Goal: Information Seeking & Learning: Check status

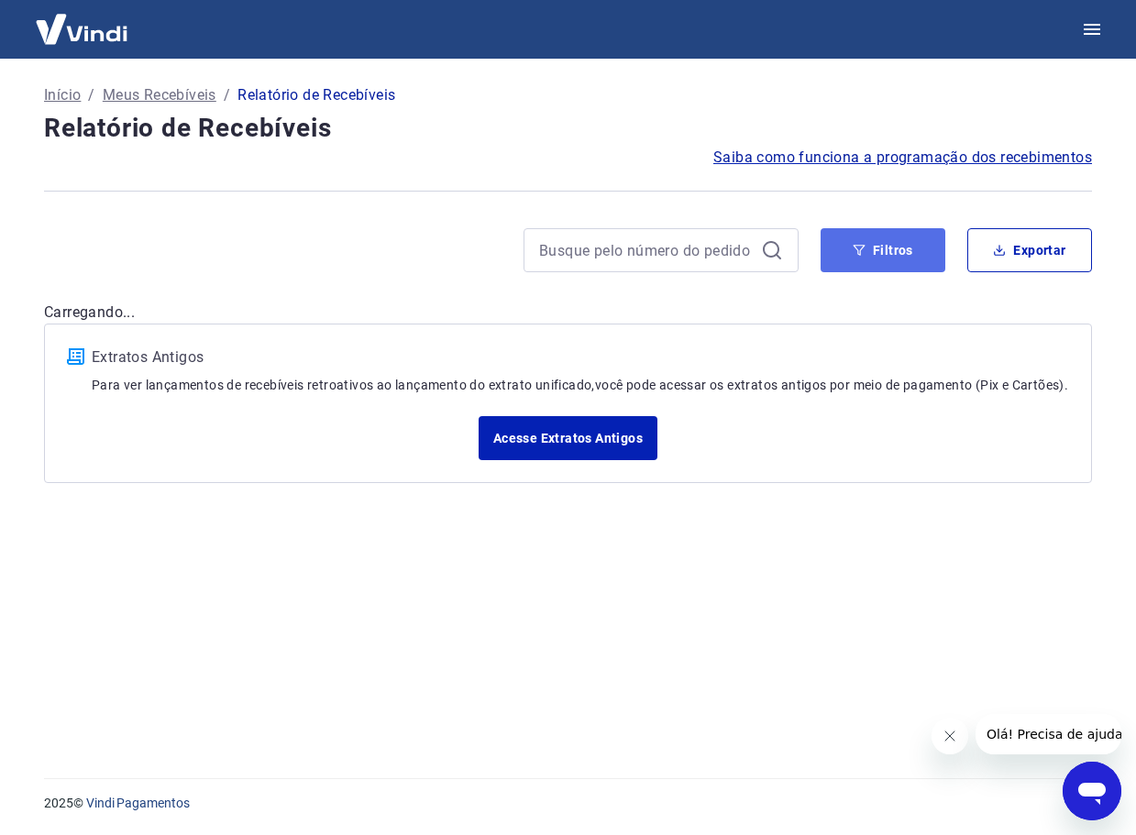
click at [880, 251] on button "Filtros" at bounding box center [882, 250] width 125 height 44
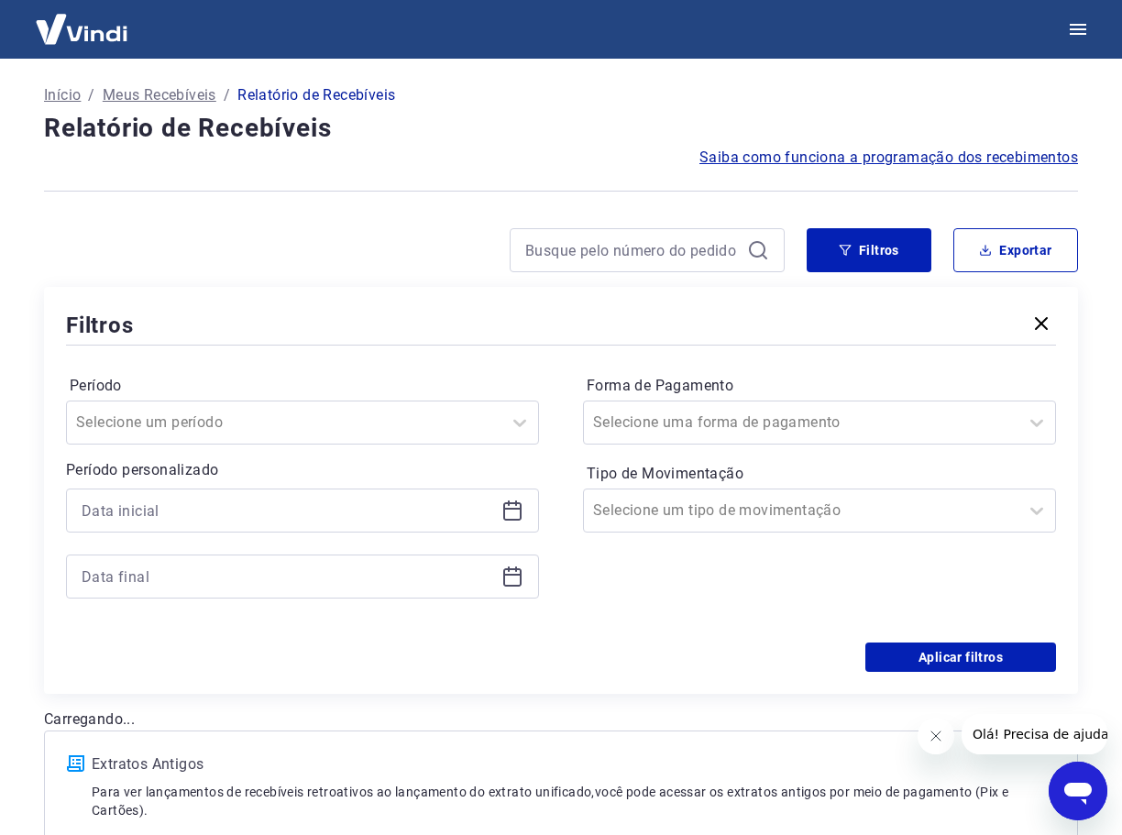
click at [514, 510] on icon at bounding box center [512, 509] width 18 height 2
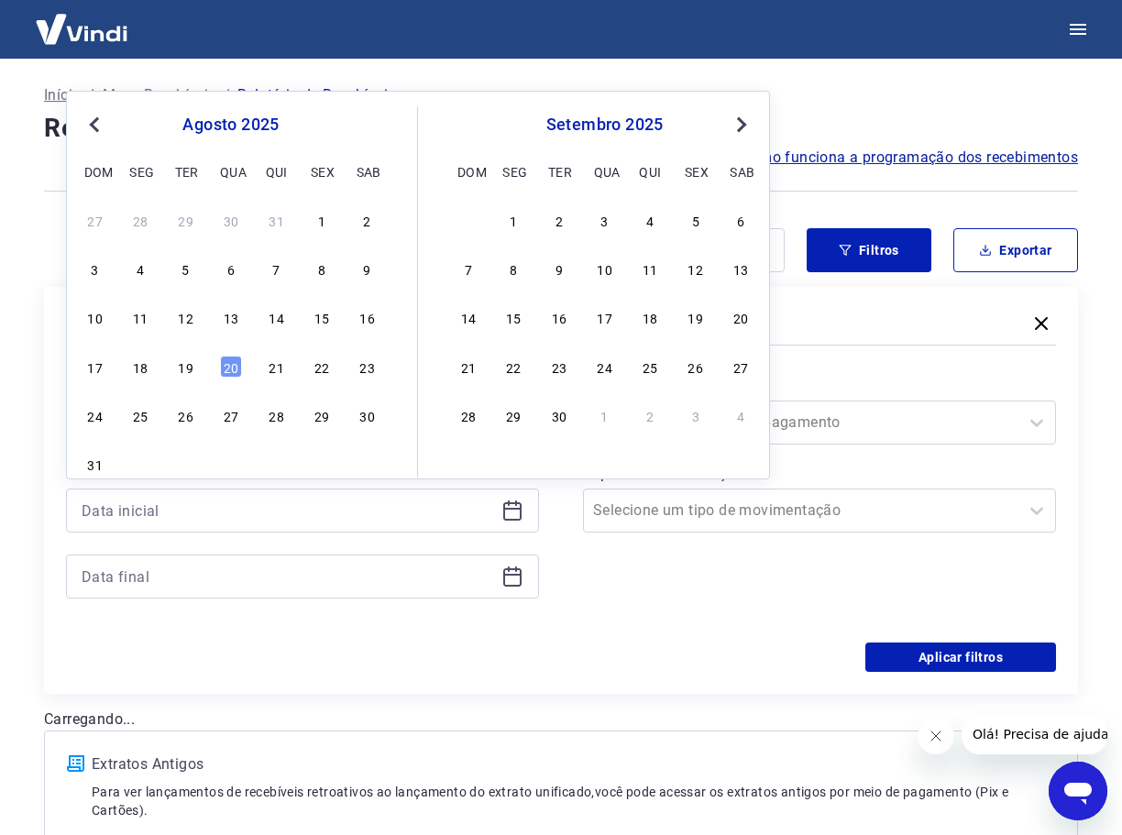
click at [227, 325] on div "13" at bounding box center [231, 317] width 22 height 22
click at [229, 319] on div "Filtros" at bounding box center [561, 325] width 990 height 32
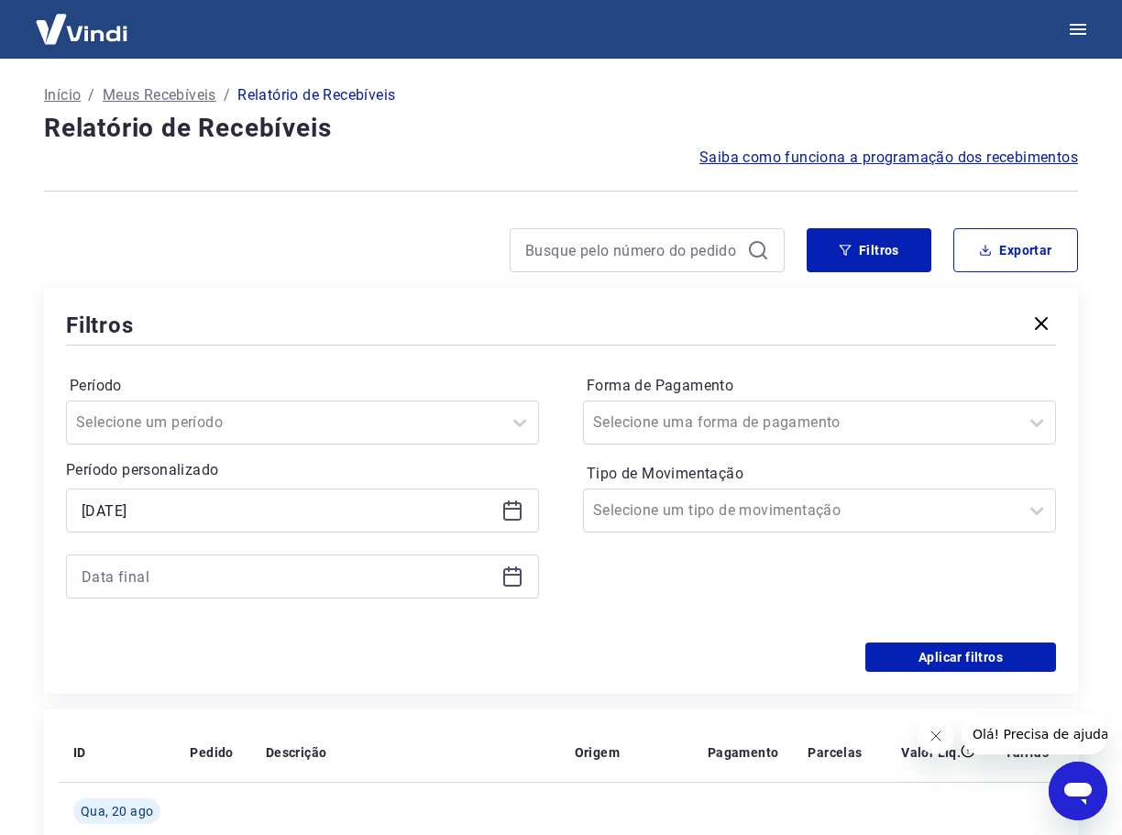
type input "[DATE]"
click at [501, 575] on icon at bounding box center [512, 577] width 22 height 22
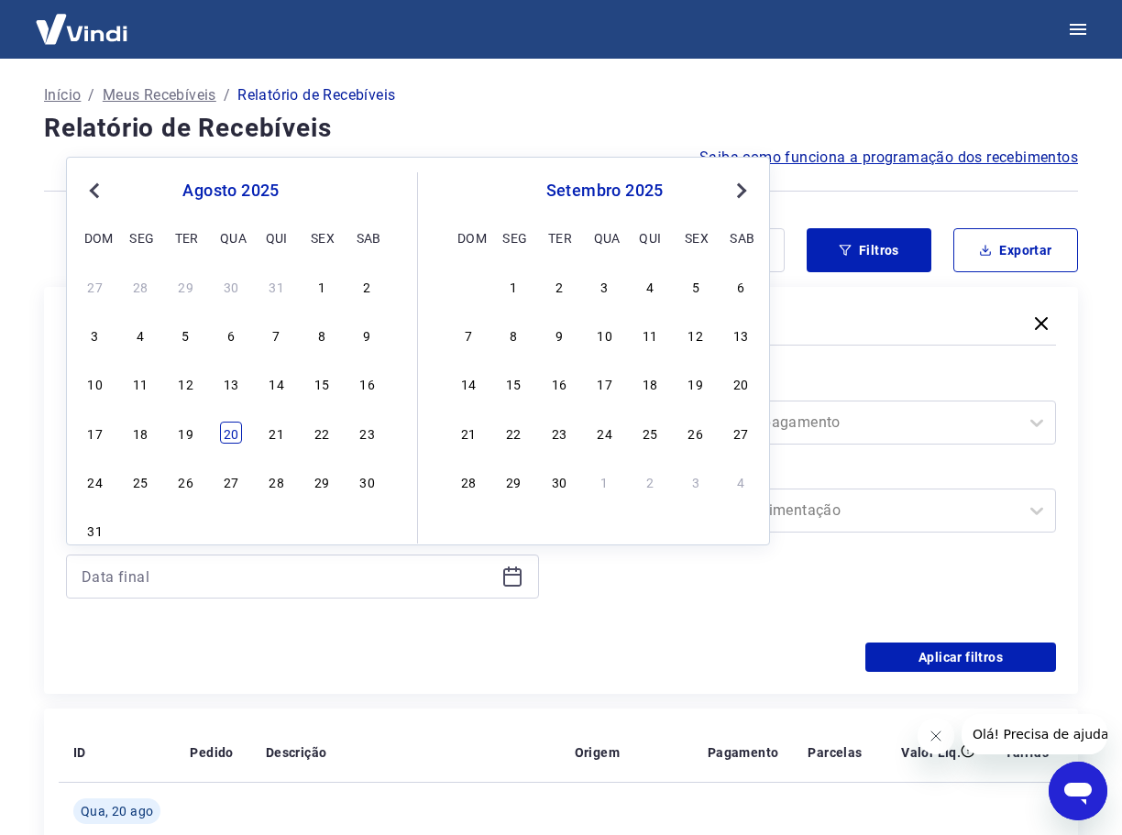
click at [236, 432] on div "20" at bounding box center [231, 433] width 22 height 22
type input "[DATE]"
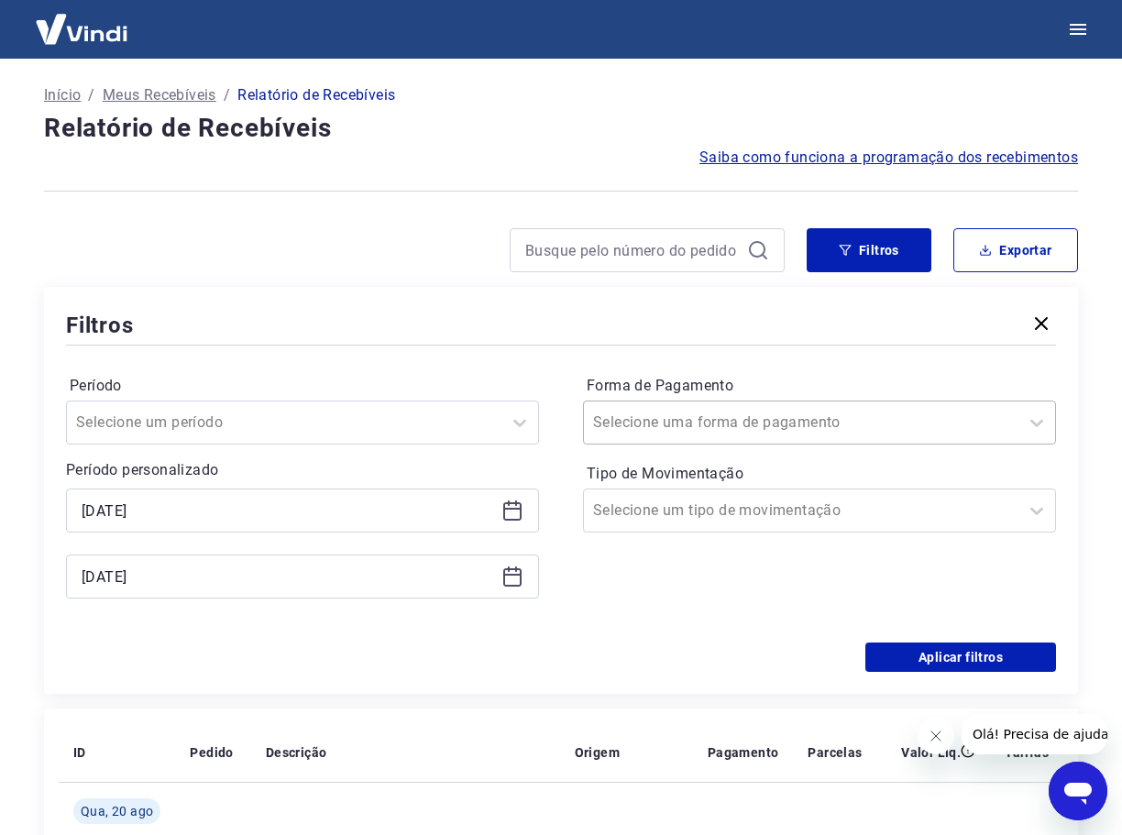
click at [803, 424] on div at bounding box center [801, 423] width 416 height 26
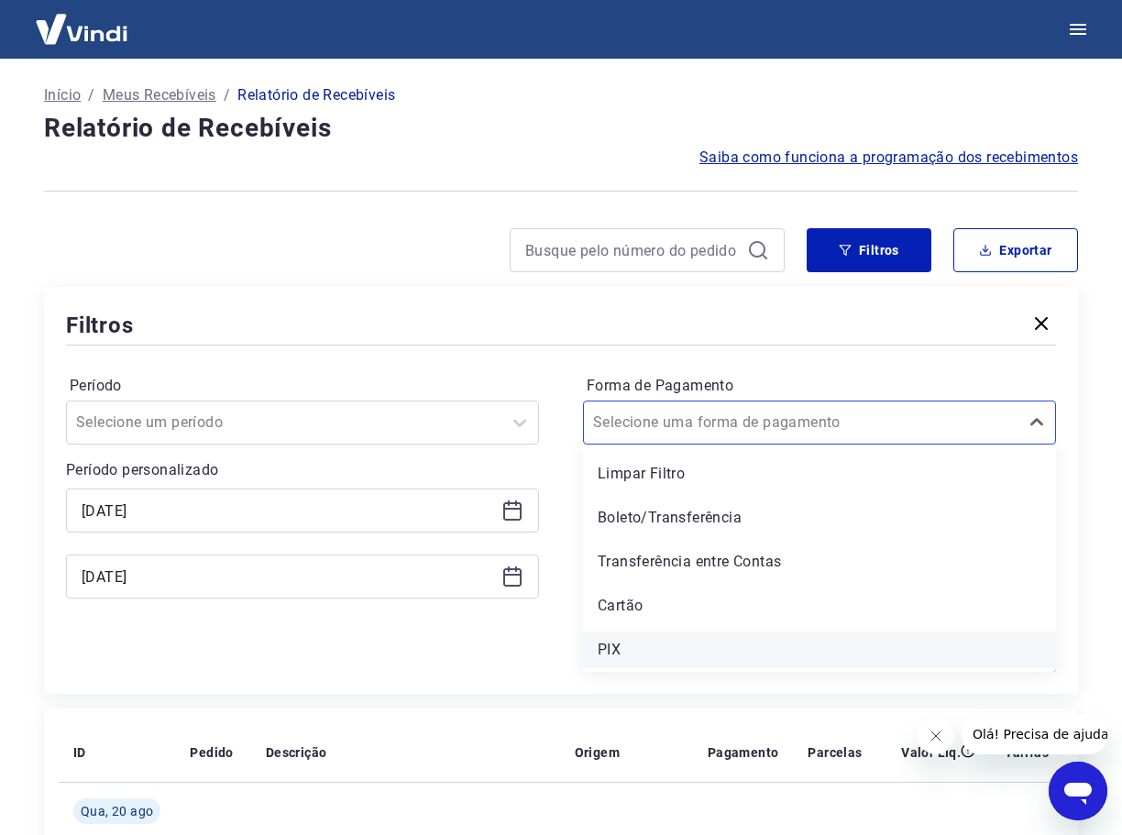
click at [620, 638] on div "PIX" at bounding box center [819, 649] width 473 height 37
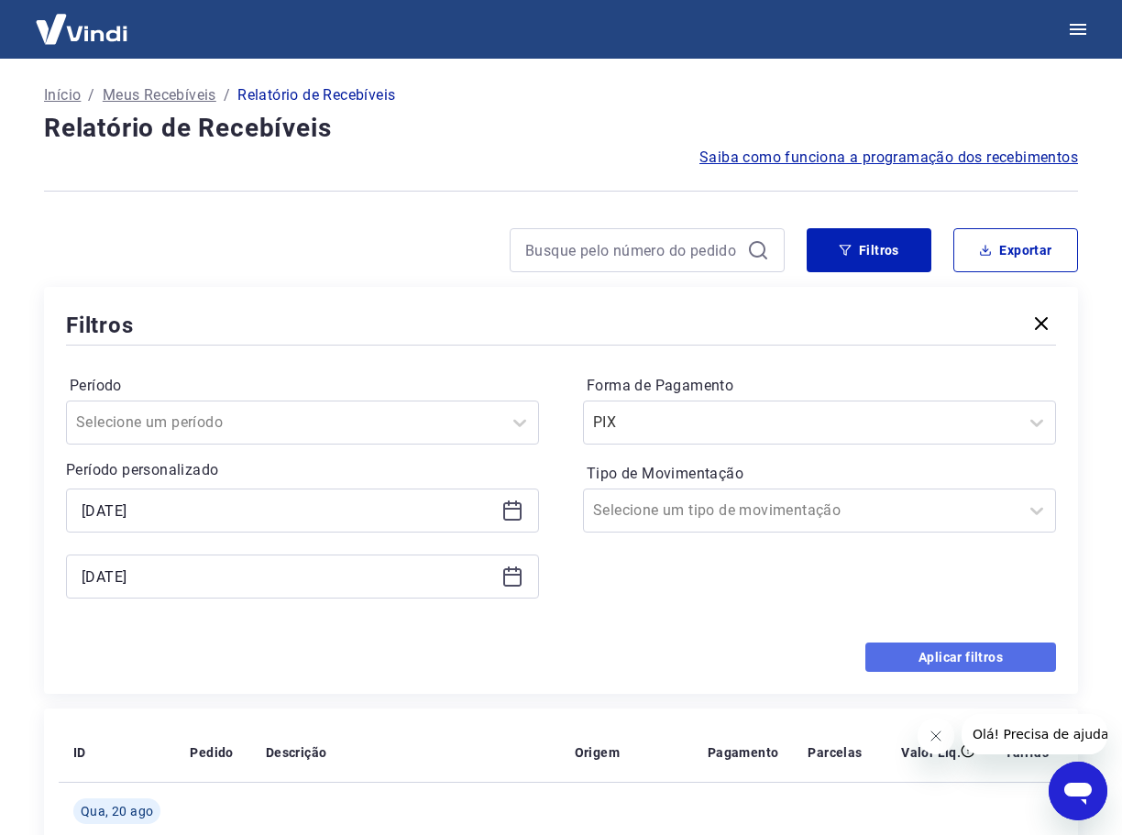
drag, startPoint x: 942, startPoint y: 659, endPoint x: 2, endPoint y: 20, distance: 1136.8
click at [942, 659] on button "Aplicar filtros" at bounding box center [960, 656] width 191 height 29
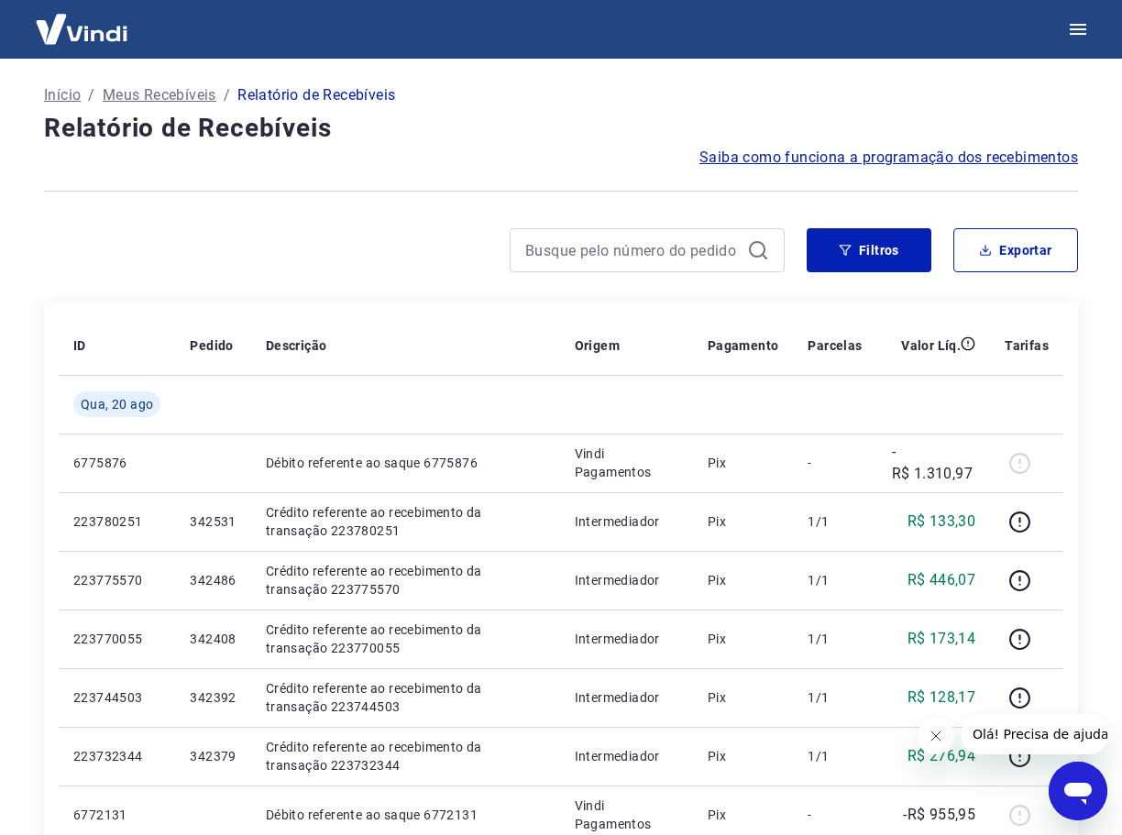
drag, startPoint x: 942, startPoint y: 738, endPoint x: 933, endPoint y: 734, distance: 9.9
click at [940, 737] on button "Fechar mensagem da empresa" at bounding box center [935, 736] width 37 height 37
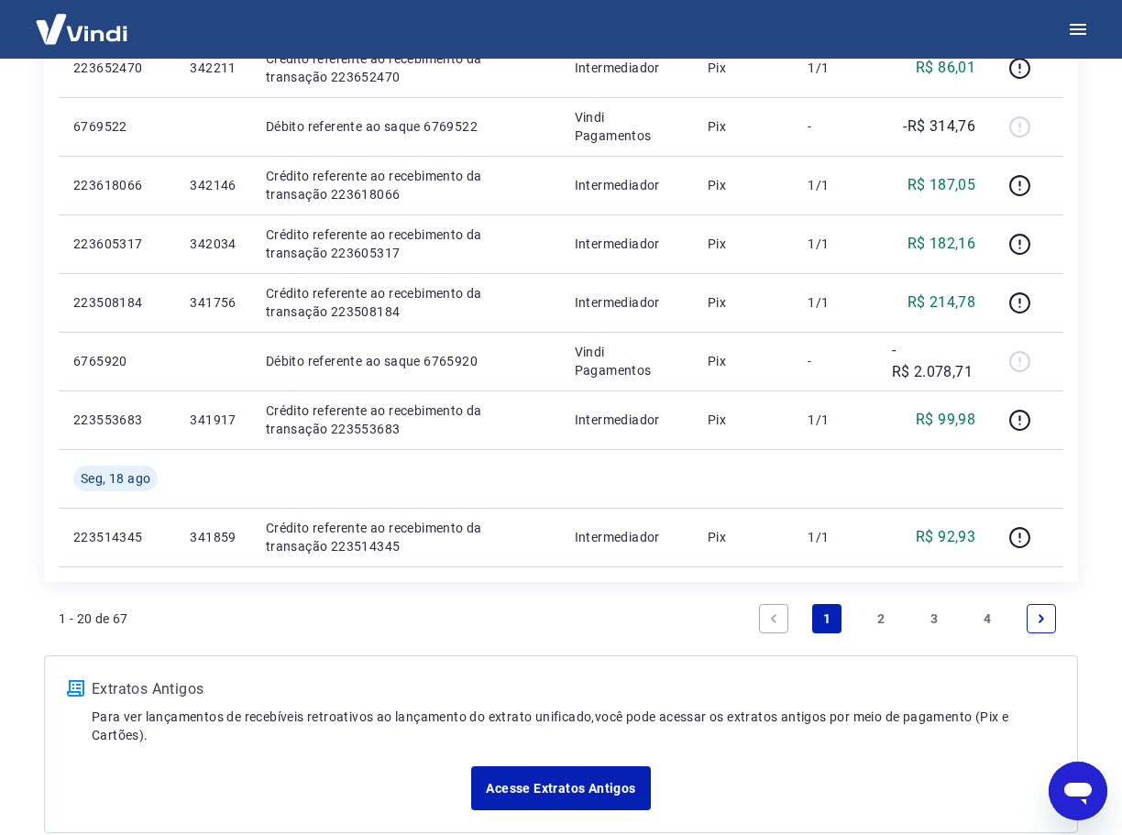
scroll to position [1192, 0]
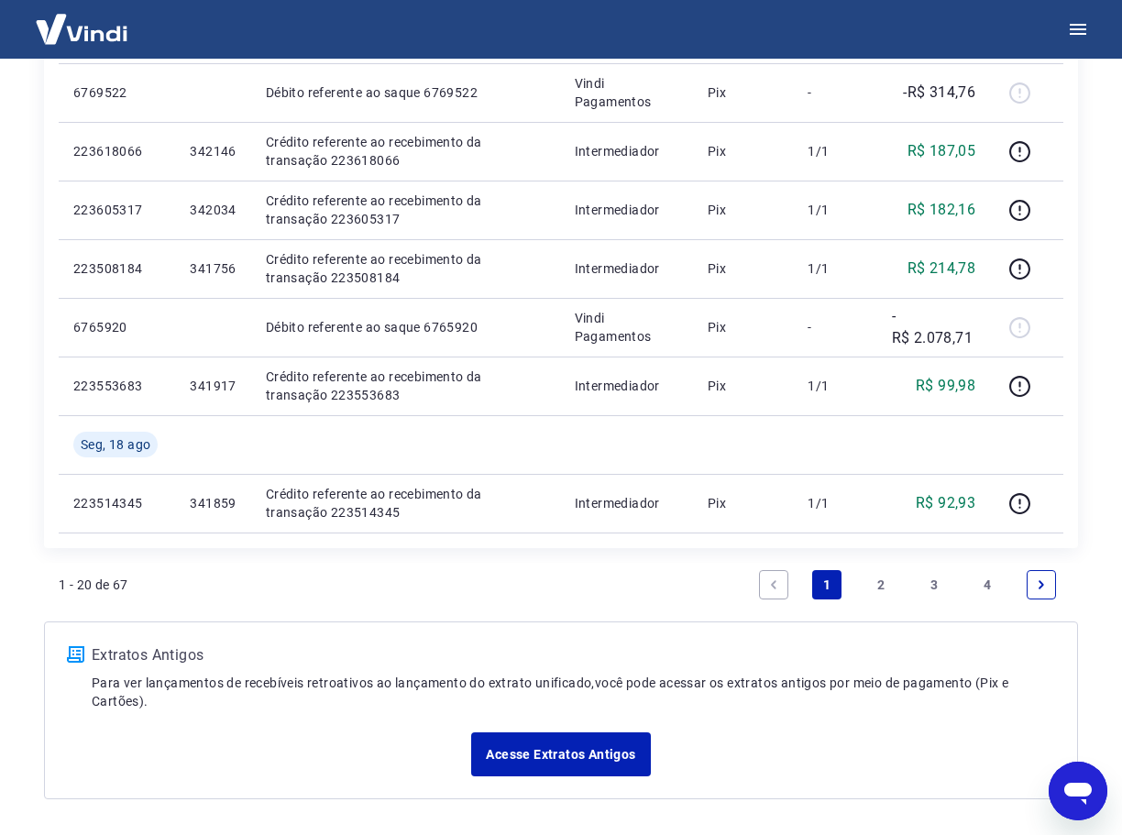
click at [990, 582] on link "4" at bounding box center [987, 584] width 29 height 29
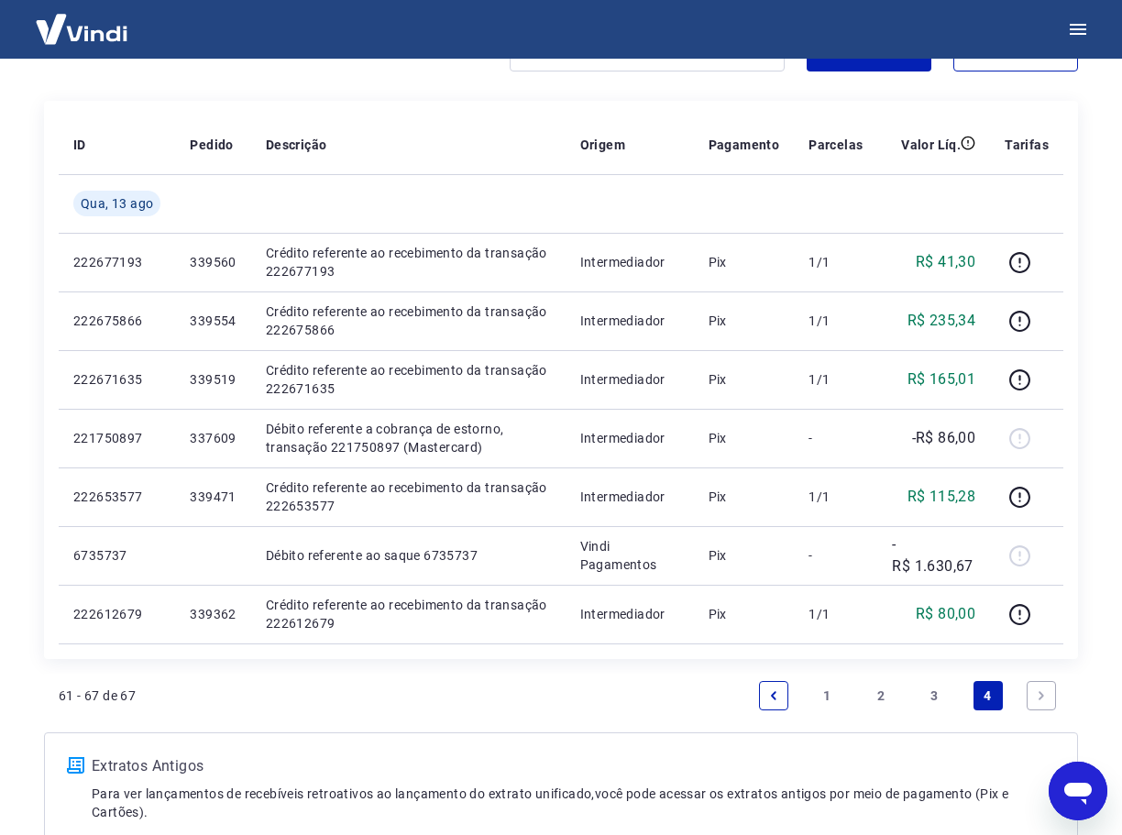
scroll to position [193, 0]
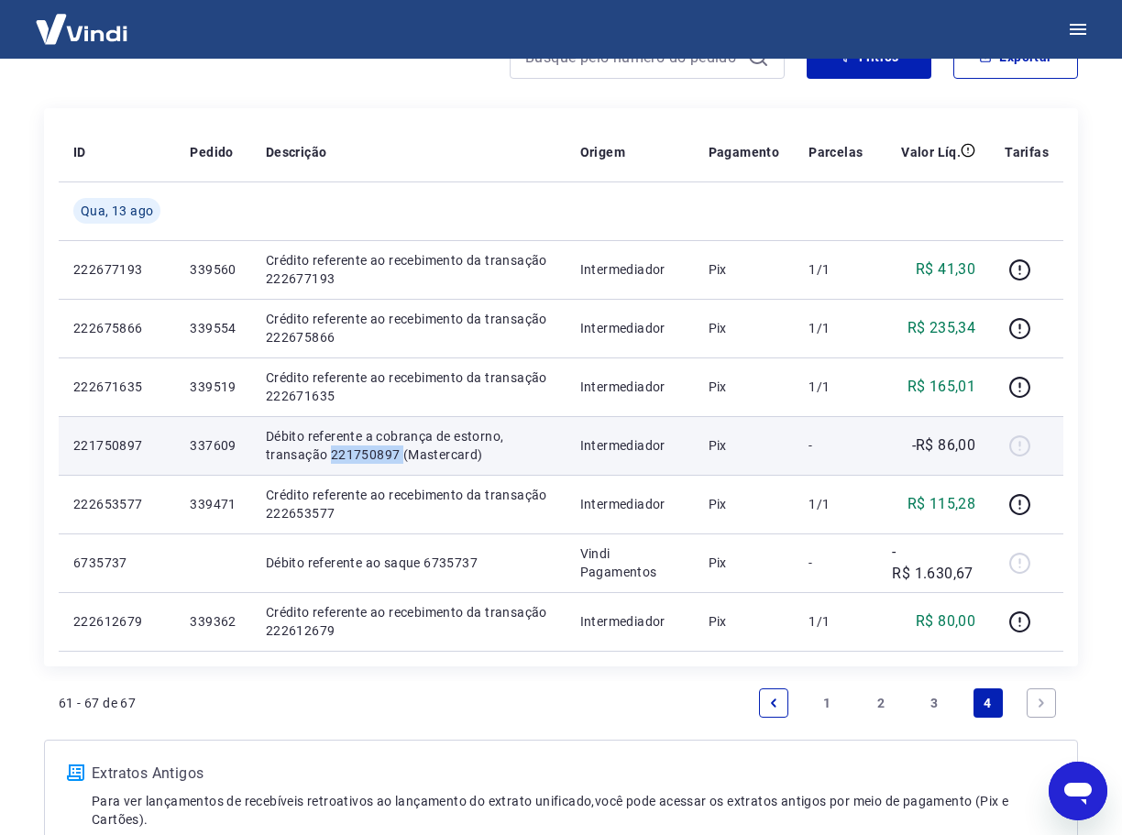
drag, startPoint x: 329, startPoint y: 456, endPoint x: 399, endPoint y: 454, distance: 69.7
click at [399, 454] on p "Débito referente a cobrança de estorno, transação 221750897 (Mastercard)" at bounding box center [408, 445] width 285 height 37
copy p "221750897"
drag, startPoint x: 190, startPoint y: 445, endPoint x: 236, endPoint y: 443, distance: 45.9
click at [236, 443] on td "337609" at bounding box center [212, 445] width 75 height 59
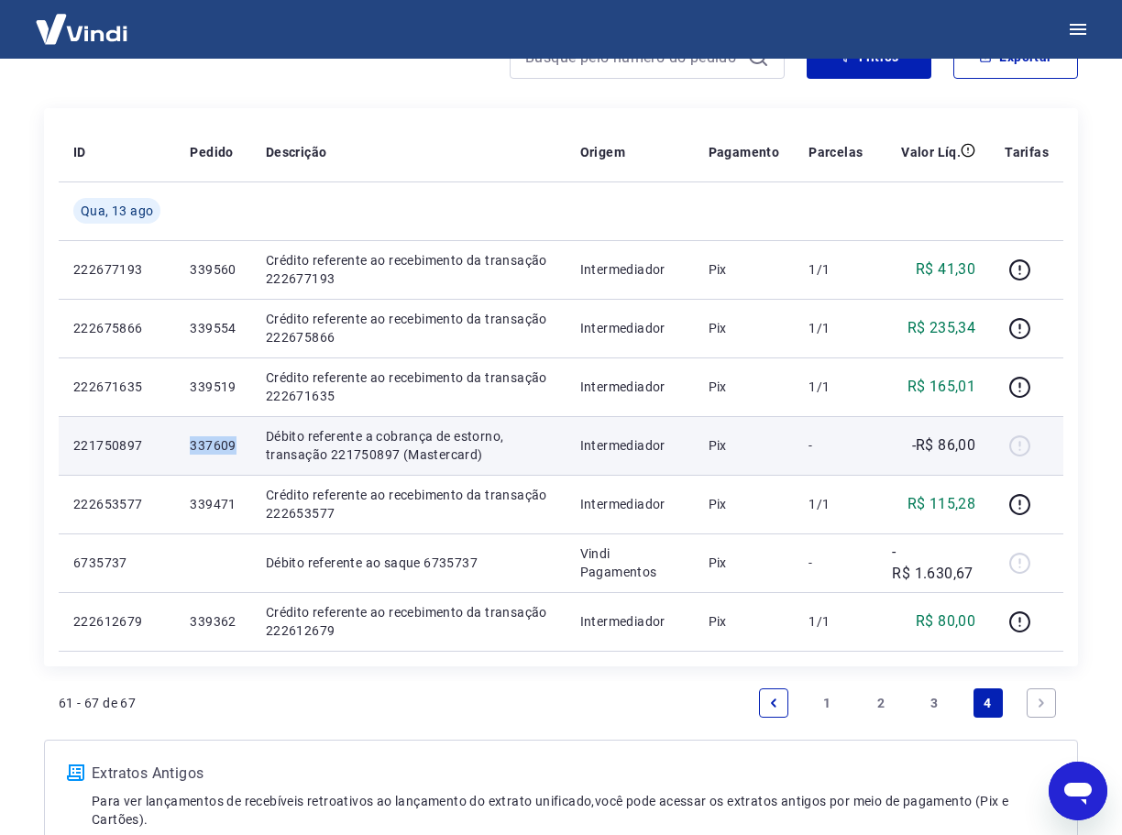
copy p "337609"
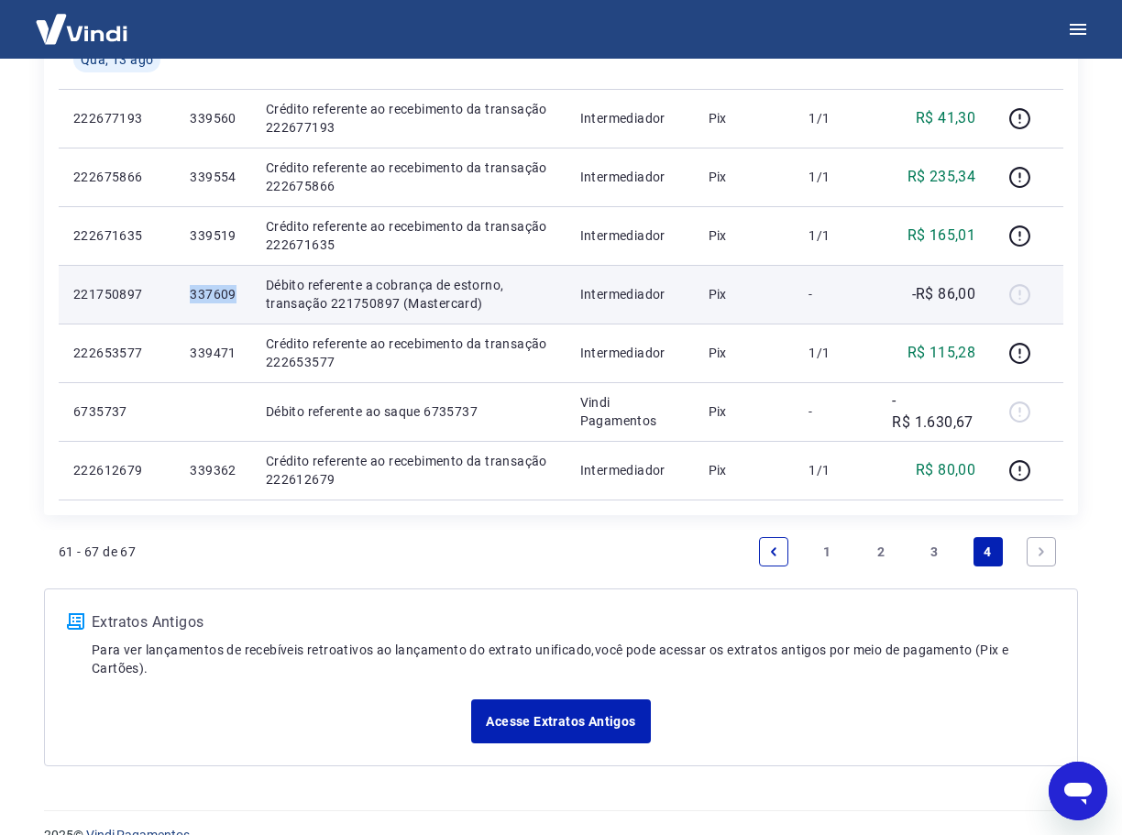
scroll to position [367, 0]
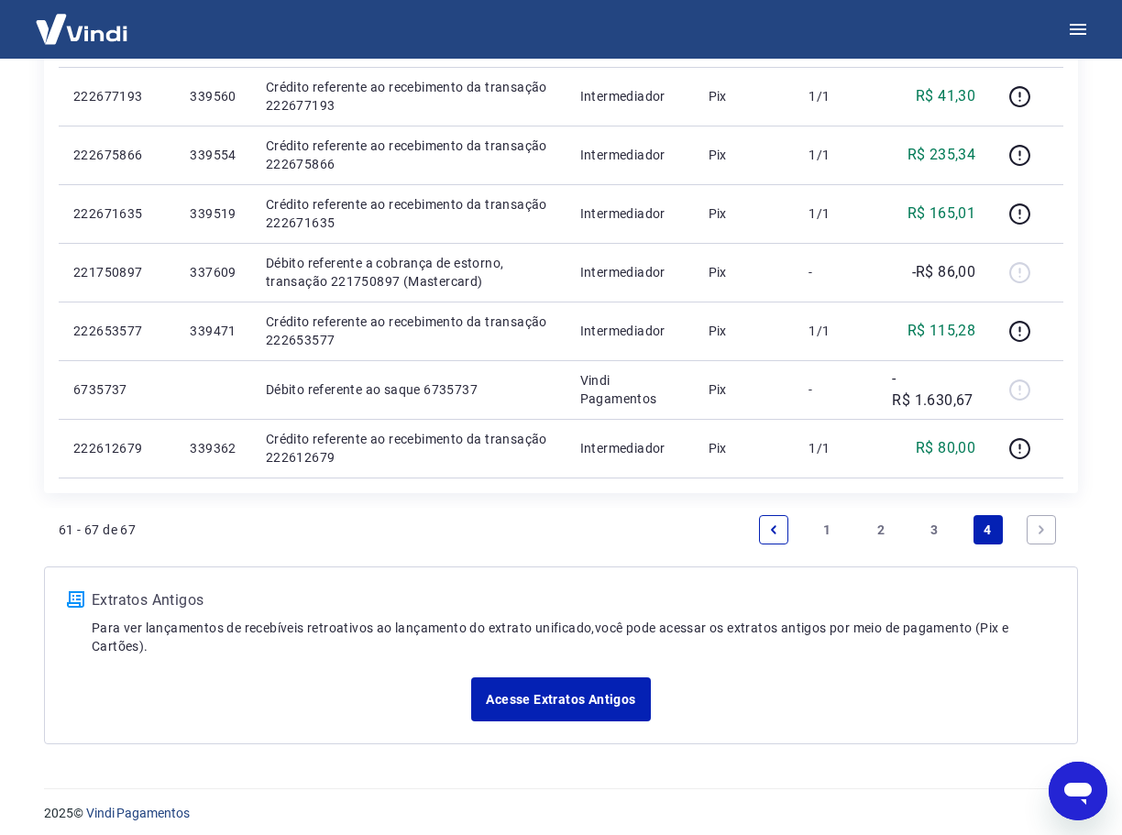
click at [929, 527] on link "3" at bounding box center [933, 529] width 29 height 29
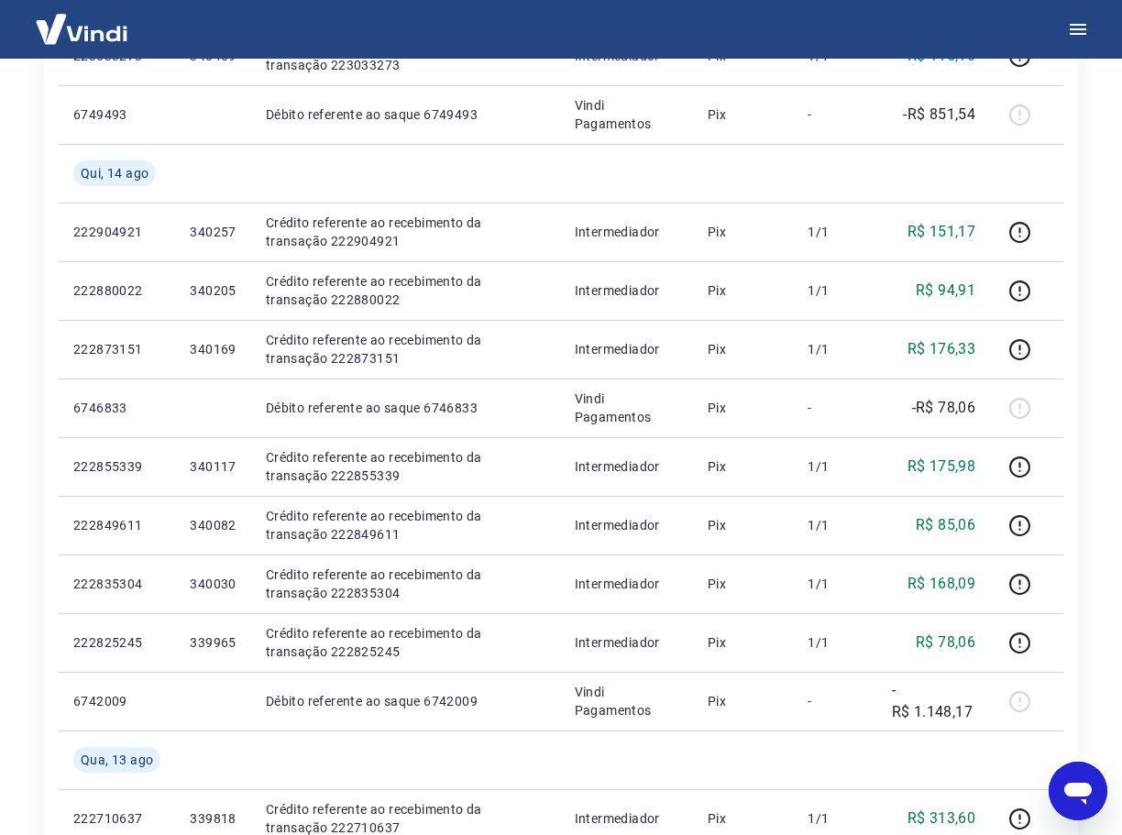
scroll to position [1008, 0]
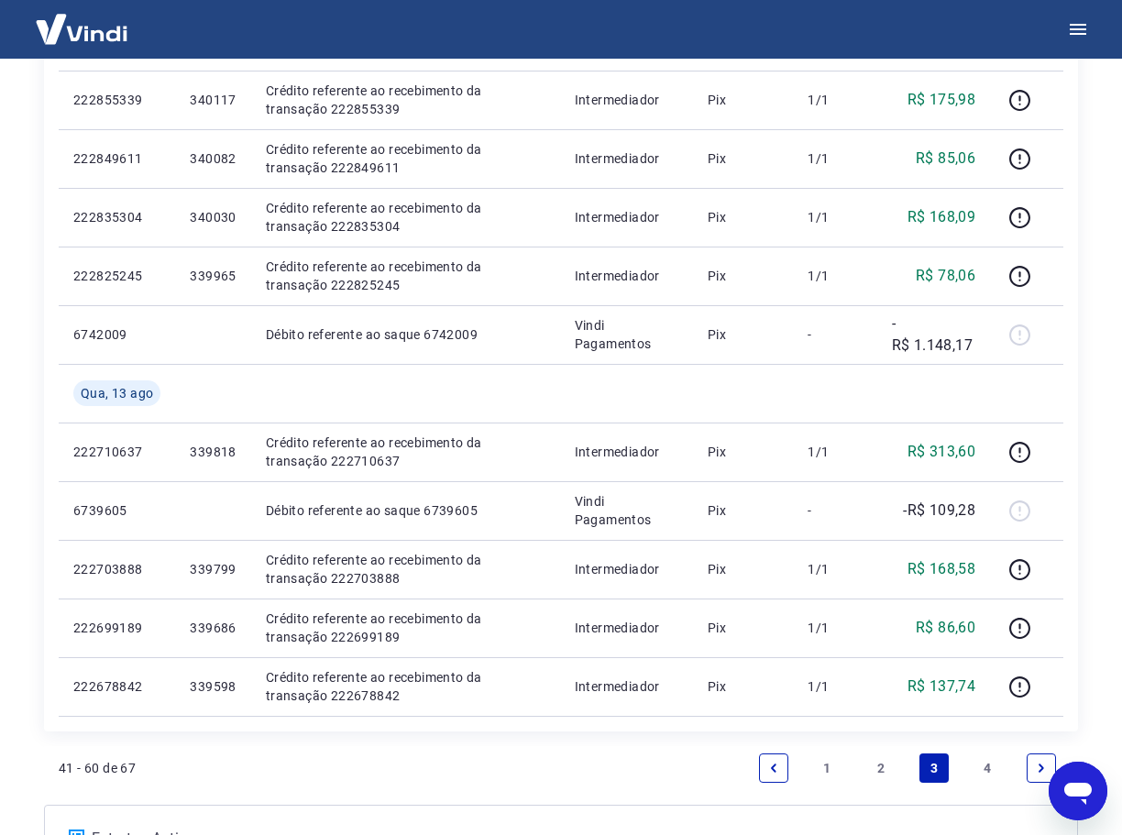
click at [989, 770] on link "4" at bounding box center [987, 767] width 29 height 29
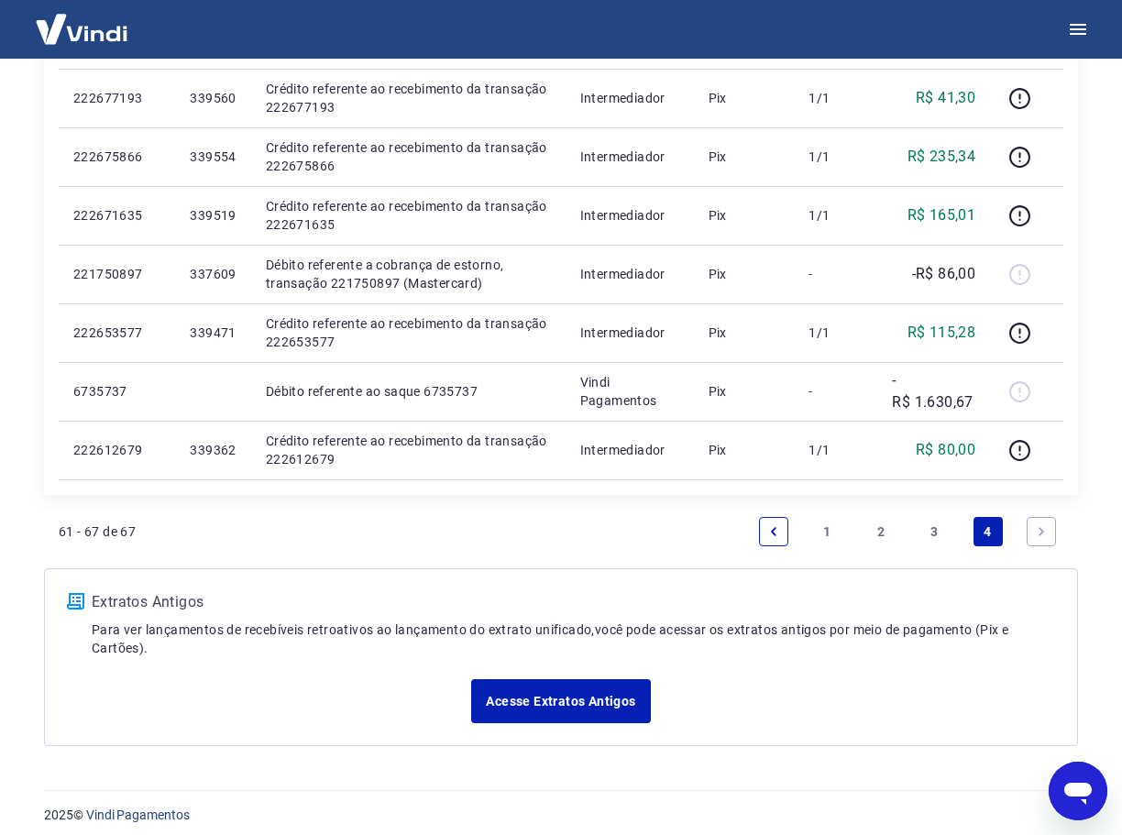
scroll to position [377, 0]
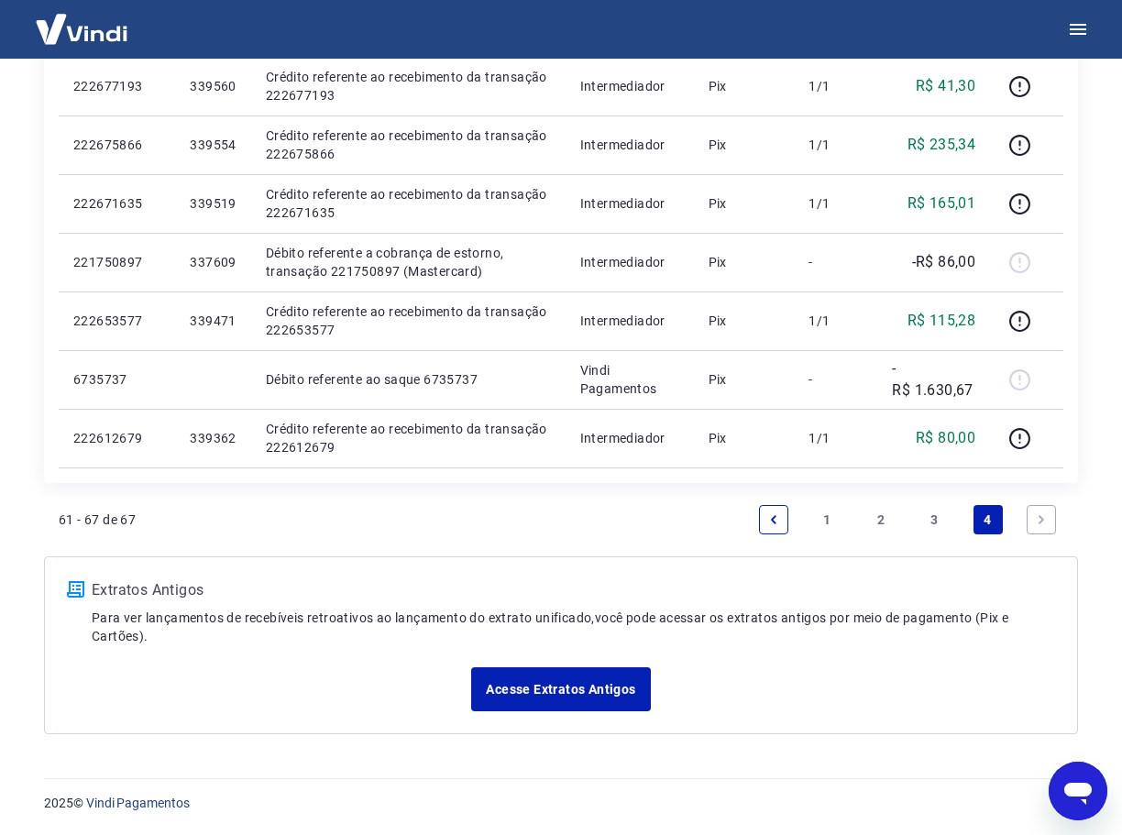
click at [937, 522] on link "3" at bounding box center [933, 519] width 29 height 29
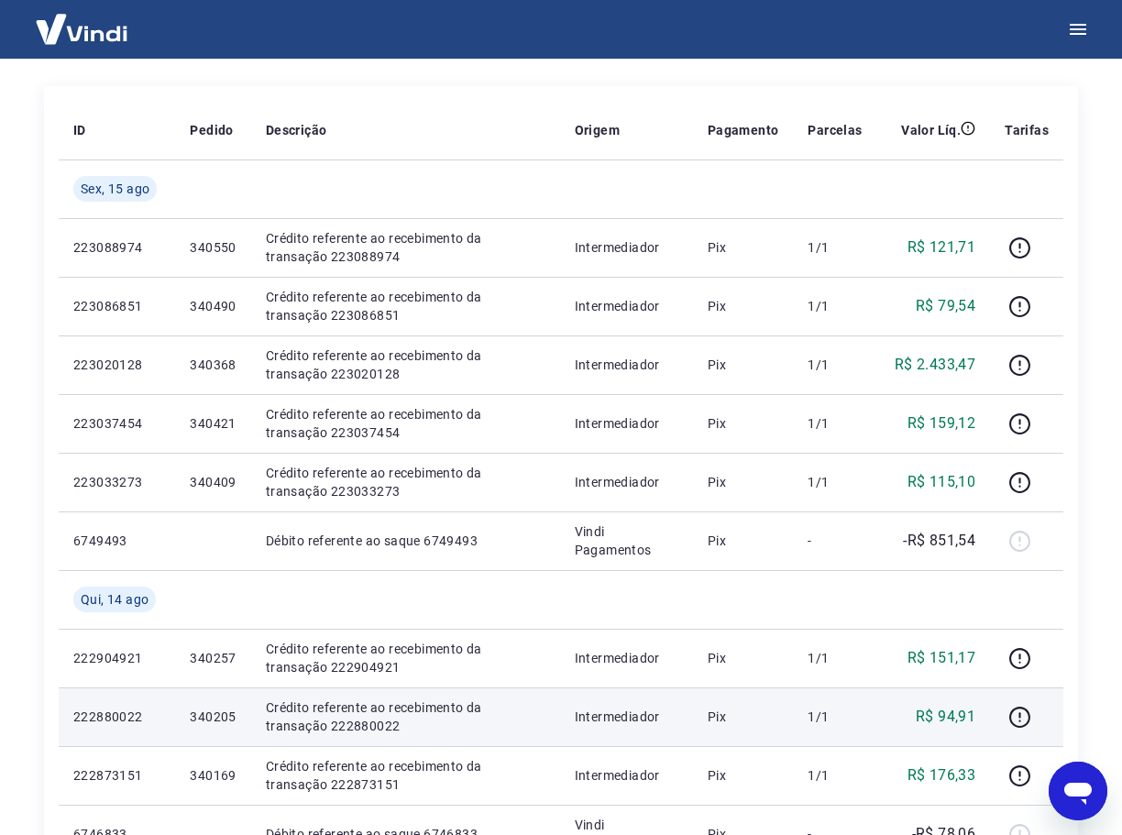
scroll to position [183, 0]
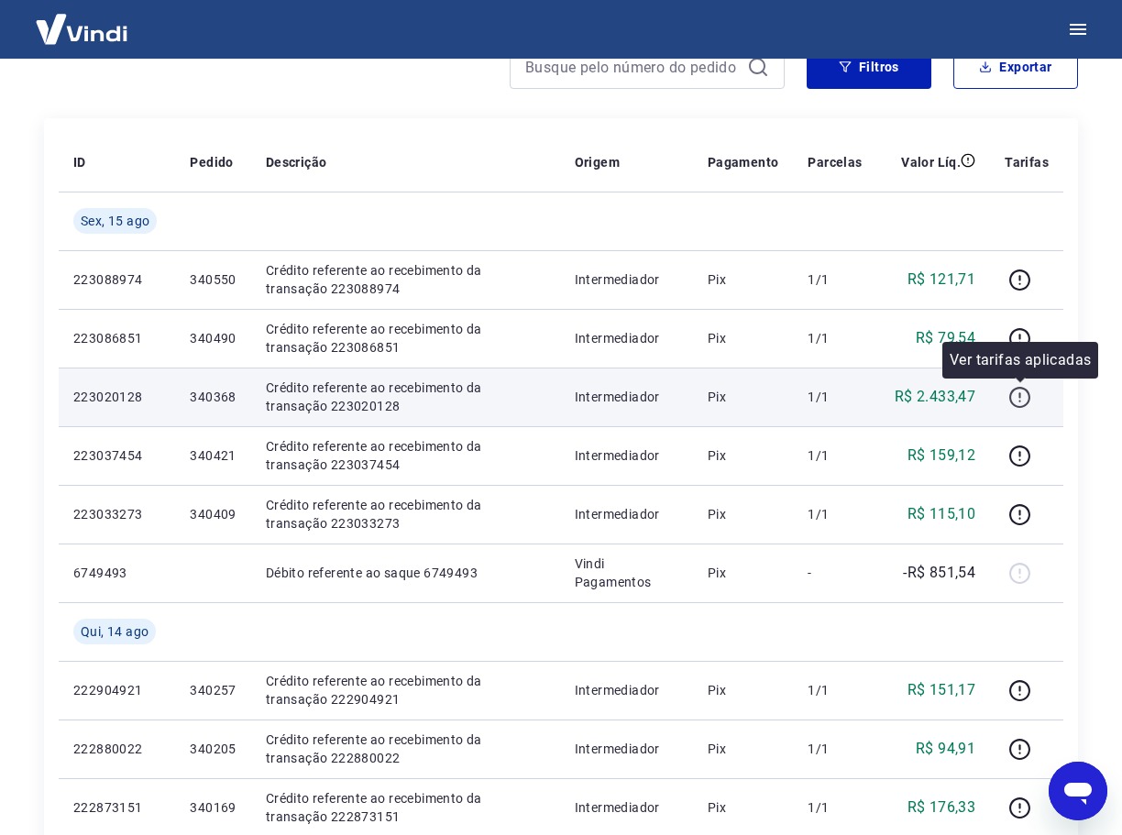
click at [1016, 399] on icon "button" at bounding box center [1019, 397] width 23 height 23
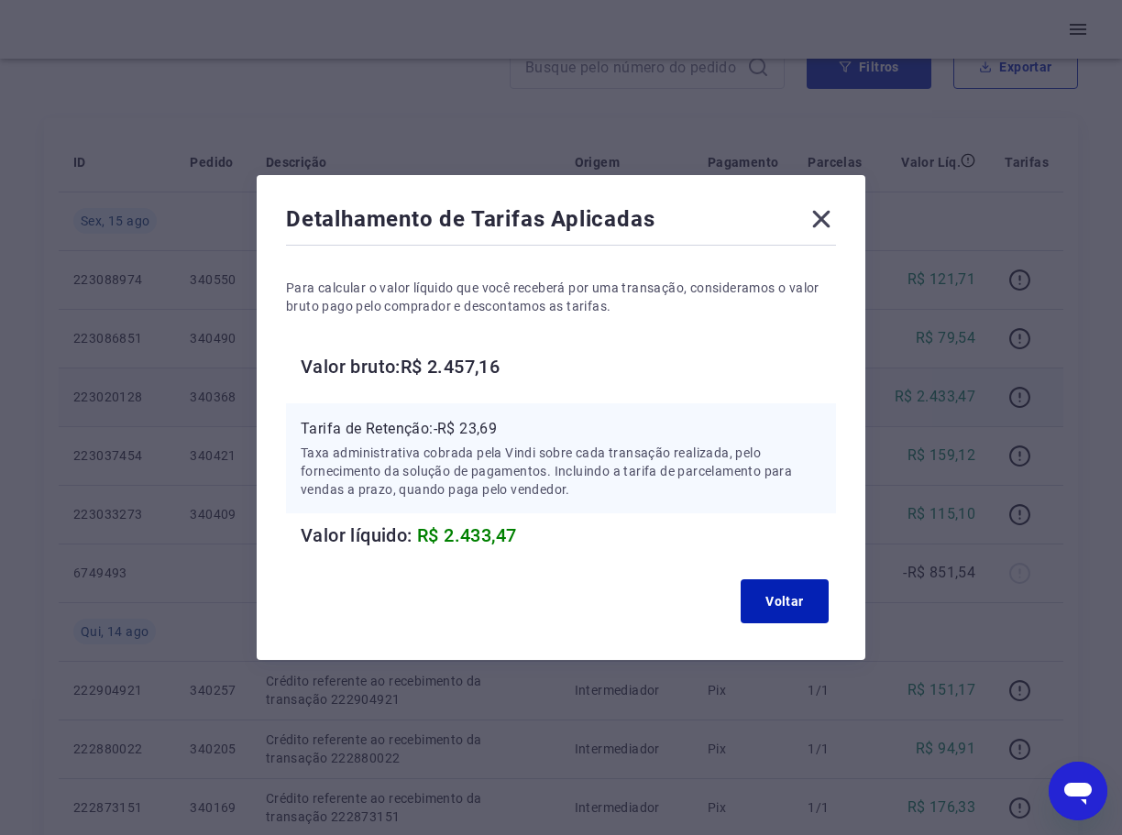
click at [822, 214] on icon at bounding box center [821, 219] width 17 height 17
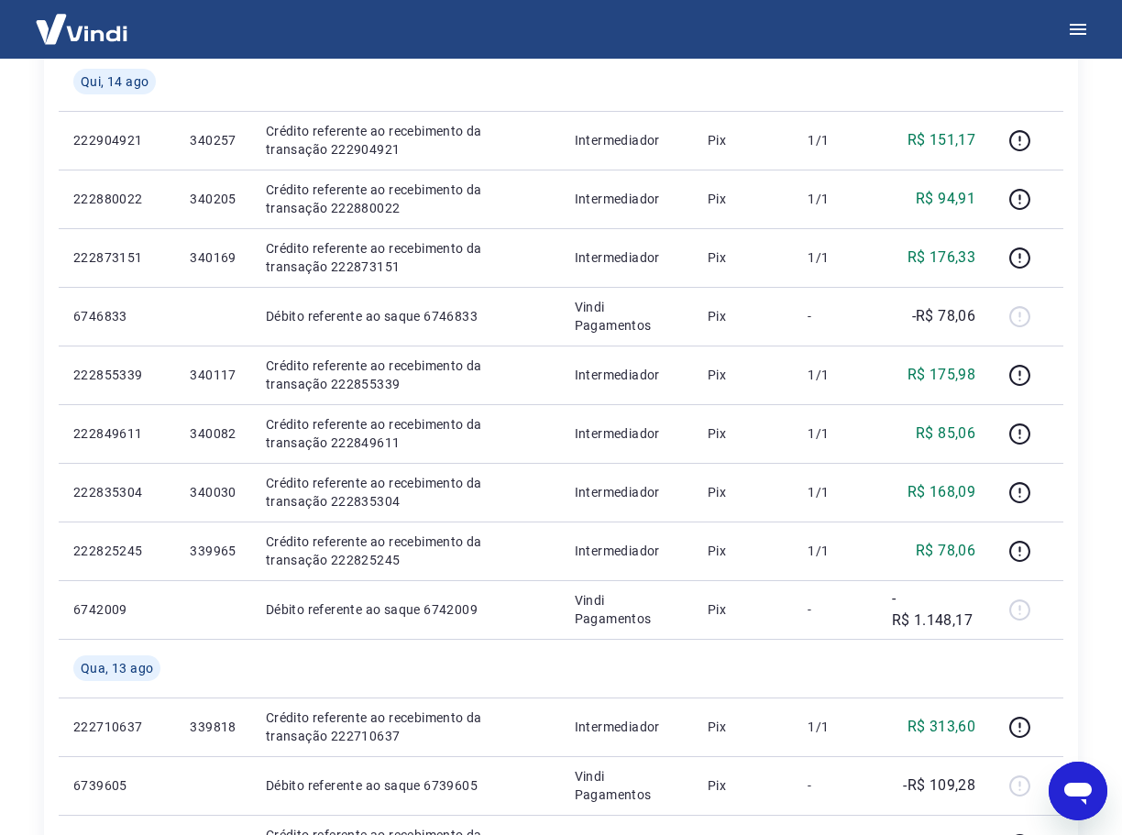
scroll to position [1100, 0]
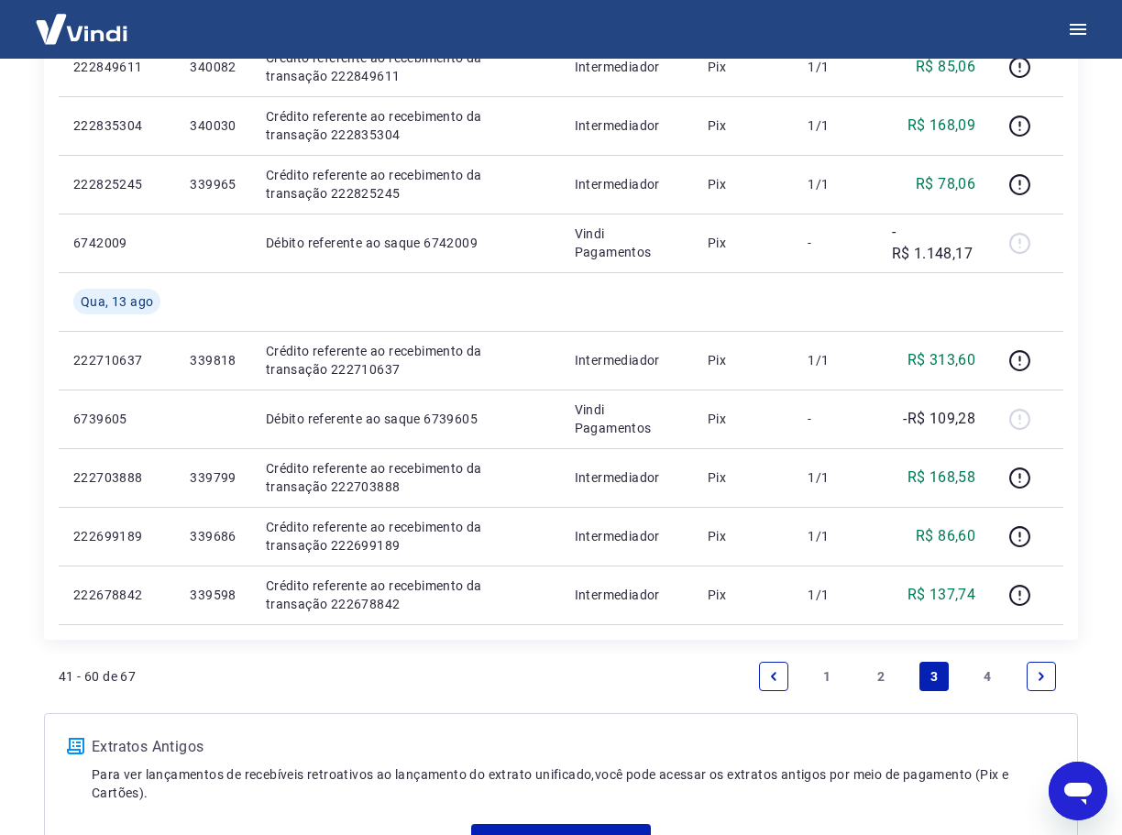
click at [876, 676] on link "2" at bounding box center [880, 676] width 29 height 29
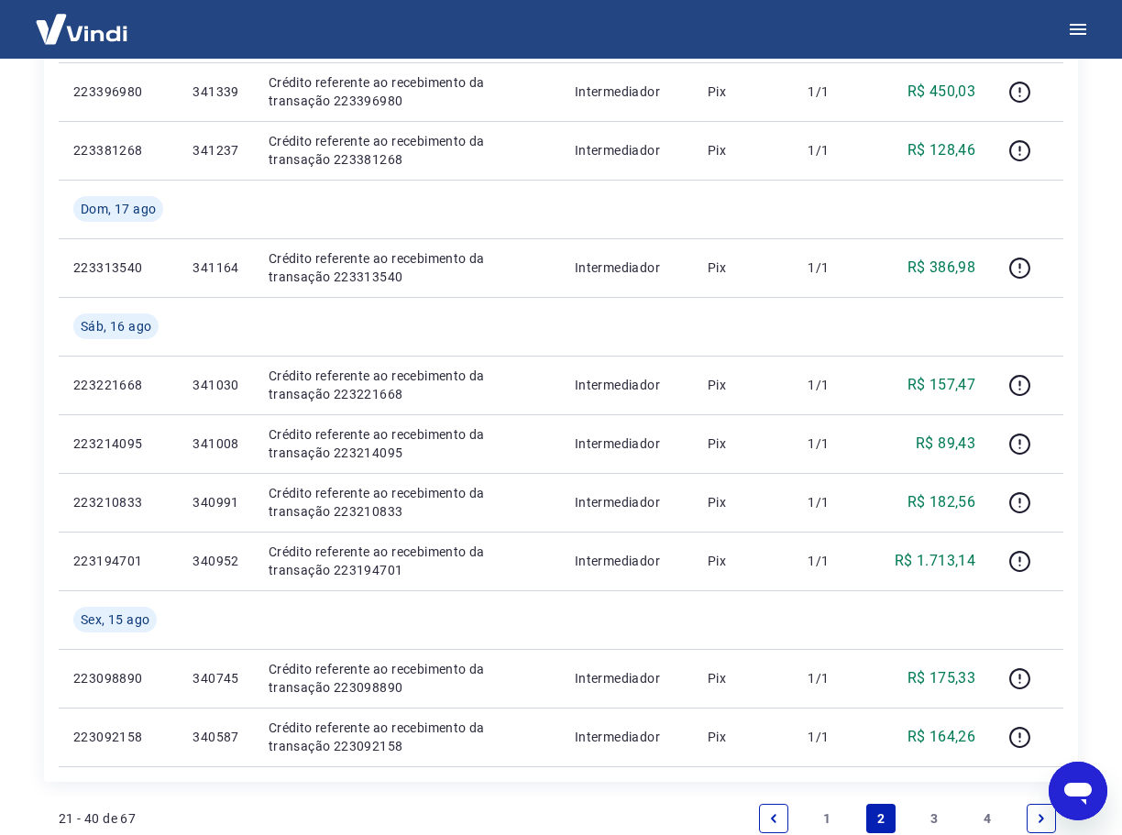
scroll to position [1100, 0]
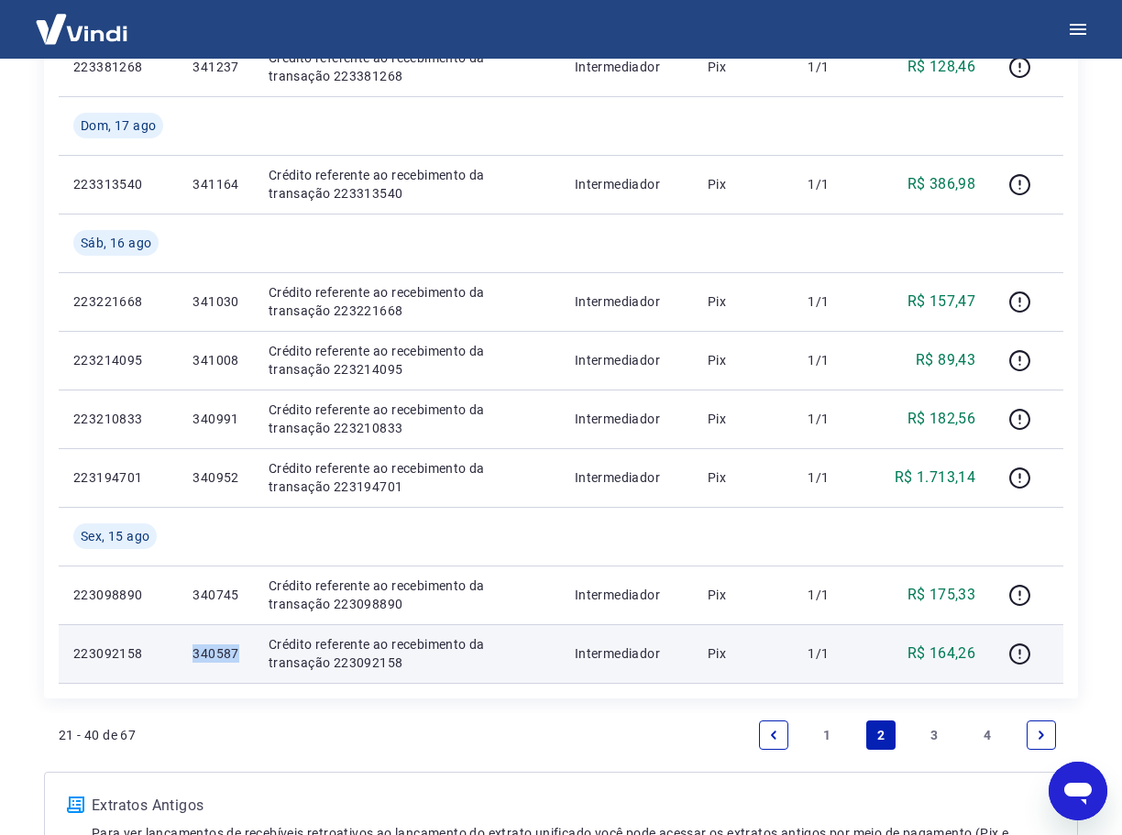
drag, startPoint x: 247, startPoint y: 650, endPoint x: 187, endPoint y: 652, distance: 60.5
click at [187, 652] on td "340587" at bounding box center [215, 653] width 75 height 59
copy p "340587"
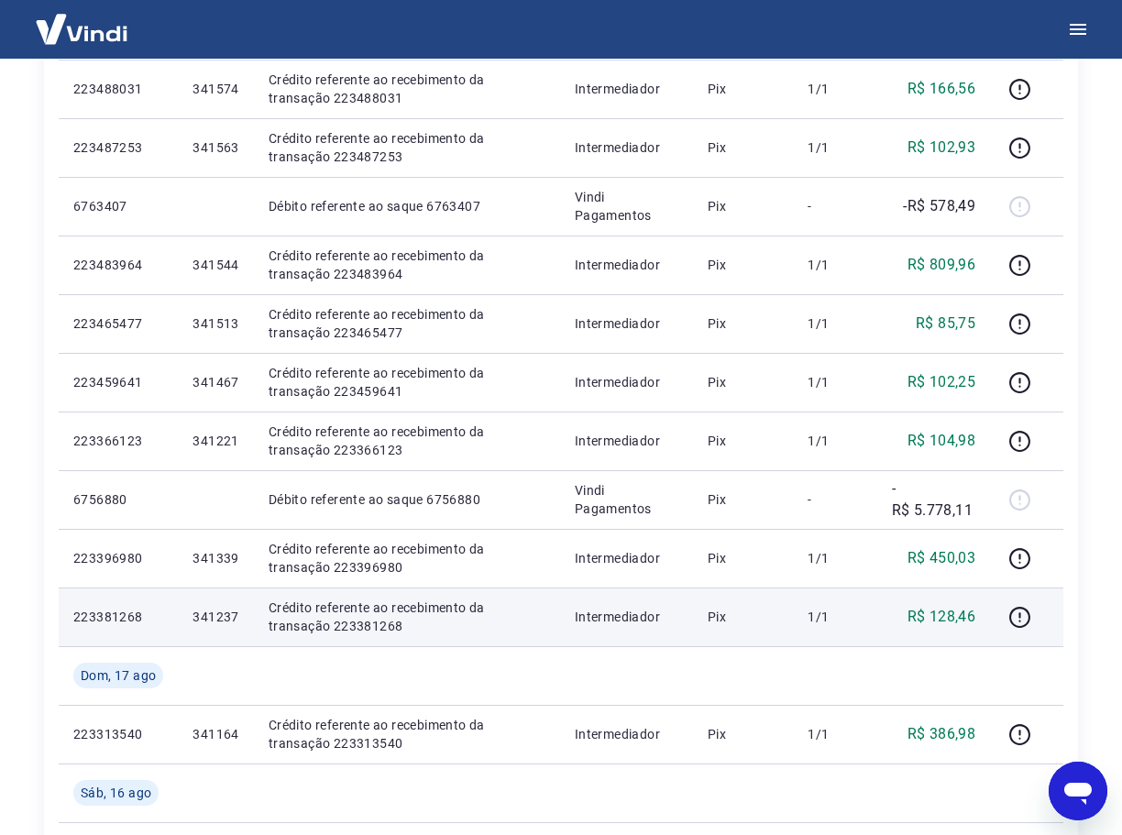
scroll to position [458, 0]
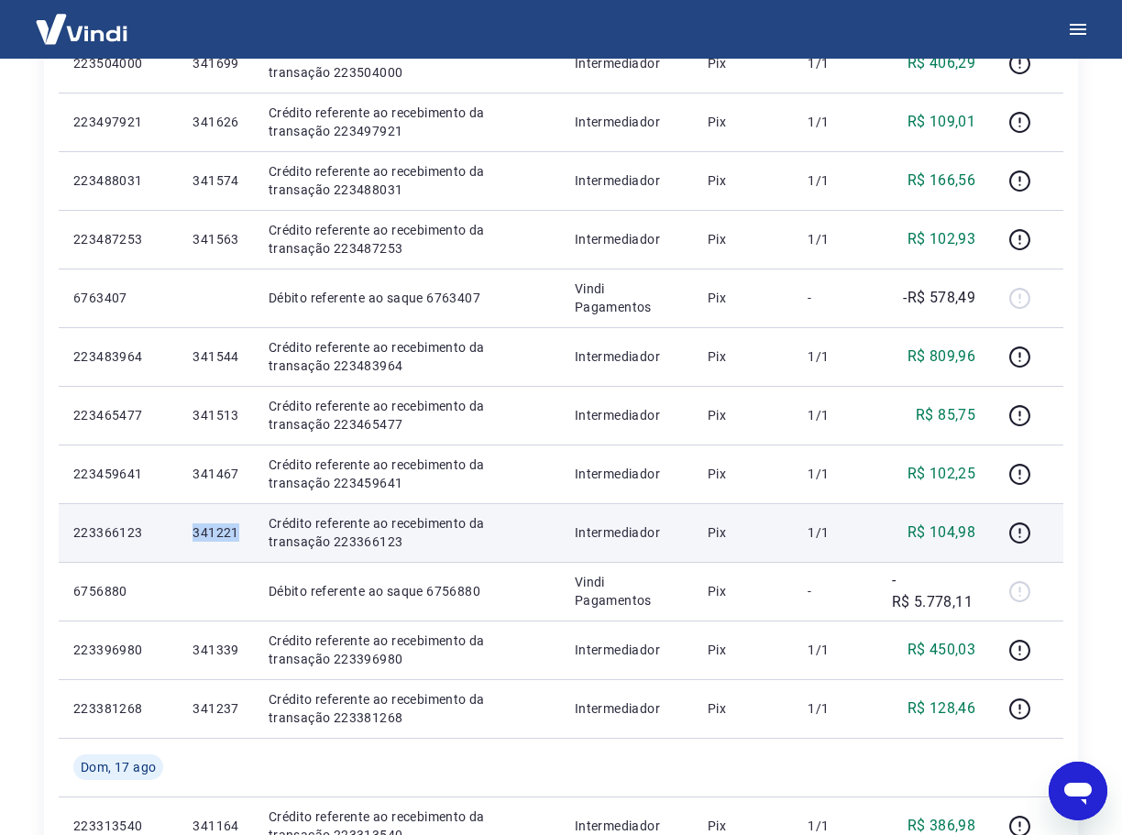
drag, startPoint x: 236, startPoint y: 537, endPoint x: 192, endPoint y: 534, distance: 45.0
click at [192, 534] on td "341221" at bounding box center [215, 532] width 75 height 59
copy p "341221"
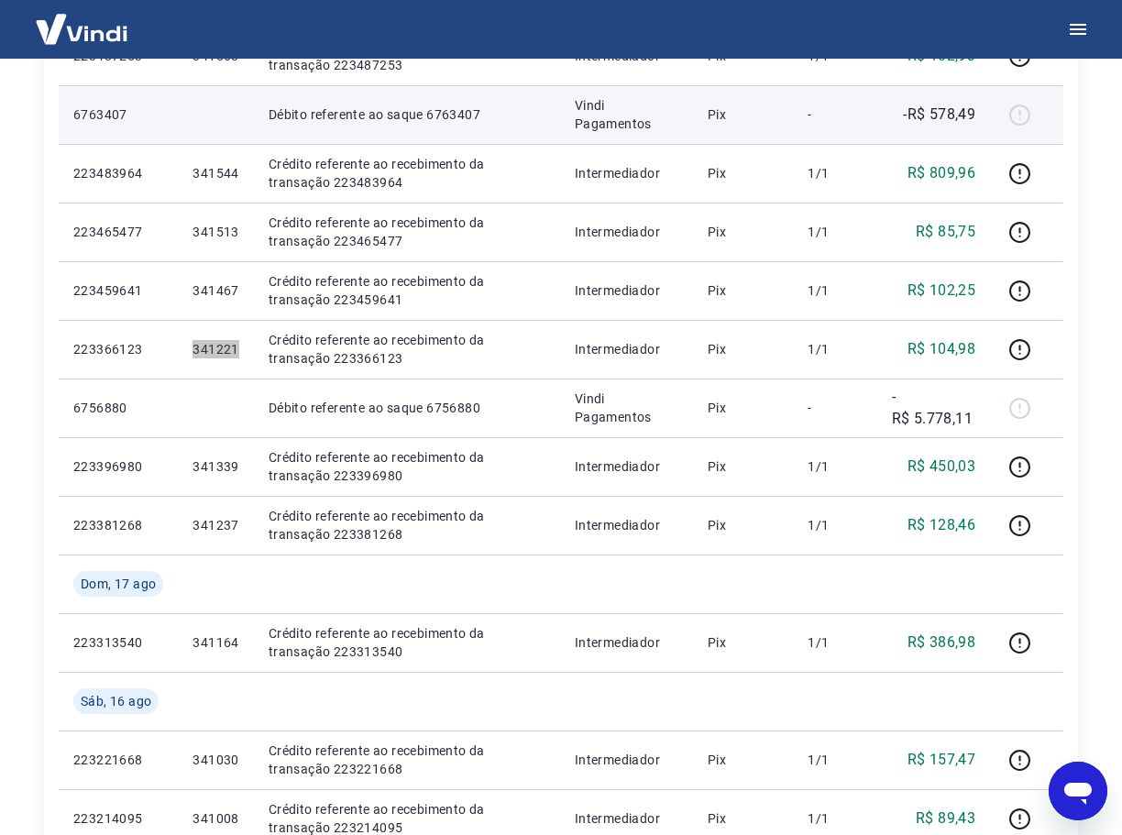
scroll to position [1100, 0]
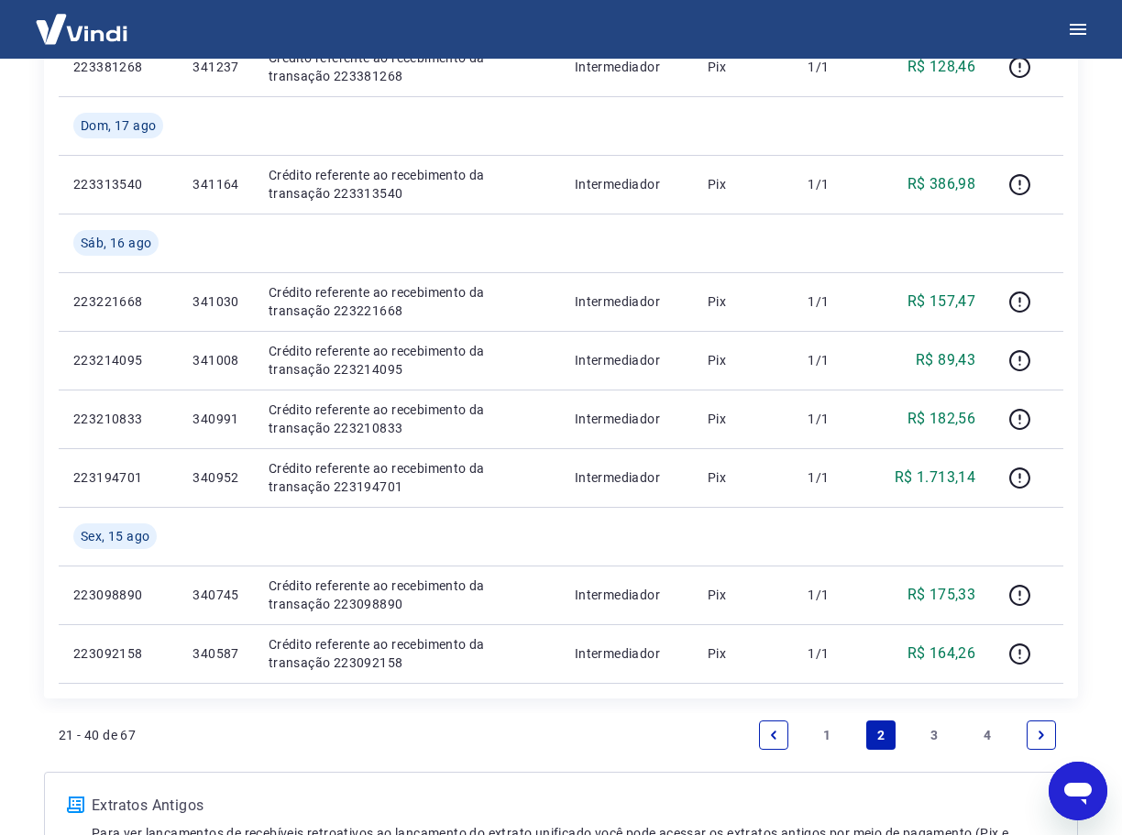
click at [820, 734] on link "1" at bounding box center [826, 734] width 29 height 29
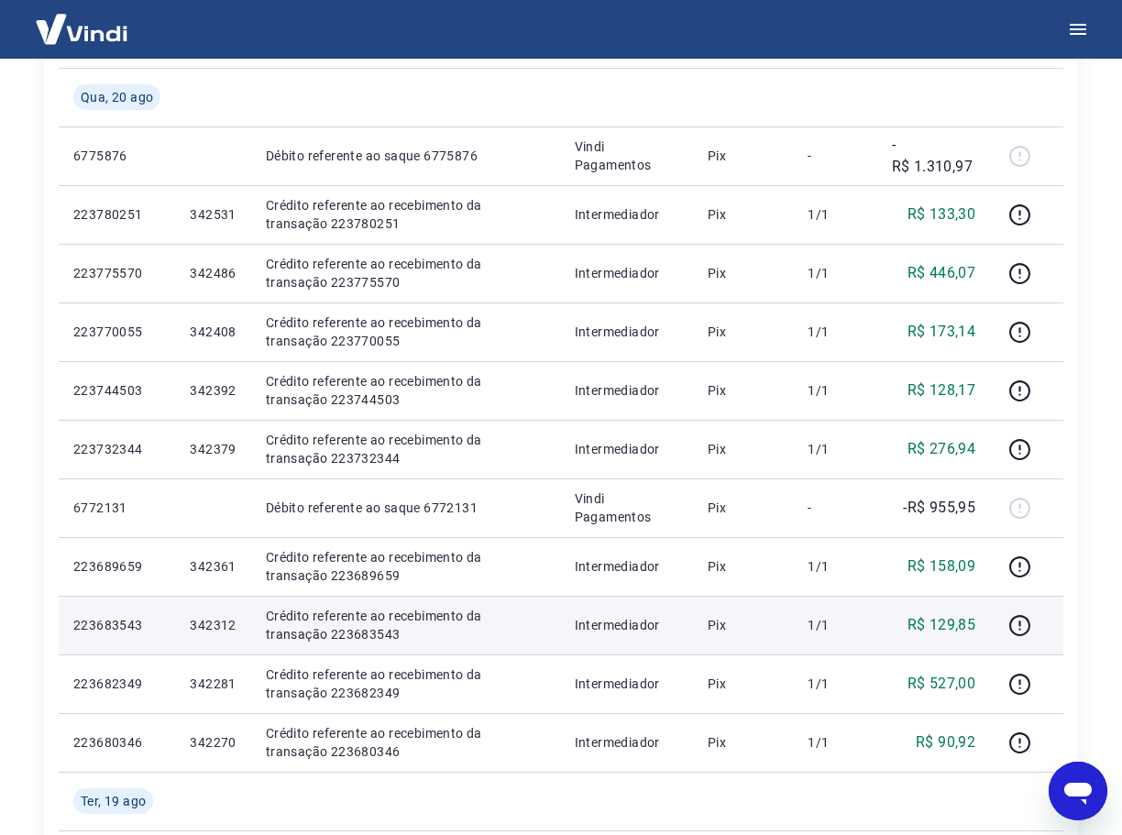
scroll to position [275, 0]
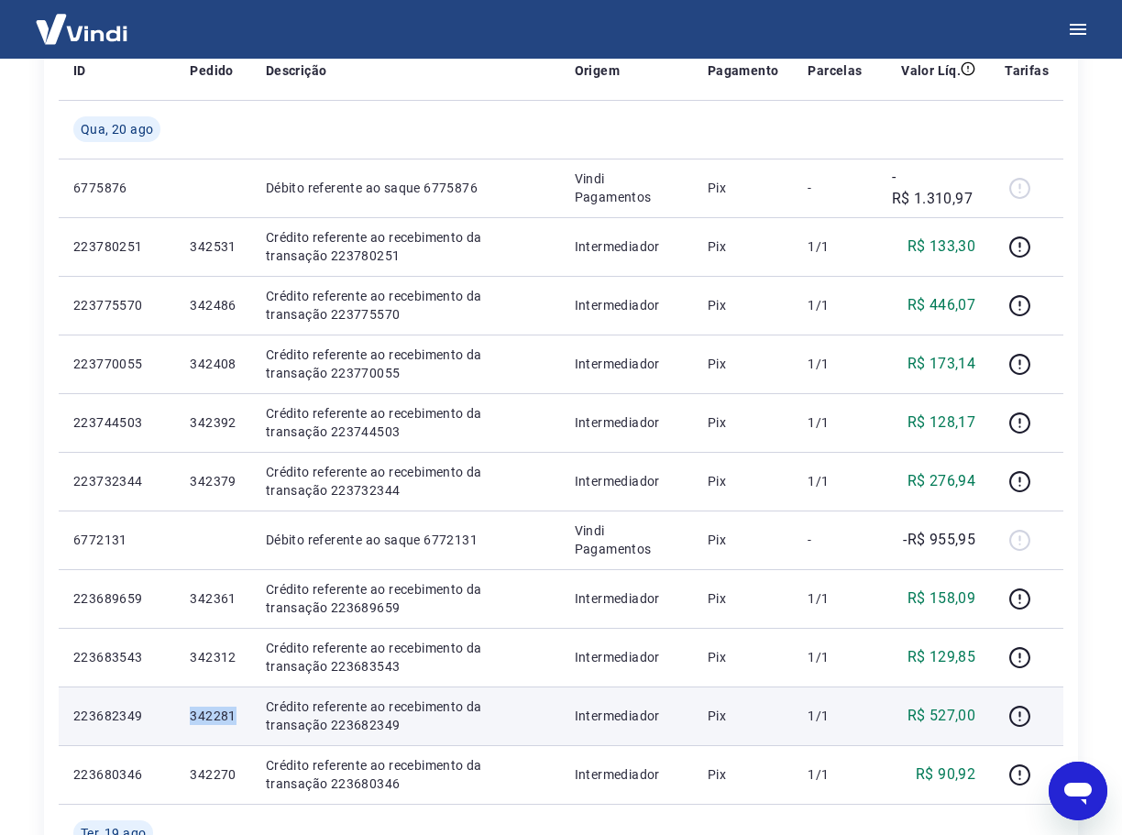
drag, startPoint x: 238, startPoint y: 719, endPoint x: 204, endPoint y: 719, distance: 33.9
click at [175, 715] on td "342281" at bounding box center [212, 715] width 75 height 59
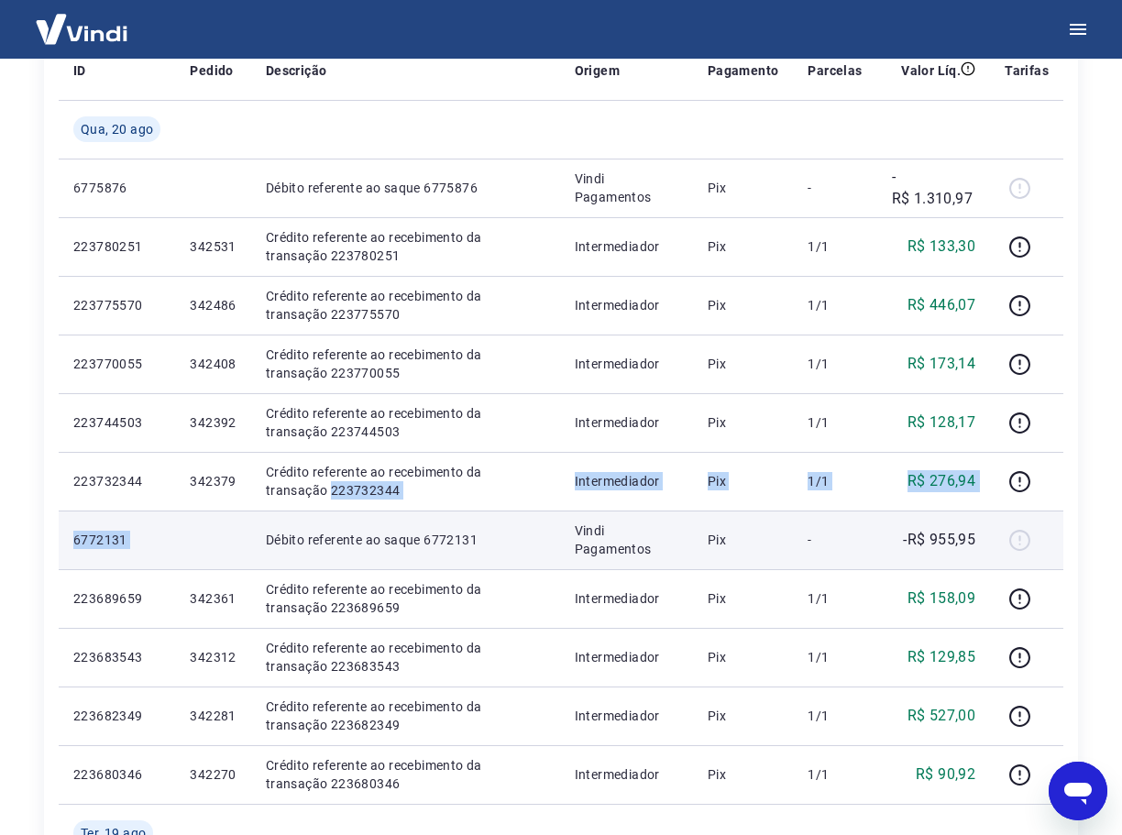
drag, startPoint x: 214, startPoint y: 708, endPoint x: 246, endPoint y: 517, distance: 194.1
click at [248, 514] on tbody "[DATE] 6775876 Débito referente ao saque 6775876 Vindi Pagamentos Pix - -R$ 1.3…" at bounding box center [561, 774] width 1005 height 1349
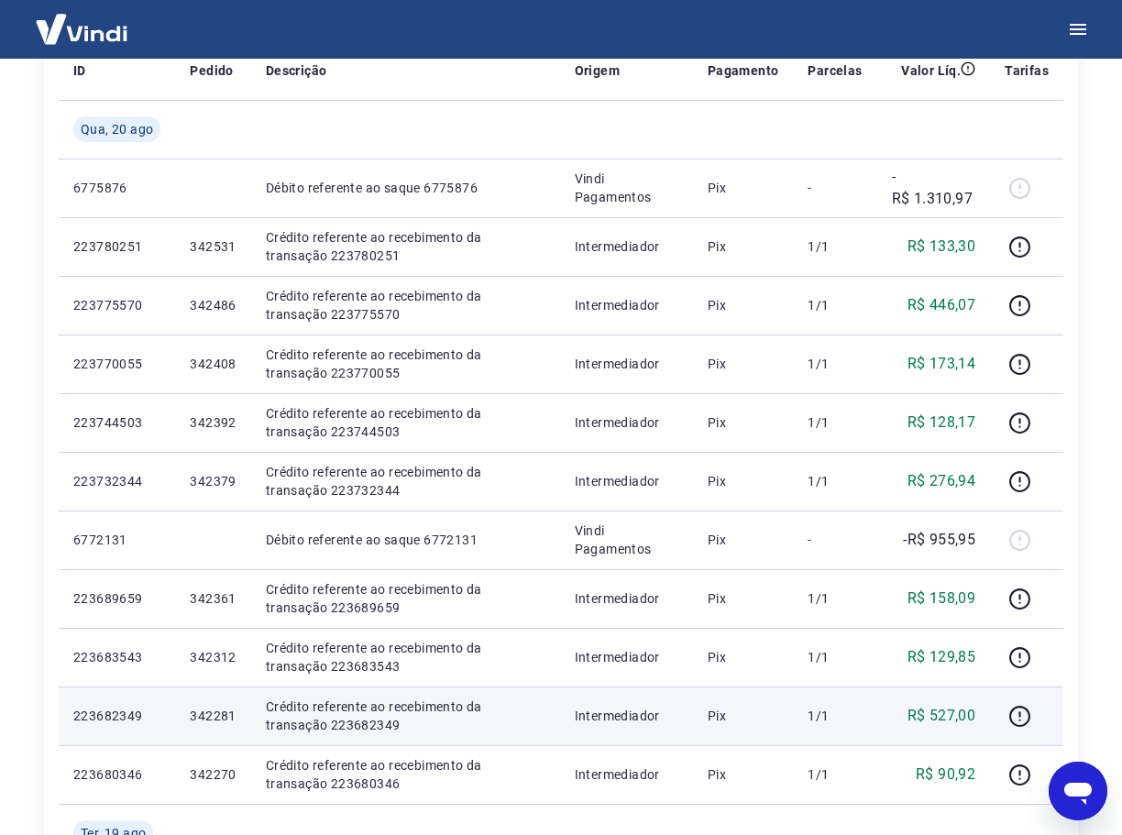
click at [238, 717] on td "342281" at bounding box center [212, 715] width 75 height 59
drag, startPoint x: 249, startPoint y: 718, endPoint x: 187, endPoint y: 717, distance: 62.3
click at [187, 717] on tr "223682349 342281 Crédito referente ao recebimento da transação 223682349 Interm…" at bounding box center [561, 715] width 1005 height 59
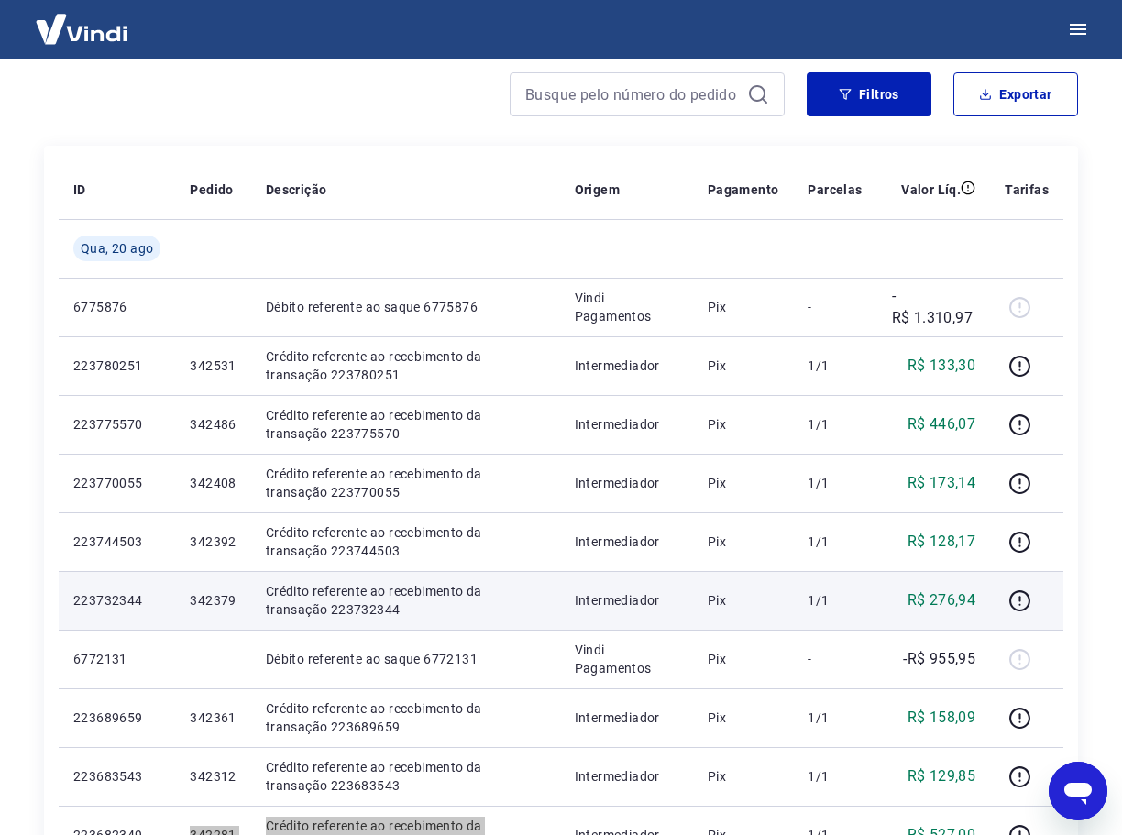
scroll to position [0, 0]
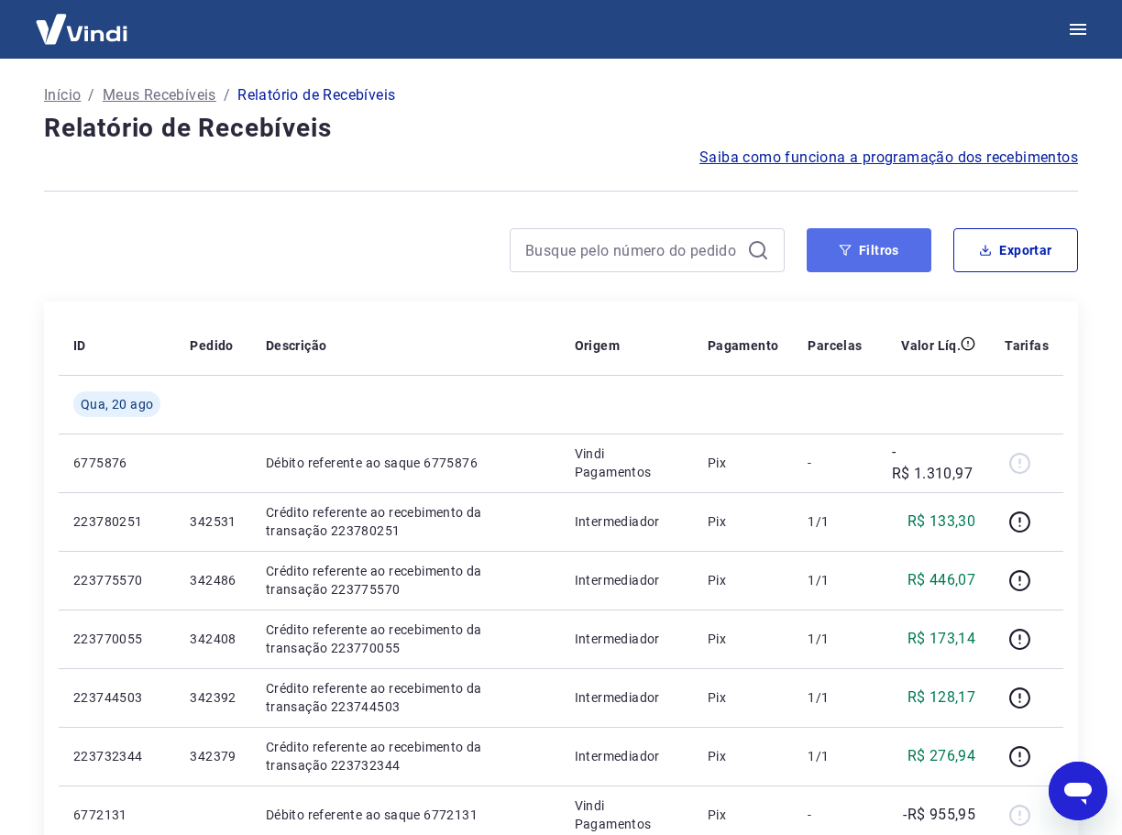
click at [889, 256] on button "Filtros" at bounding box center [869, 250] width 125 height 44
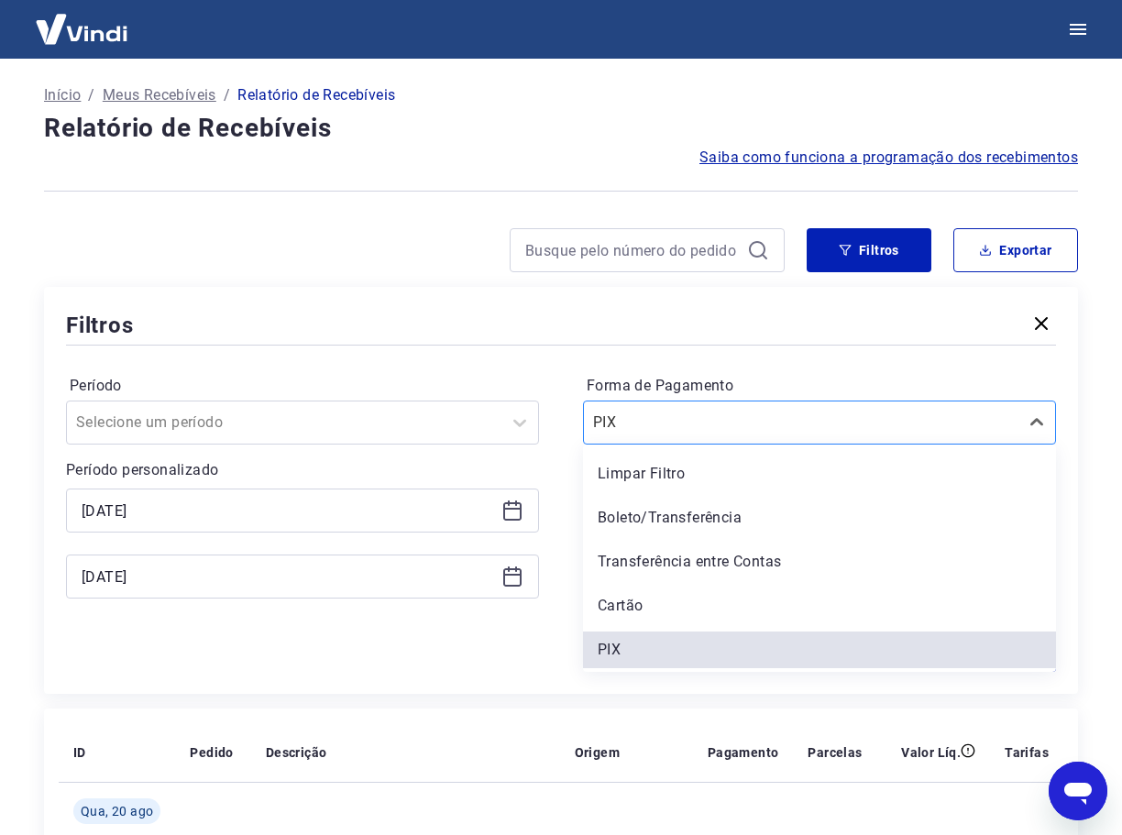
click at [905, 419] on div at bounding box center [801, 423] width 416 height 26
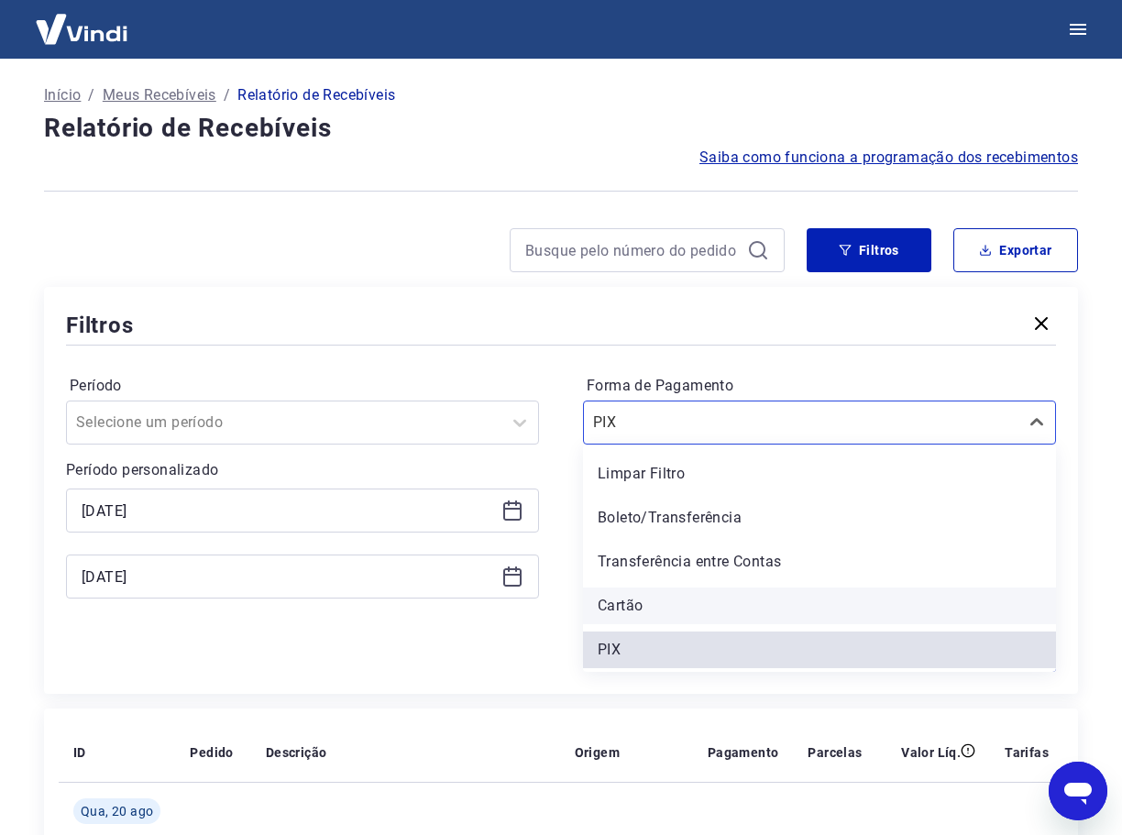
click at [647, 605] on div "Cartão" at bounding box center [819, 606] width 473 height 37
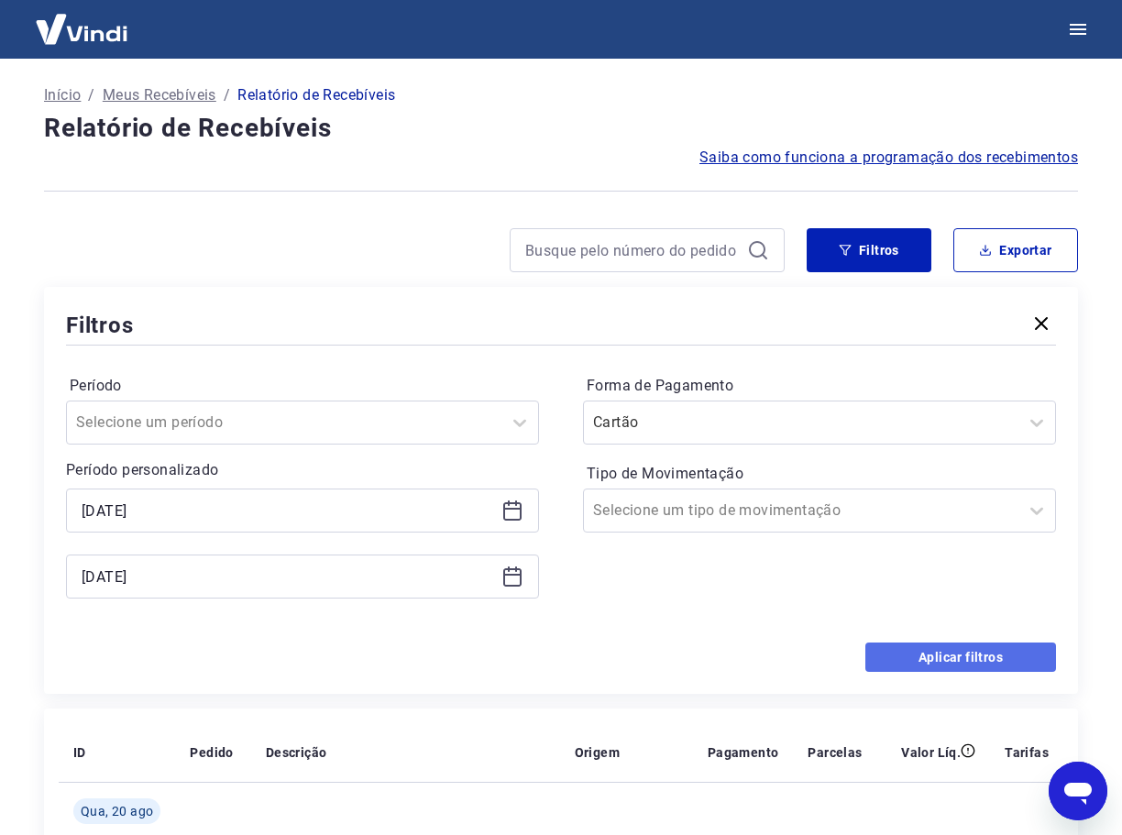
click at [967, 656] on button "Aplicar filtros" at bounding box center [960, 656] width 191 height 29
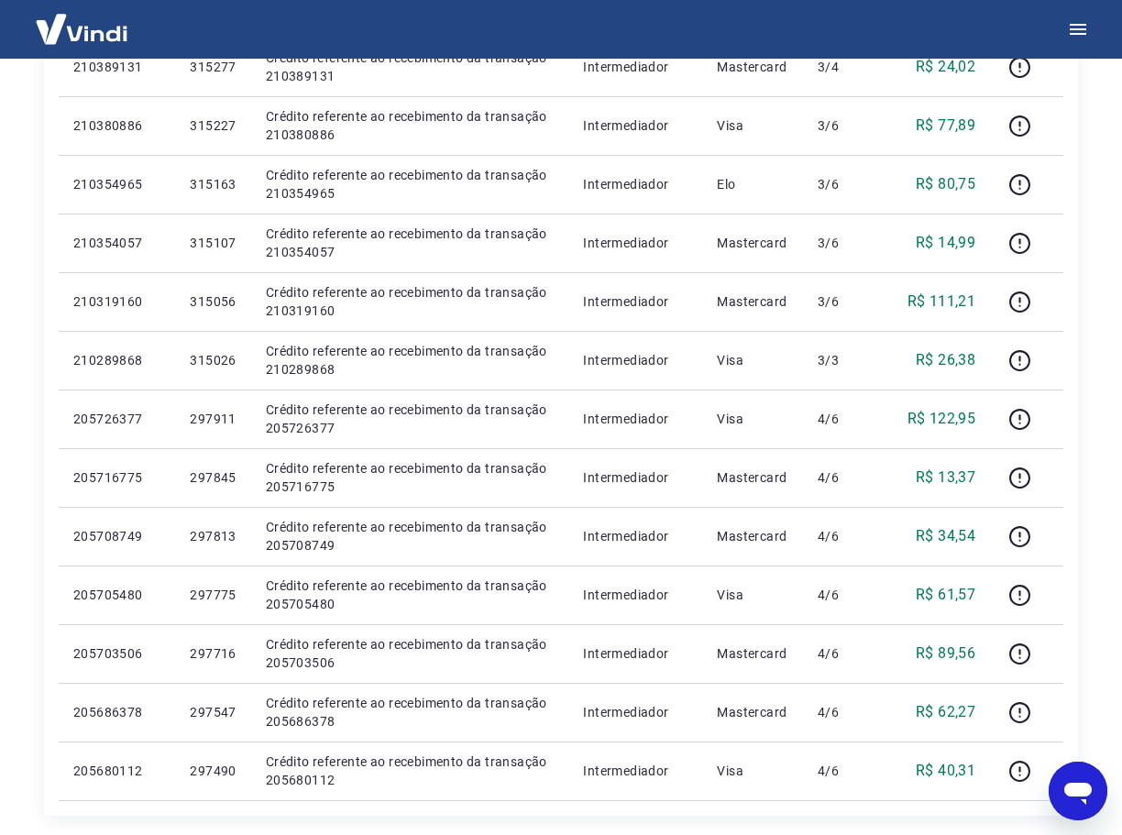
scroll to position [1139, 0]
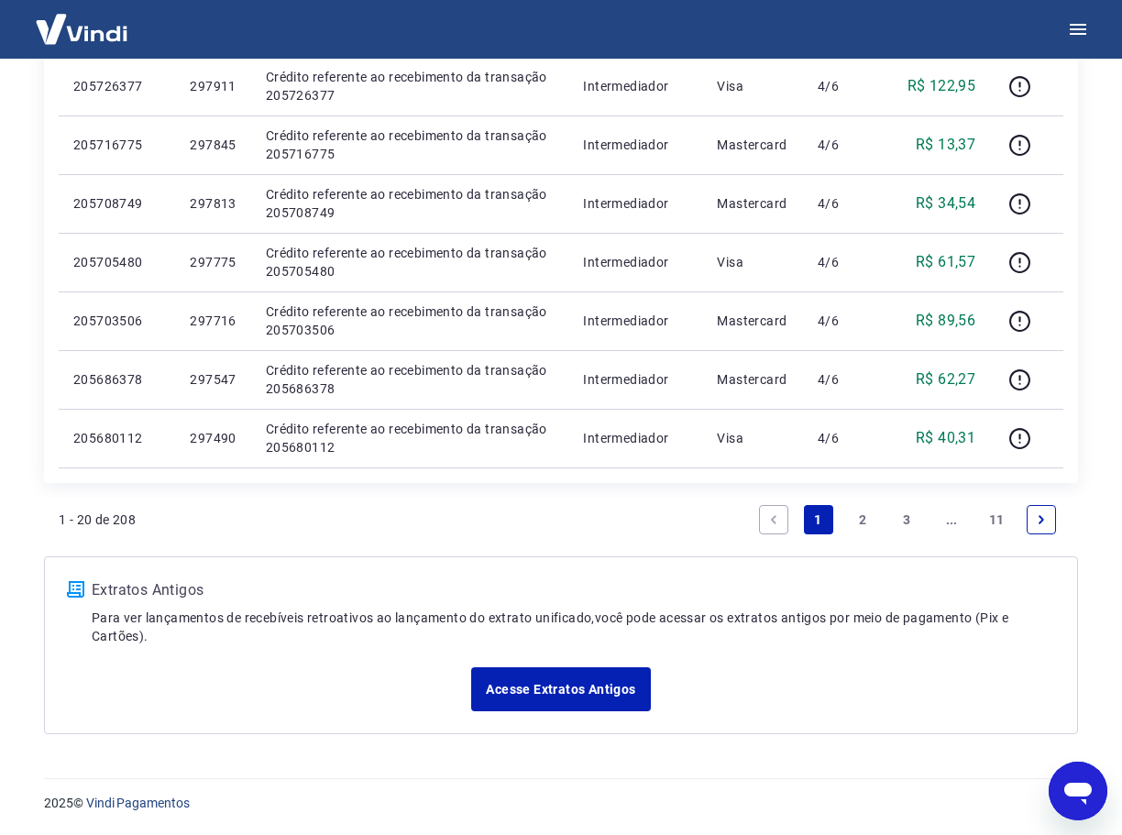
click at [997, 522] on link "11" at bounding box center [997, 519] width 30 height 29
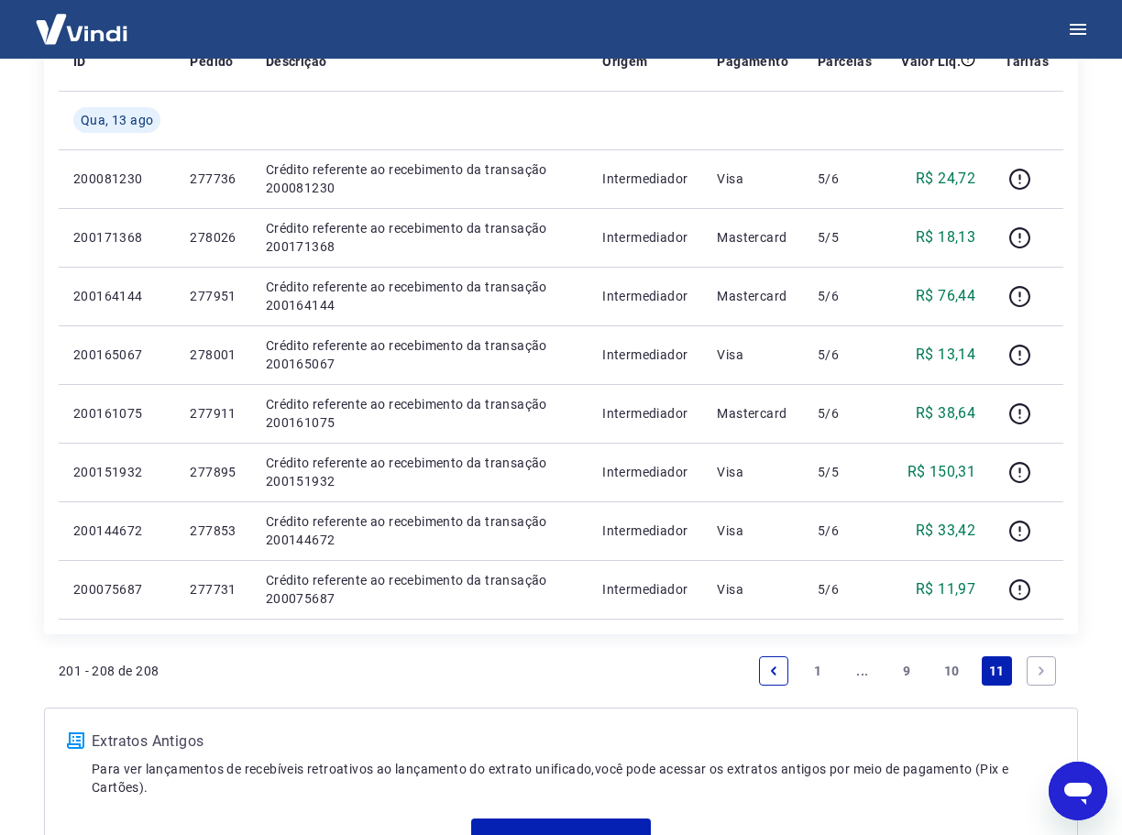
scroll to position [252, 0]
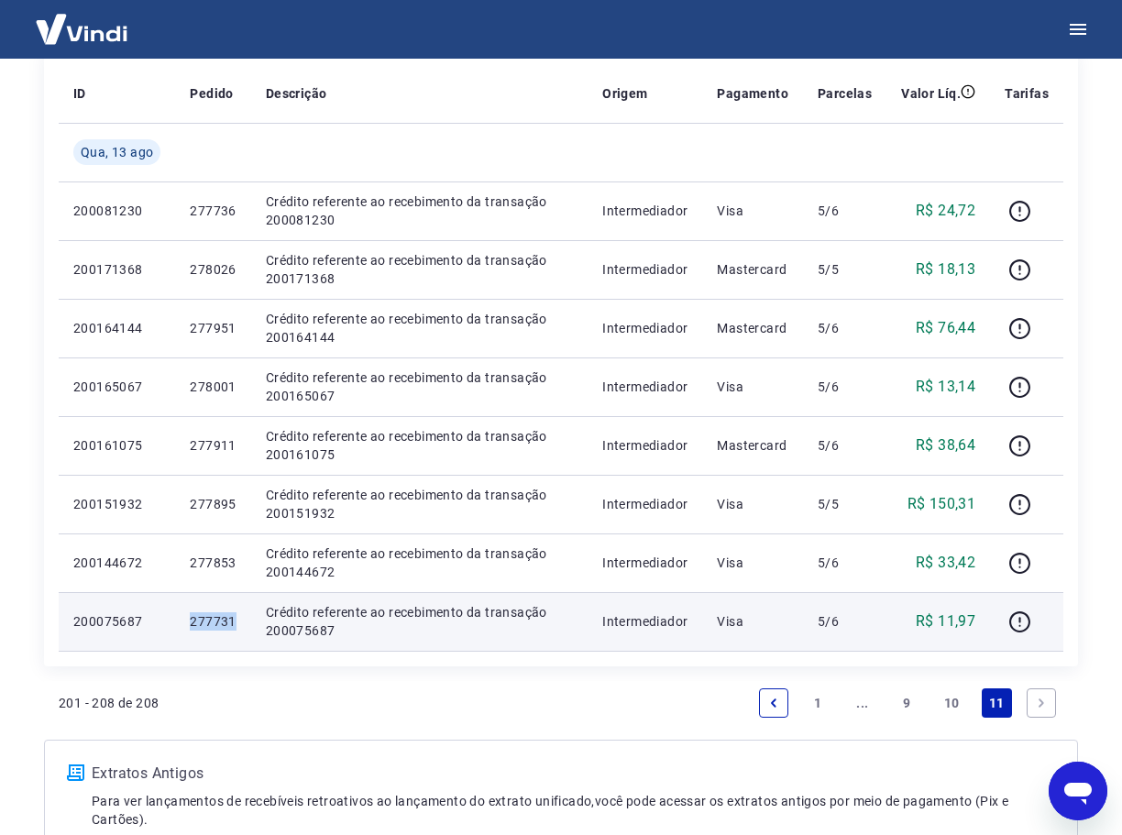
drag, startPoint x: 232, startPoint y: 621, endPoint x: 158, endPoint y: 610, distance: 75.0
click at [158, 610] on tr "200075687 277731 Crédito referente ao recebimento da transação 200075687 Interm…" at bounding box center [561, 621] width 1005 height 59
copy tr "277731"
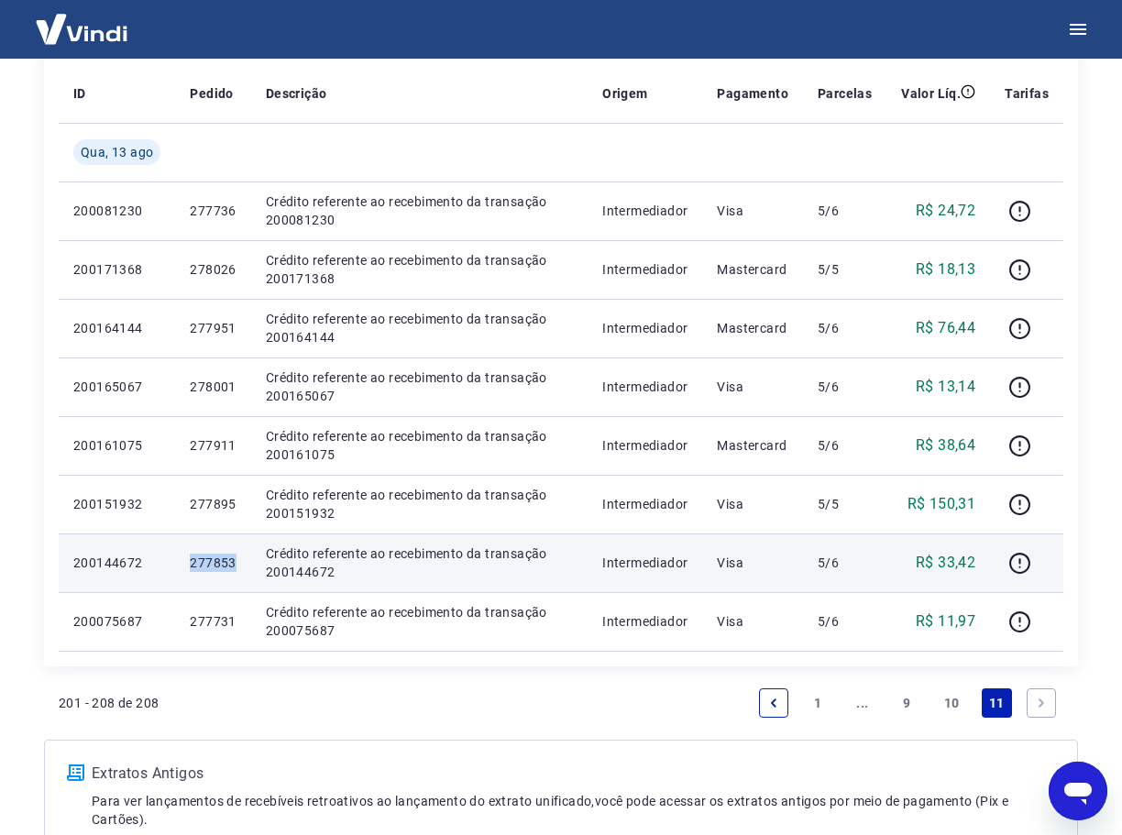
drag, startPoint x: 247, startPoint y: 563, endPoint x: 180, endPoint y: 563, distance: 67.8
click at [180, 563] on td "277853" at bounding box center [212, 562] width 75 height 59
copy p "277853"
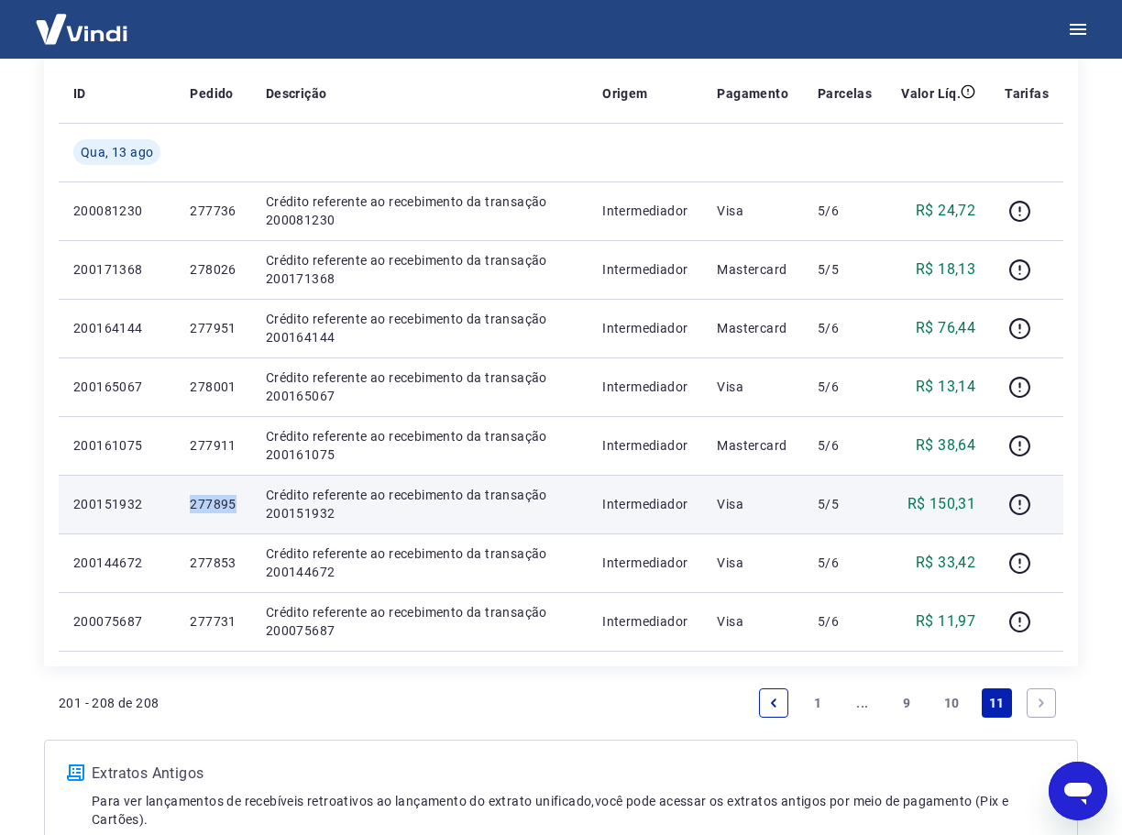
drag, startPoint x: 247, startPoint y: 510, endPoint x: 173, endPoint y: 503, distance: 74.5
click at [173, 503] on tr "200151932 277895 Crédito referente ao recebimento da transação 200151932 Interm…" at bounding box center [561, 504] width 1005 height 59
copy tr "277895"
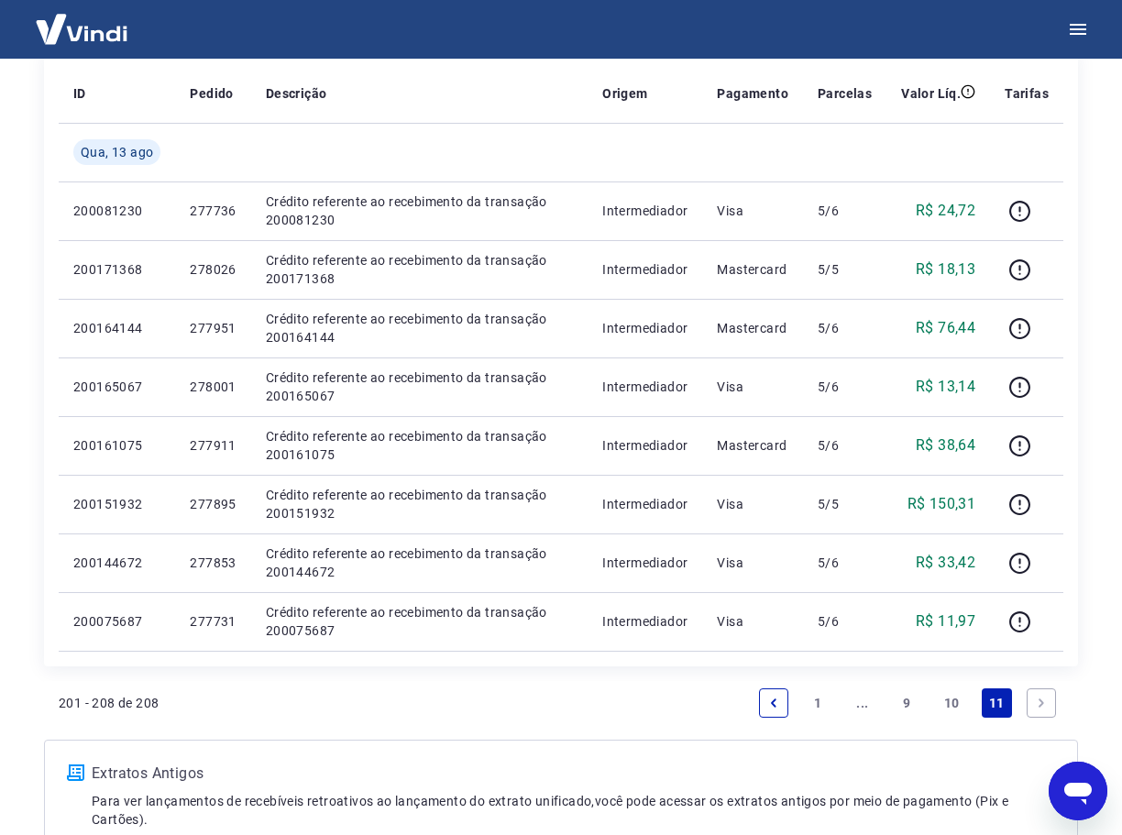
click at [950, 697] on link "10" at bounding box center [952, 702] width 30 height 29
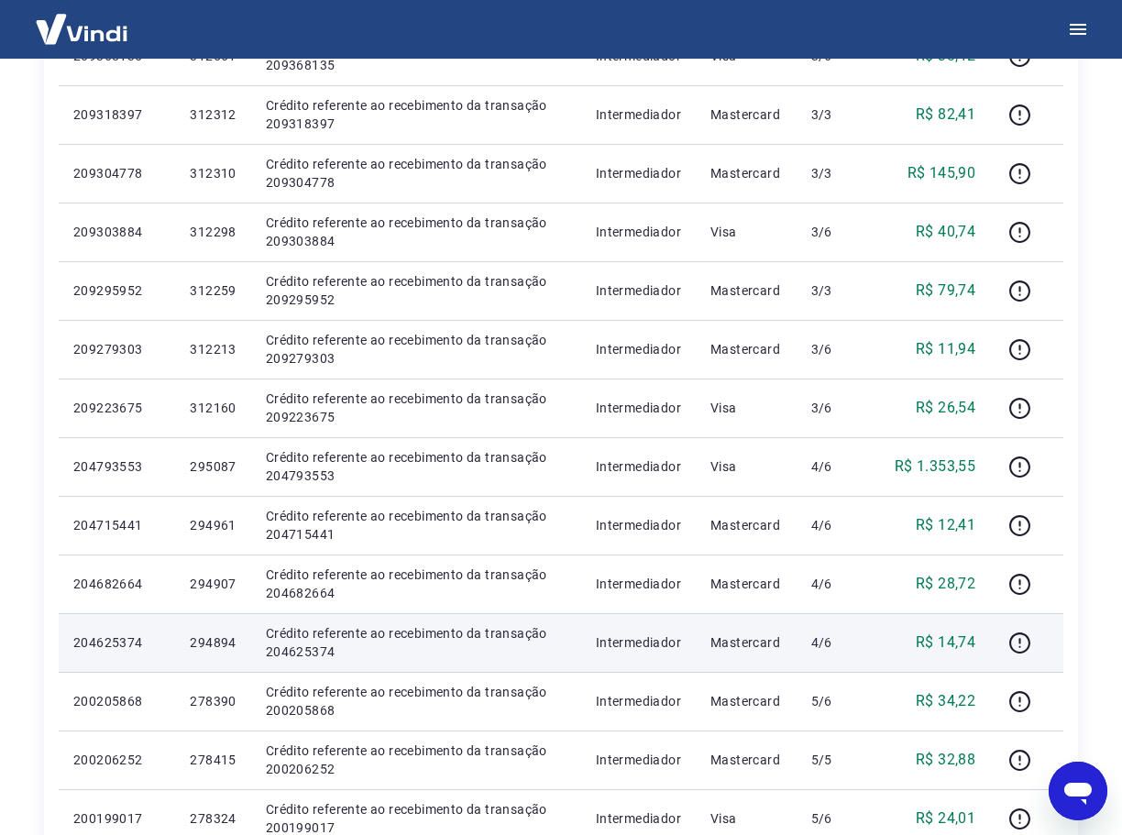
scroll to position [1139, 0]
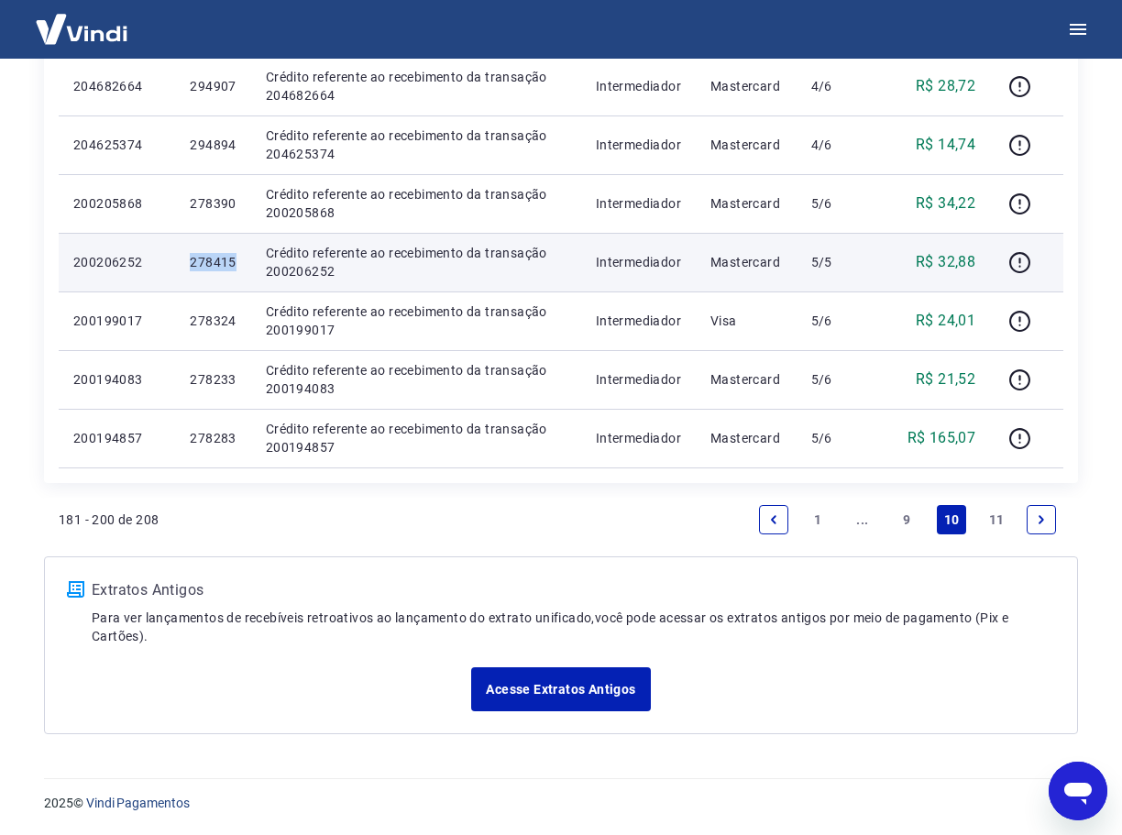
drag, startPoint x: 237, startPoint y: 267, endPoint x: 153, endPoint y: 264, distance: 84.4
click at [149, 266] on tr "200206252 278415 Crédito referente ao recebimento da transação 200206252 Interm…" at bounding box center [561, 262] width 1005 height 59
copy tr "278415"
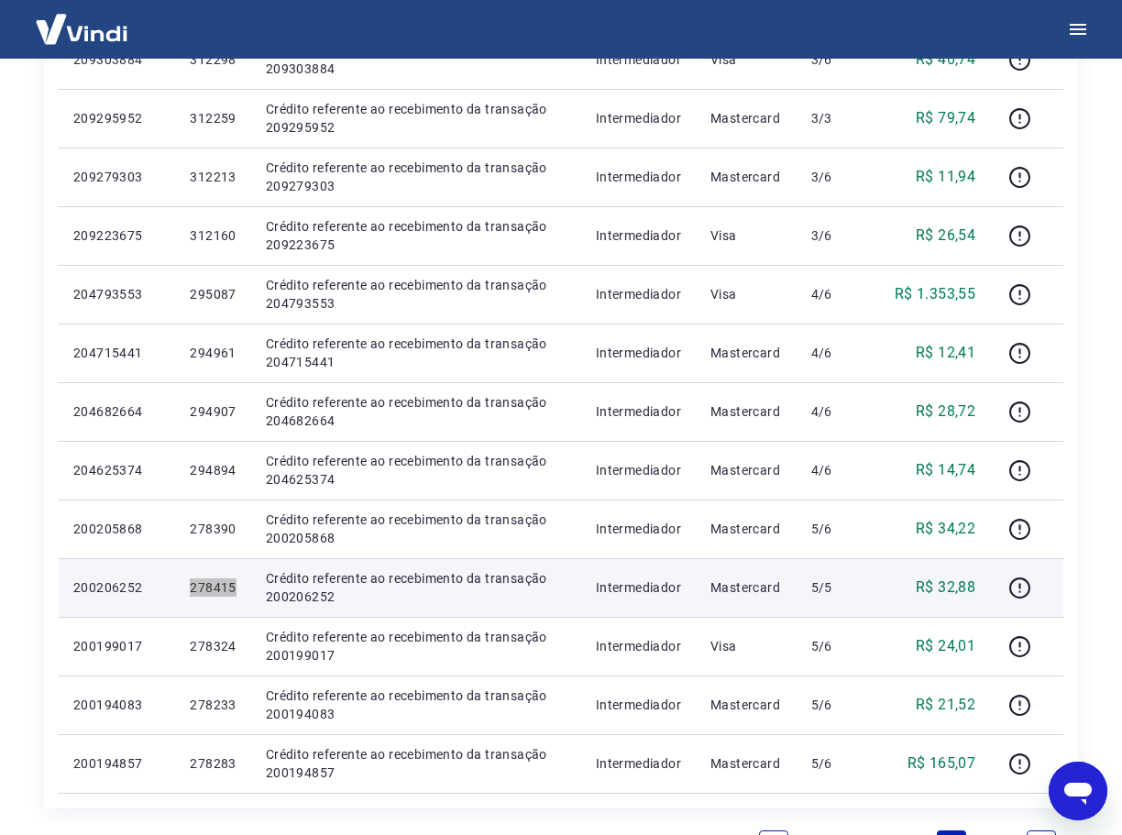
scroll to position [773, 0]
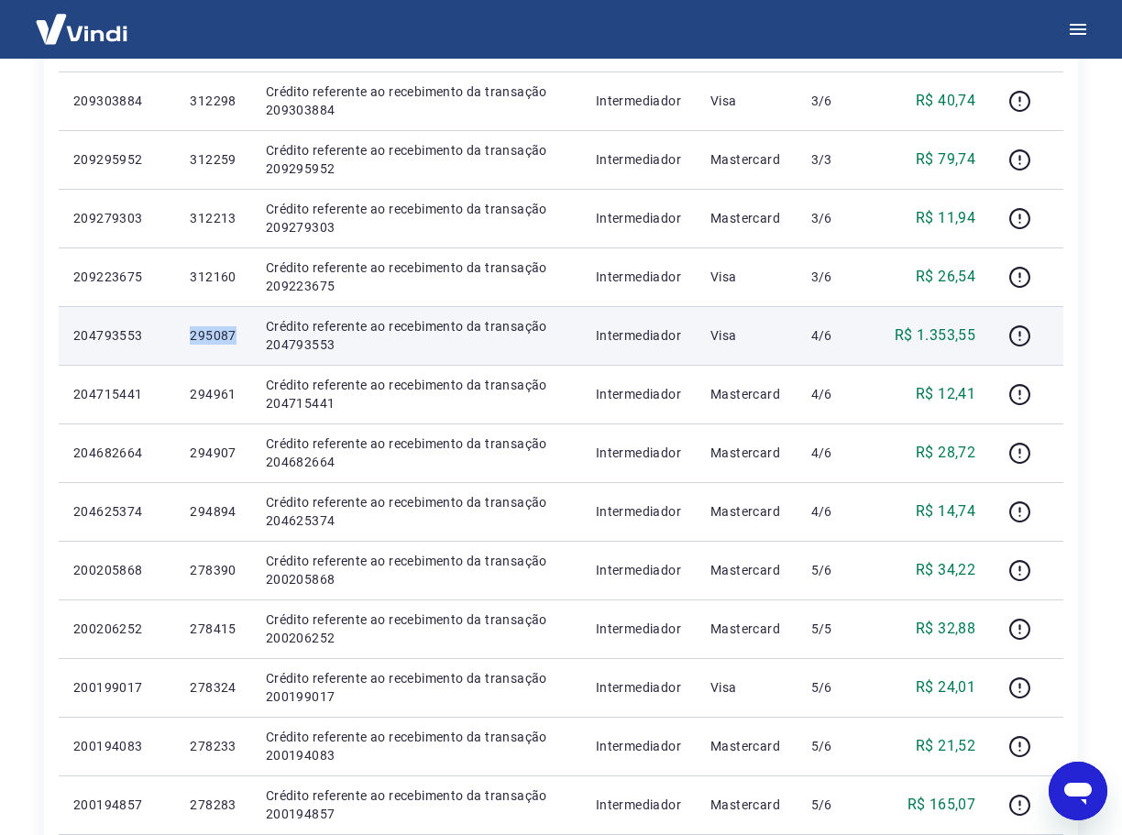
drag, startPoint x: 236, startPoint y: 330, endPoint x: 191, endPoint y: 335, distance: 45.2
click at [191, 335] on td "295087" at bounding box center [212, 335] width 75 height 59
copy p "295087"
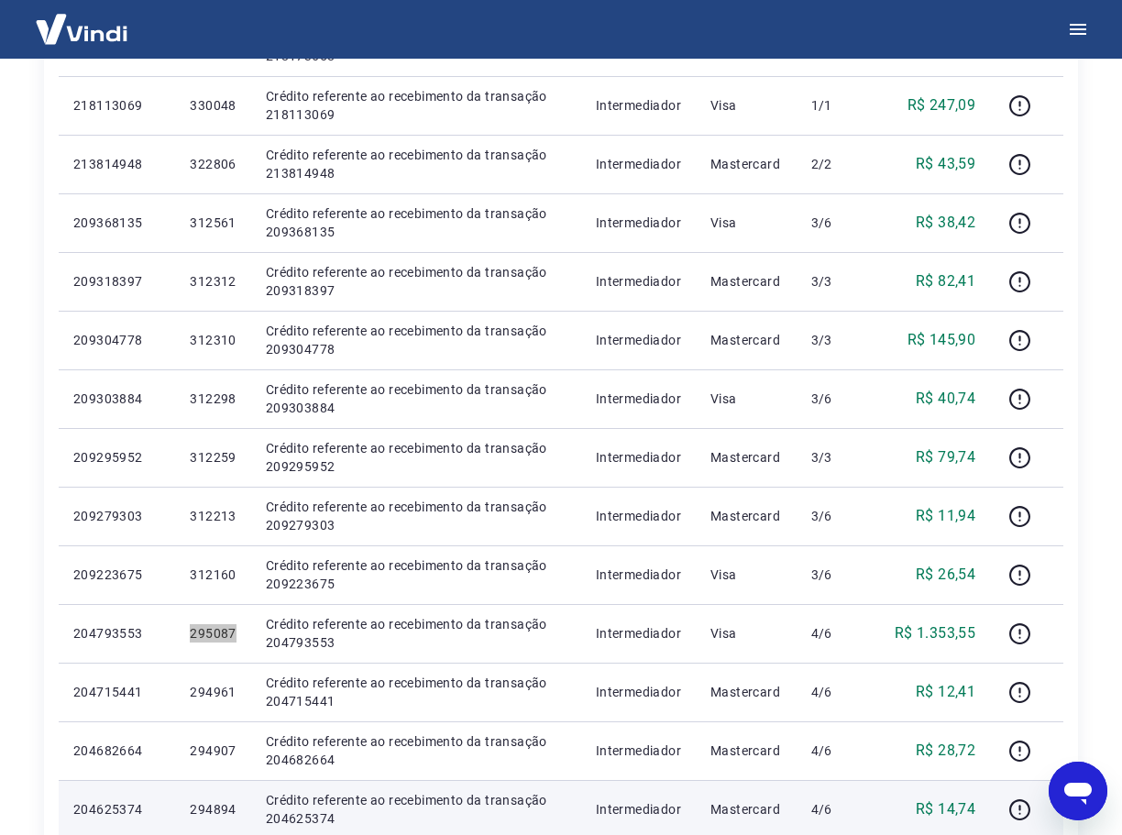
scroll to position [498, 0]
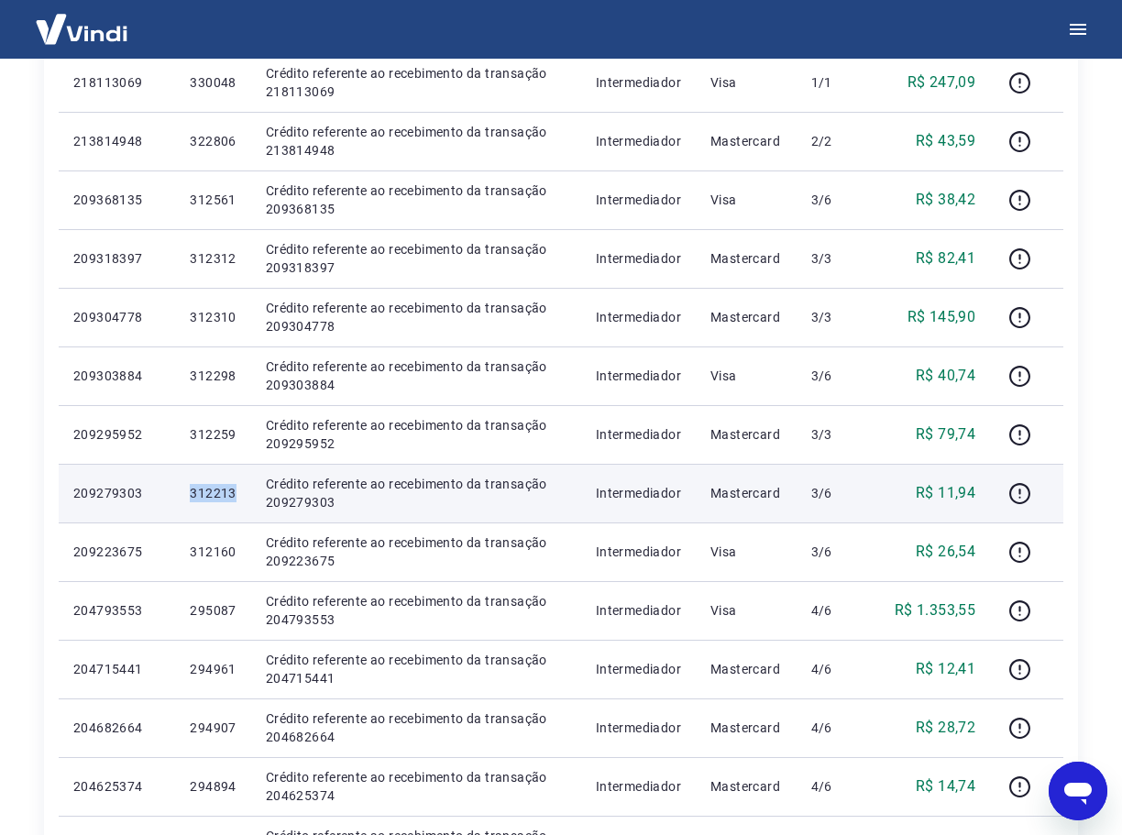
drag, startPoint x: 241, startPoint y: 489, endPoint x: 165, endPoint y: 493, distance: 76.2
click at [165, 493] on tr "209279303 312213 Crédito referente ao recebimento da transação 209279303 Interm…" at bounding box center [561, 493] width 1005 height 59
copy tr "312213"
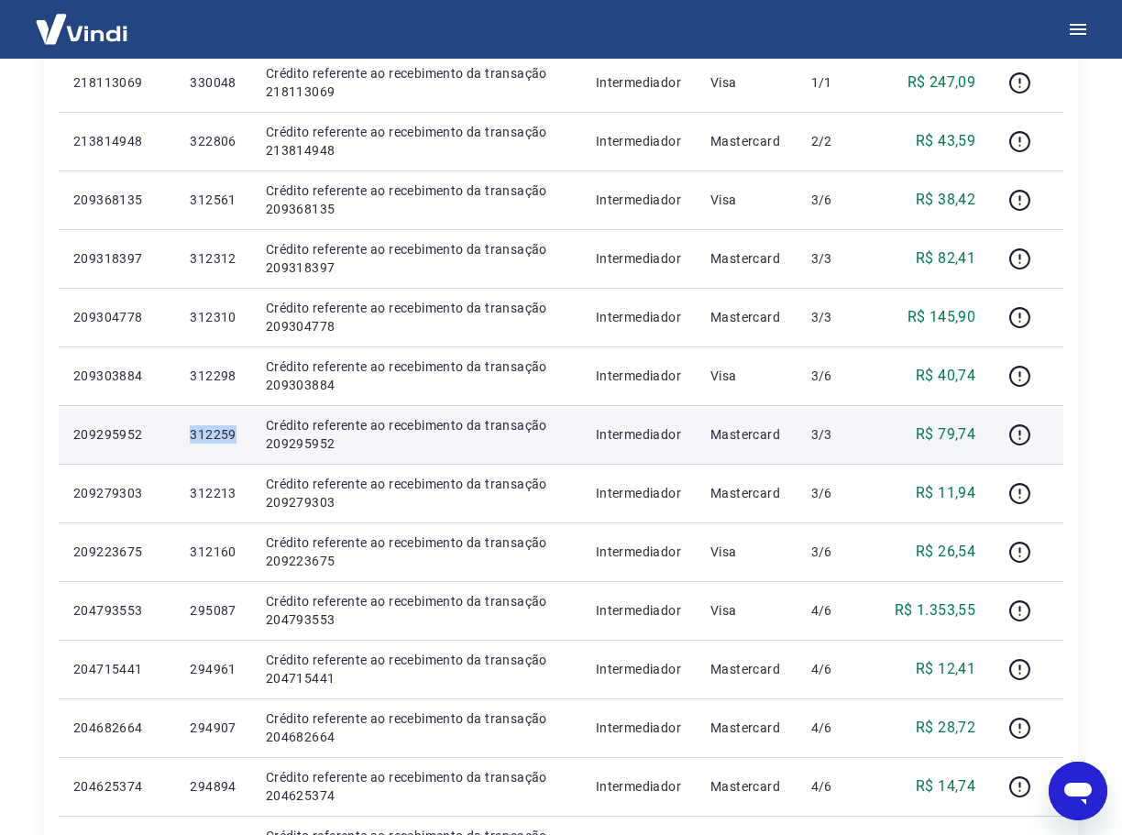
drag, startPoint x: 238, startPoint y: 434, endPoint x: 181, endPoint y: 432, distance: 56.9
click at [181, 432] on td "312259" at bounding box center [212, 434] width 75 height 59
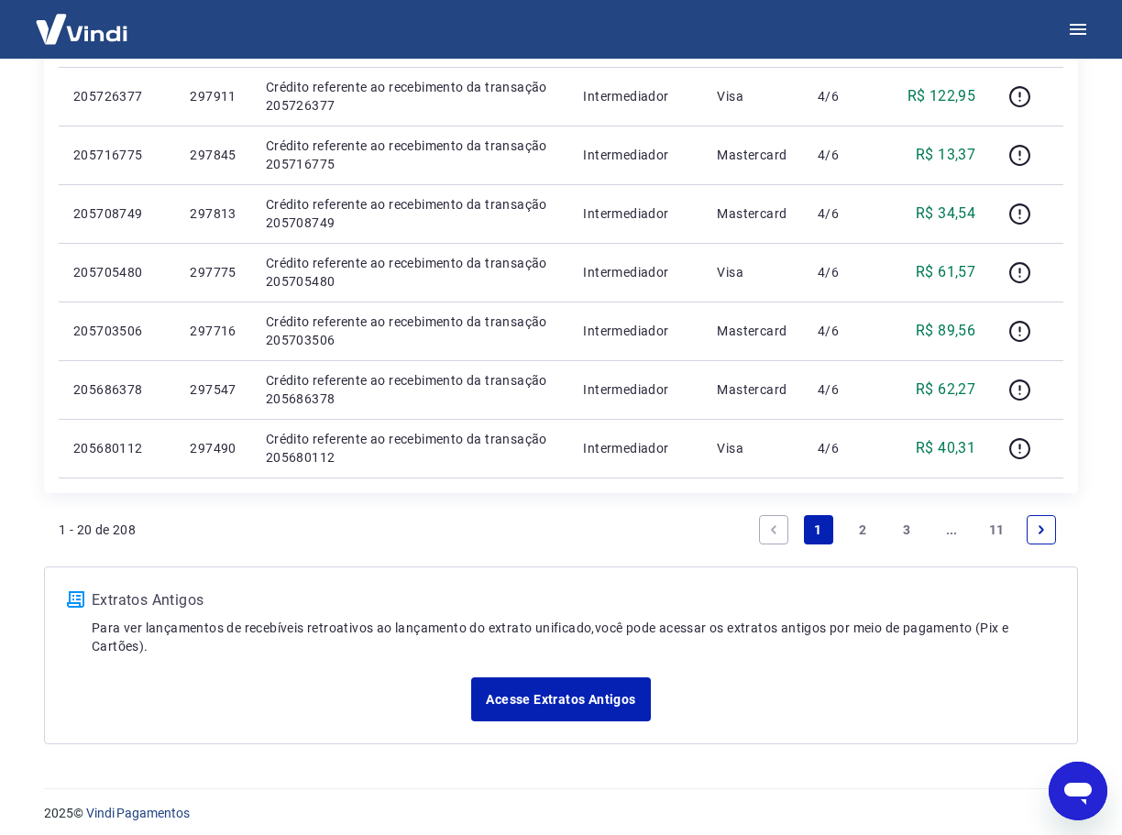
scroll to position [1139, 0]
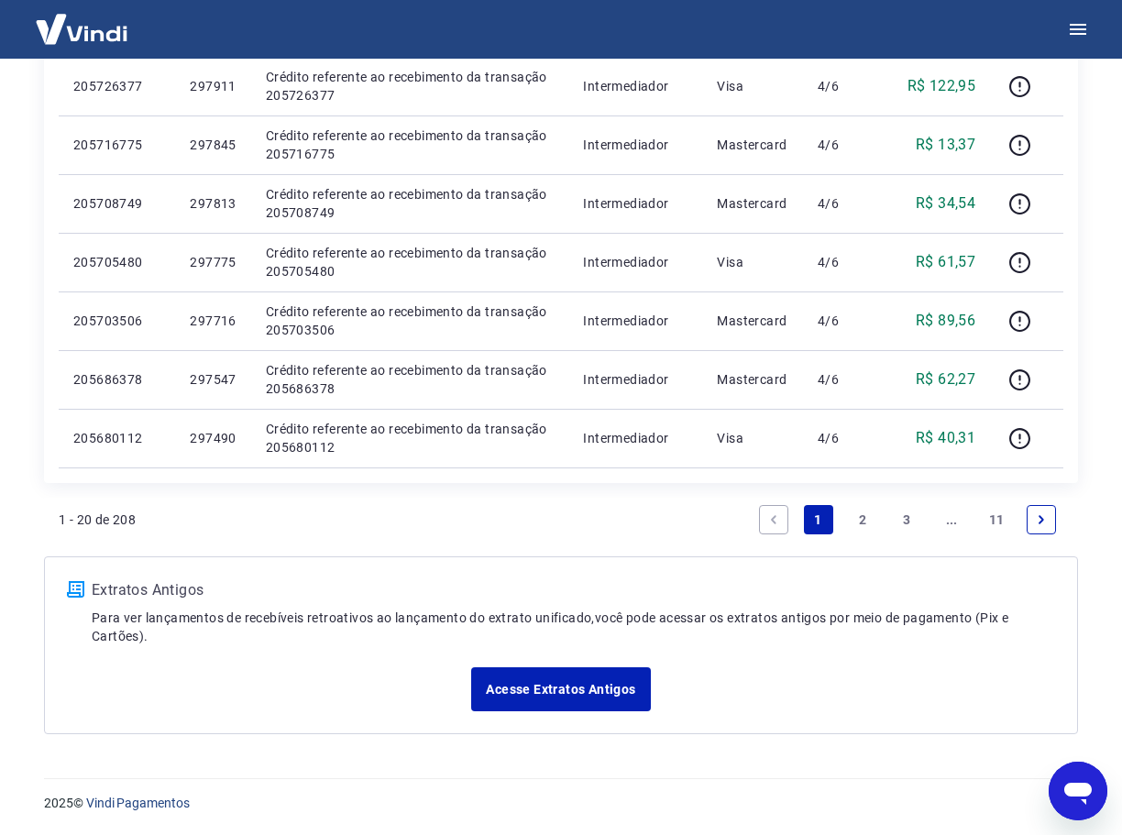
click at [986, 522] on link "11" at bounding box center [997, 519] width 30 height 29
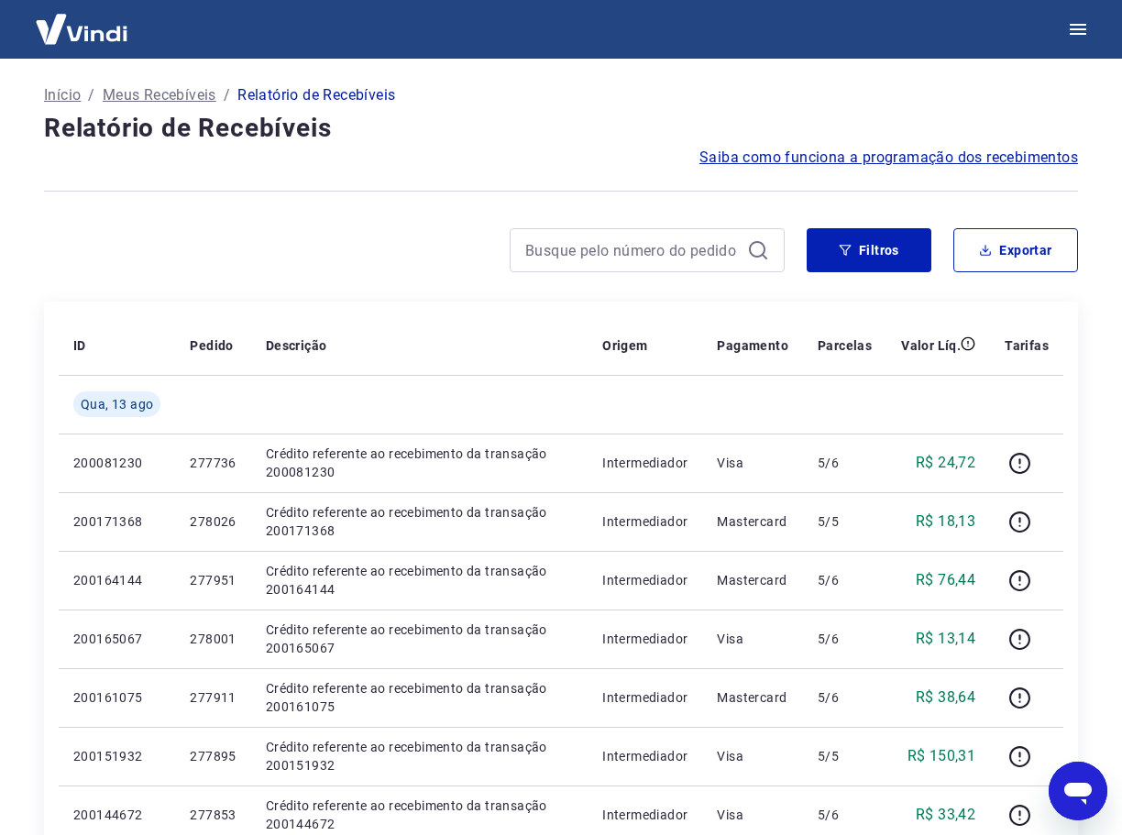
scroll to position [435, 0]
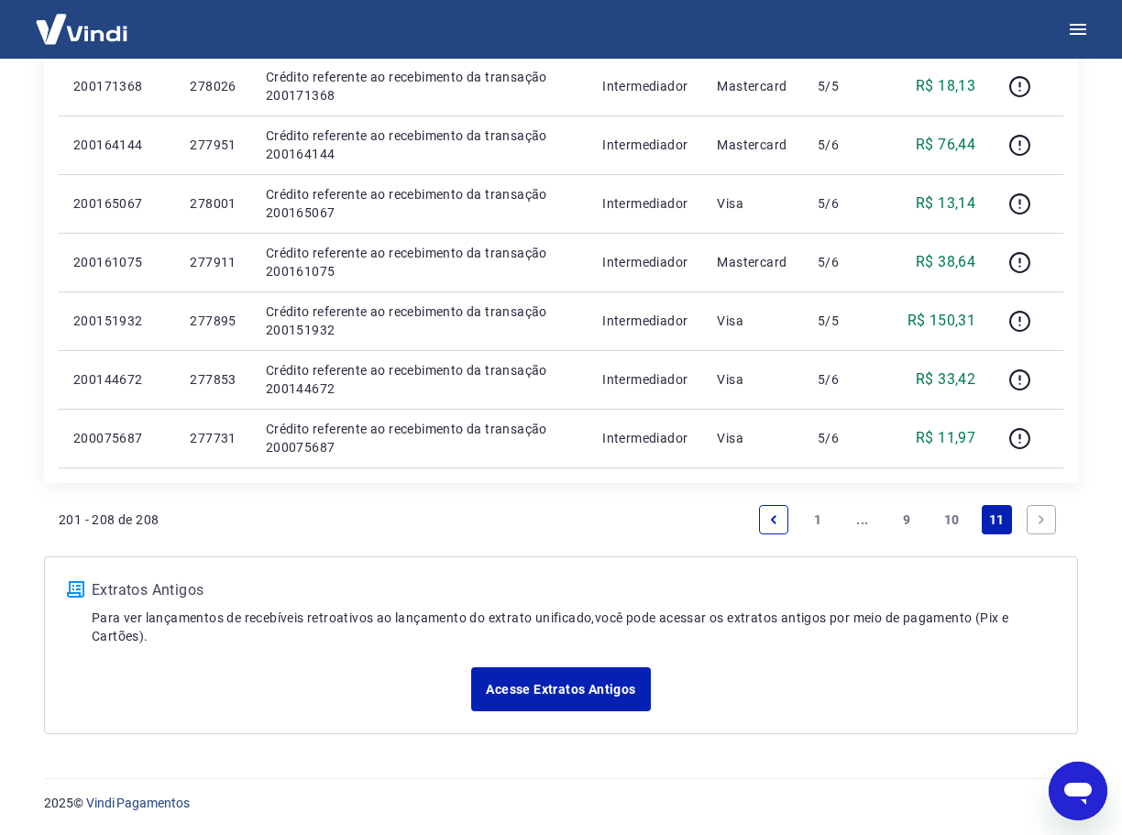
click at [961, 523] on link "10" at bounding box center [952, 519] width 30 height 29
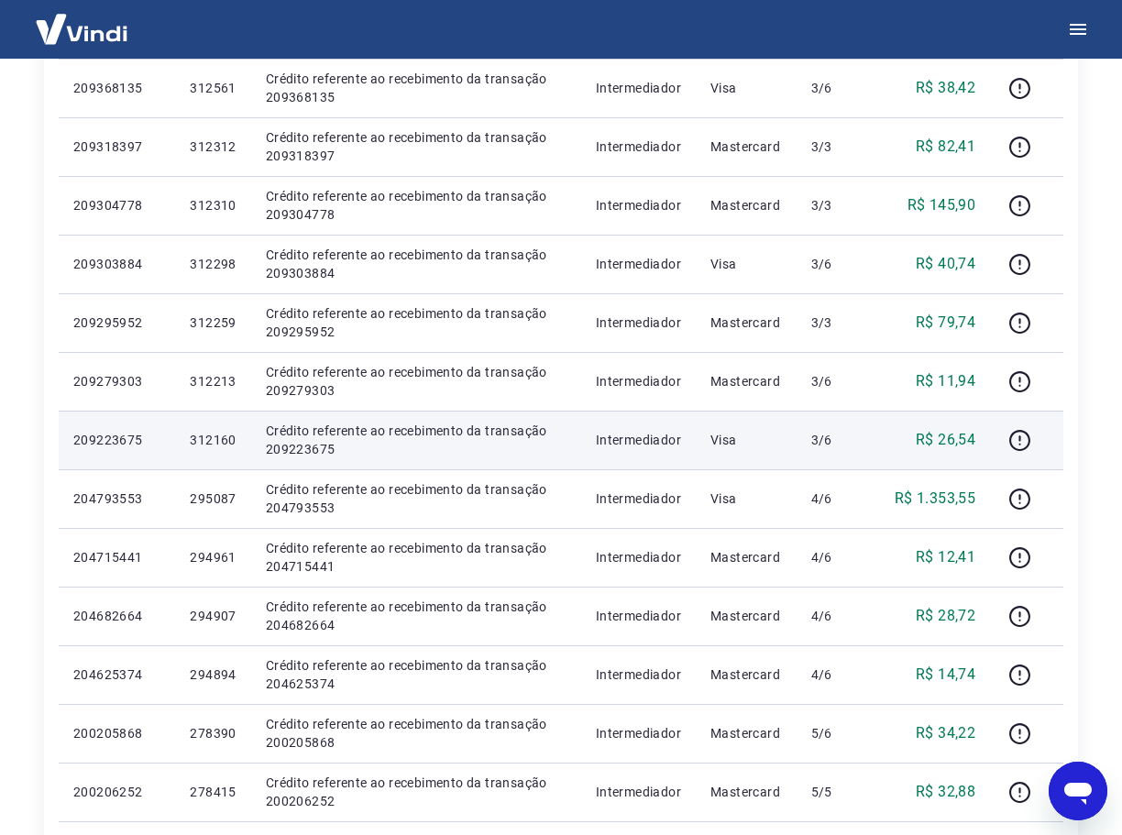
scroll to position [642, 0]
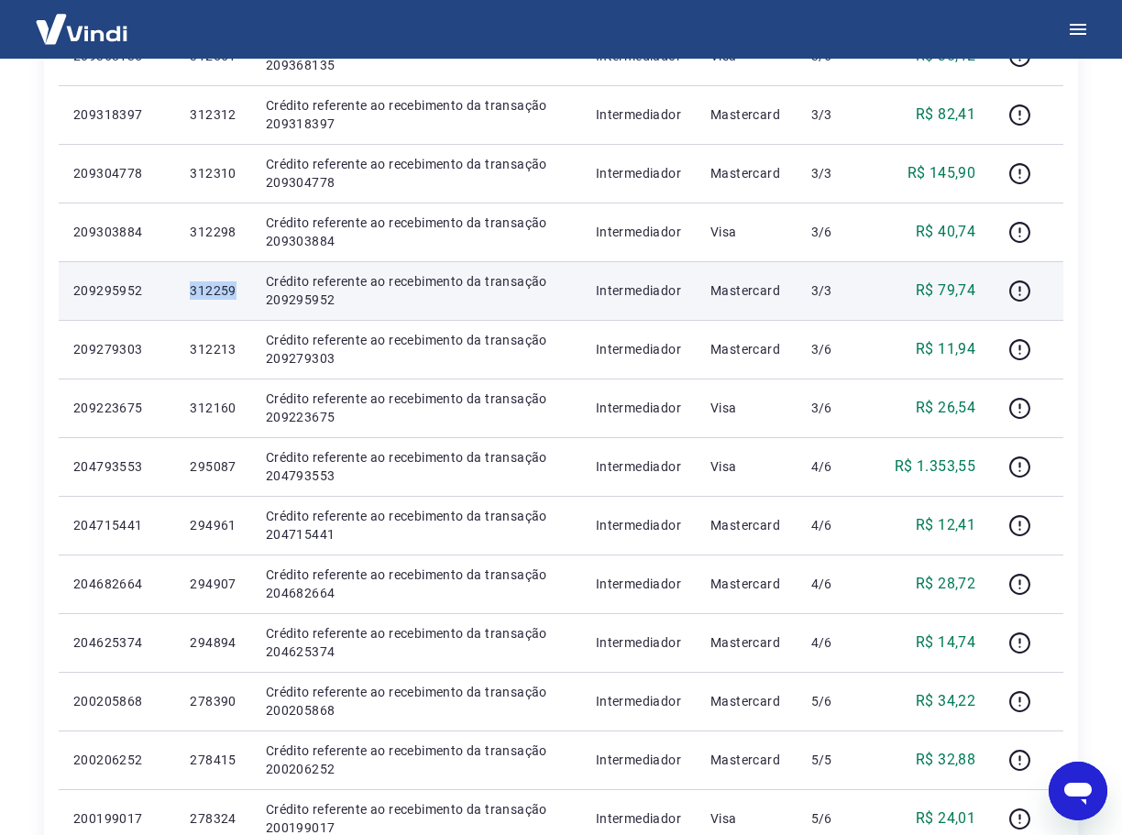
drag, startPoint x: 238, startPoint y: 292, endPoint x: 190, endPoint y: 296, distance: 48.7
click at [179, 299] on td "312259" at bounding box center [212, 290] width 75 height 59
copy p "312259"
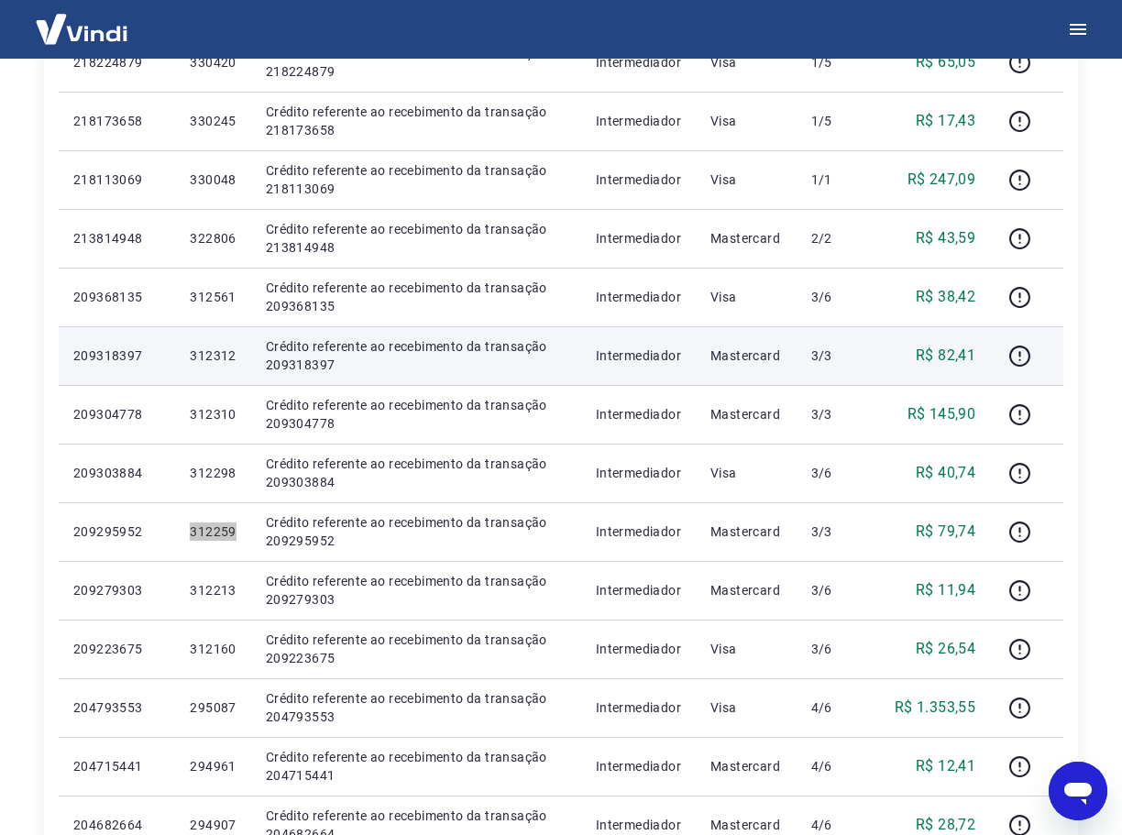
scroll to position [917, 0]
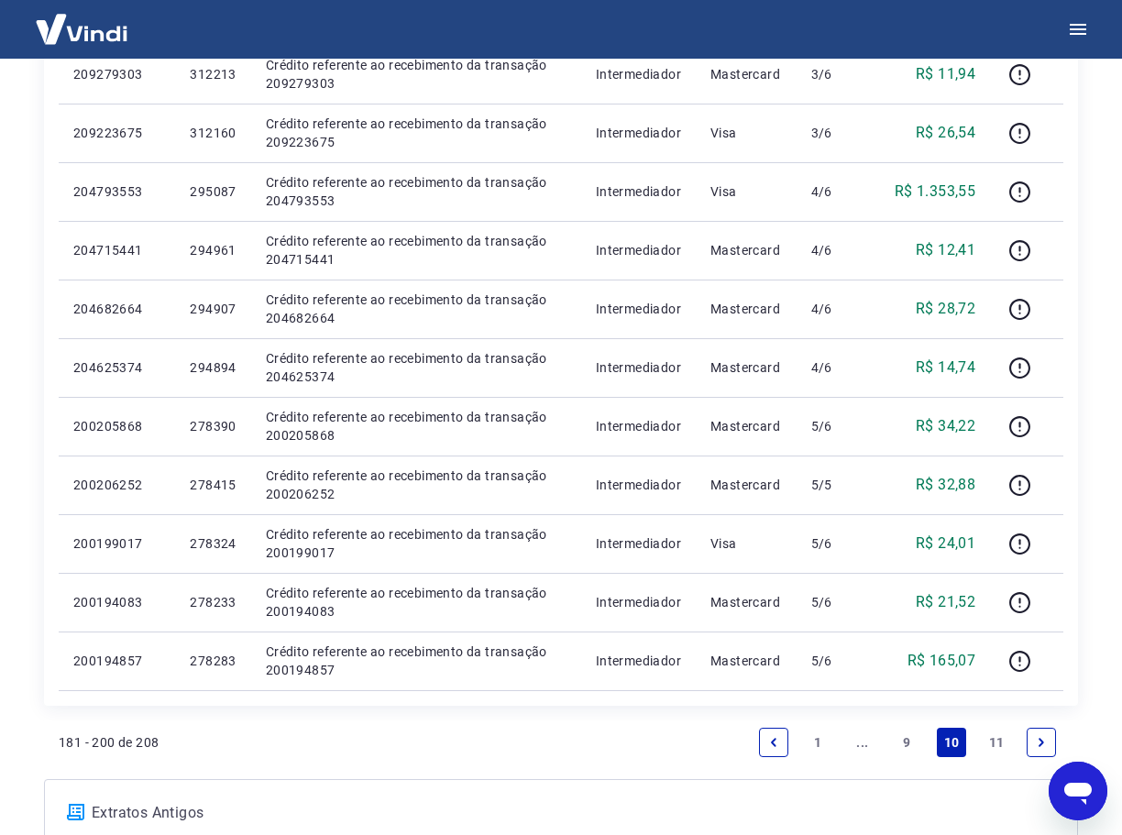
click at [905, 743] on link "9" at bounding box center [906, 742] width 29 height 29
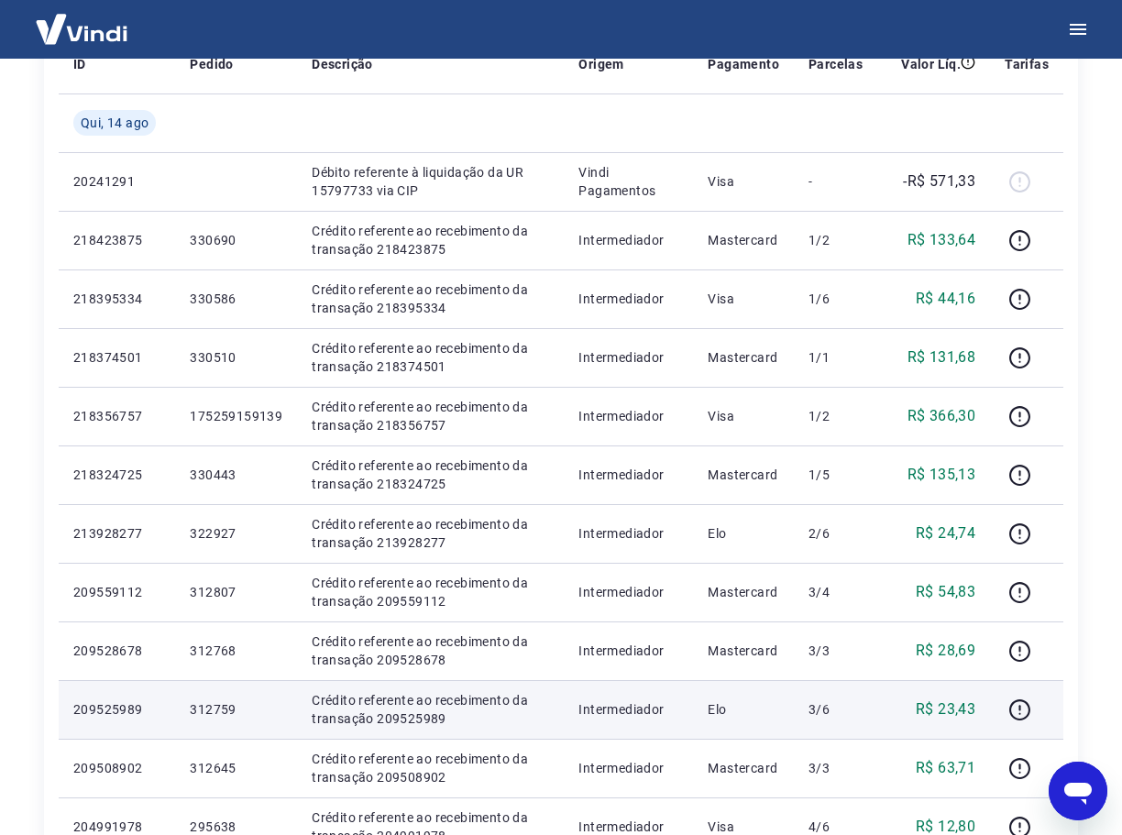
scroll to position [373, 0]
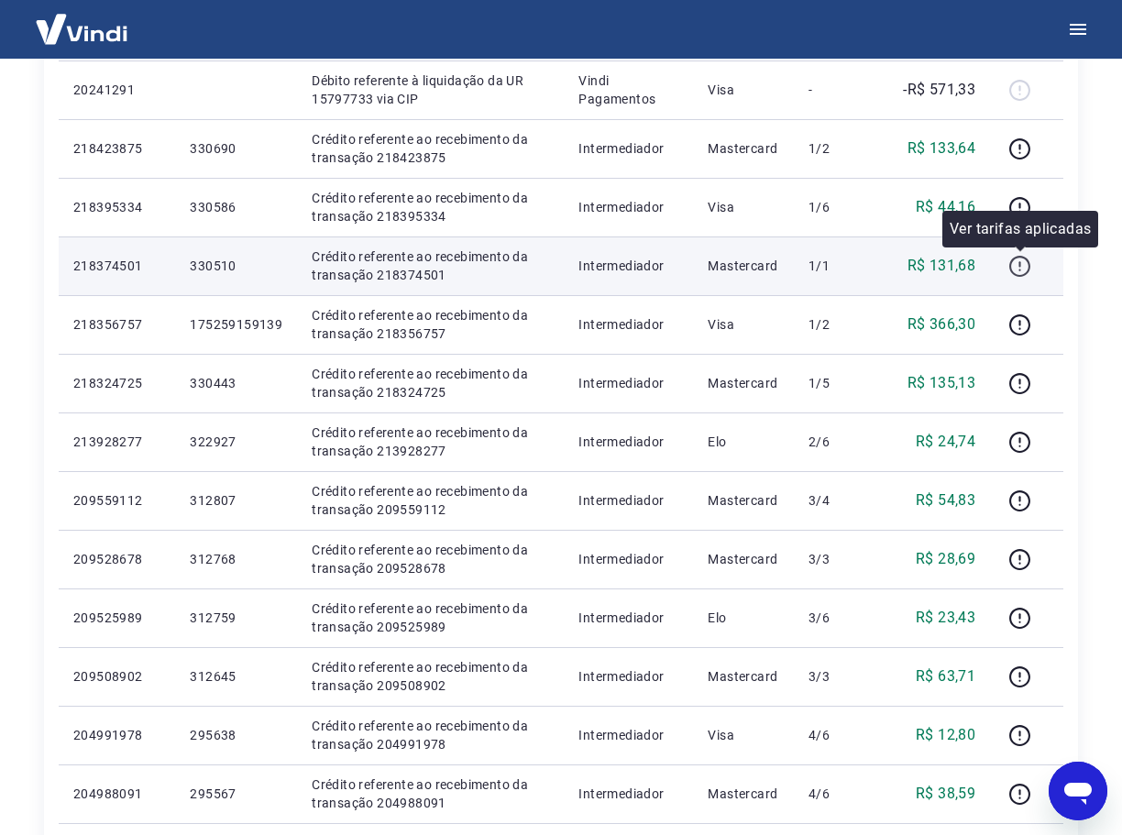
click at [1017, 273] on icon "button" at bounding box center [1019, 266] width 23 height 23
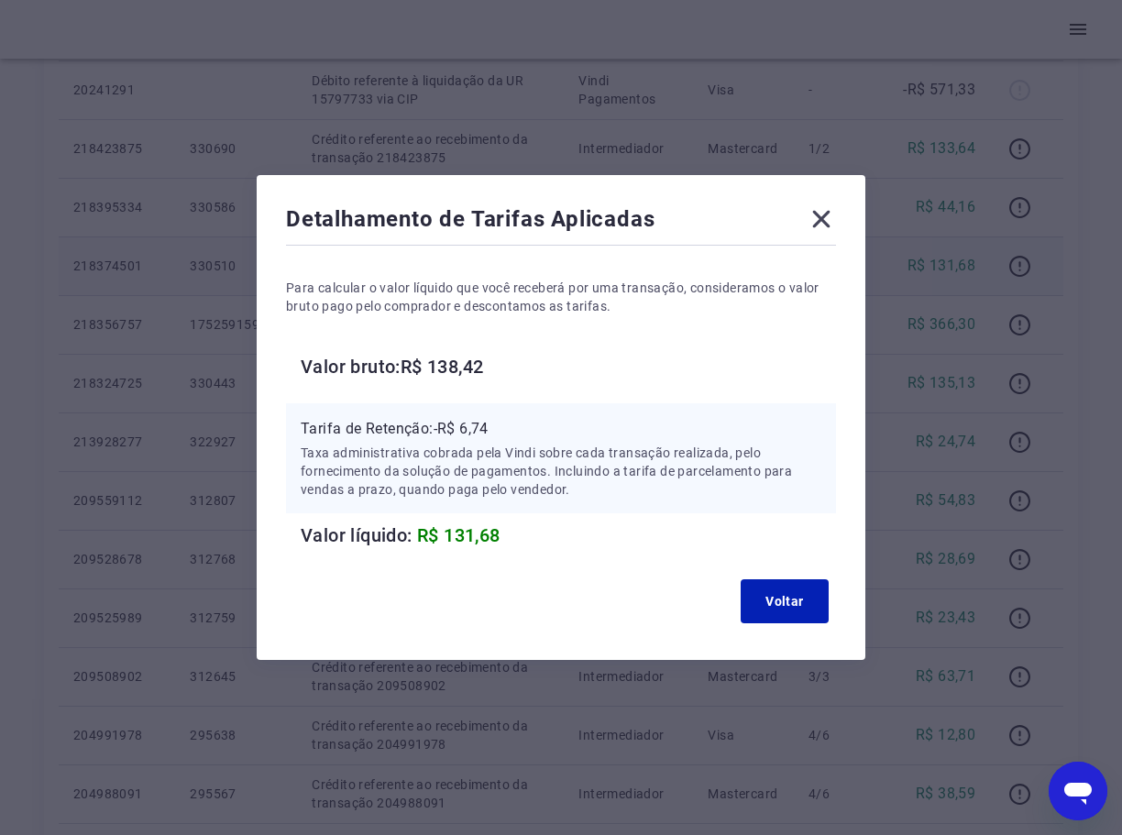
click at [816, 219] on icon at bounding box center [821, 218] width 29 height 29
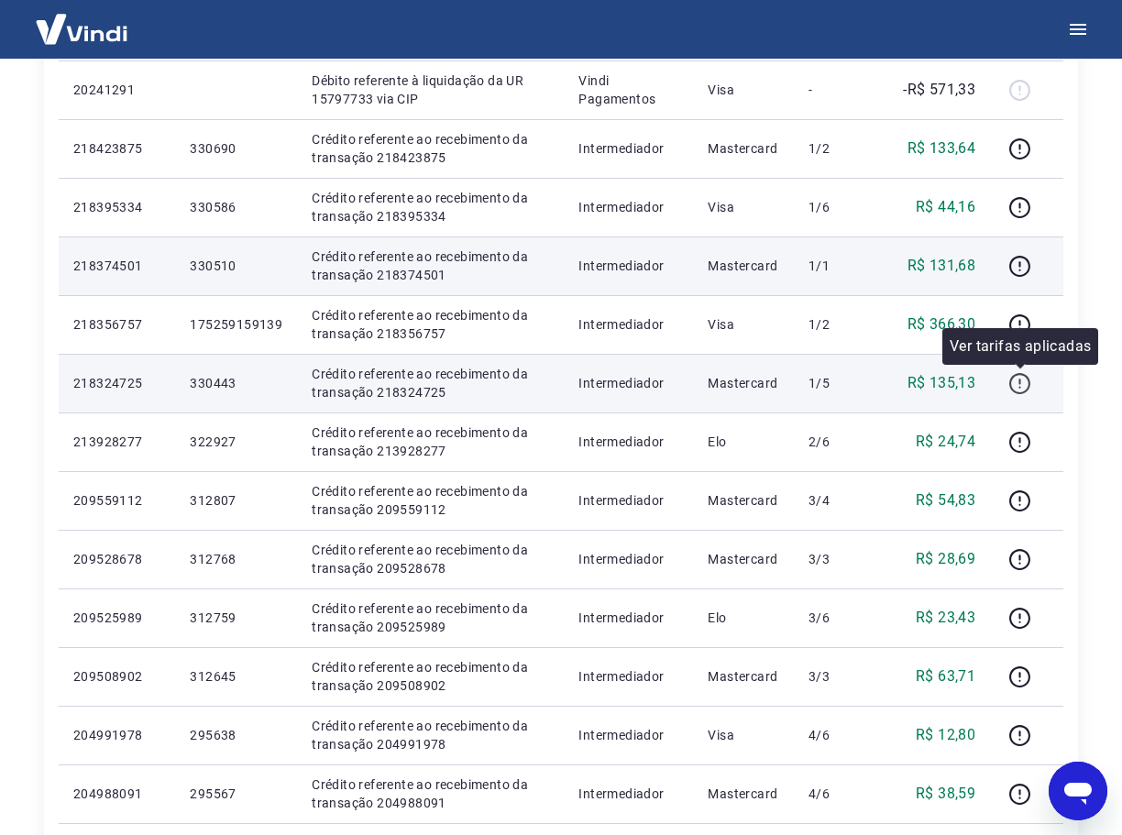
click at [1021, 385] on icon "button" at bounding box center [1019, 383] width 23 height 23
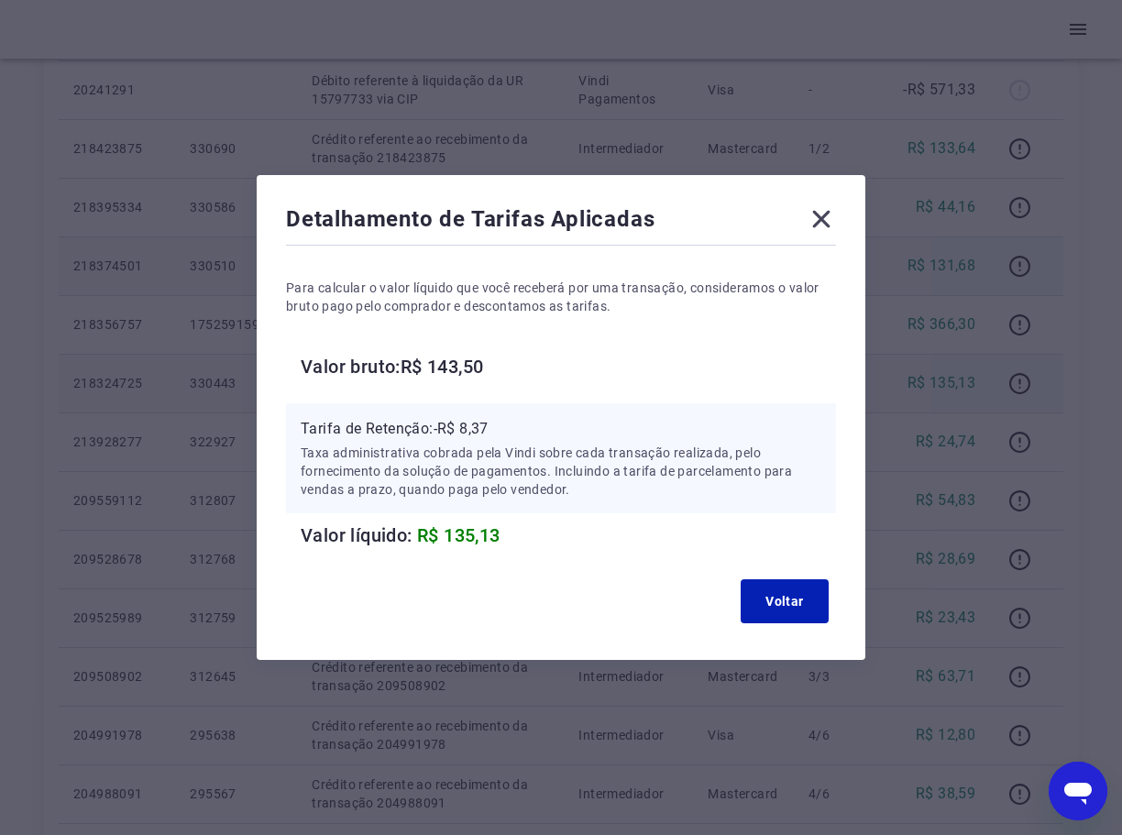
click at [830, 216] on icon at bounding box center [821, 219] width 17 height 17
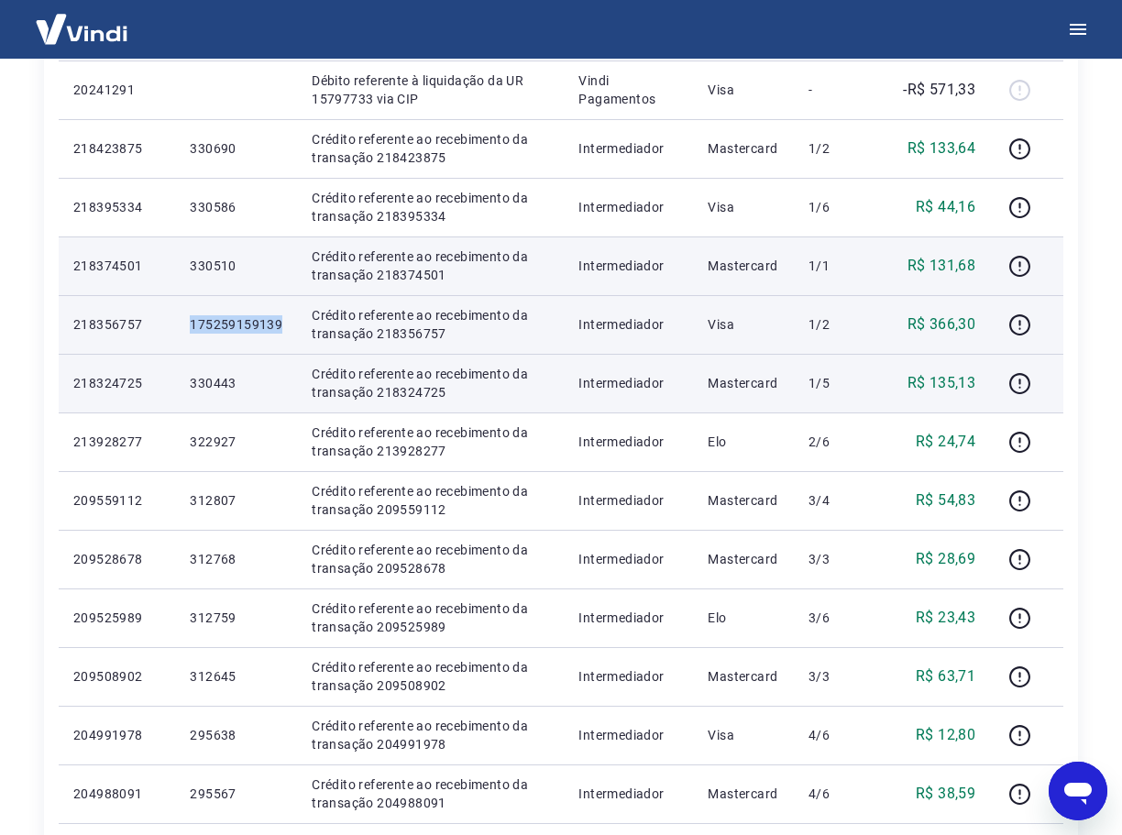
drag, startPoint x: 282, startPoint y: 324, endPoint x: 194, endPoint y: 325, distance: 88.0
click at [169, 322] on tr "218356757 175259159139 Crédito referente ao recebimento da transação 218356757 …" at bounding box center [561, 324] width 1005 height 59
copy tr "175259159139"
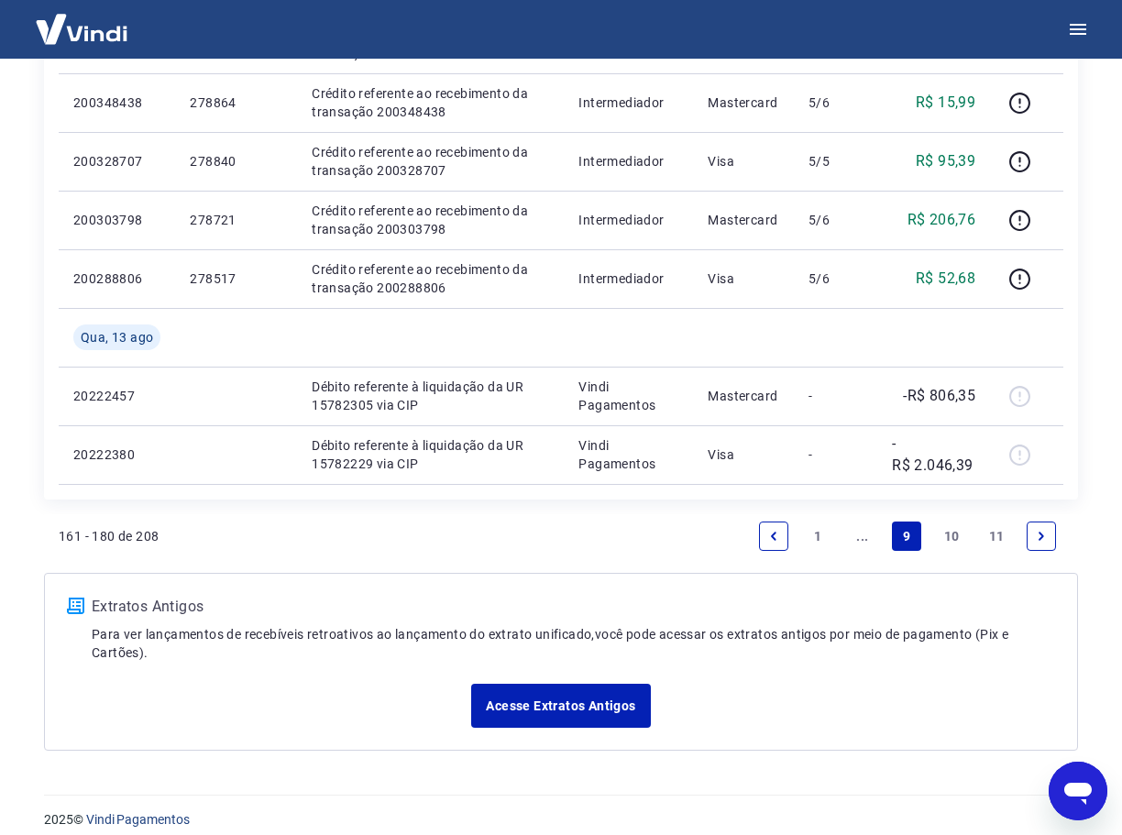
scroll to position [1198, 0]
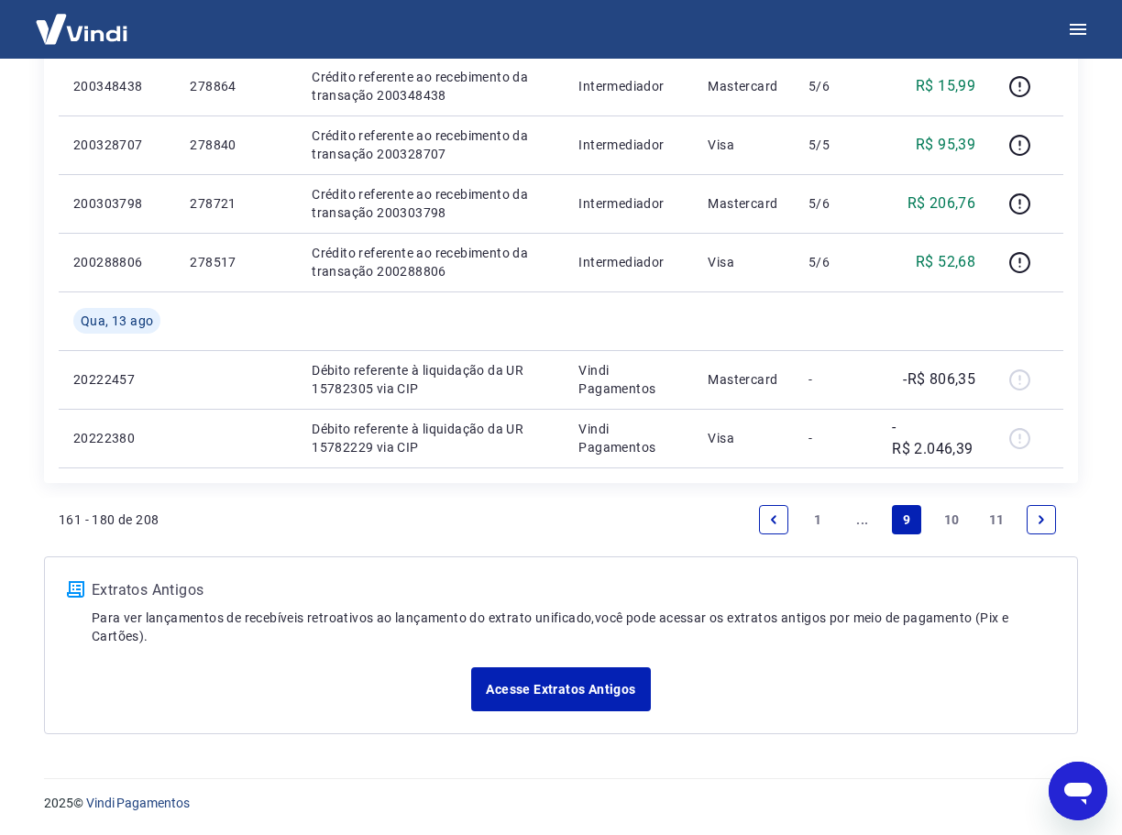
click at [865, 522] on link "..." at bounding box center [862, 519] width 29 height 29
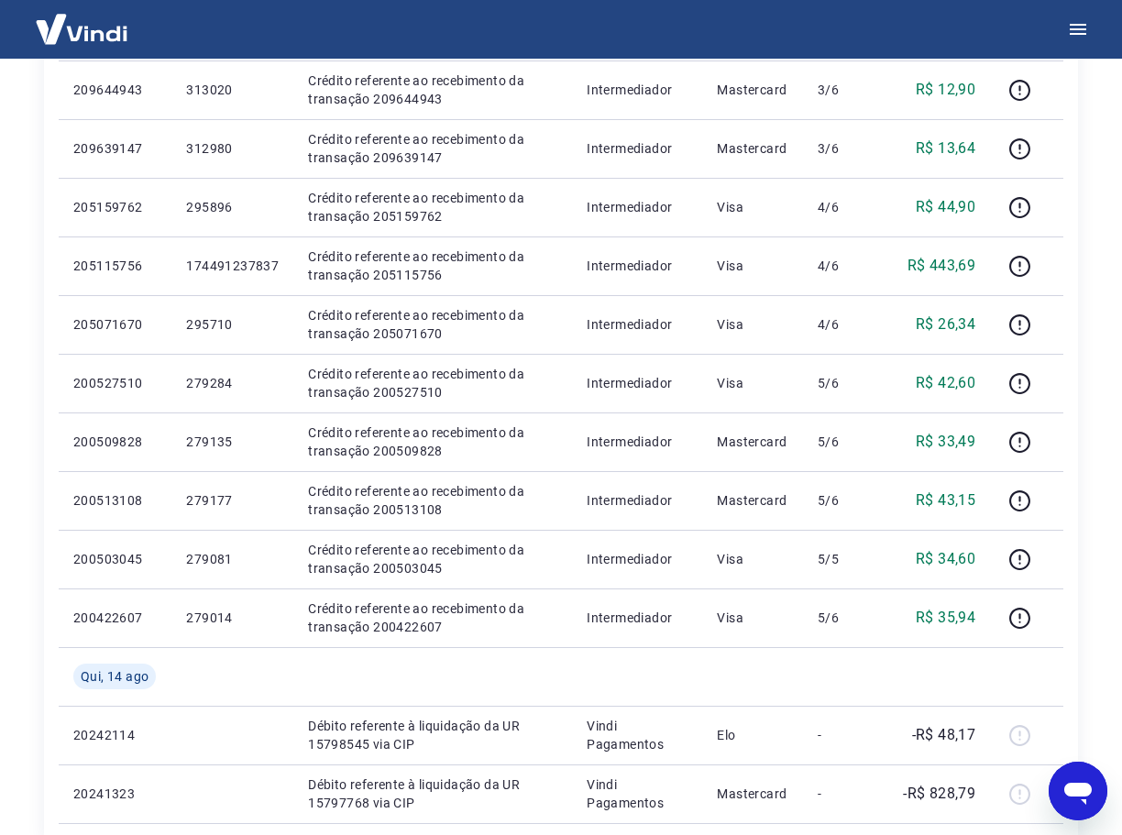
scroll to position [825, 0]
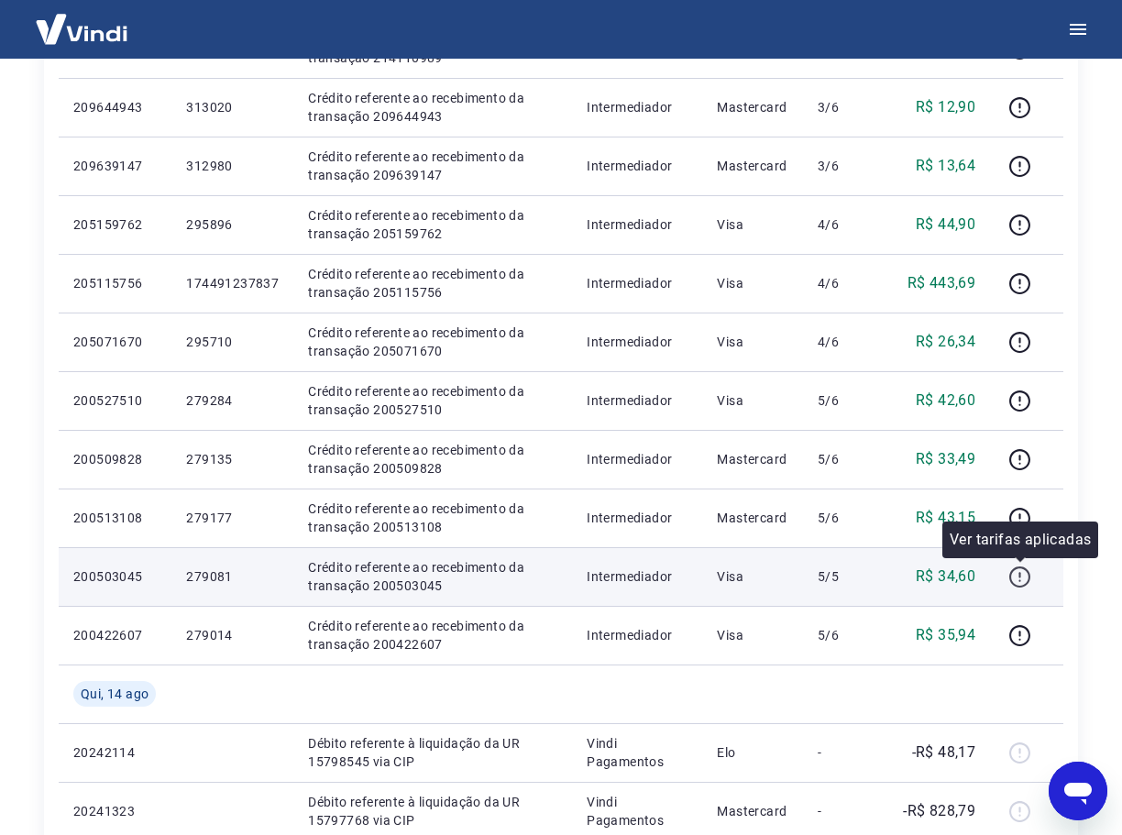
click at [1027, 575] on icon "button" at bounding box center [1019, 577] width 23 height 23
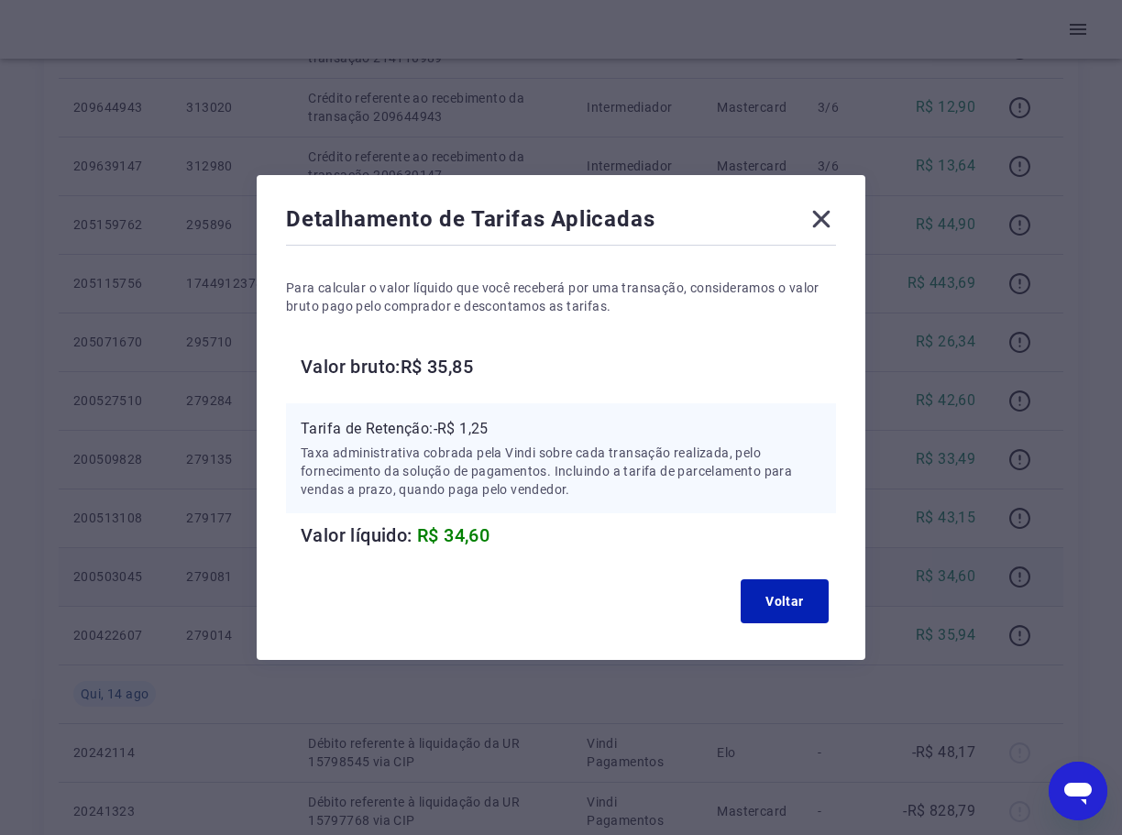
click at [836, 218] on icon at bounding box center [821, 218] width 29 height 29
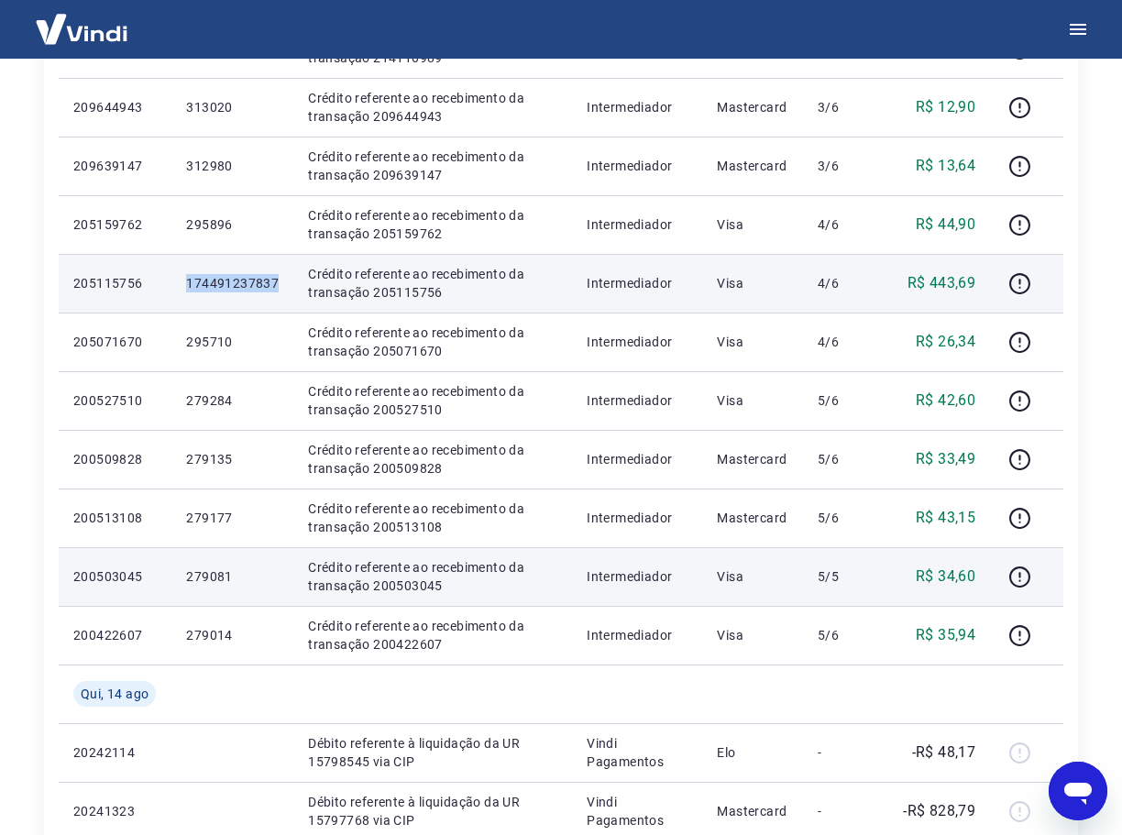
drag, startPoint x: 290, startPoint y: 280, endPoint x: 183, endPoint y: 285, distance: 106.5
click at [183, 285] on td "174491237837" at bounding box center [232, 283] width 122 height 59
copy p "174491237837"
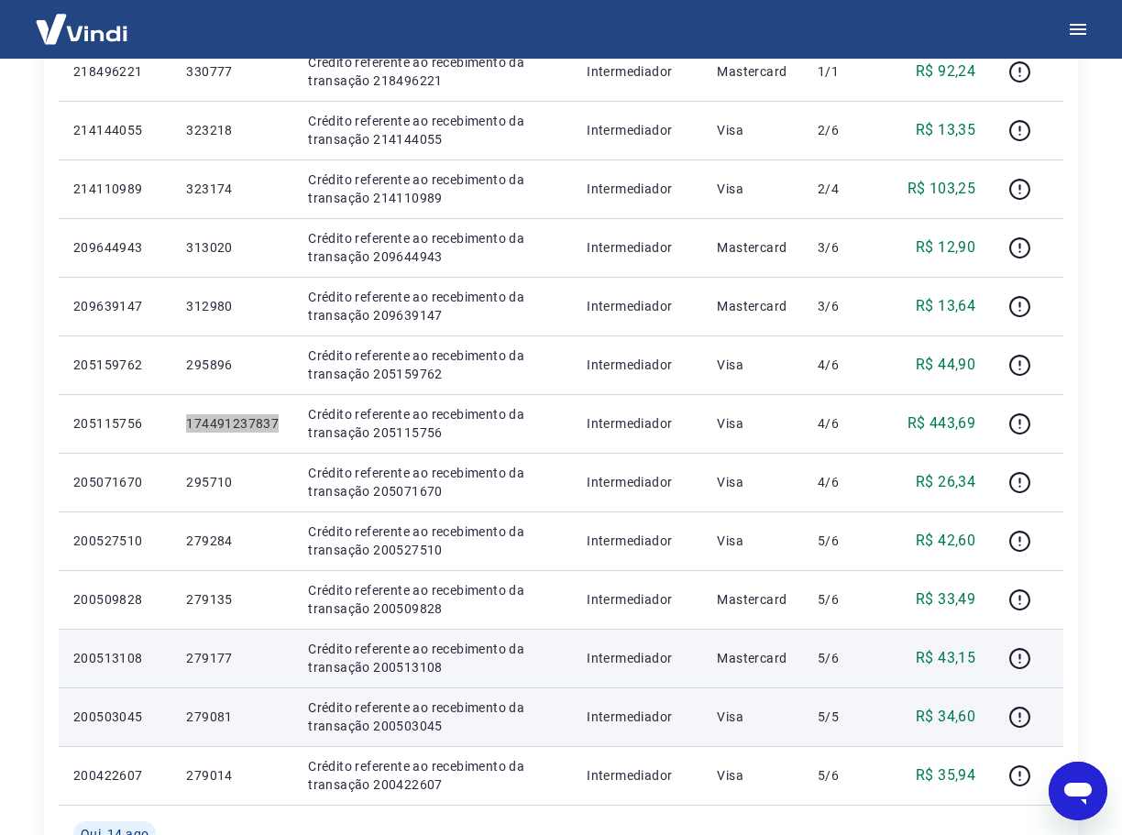
scroll to position [642, 0]
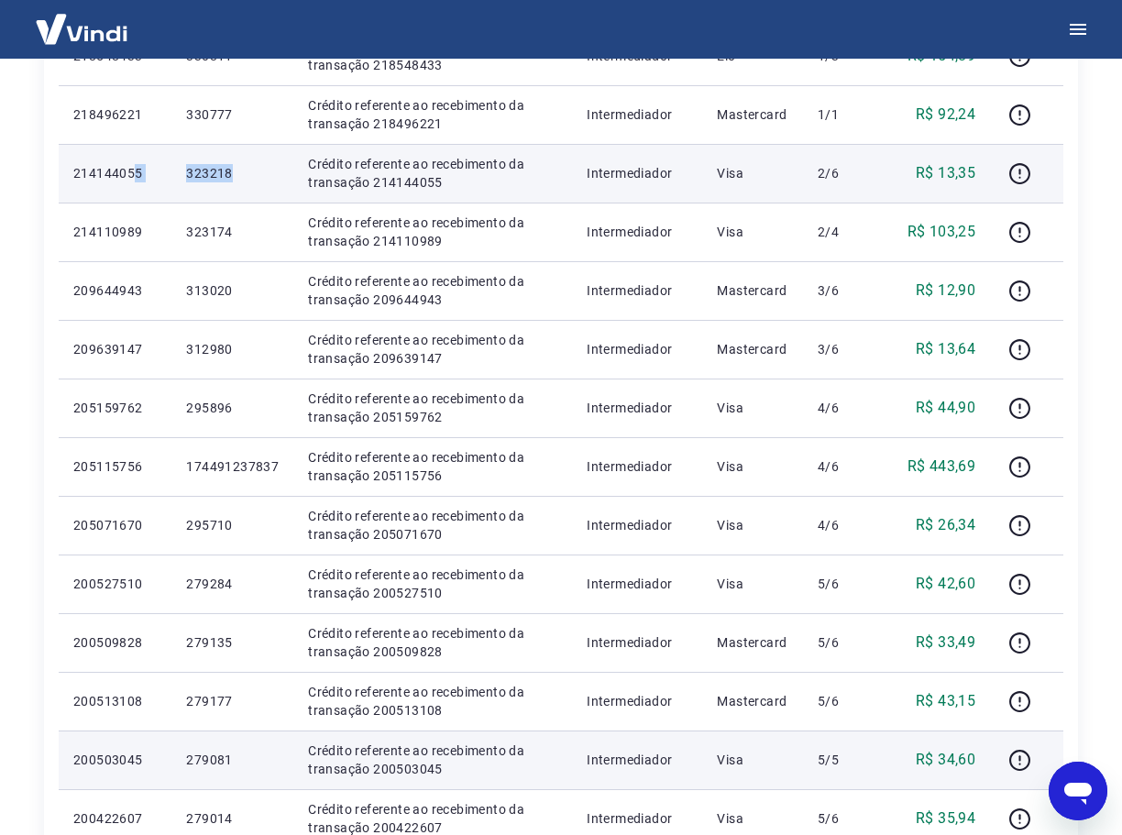
drag, startPoint x: 253, startPoint y: 176, endPoint x: 137, endPoint y: 177, distance: 116.4
click at [137, 177] on tr "214144055 323218 Crédito referente ao recebimento da transação 214144055 Interm…" at bounding box center [561, 173] width 1005 height 59
click at [1017, 173] on icon "button" at bounding box center [1019, 173] width 23 height 23
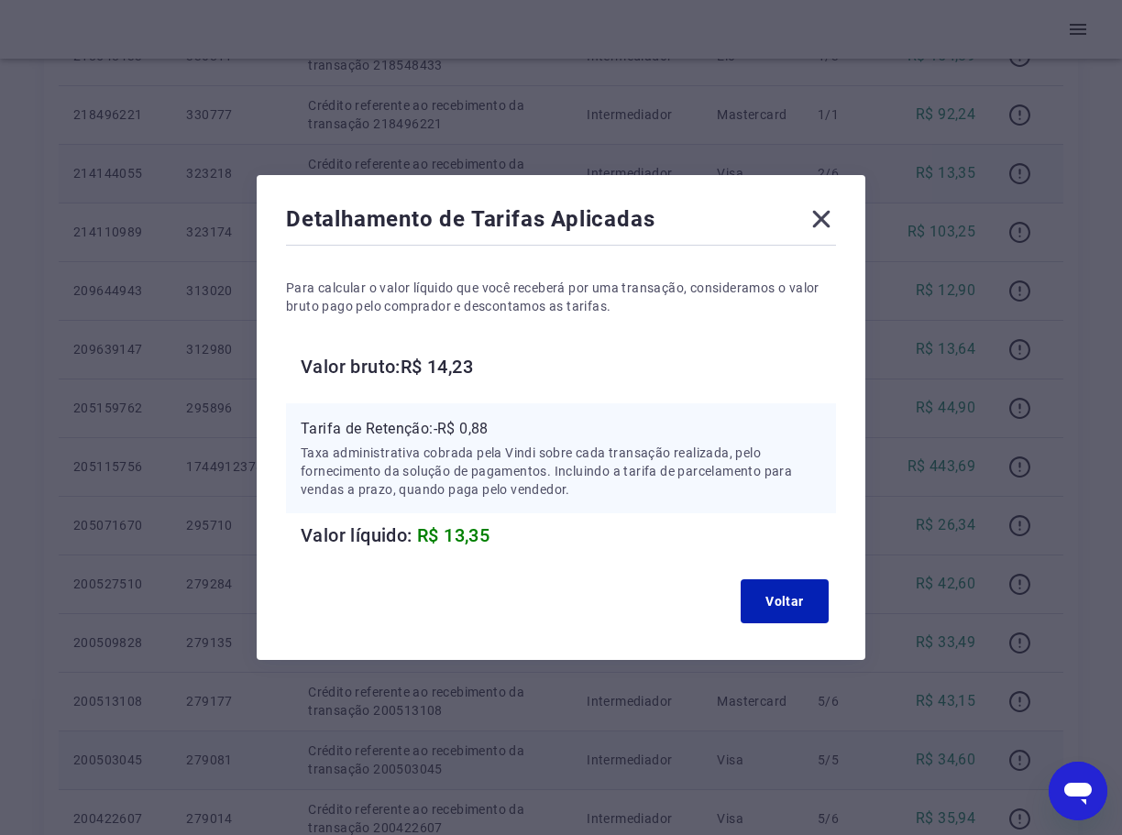
click at [836, 215] on icon at bounding box center [821, 218] width 29 height 29
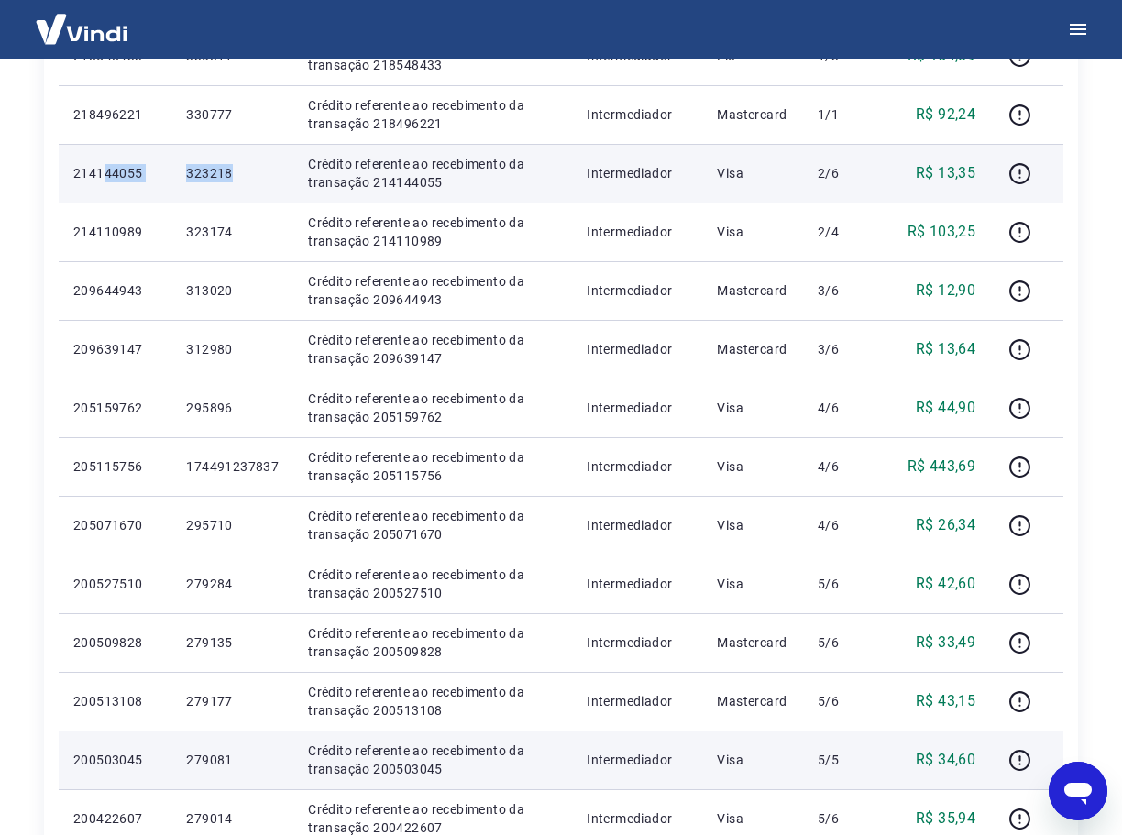
drag, startPoint x: 252, startPoint y: 170, endPoint x: 104, endPoint y: 172, distance: 147.6
click at [104, 172] on tr "214144055 323218 Crédito referente ao recebimento da transação 214144055 Interm…" at bounding box center [561, 173] width 1005 height 59
click at [257, 176] on p "323218" at bounding box center [232, 173] width 93 height 18
drag, startPoint x: 251, startPoint y: 173, endPoint x: 145, endPoint y: 175, distance: 106.3
click at [145, 175] on tr "214144055 323218 Crédito referente ao recebimento da transação 214144055 Interm…" at bounding box center [561, 173] width 1005 height 59
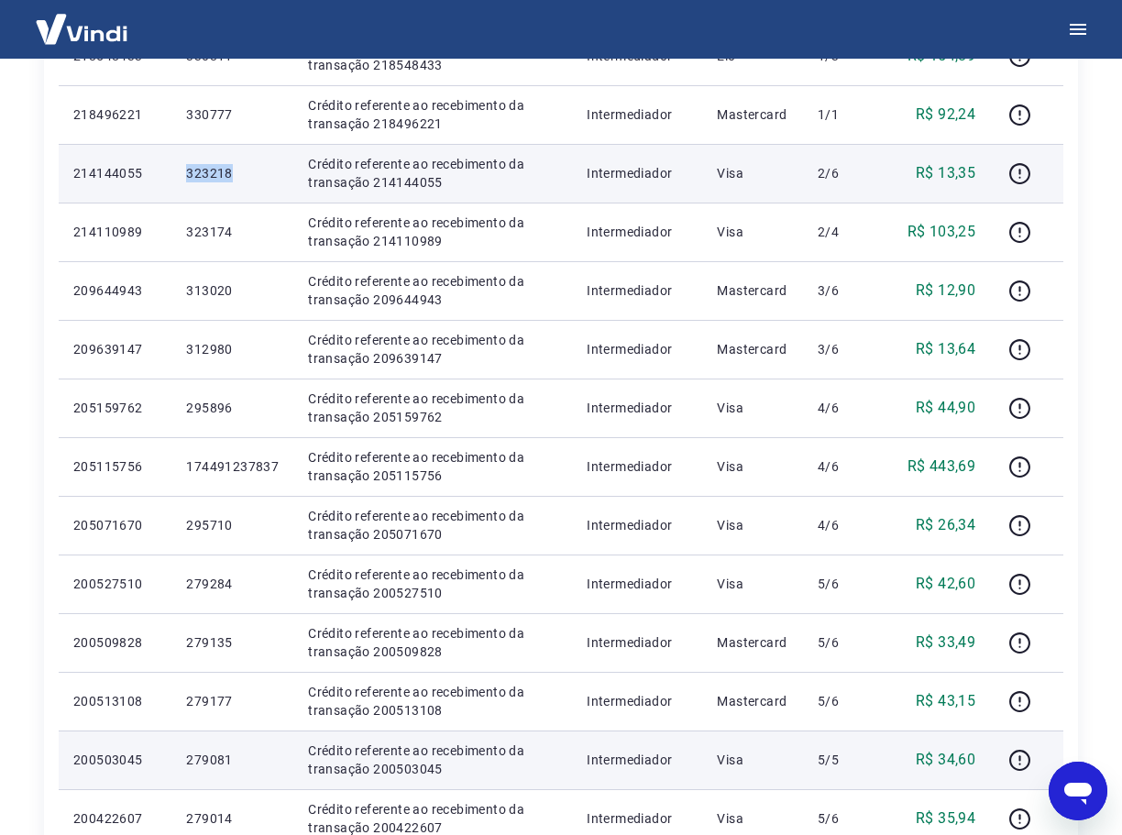
copy tr "323218"
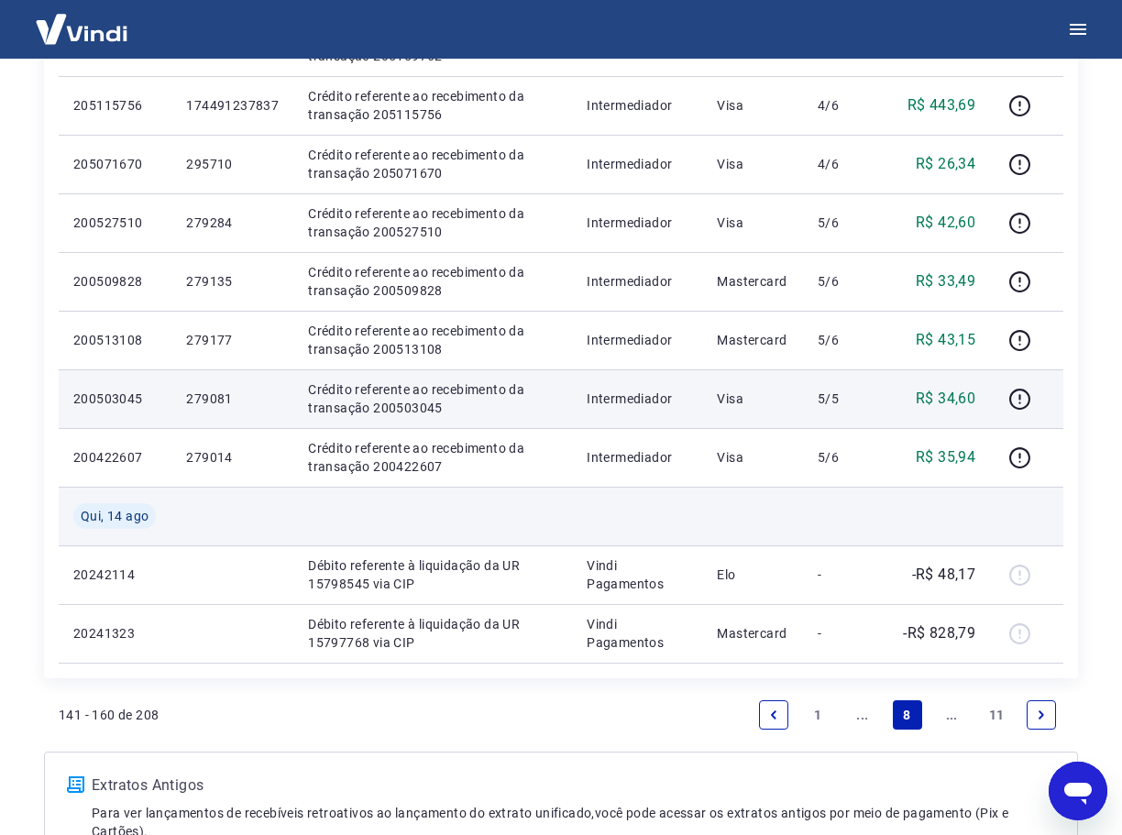
scroll to position [1008, 0]
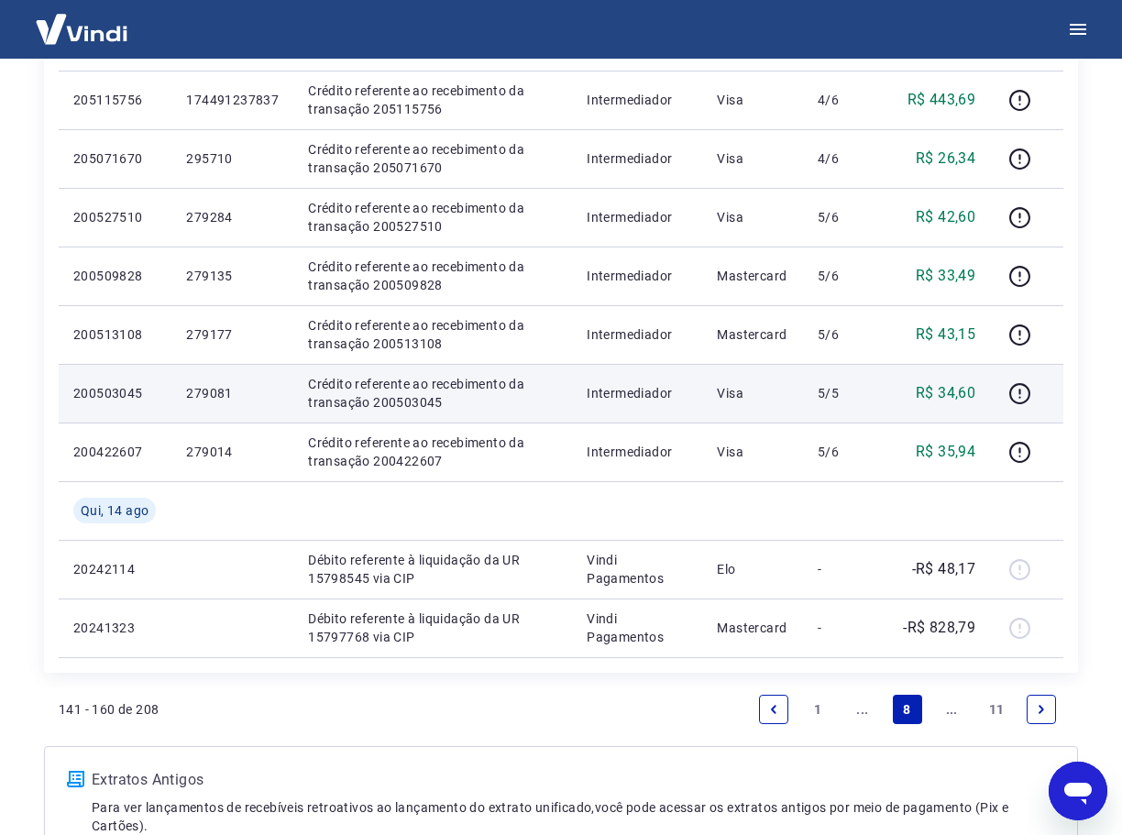
click at [871, 706] on link "..." at bounding box center [862, 709] width 29 height 29
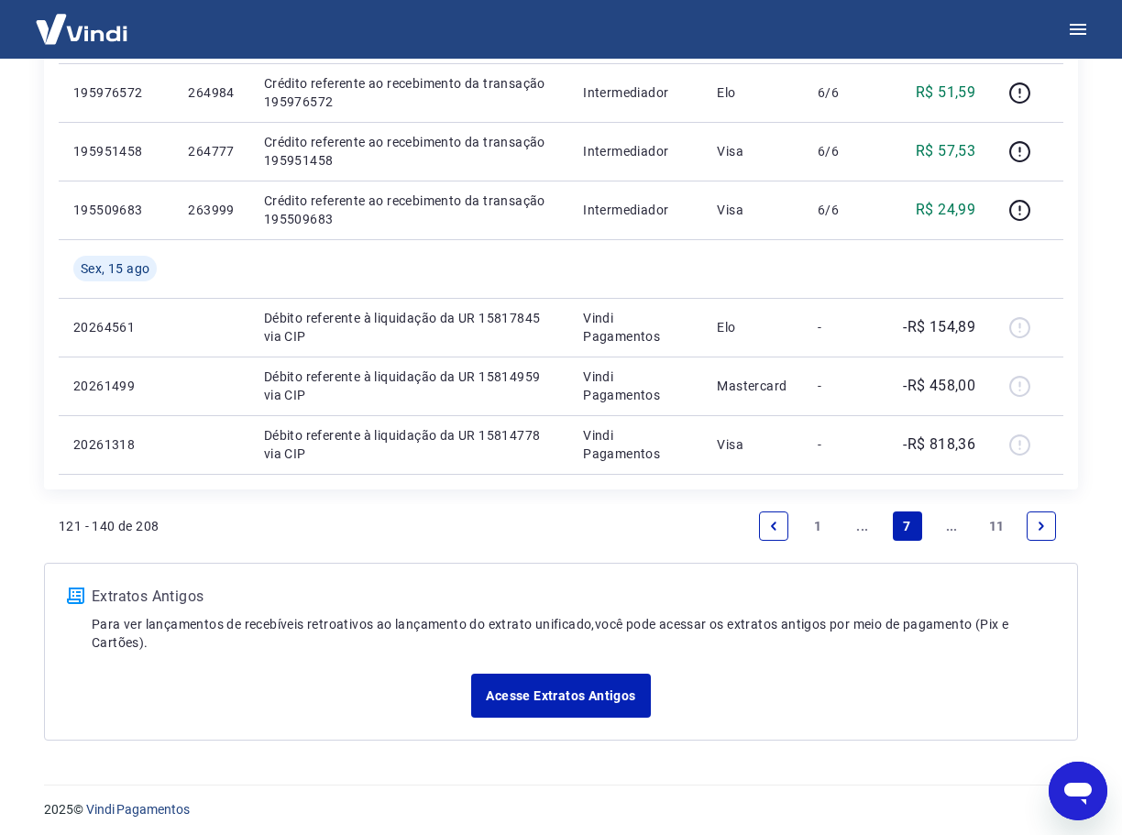
scroll to position [1198, 0]
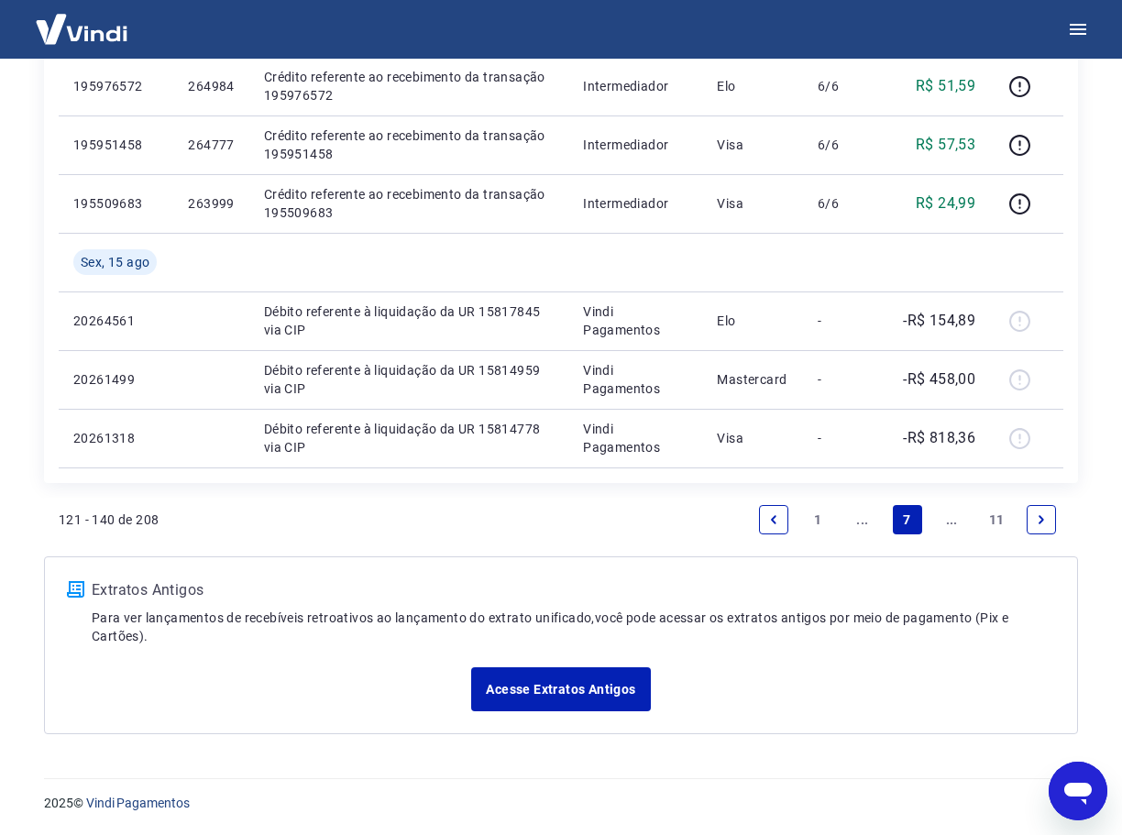
click at [865, 527] on link "..." at bounding box center [862, 519] width 29 height 29
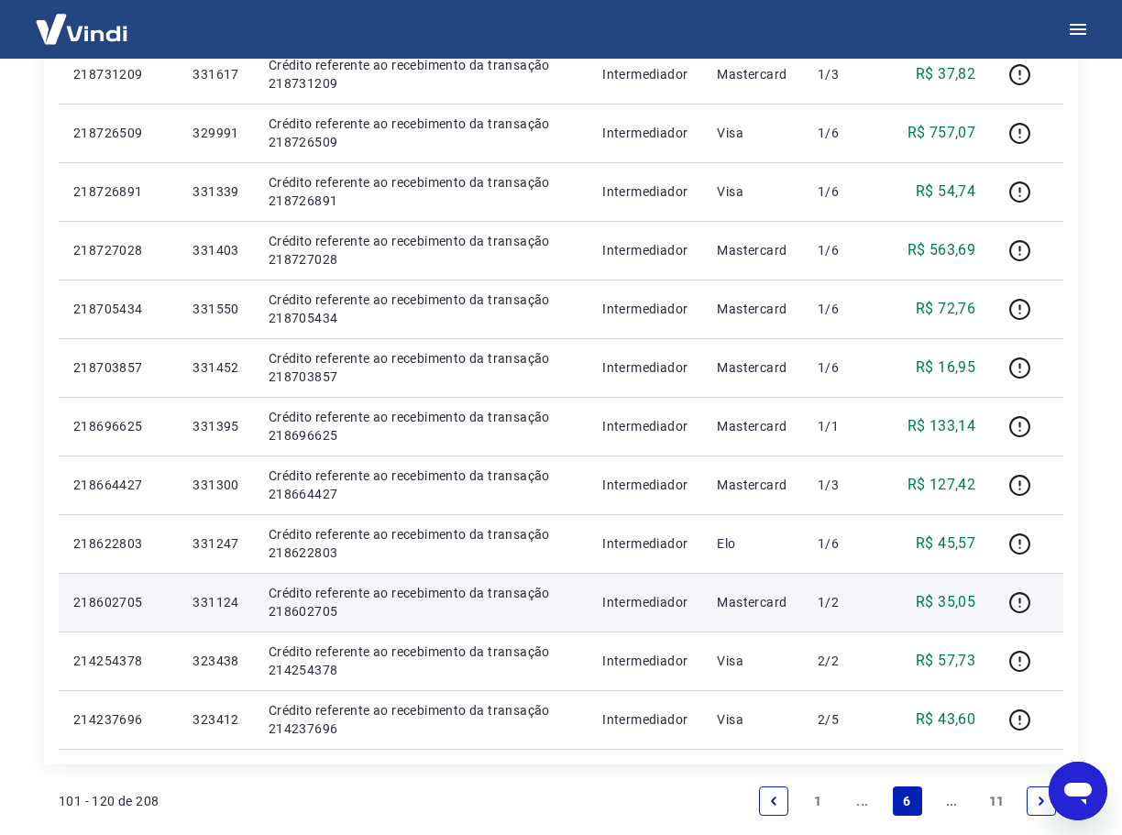
scroll to position [1008, 0]
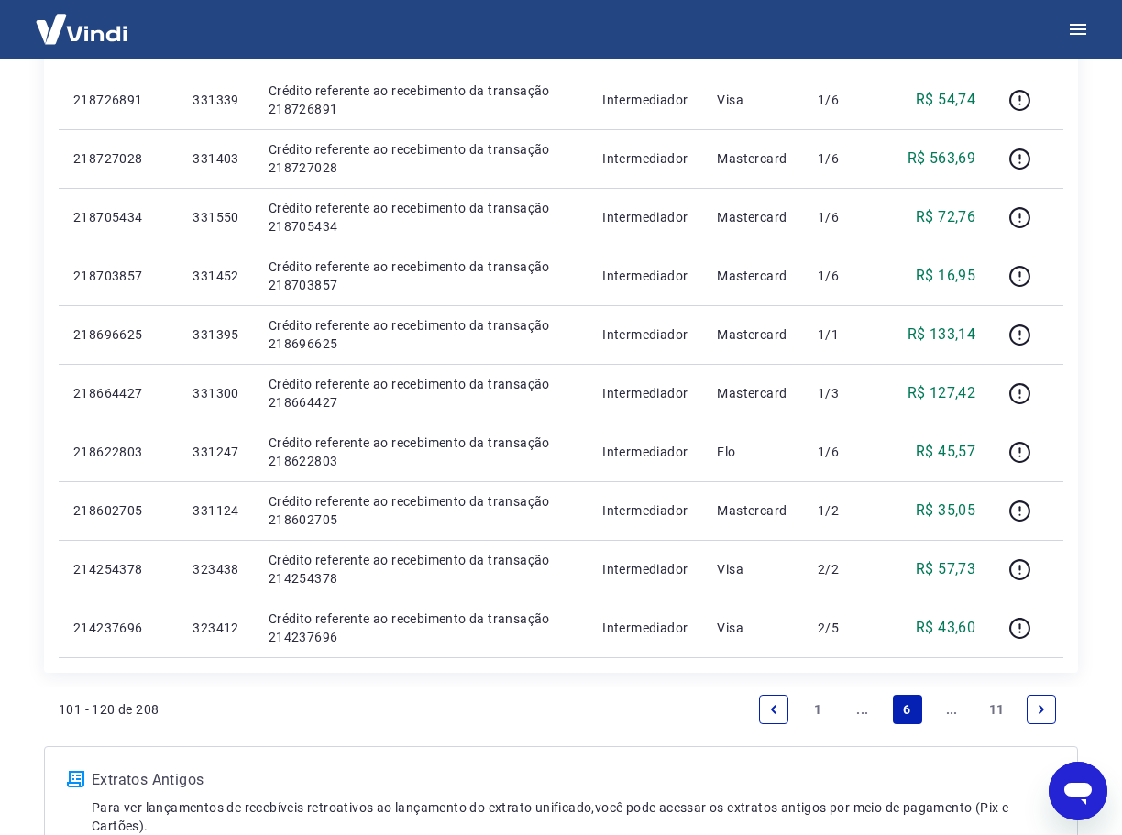
click at [945, 716] on link "..." at bounding box center [951, 709] width 29 height 29
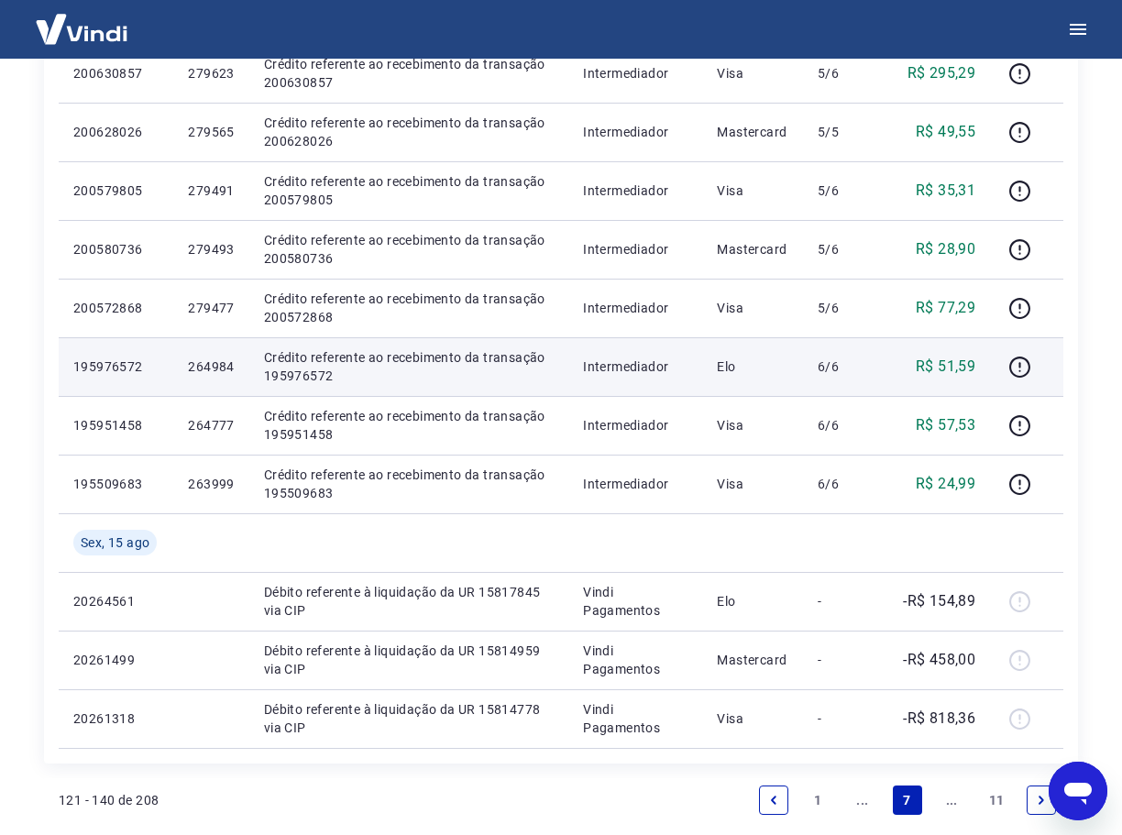
scroll to position [1100, 0]
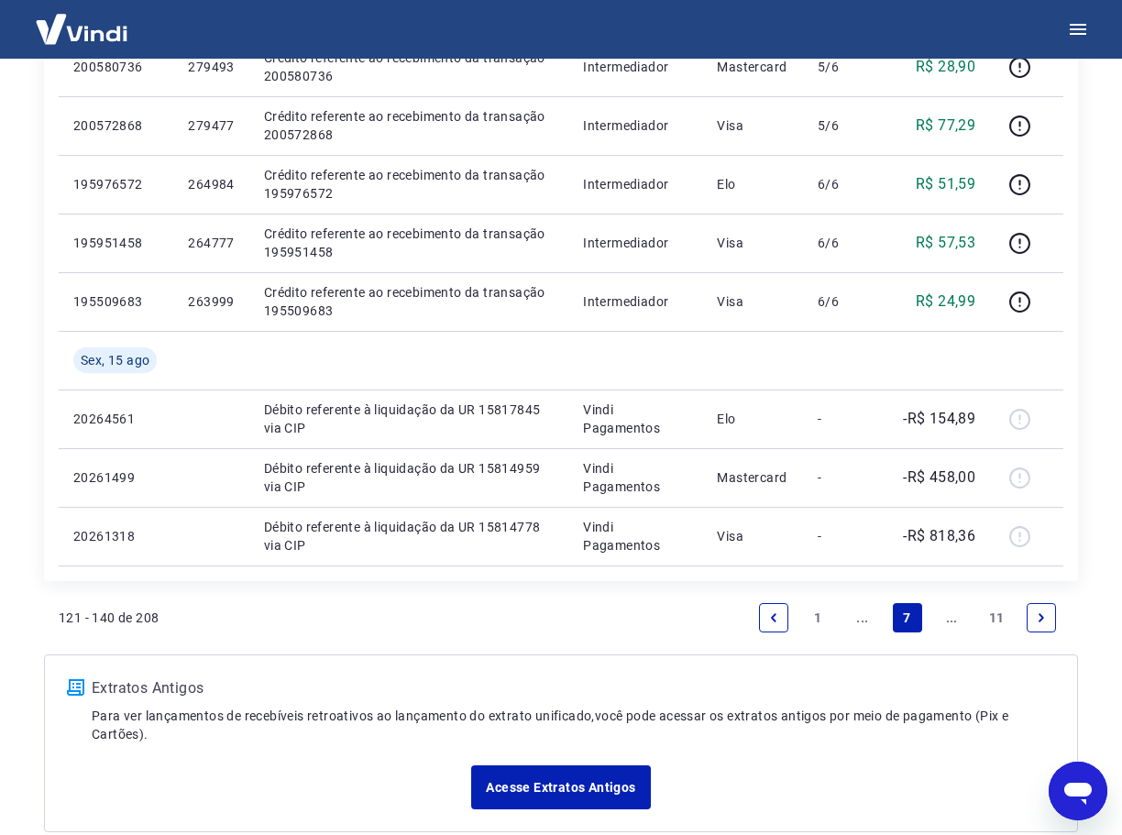
click at [860, 613] on link "..." at bounding box center [862, 617] width 29 height 29
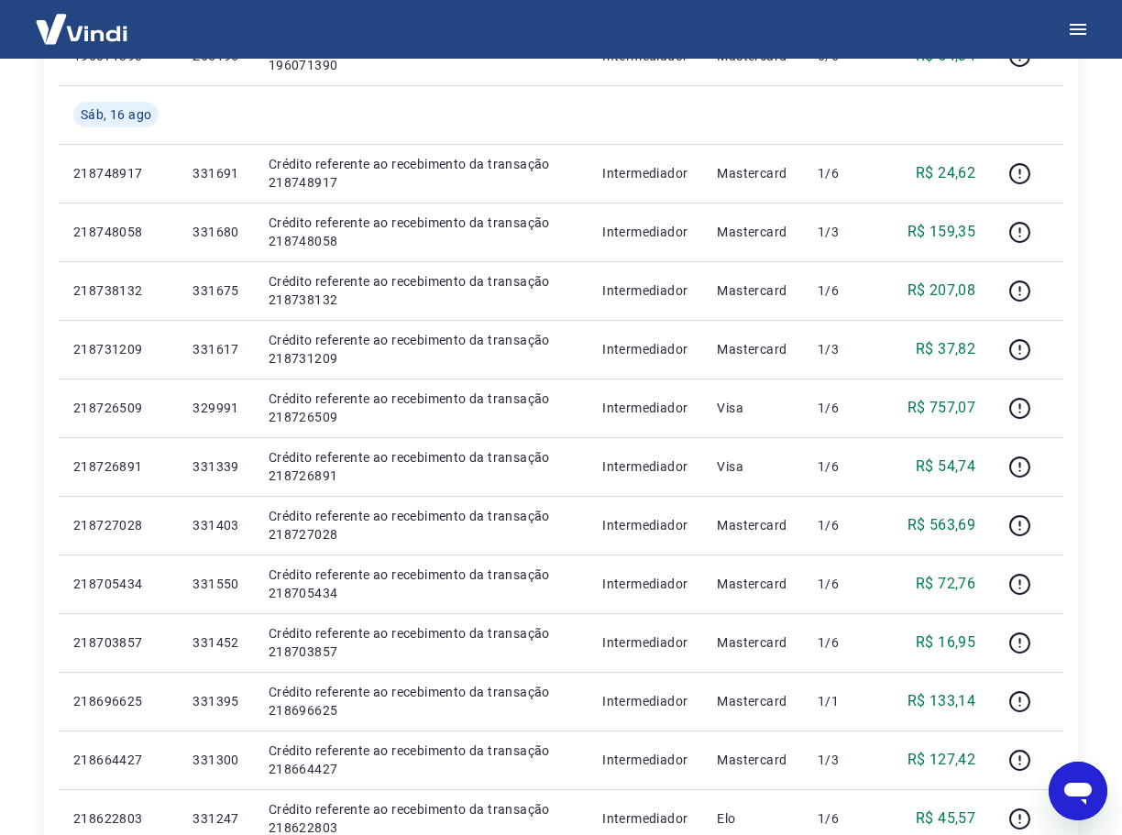
scroll to position [550, 0]
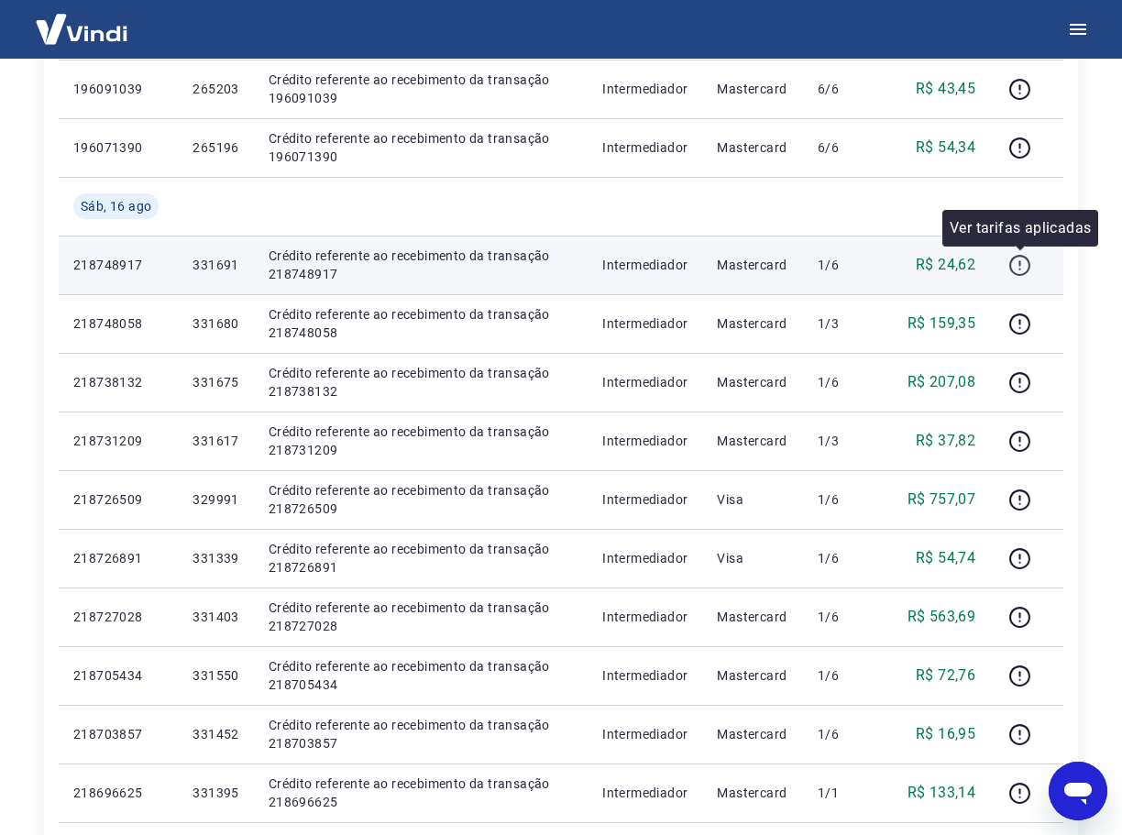
click at [1013, 267] on icon "button" at bounding box center [1019, 265] width 23 height 23
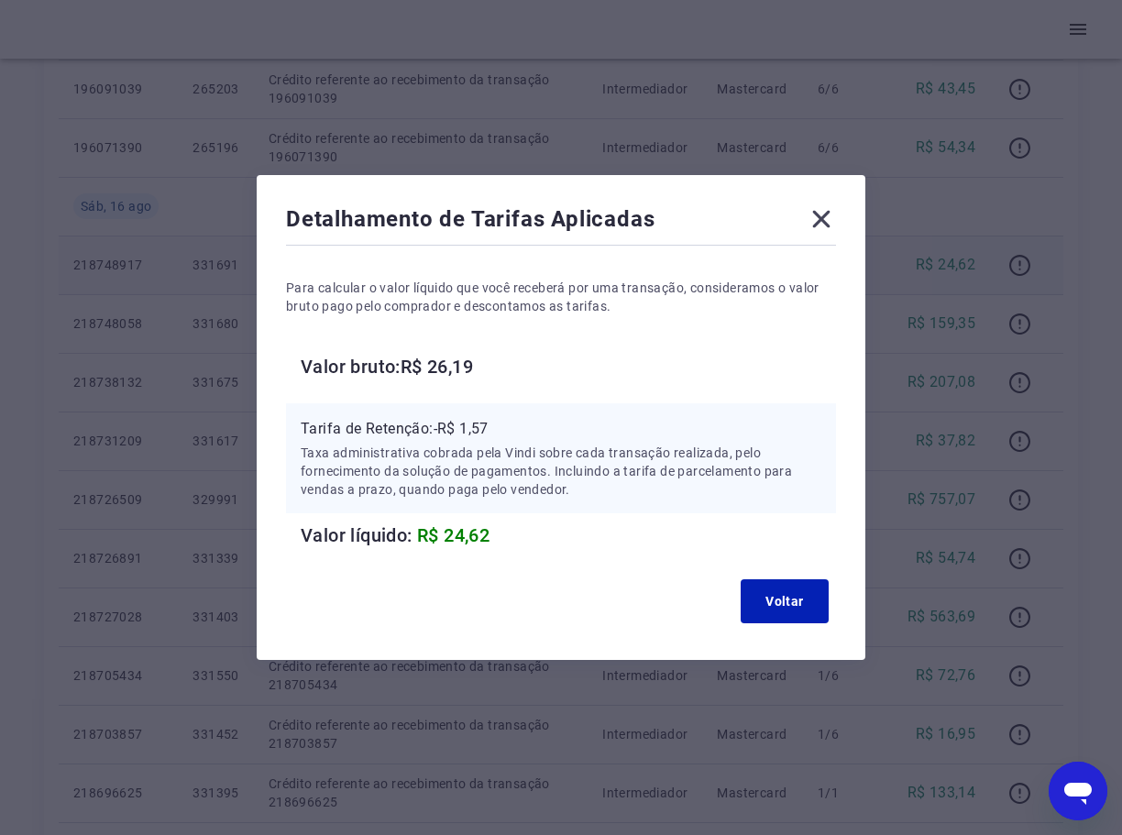
click at [823, 215] on icon at bounding box center [821, 219] width 17 height 17
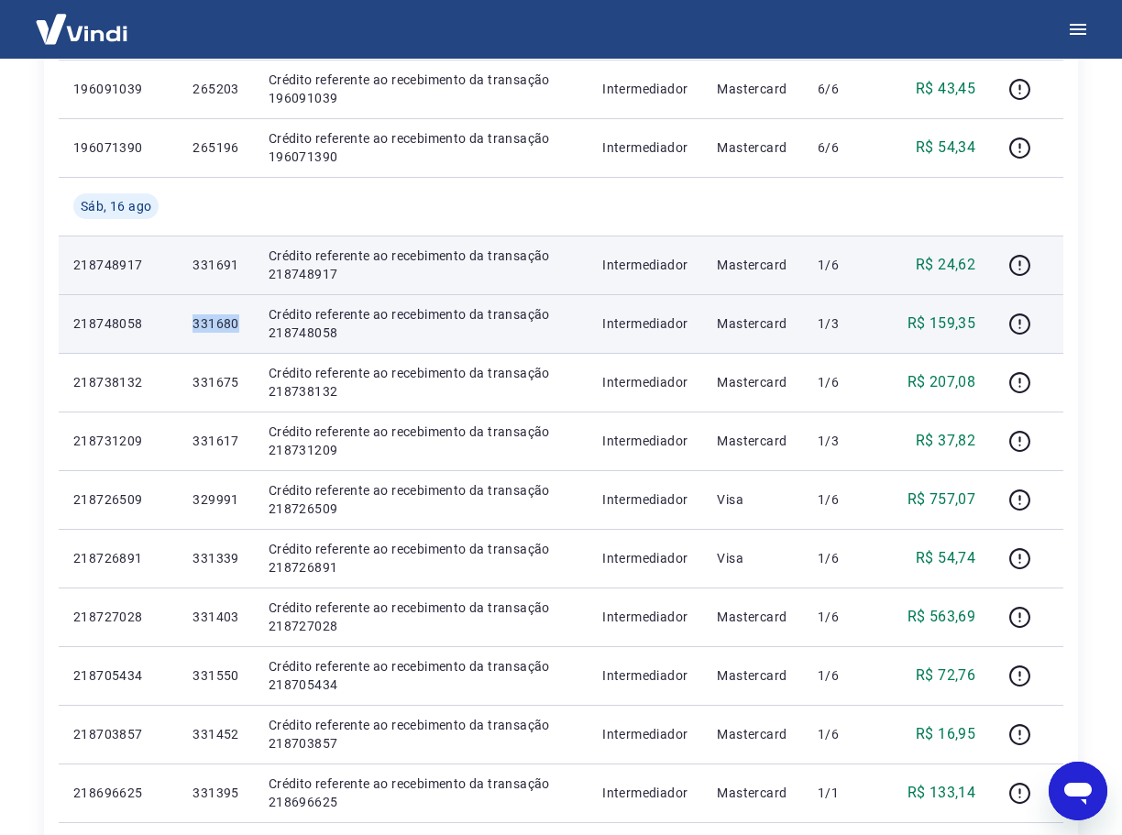
drag, startPoint x: 244, startPoint y: 321, endPoint x: 171, endPoint y: 323, distance: 72.4
click at [171, 323] on tr "218748058 331680 Crédito referente ao recebimento da transação 218748058 Interm…" at bounding box center [561, 323] width 1005 height 59
copy tr "331680"
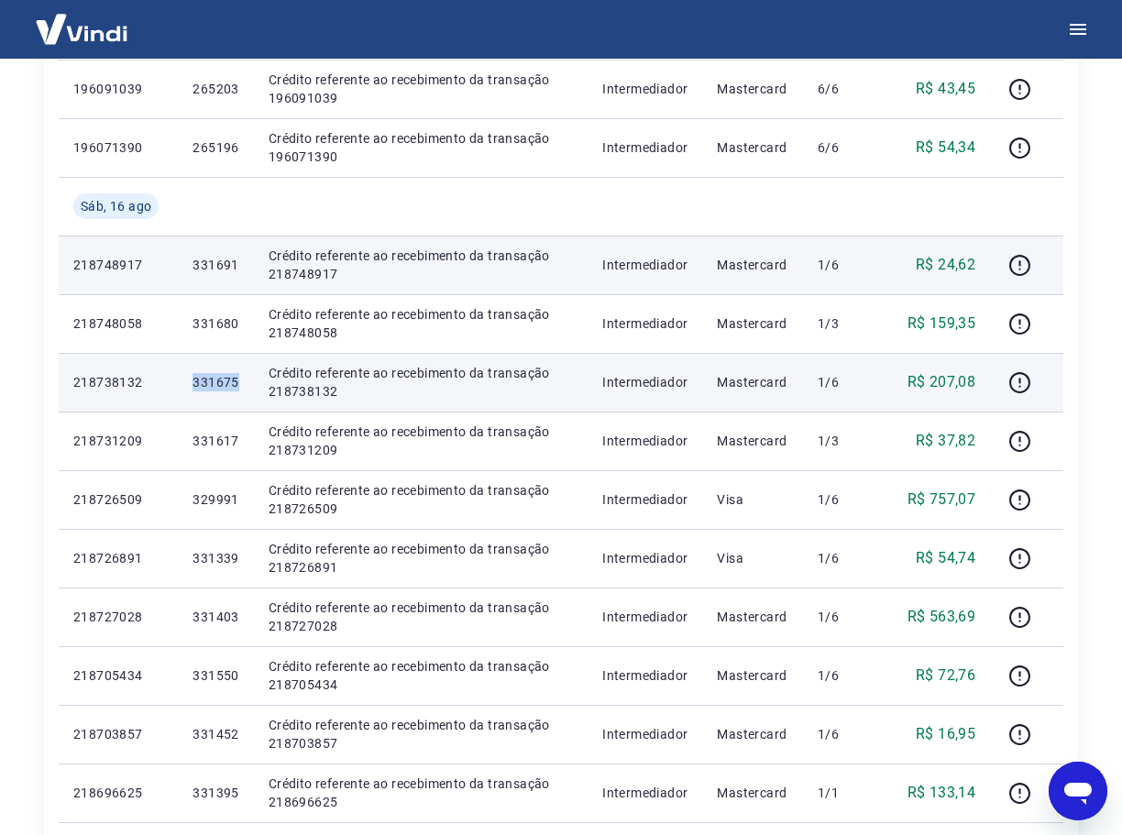
drag, startPoint x: 243, startPoint y: 382, endPoint x: 227, endPoint y: 386, distance: 16.0
click at [197, 382] on td "331675" at bounding box center [215, 382] width 75 height 59
click at [236, 386] on p "331675" at bounding box center [215, 382] width 46 height 18
drag, startPoint x: 244, startPoint y: 384, endPoint x: 146, endPoint y: 381, distance: 98.1
click at [132, 381] on tr "218738132 331675 Crédito referente ao recebimento da transação 218738132 Interm…" at bounding box center [561, 382] width 1005 height 59
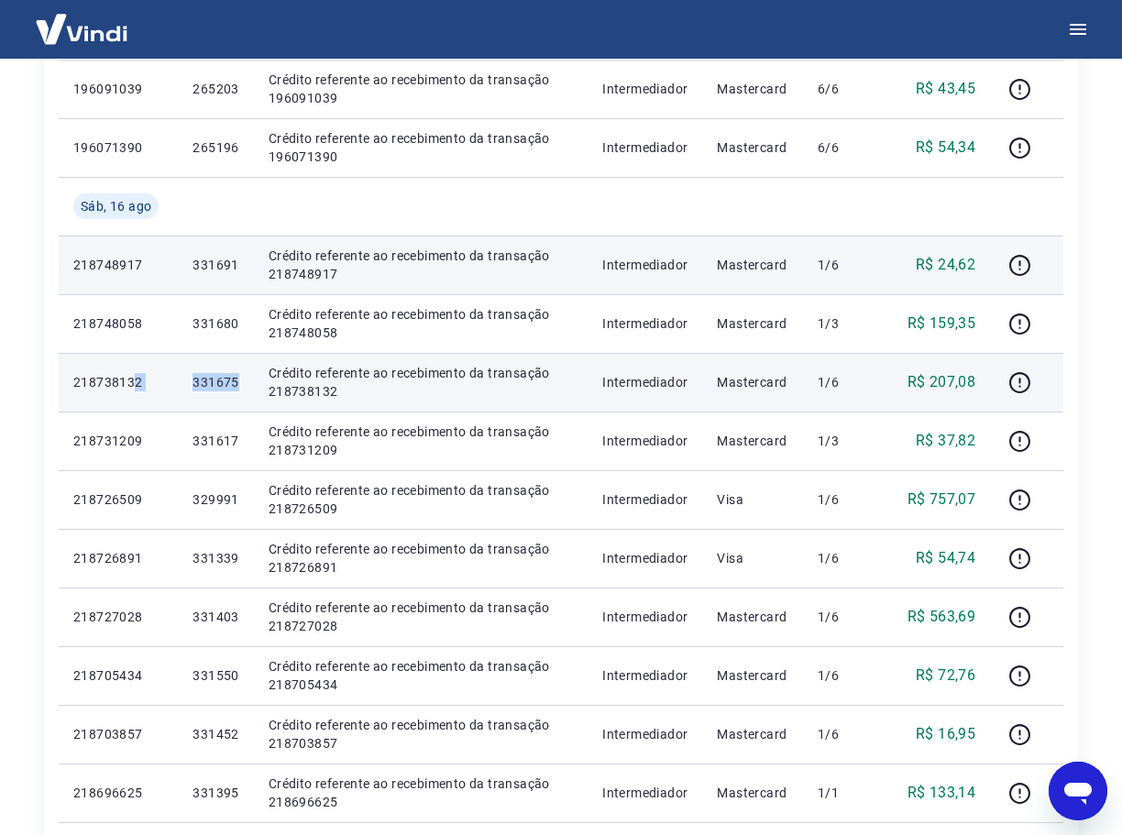
click at [233, 379] on p "331675" at bounding box center [215, 382] width 46 height 18
drag, startPoint x: 236, startPoint y: 381, endPoint x: 158, endPoint y: 376, distance: 79.0
click at [156, 376] on tr "218738132 331675 Crédito referente ao recebimento da transação 218738132 Interm…" at bounding box center [561, 382] width 1005 height 59
copy tr "331675"
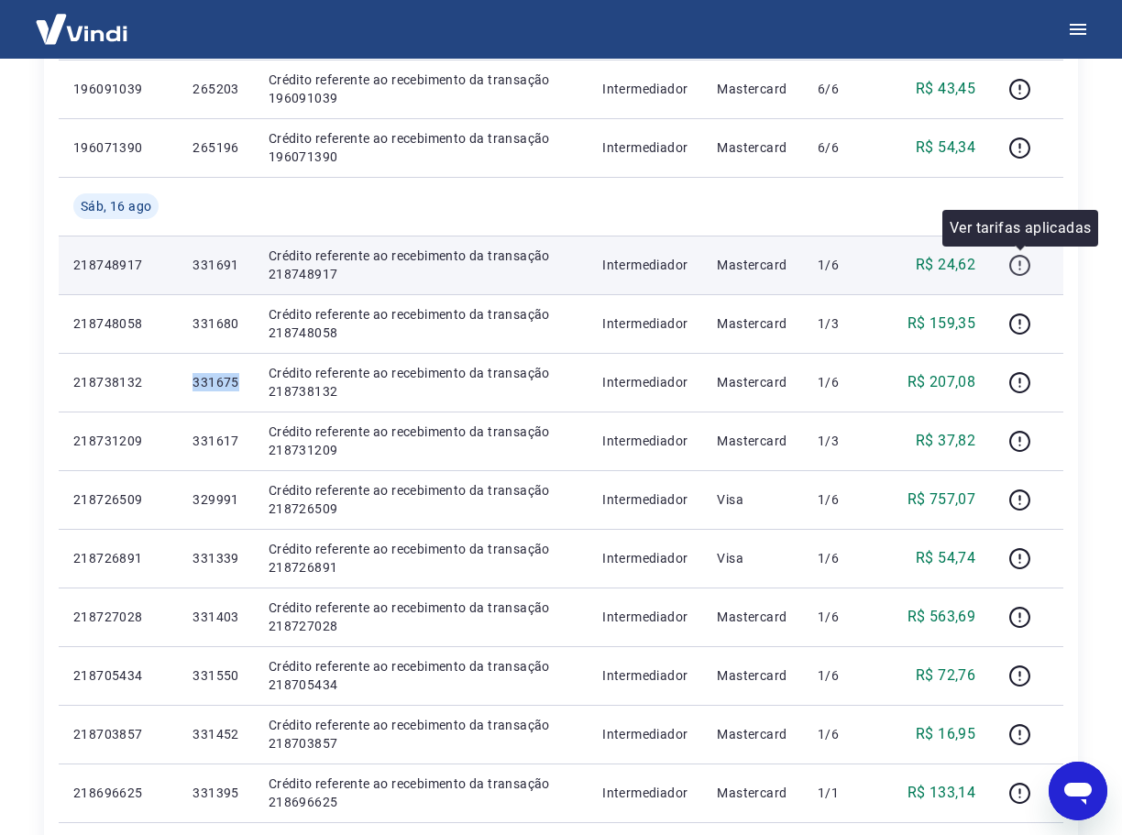
click at [1018, 261] on icon "button" at bounding box center [1019, 265] width 23 height 23
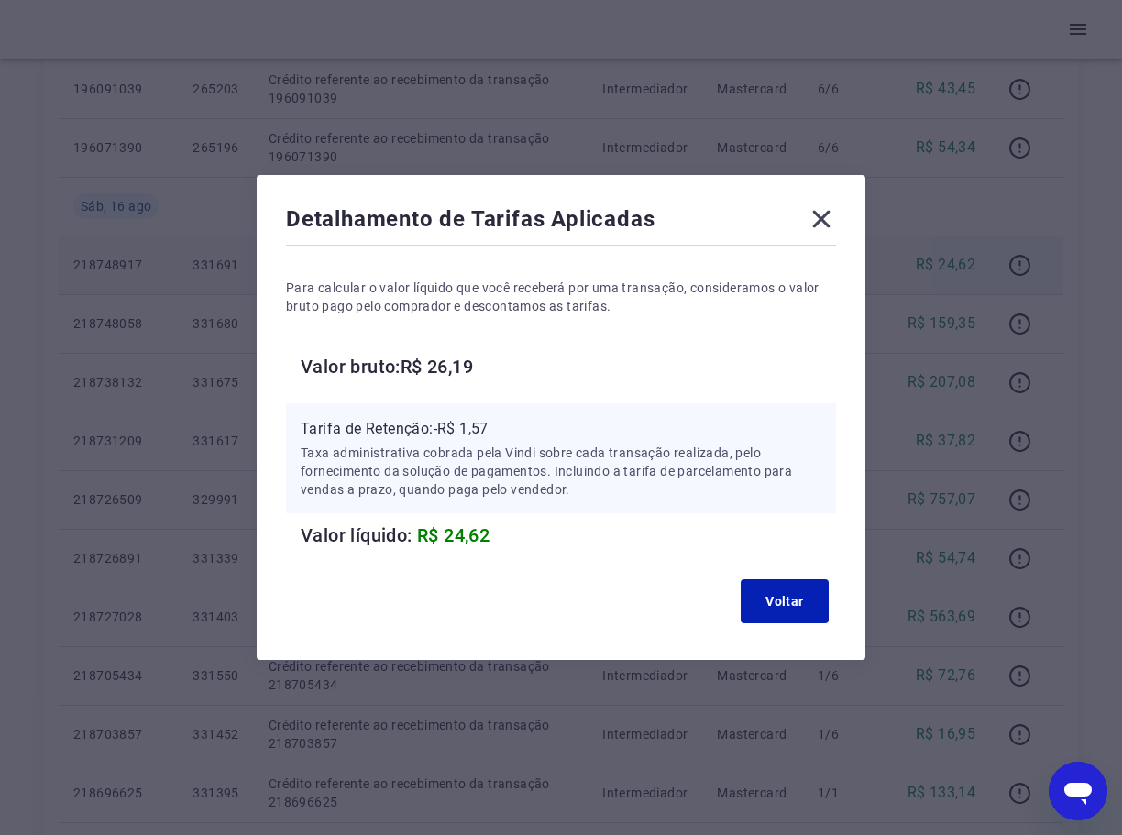
click at [823, 220] on icon at bounding box center [821, 218] width 29 height 29
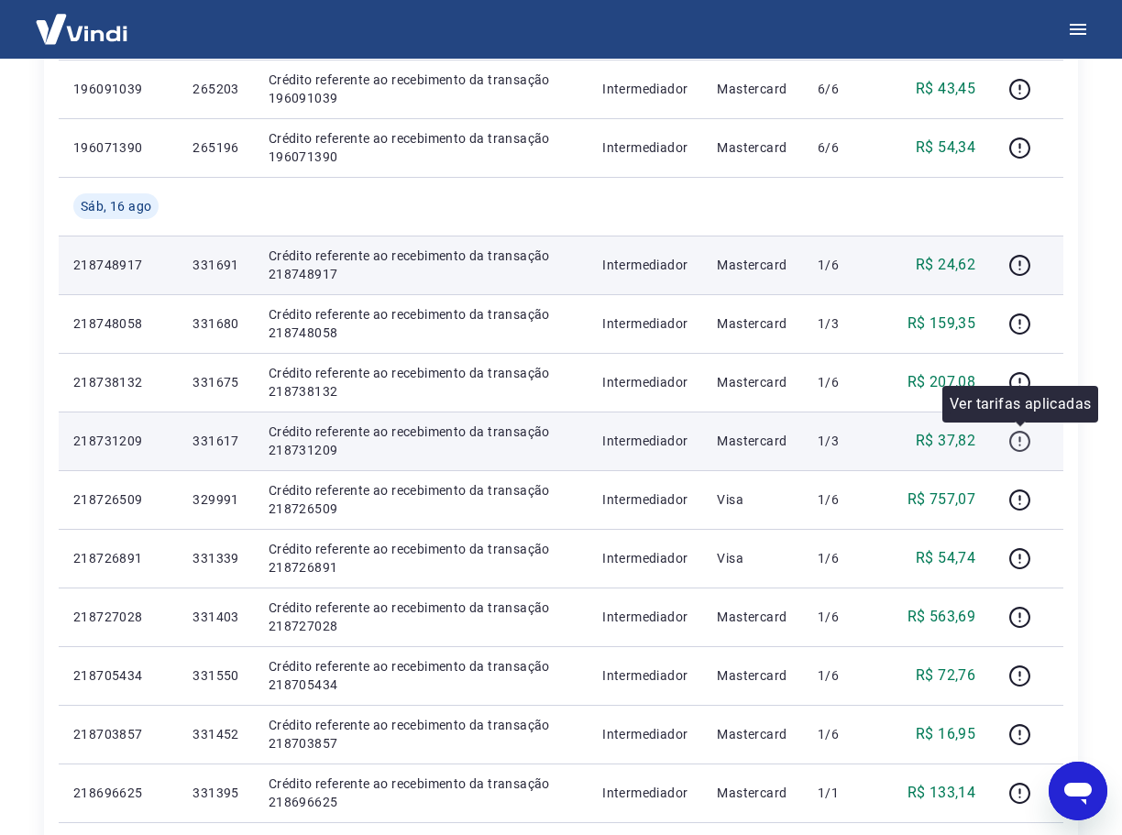
click at [1015, 447] on icon "button" at bounding box center [1019, 441] width 21 height 21
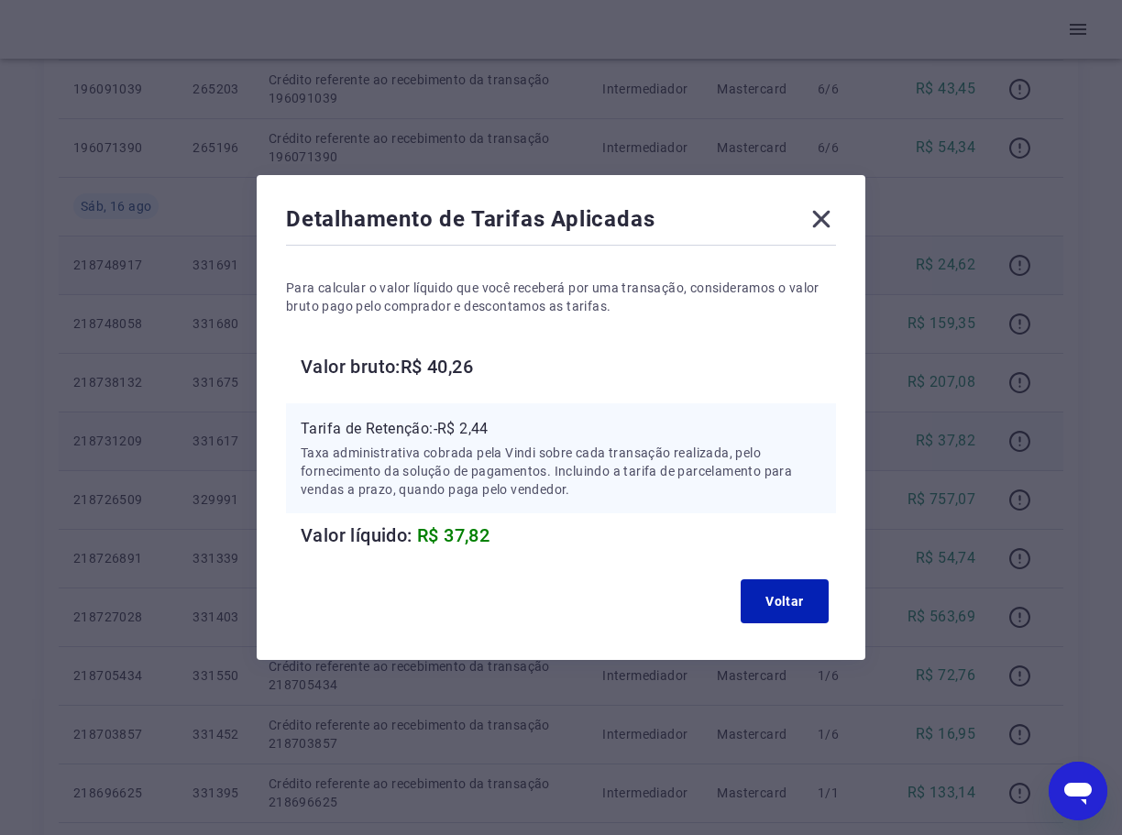
click at [829, 221] on icon at bounding box center [821, 219] width 17 height 17
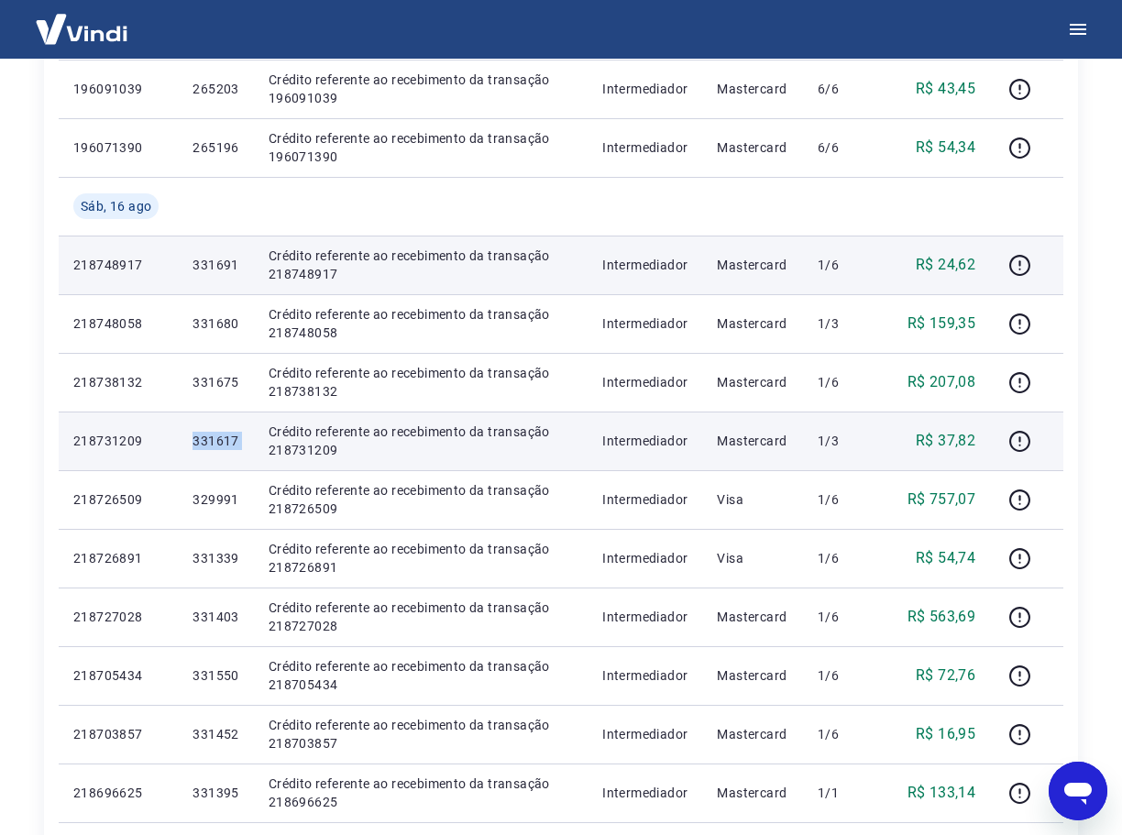
drag, startPoint x: 254, startPoint y: 437, endPoint x: 190, endPoint y: 437, distance: 64.2
click at [190, 437] on tr "218731209 331617 Crédito referente ao recebimento da transação 218731209 Interm…" at bounding box center [561, 441] width 1005 height 59
copy p "331617"
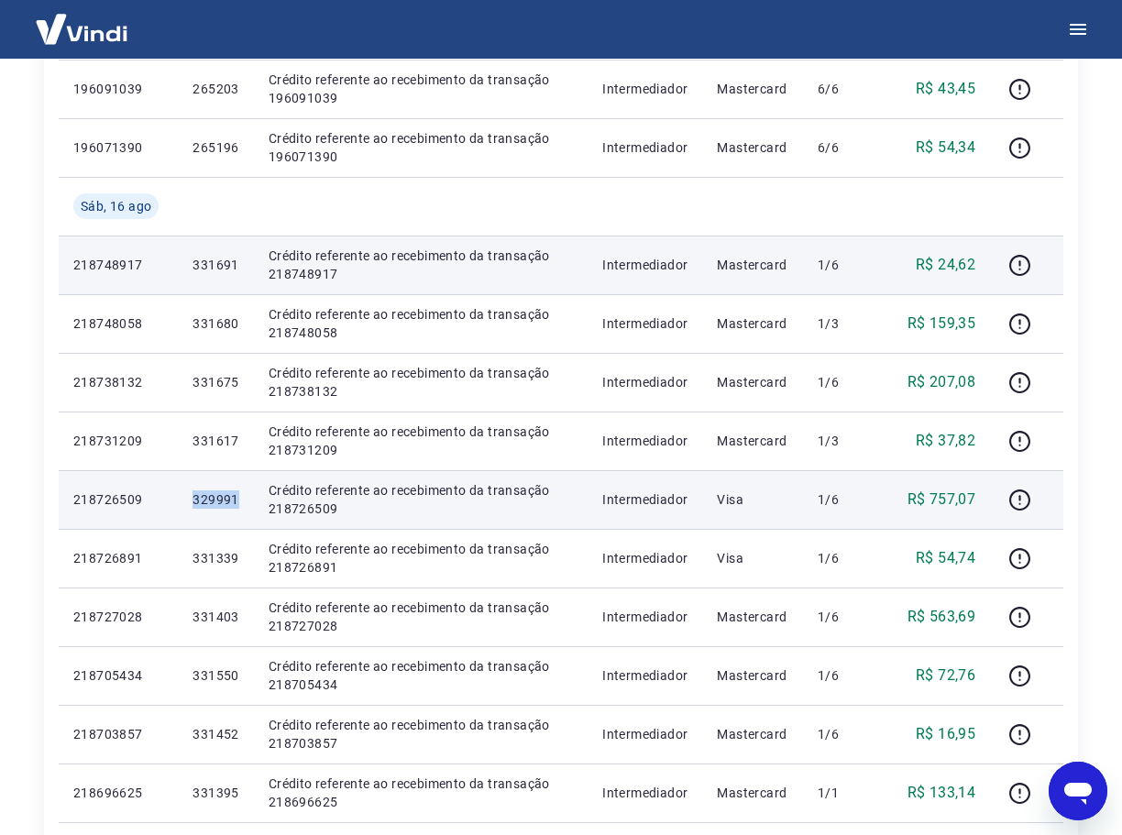
drag, startPoint x: 244, startPoint y: 499, endPoint x: 157, endPoint y: 496, distance: 87.1
click at [157, 496] on tr "218726509 329991 Crédito referente ao recebimento da transação 218726509 Interm…" at bounding box center [561, 499] width 1005 height 59
click at [1016, 497] on icon "button" at bounding box center [1019, 500] width 23 height 23
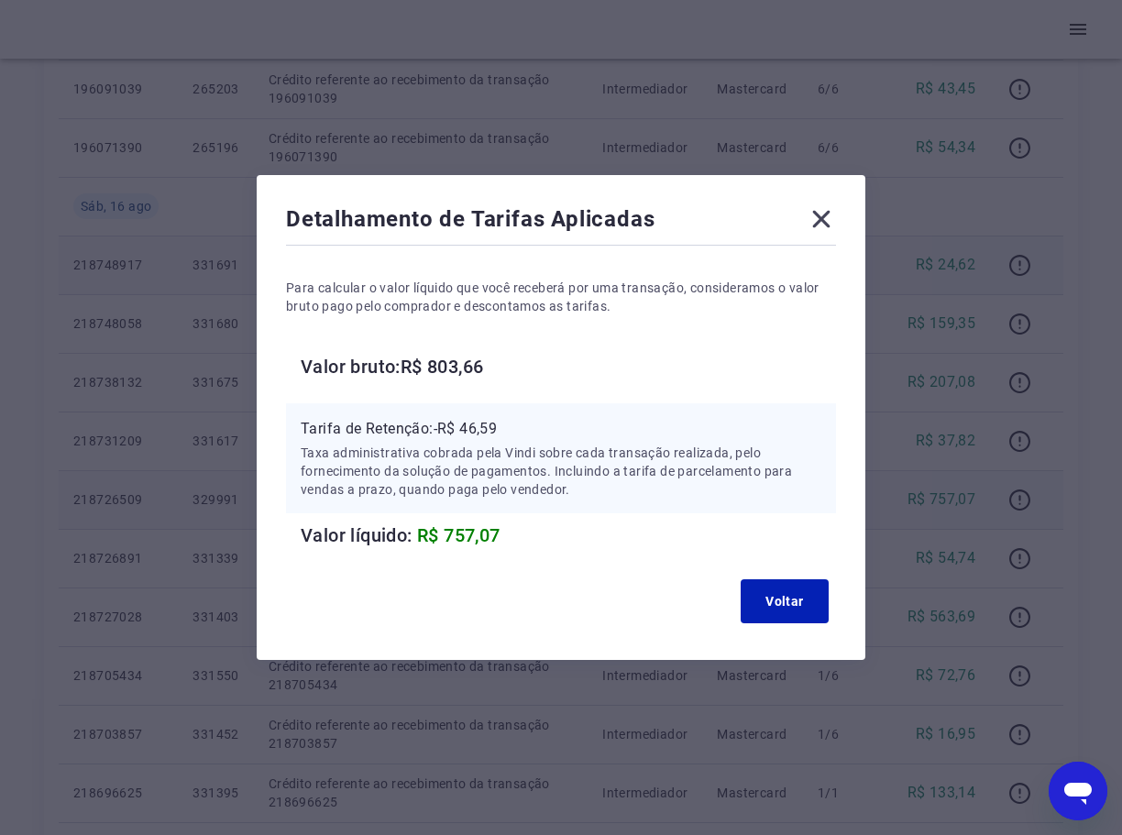
click at [829, 216] on icon at bounding box center [821, 218] width 29 height 29
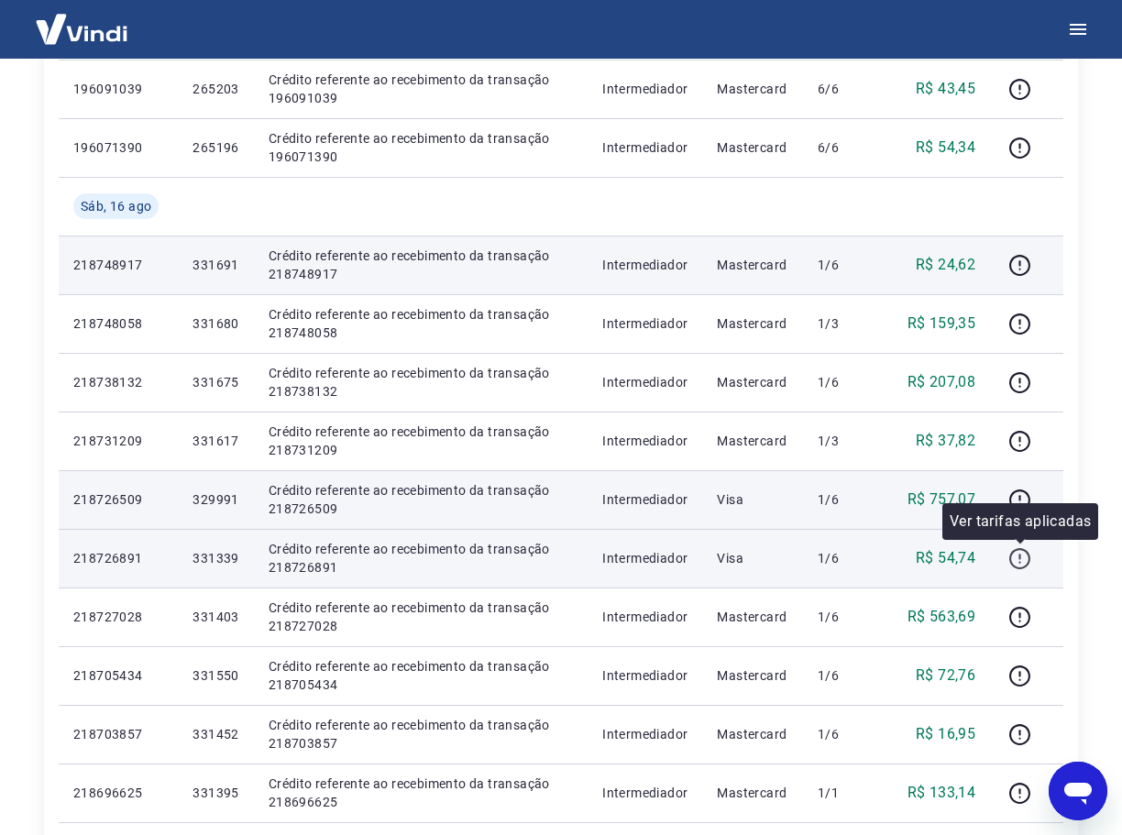
click at [1013, 557] on icon "button" at bounding box center [1019, 558] width 23 height 23
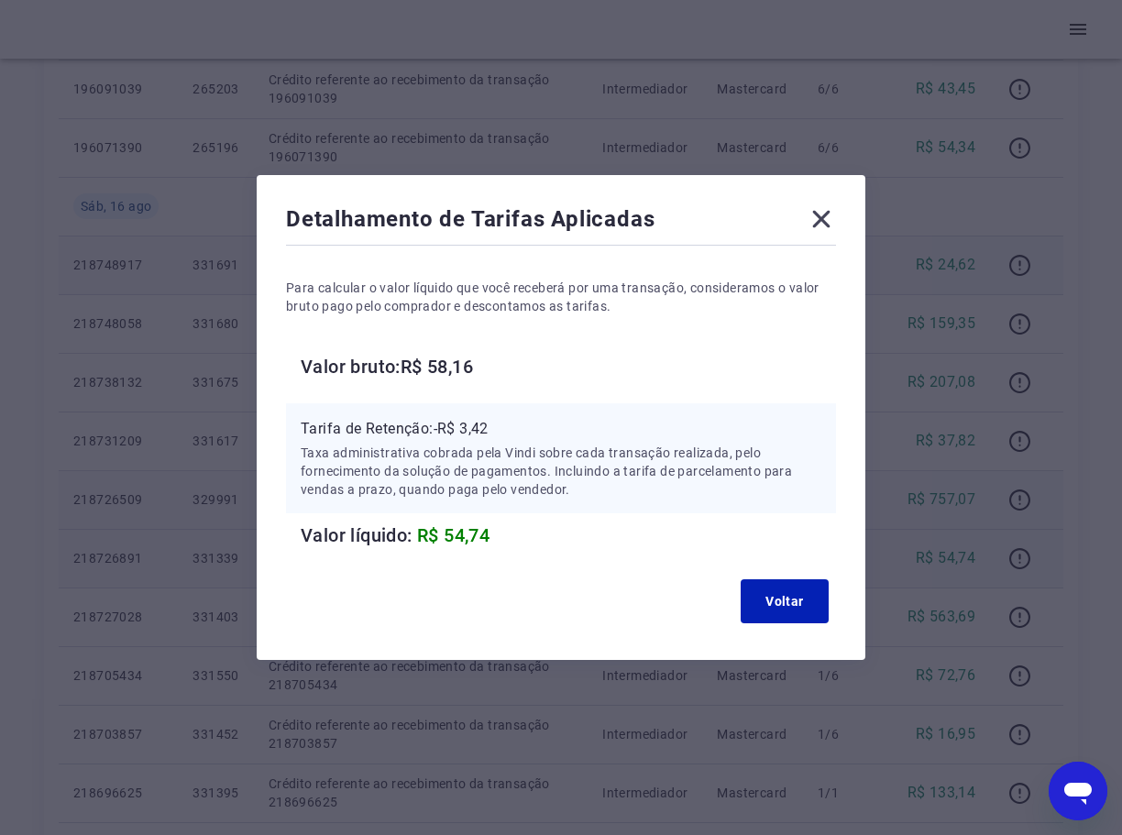
click at [822, 216] on icon at bounding box center [821, 218] width 29 height 29
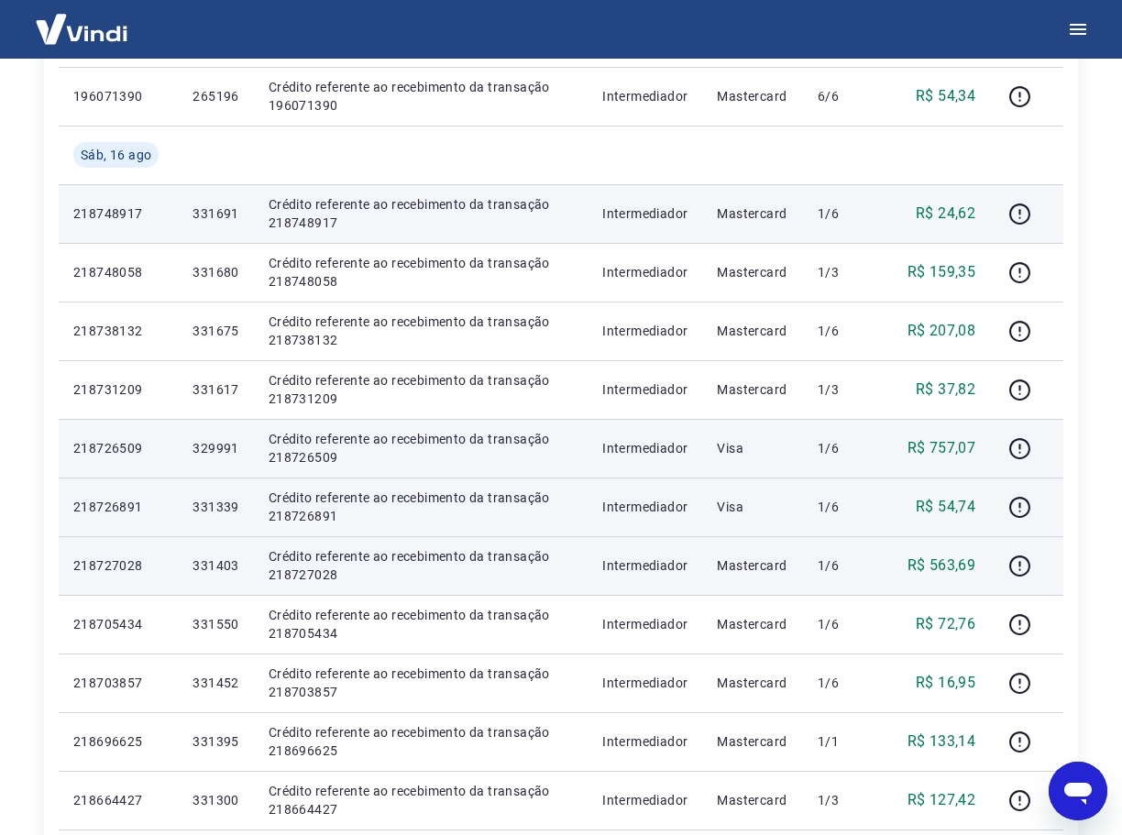
scroll to position [642, 0]
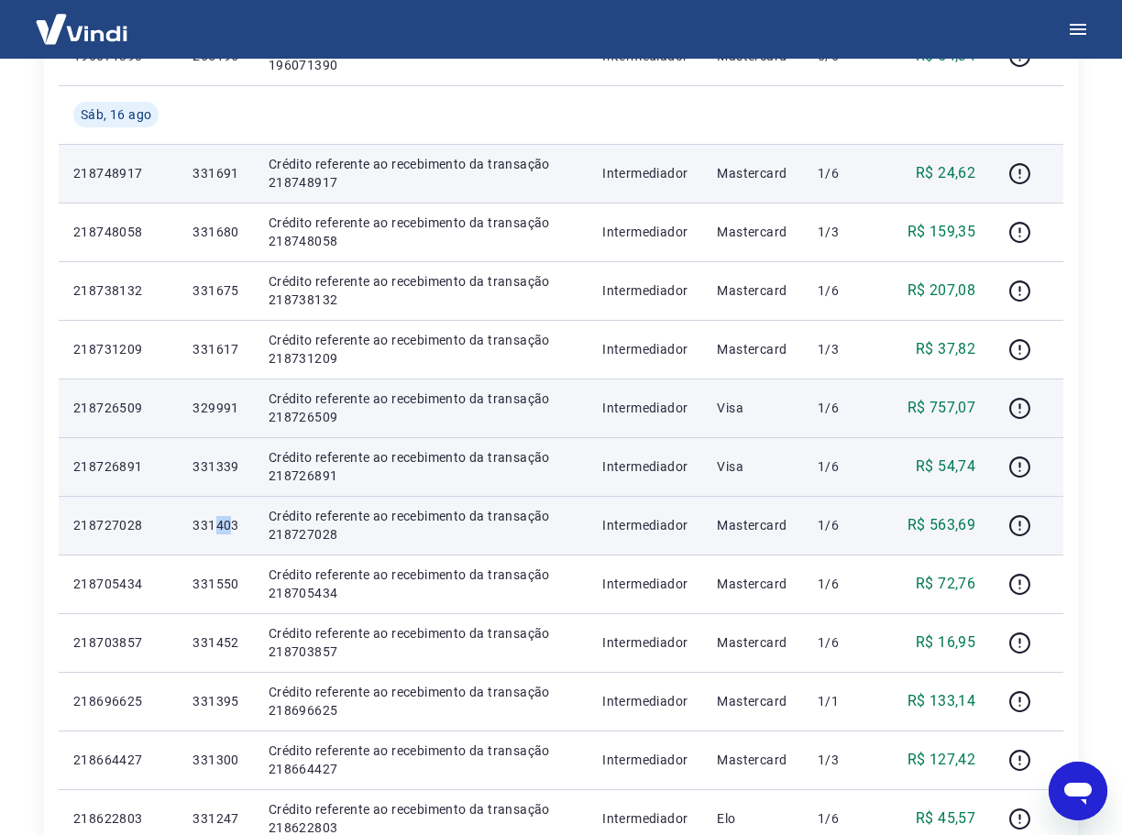
drag, startPoint x: 235, startPoint y: 527, endPoint x: 219, endPoint y: 527, distance: 15.6
click at [213, 527] on p "331403" at bounding box center [215, 525] width 46 height 18
drag, startPoint x: 245, startPoint y: 527, endPoint x: 175, endPoint y: 516, distance: 70.5
click at [175, 516] on tr "218727028 331403 Crédito referente ao recebimento da transação 218727028 Interm…" at bounding box center [561, 525] width 1005 height 59
copy tr "331403"
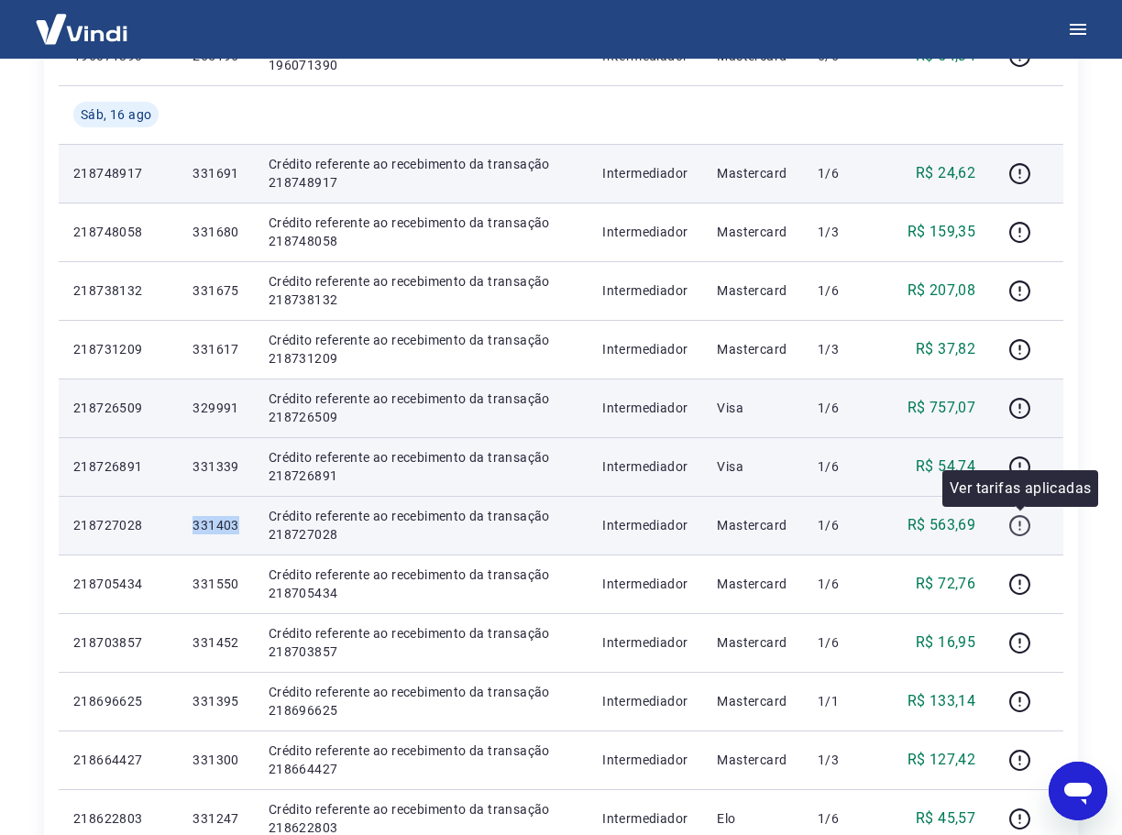
click at [1016, 524] on icon "button" at bounding box center [1019, 525] width 23 height 23
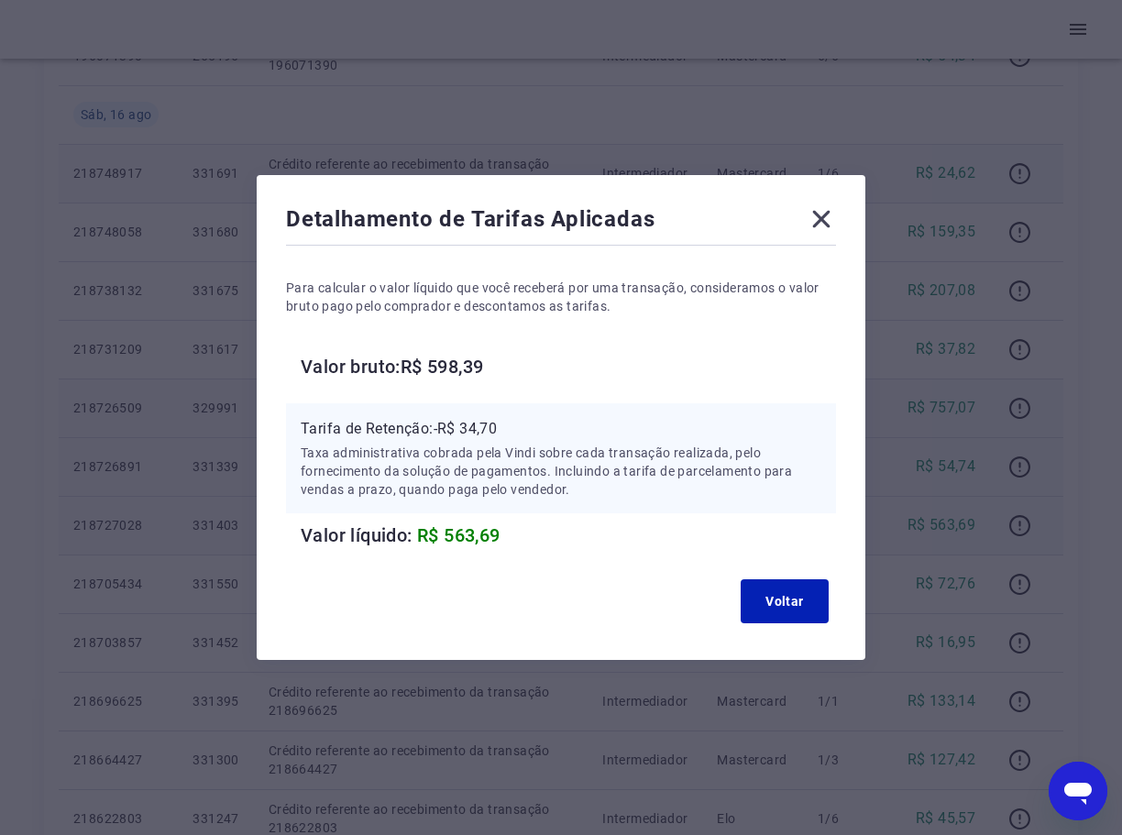
click at [824, 224] on icon at bounding box center [821, 219] width 17 height 17
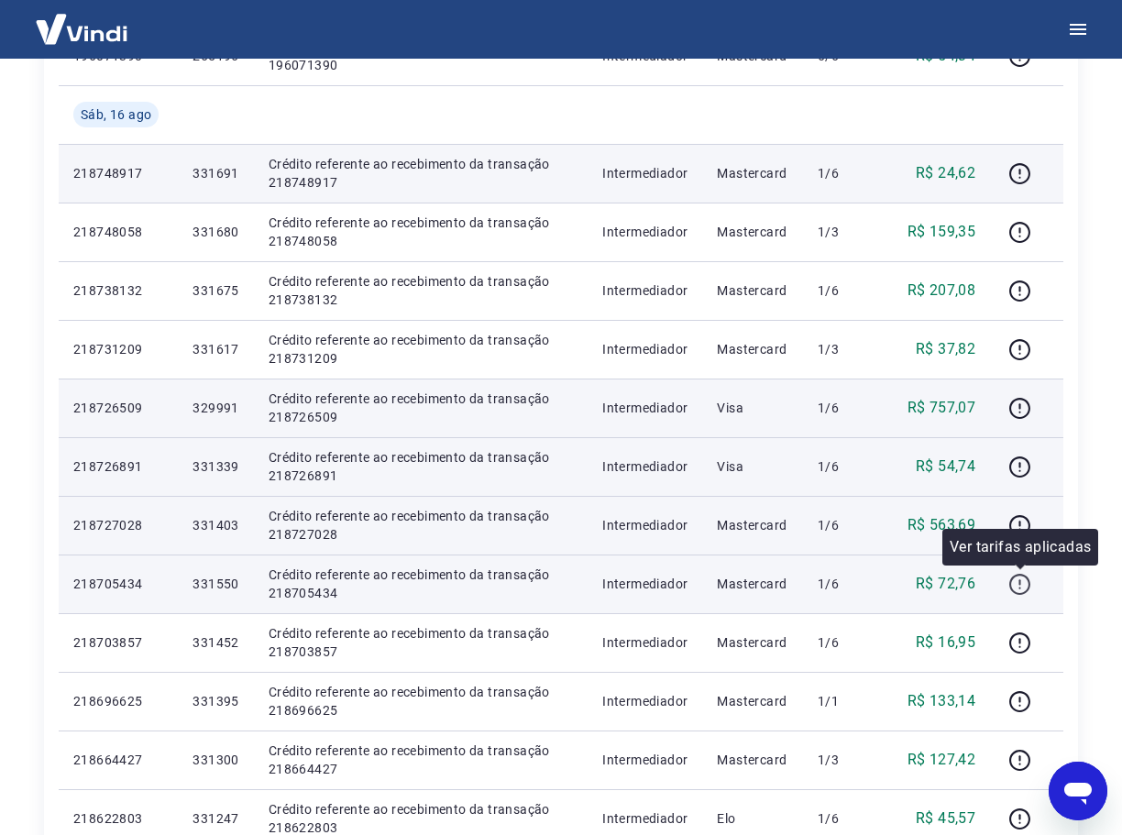
click at [1030, 585] on icon "button" at bounding box center [1019, 584] width 21 height 21
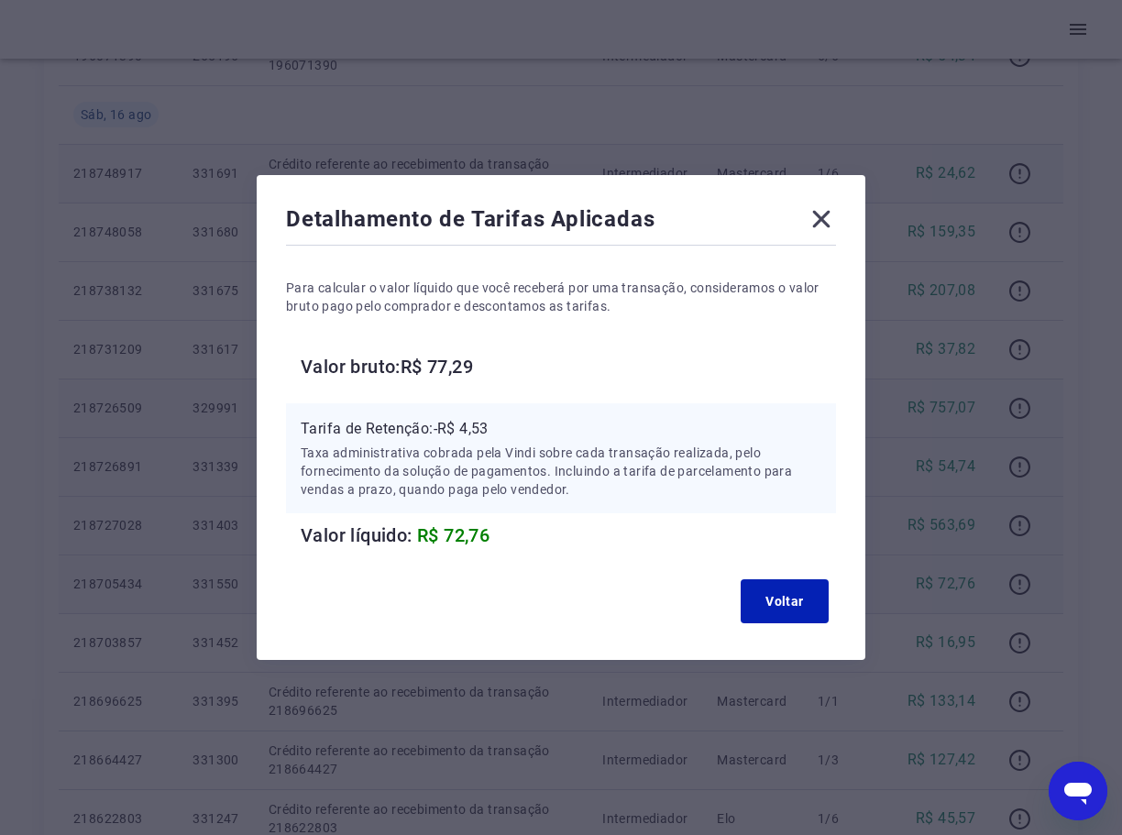
click at [814, 215] on icon at bounding box center [821, 218] width 29 height 29
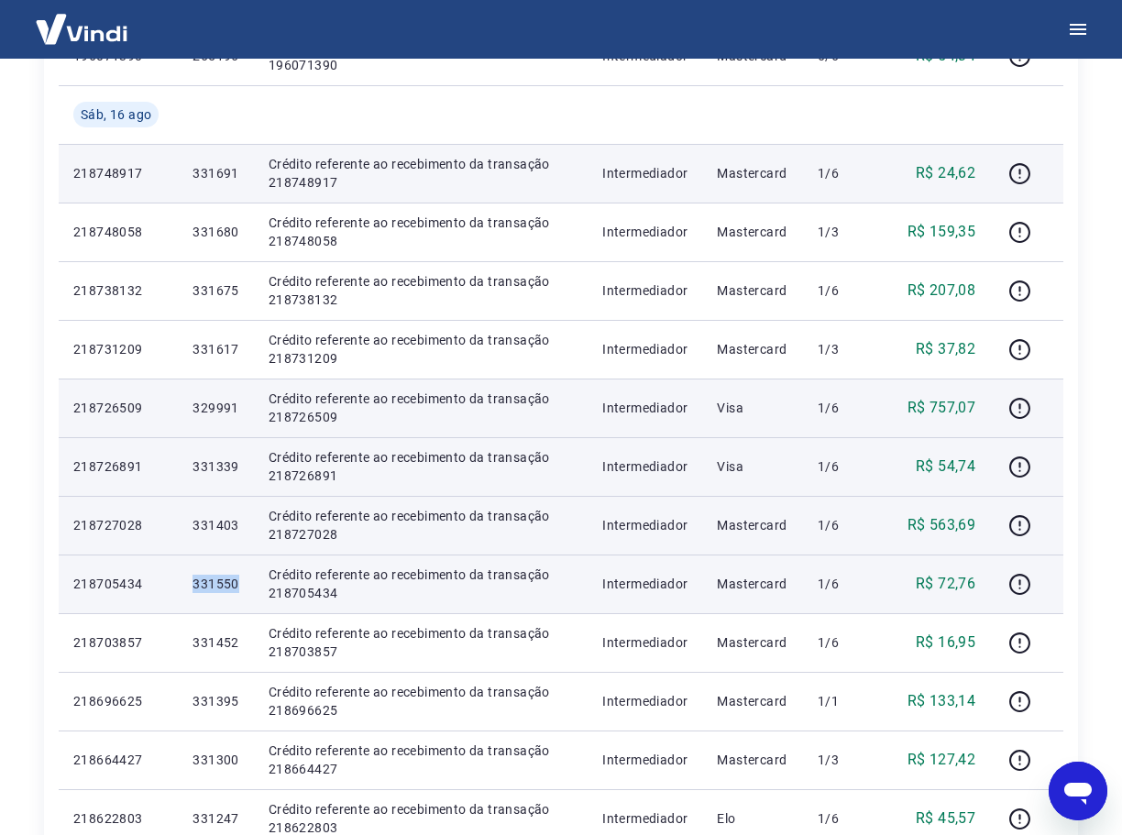
drag, startPoint x: 239, startPoint y: 580, endPoint x: 212, endPoint y: 590, distance: 29.3
click at [181, 588] on td "331550" at bounding box center [215, 584] width 75 height 59
copy p "331550"
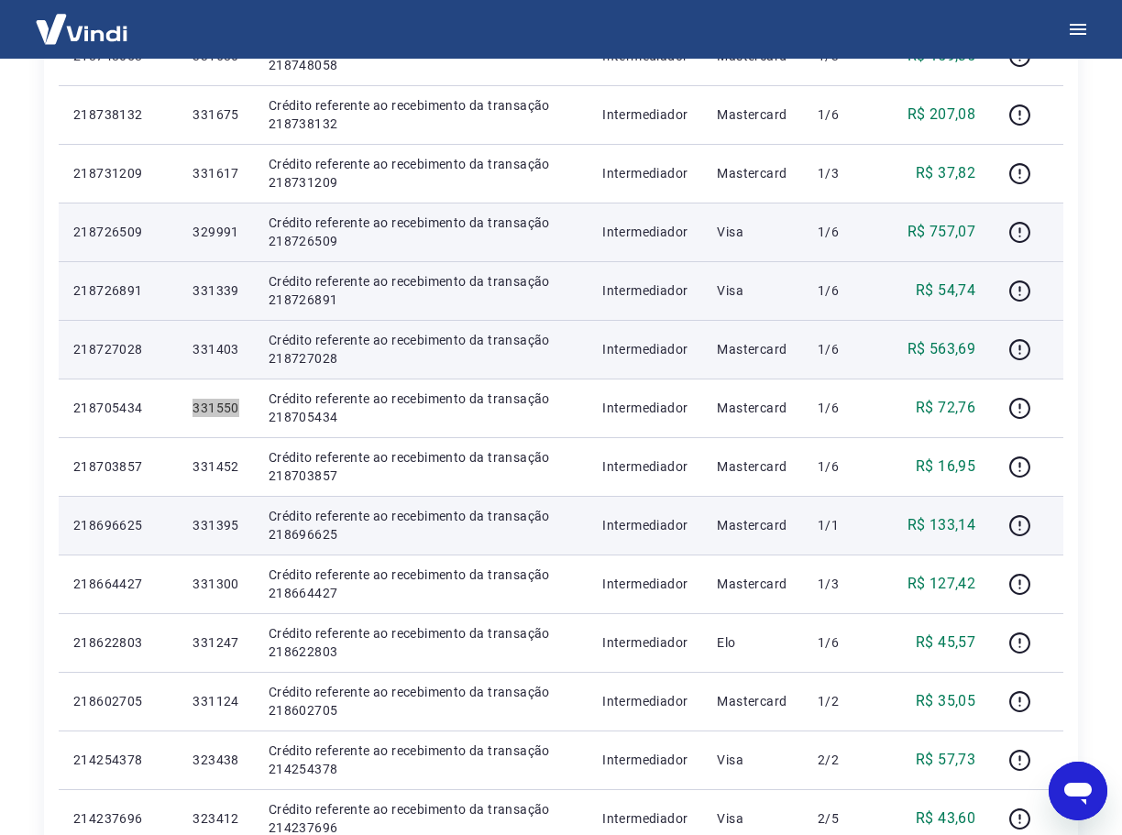
scroll to position [825, 0]
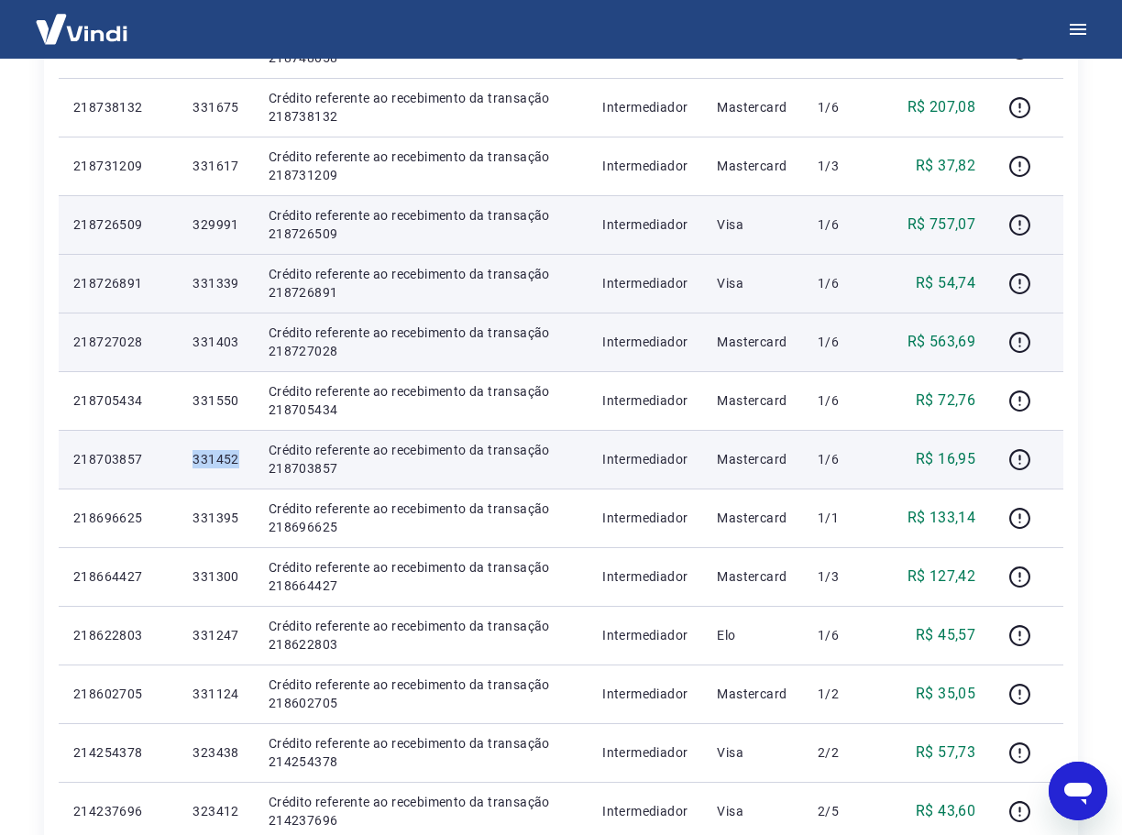
drag, startPoint x: 236, startPoint y: 461, endPoint x: 146, endPoint y: 452, distance: 91.2
click at [146, 452] on tr "218703857 331452 Crédito referente ao recebimento da transação 218703857 Interm…" at bounding box center [561, 459] width 1005 height 59
copy tr "331452"
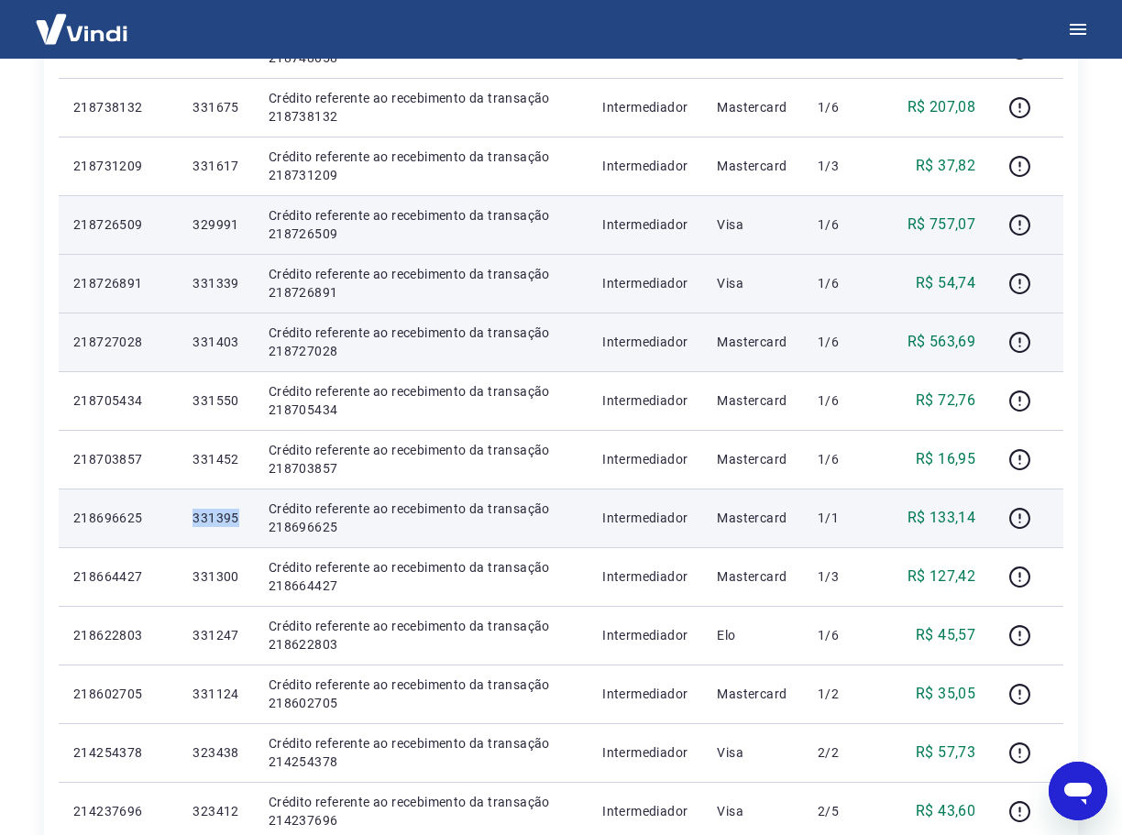
drag, startPoint x: 245, startPoint y: 511, endPoint x: 145, endPoint y: 518, distance: 100.1
click at [145, 518] on tr "218696625 331395 Crédito referente ao recebimento da transação 218696625 Interm…" at bounding box center [561, 518] width 1005 height 59
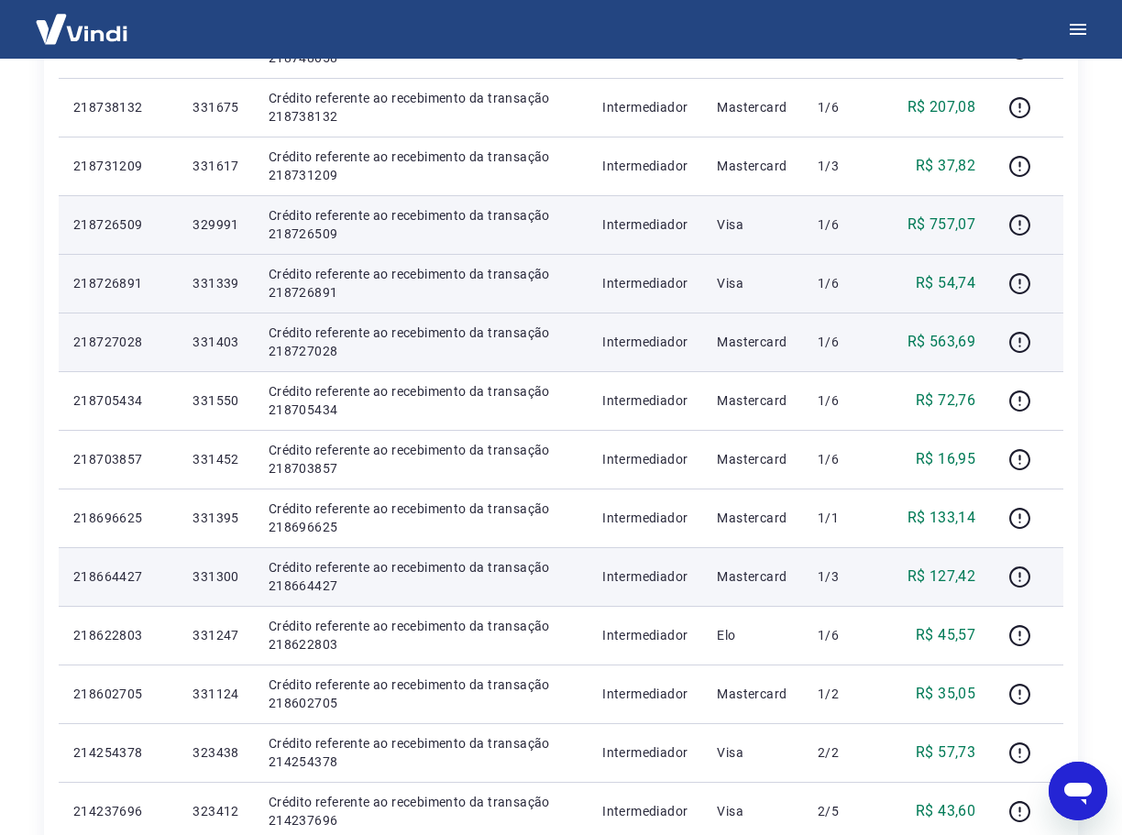
click at [241, 575] on td "331300" at bounding box center [215, 576] width 75 height 59
click at [1012, 575] on icon "button" at bounding box center [1019, 576] width 21 height 21
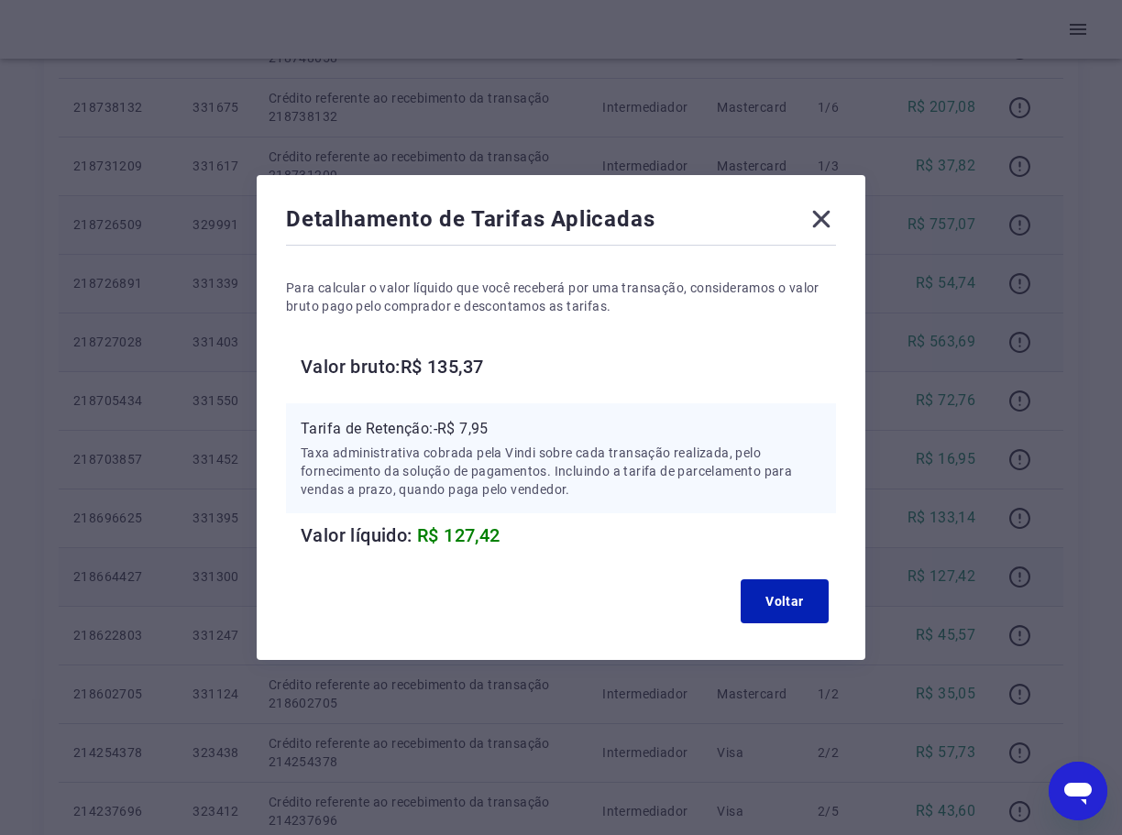
click at [829, 223] on icon at bounding box center [821, 218] width 29 height 29
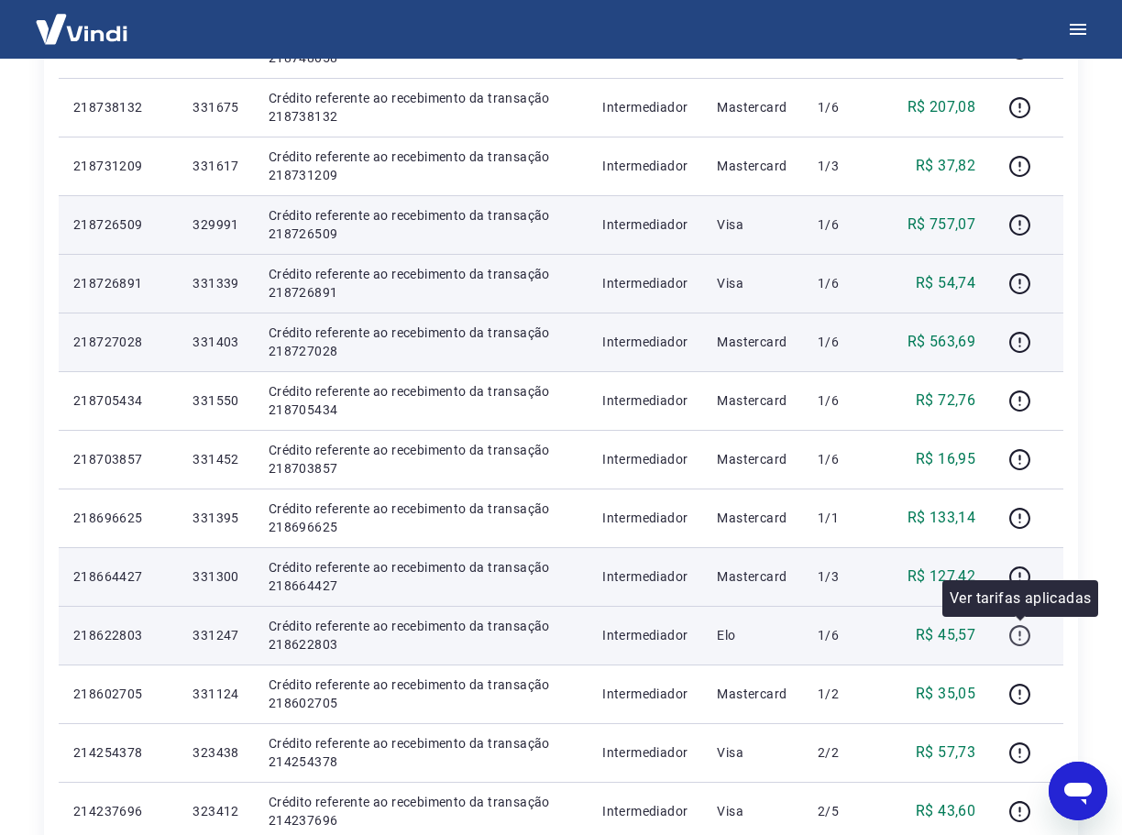
click at [1015, 633] on icon "button" at bounding box center [1019, 635] width 23 height 23
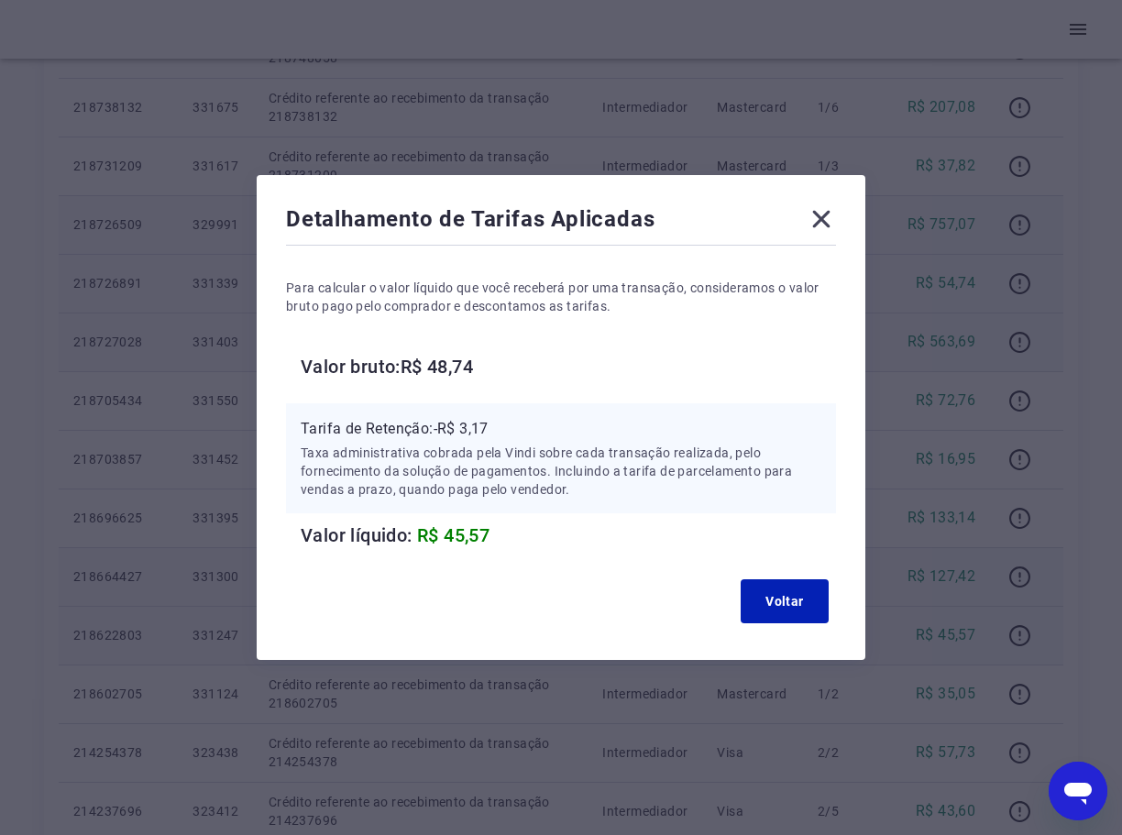
click at [829, 223] on icon at bounding box center [821, 218] width 29 height 29
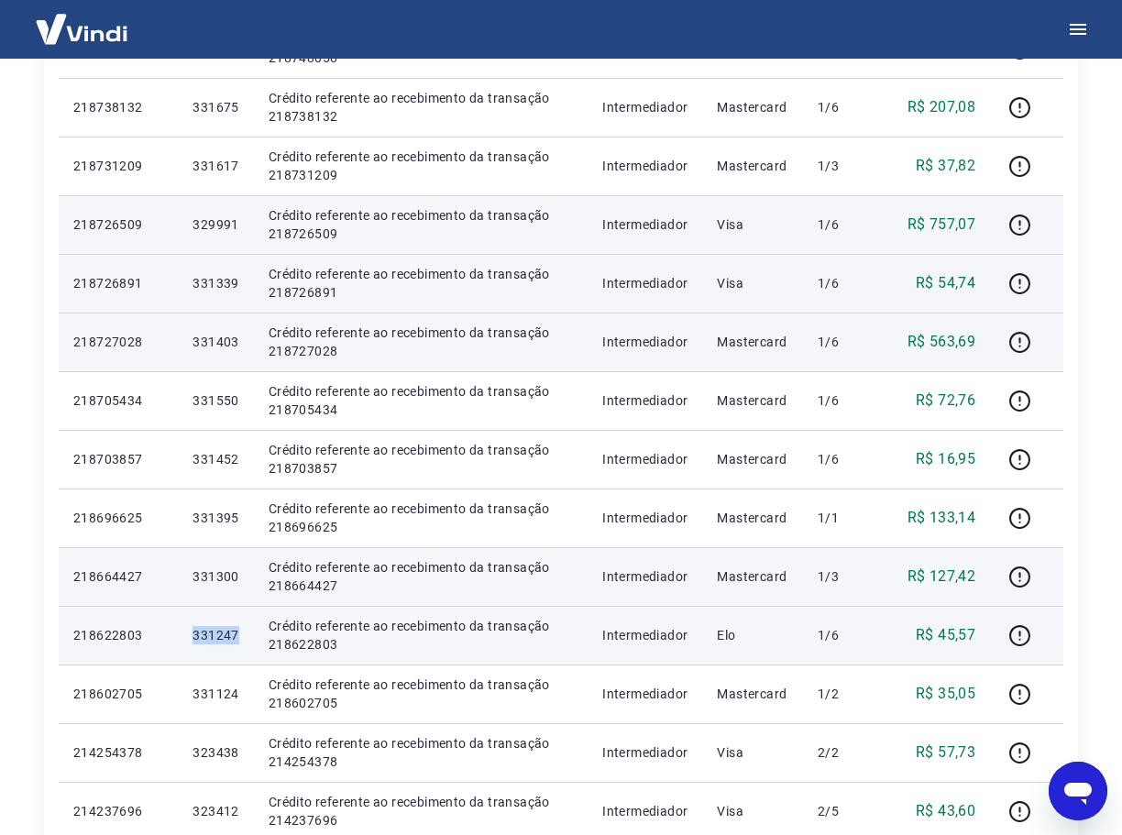
drag, startPoint x: 243, startPoint y: 632, endPoint x: 175, endPoint y: 631, distance: 67.8
click at [175, 631] on tr "218622803 331247 Crédito referente ao recebimento da transação 218622803 Interm…" at bounding box center [561, 635] width 1005 height 59
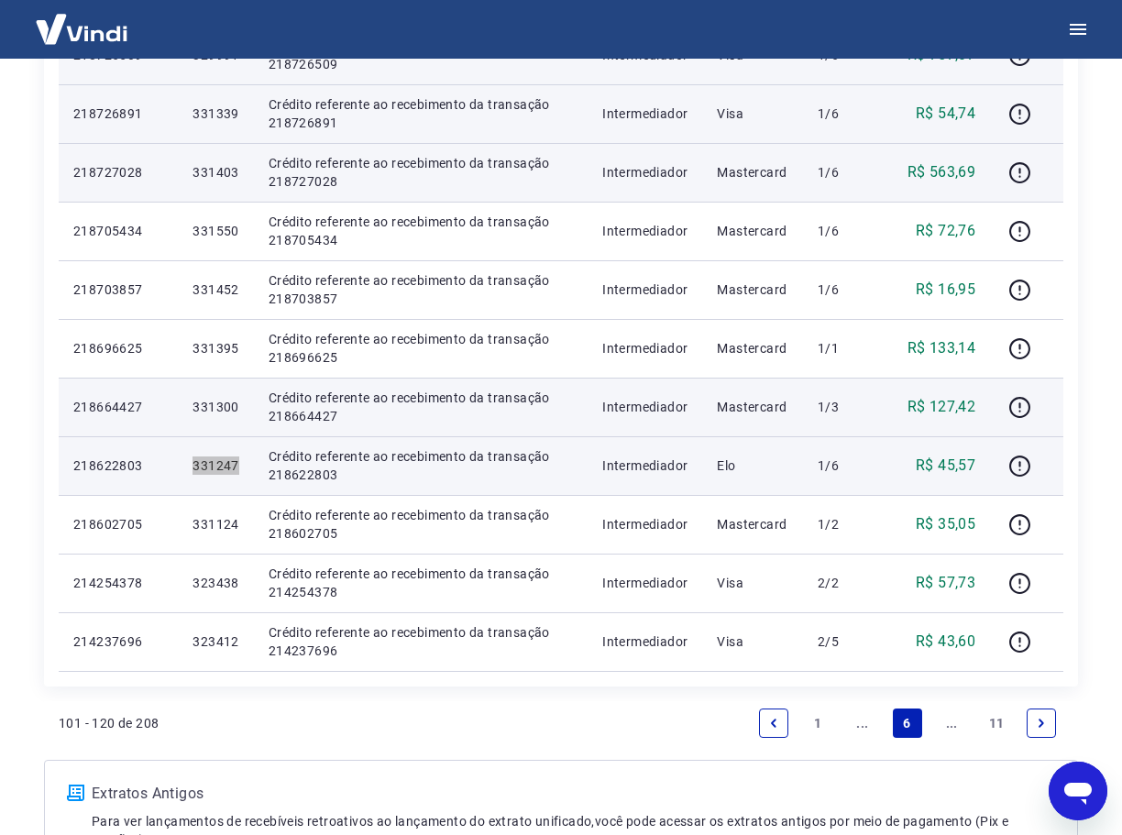
scroll to position [1008, 0]
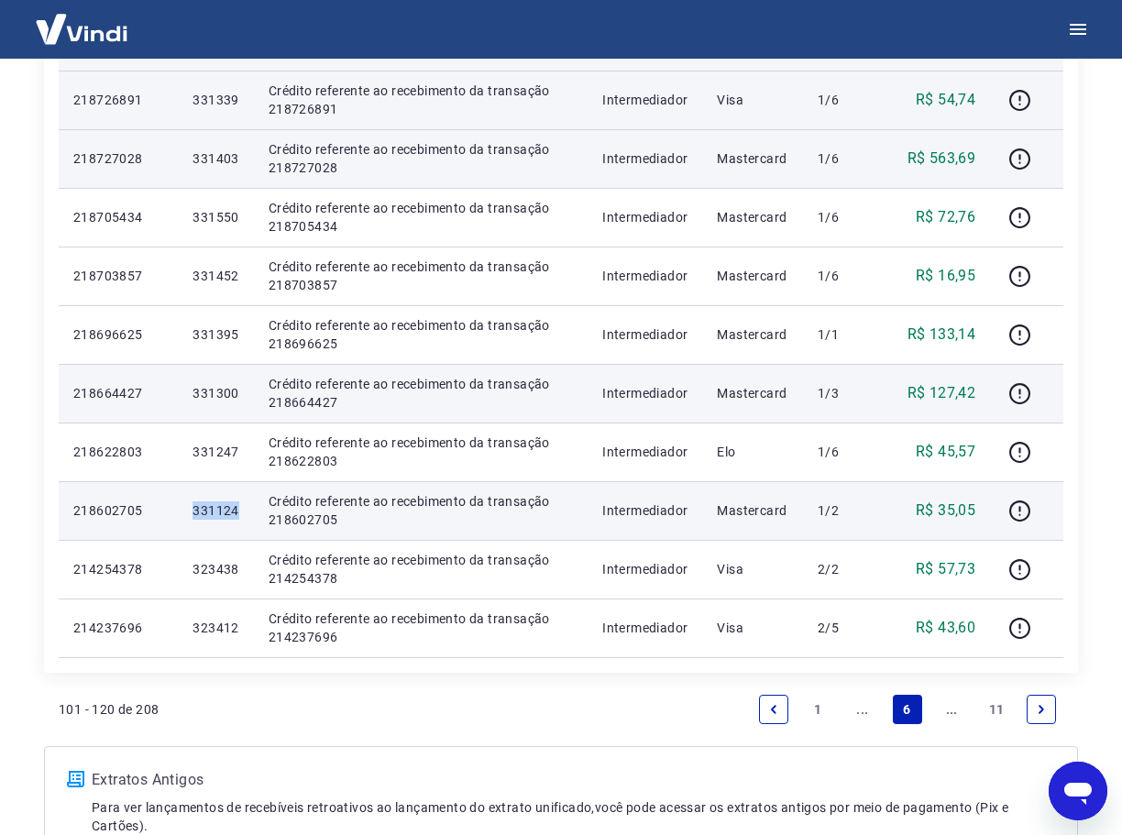
drag, startPoint x: 241, startPoint y: 505, endPoint x: 163, endPoint y: 506, distance: 77.9
click at [163, 506] on tr "218602705 331124 Crédito referente ao recebimento da transação 218602705 Interm…" at bounding box center [561, 510] width 1005 height 59
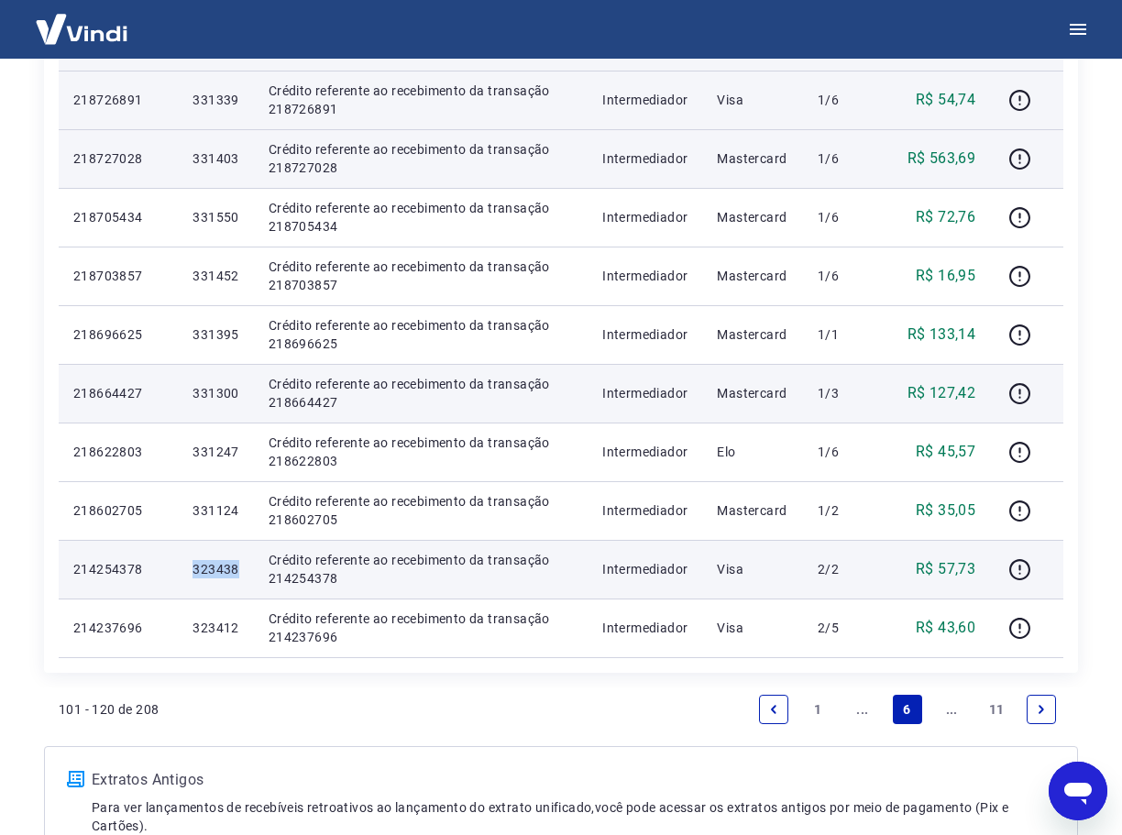
drag, startPoint x: 238, startPoint y: 565, endPoint x: 173, endPoint y: 568, distance: 65.2
click at [173, 568] on tr "214254378 323438 Crédito referente ao recebimento da transação 214254378 Interm…" at bounding box center [561, 569] width 1005 height 59
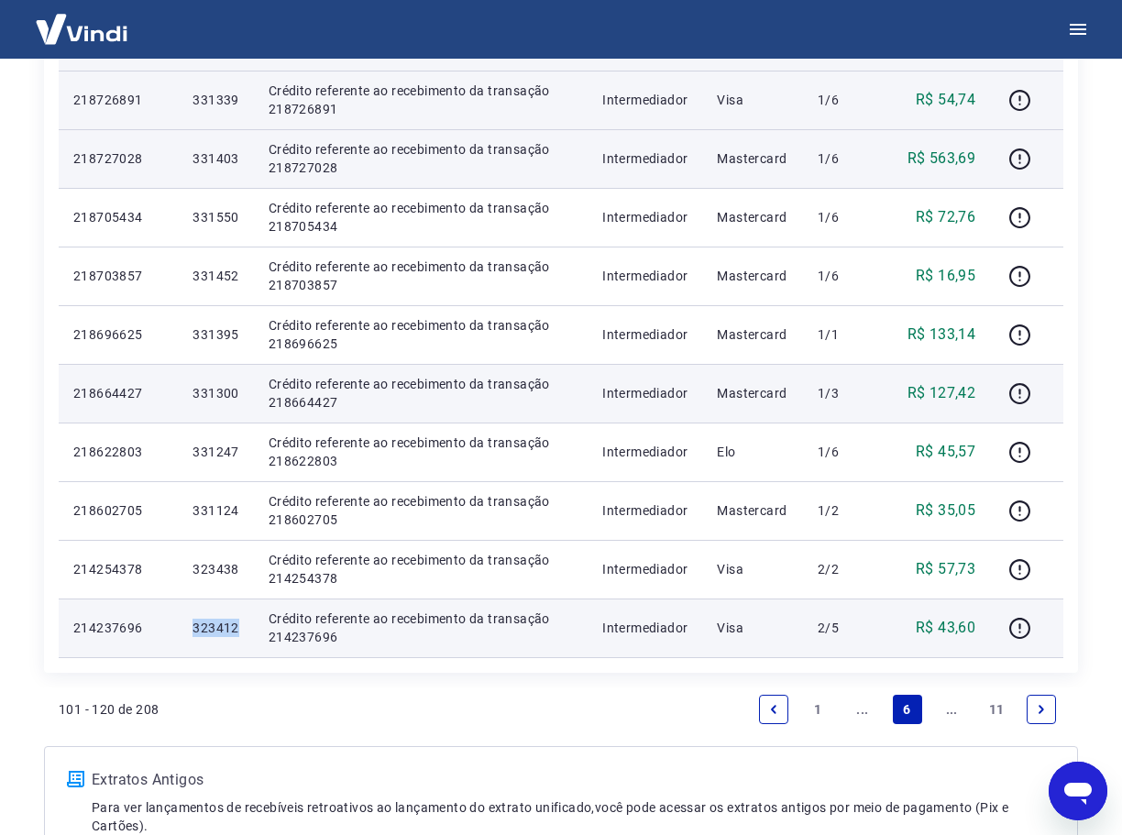
drag, startPoint x: 239, startPoint y: 625, endPoint x: 139, endPoint y: 618, distance: 100.2
click at [139, 618] on tr "214237696 323412 Crédito referente ao recebimento da transação 214237696 Interm…" at bounding box center [561, 628] width 1005 height 59
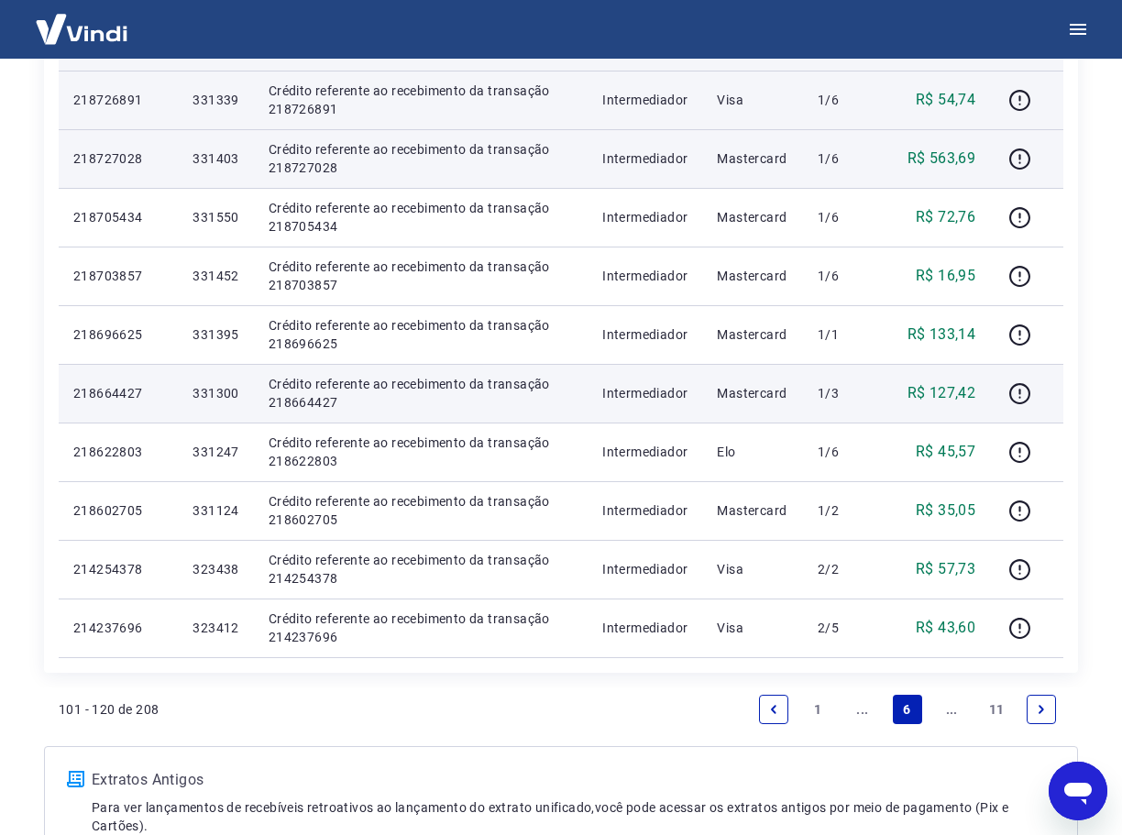
click at [958, 716] on link "..." at bounding box center [951, 709] width 29 height 29
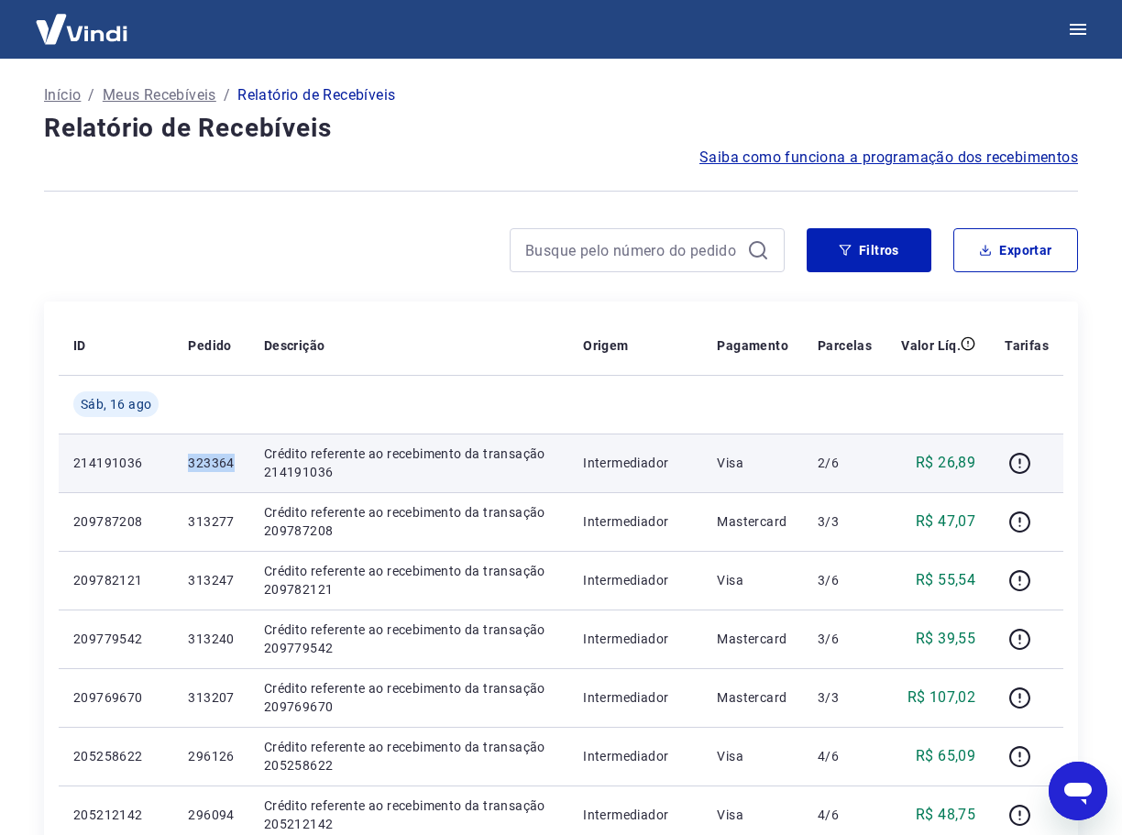
drag, startPoint x: 236, startPoint y: 466, endPoint x: 181, endPoint y: 462, distance: 54.2
click at [181, 462] on td "323364" at bounding box center [210, 463] width 75 height 59
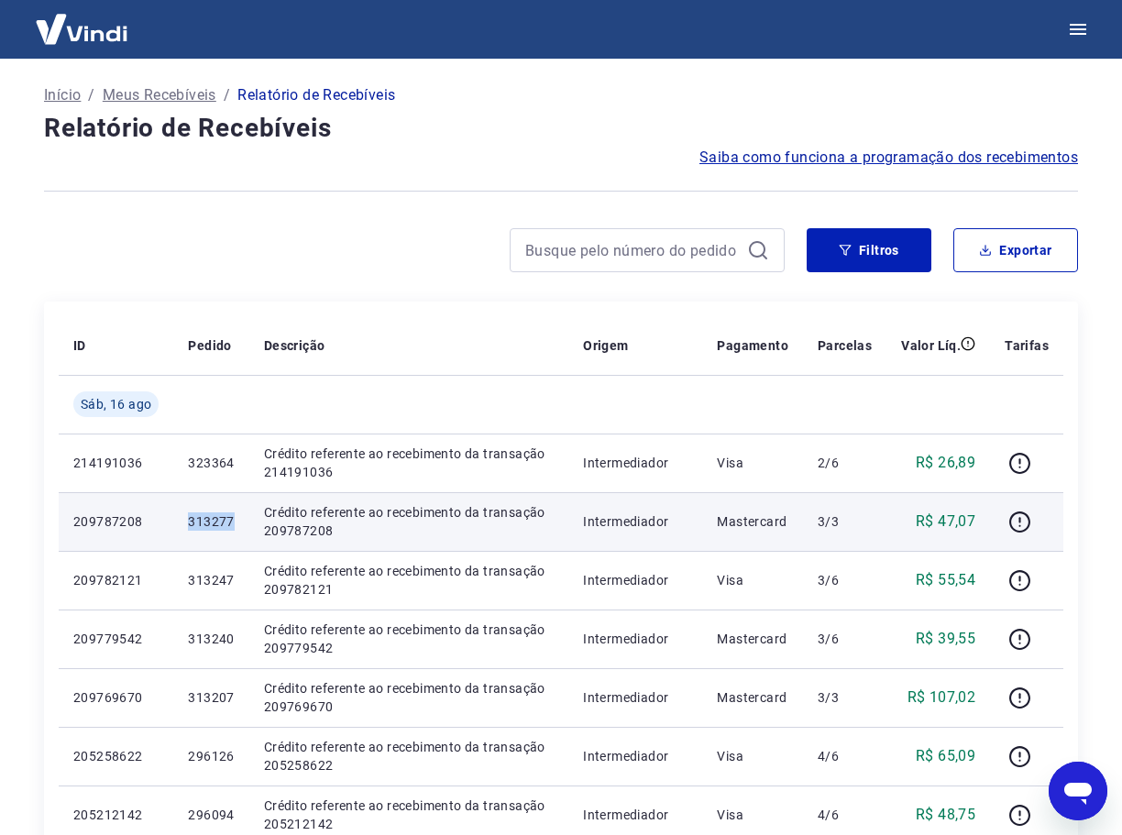
drag, startPoint x: 244, startPoint y: 527, endPoint x: 176, endPoint y: 522, distance: 68.0
click at [176, 522] on td "313277" at bounding box center [210, 521] width 75 height 59
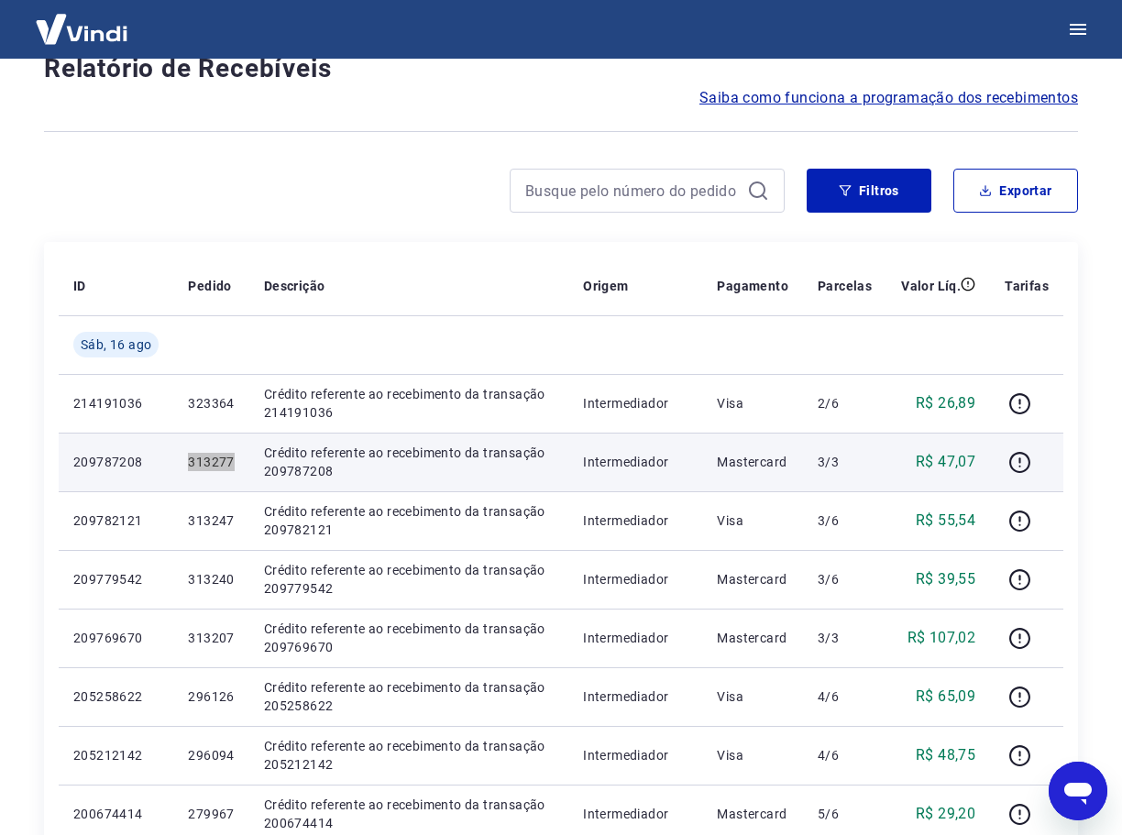
scroll to position [92, 0]
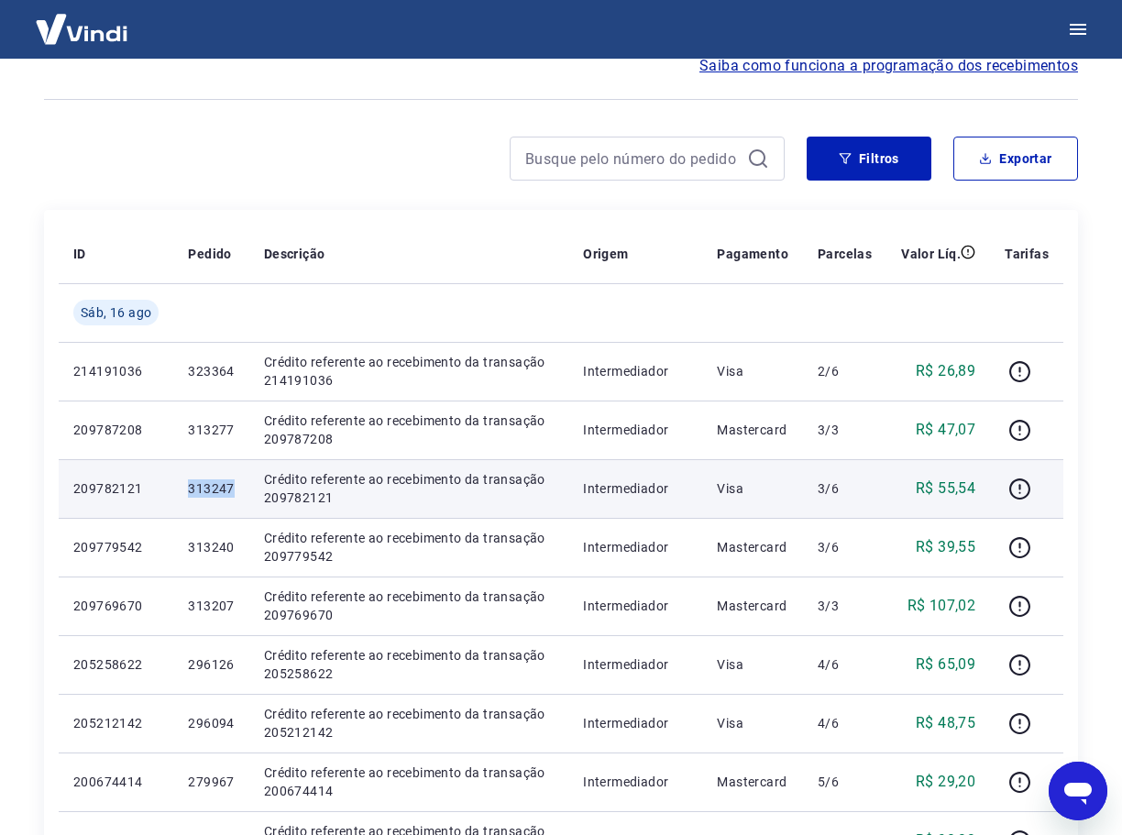
drag, startPoint x: 236, startPoint y: 486, endPoint x: 151, endPoint y: 479, distance: 84.6
click at [151, 479] on tr "209782121 313247 Crédito referente ao recebimento da transação 209782121 Interm…" at bounding box center [561, 488] width 1005 height 59
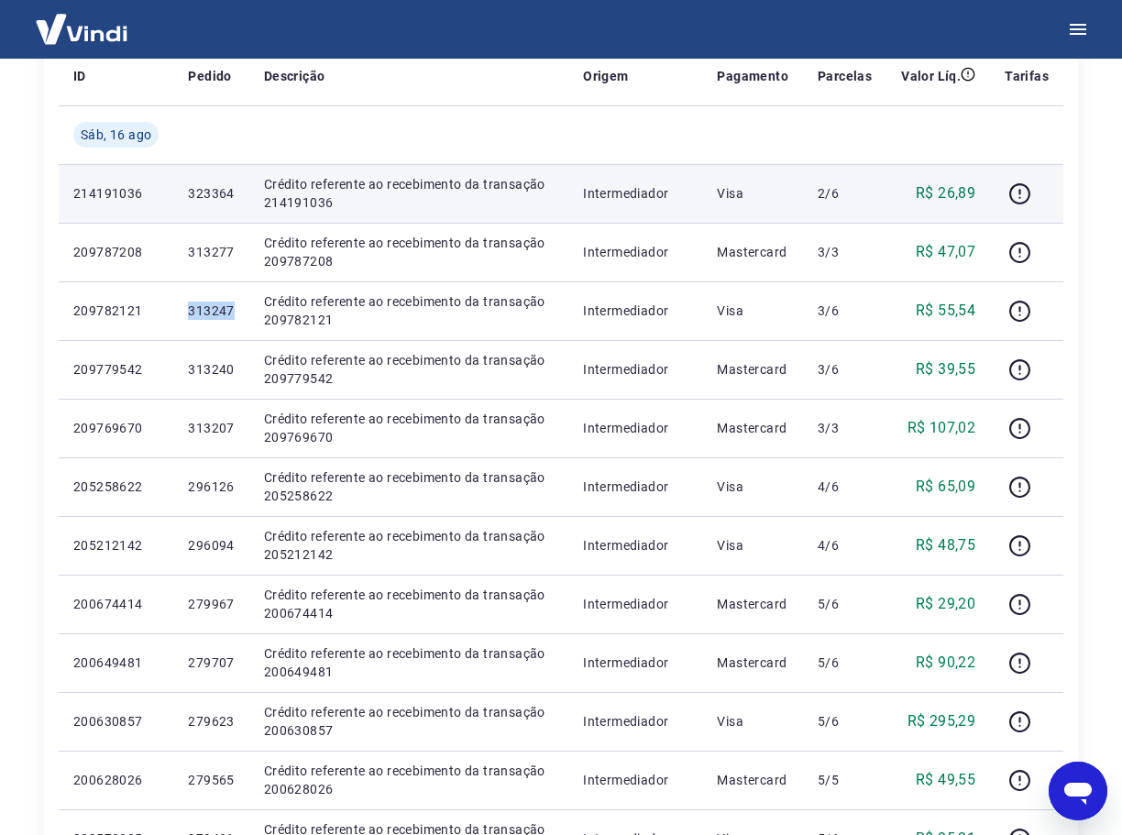
scroll to position [275, 0]
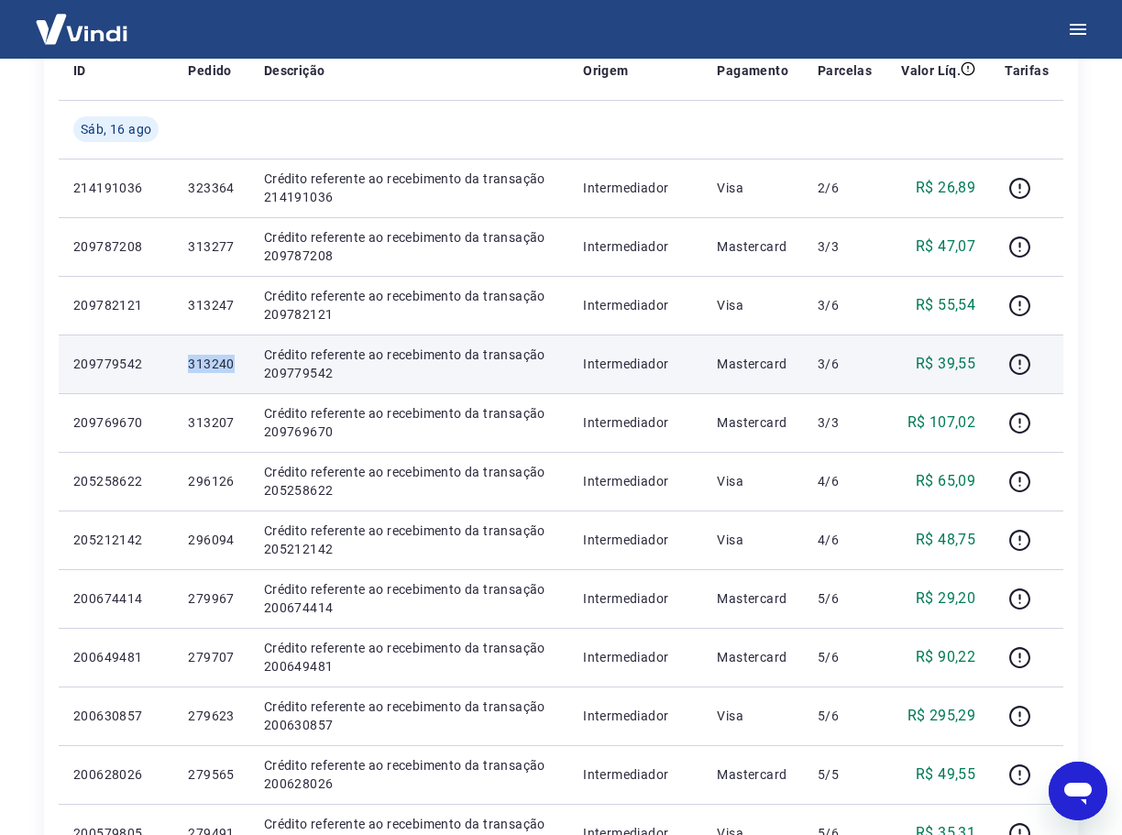
drag, startPoint x: 235, startPoint y: 364, endPoint x: 175, endPoint y: 366, distance: 59.6
click at [175, 366] on td "313240" at bounding box center [210, 364] width 75 height 59
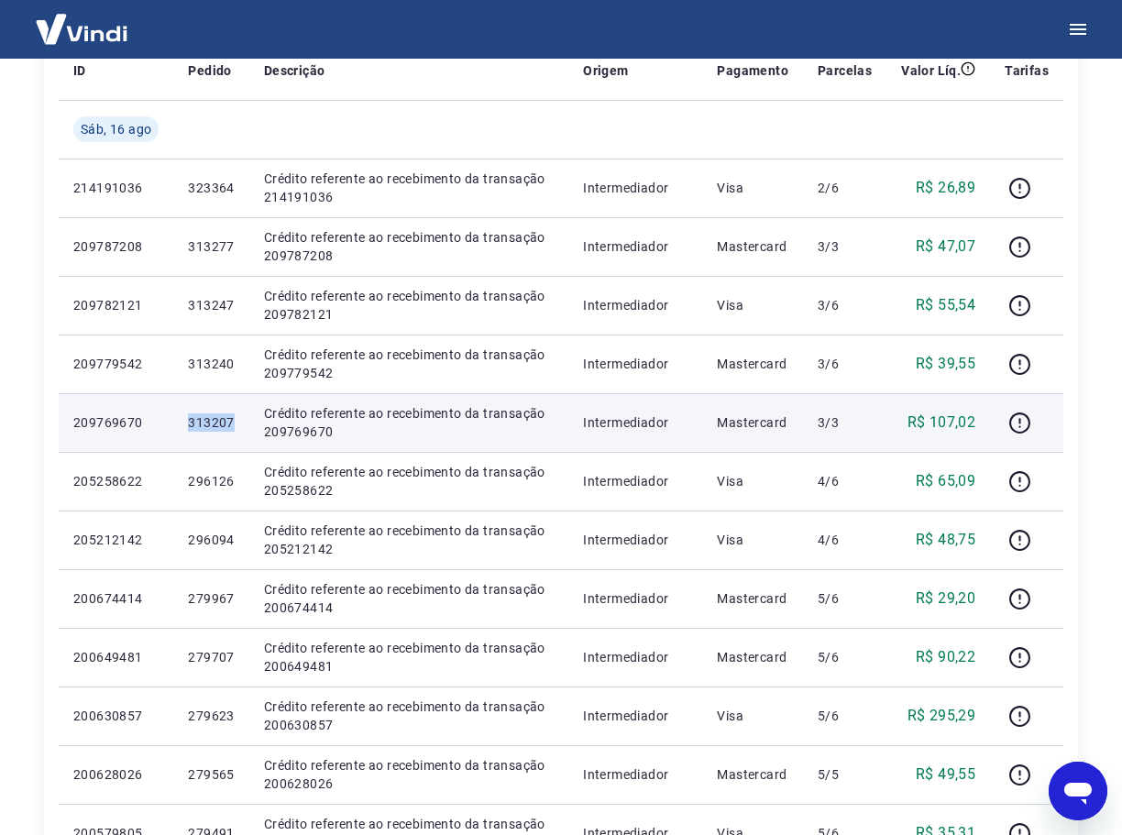
drag, startPoint x: 244, startPoint y: 423, endPoint x: 154, endPoint y: 414, distance: 90.2
click at [154, 414] on tr "209769670 313207 Crédito referente ao recebimento da transação 209769670 Interm…" at bounding box center [561, 422] width 1005 height 59
click at [1024, 422] on icon "button" at bounding box center [1019, 423] width 23 height 23
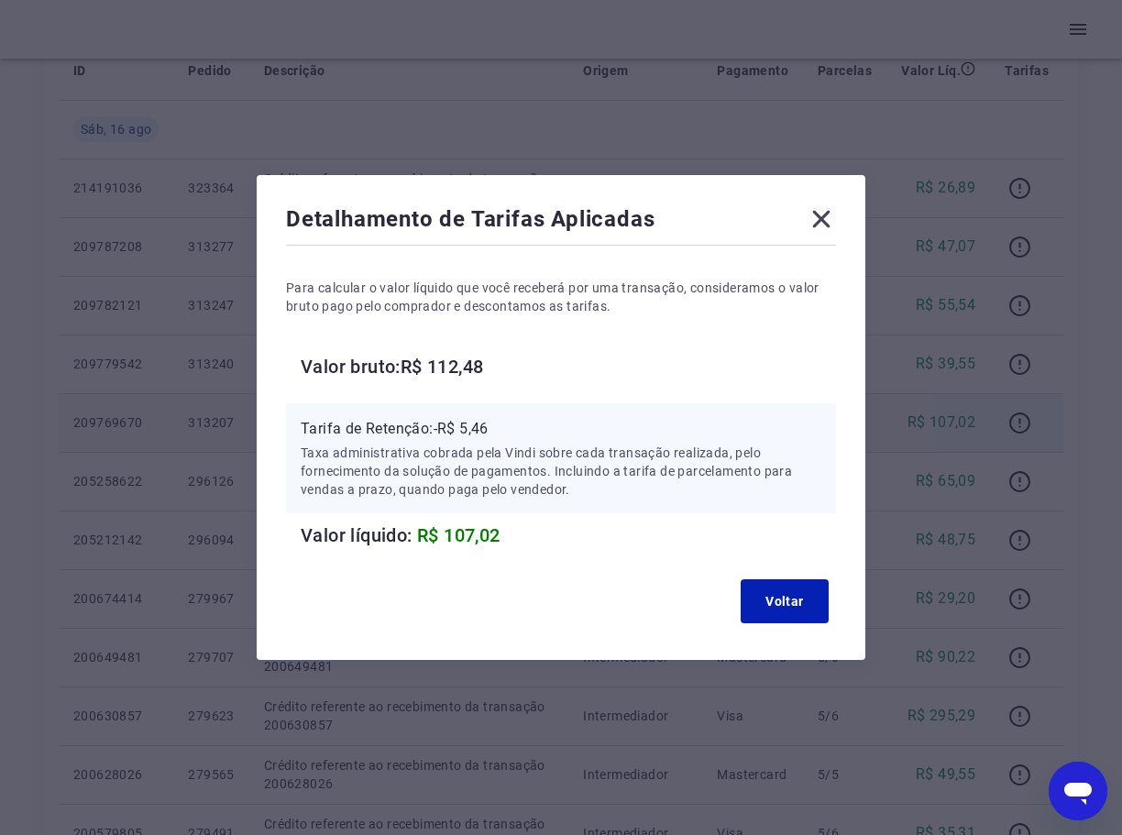
click at [832, 210] on icon at bounding box center [821, 218] width 29 height 29
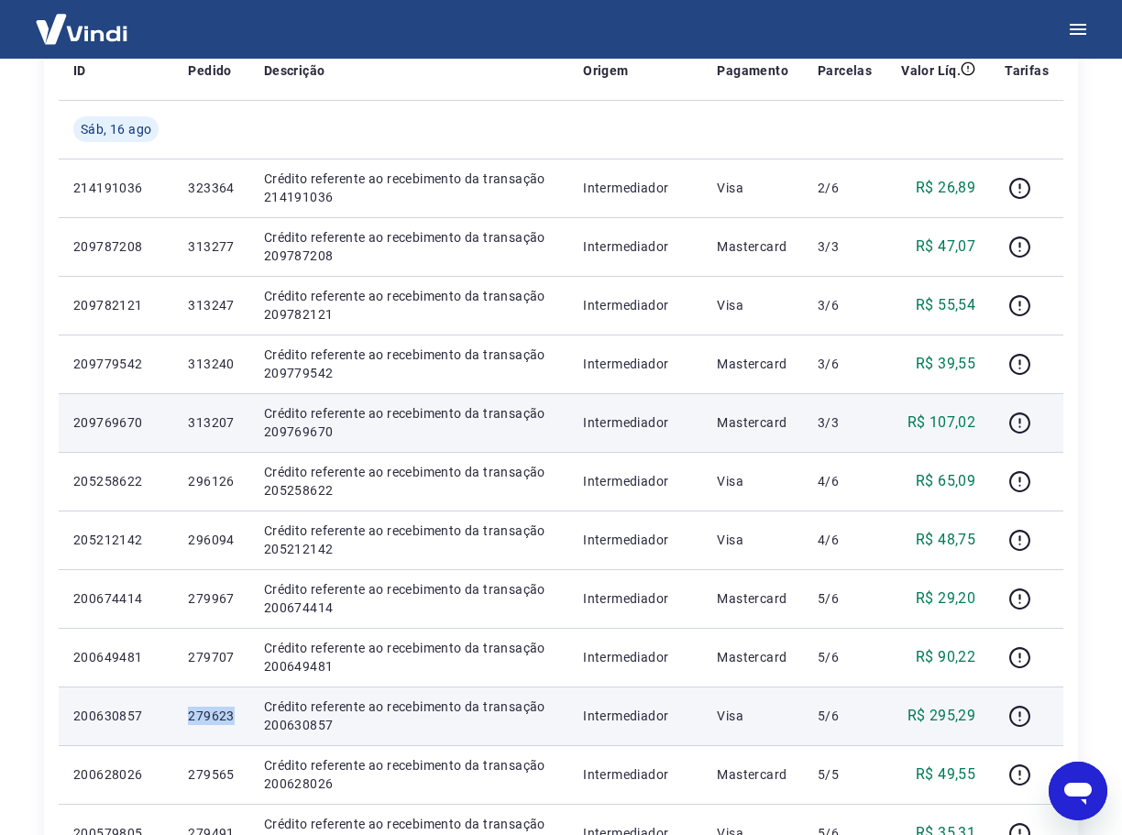
drag, startPoint x: 246, startPoint y: 722, endPoint x: 190, endPoint y: 716, distance: 56.3
click at [190, 716] on td "279623" at bounding box center [210, 715] width 75 height 59
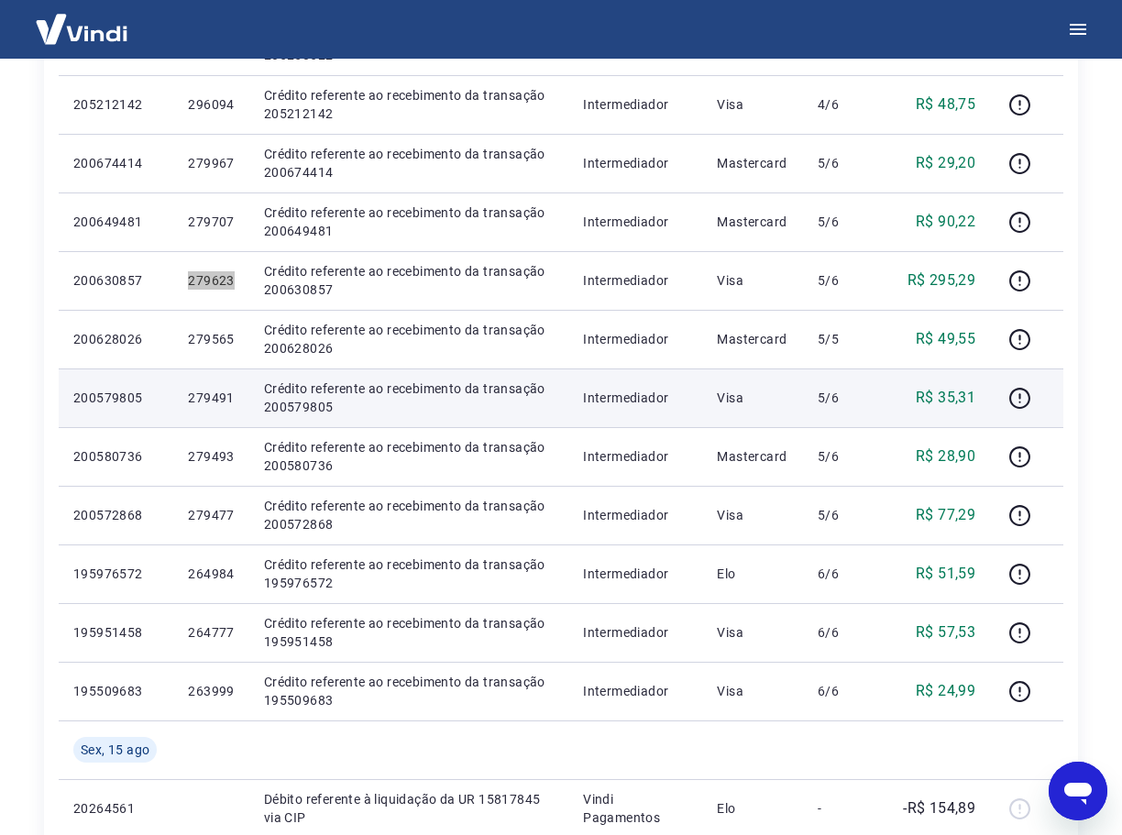
scroll to position [733, 0]
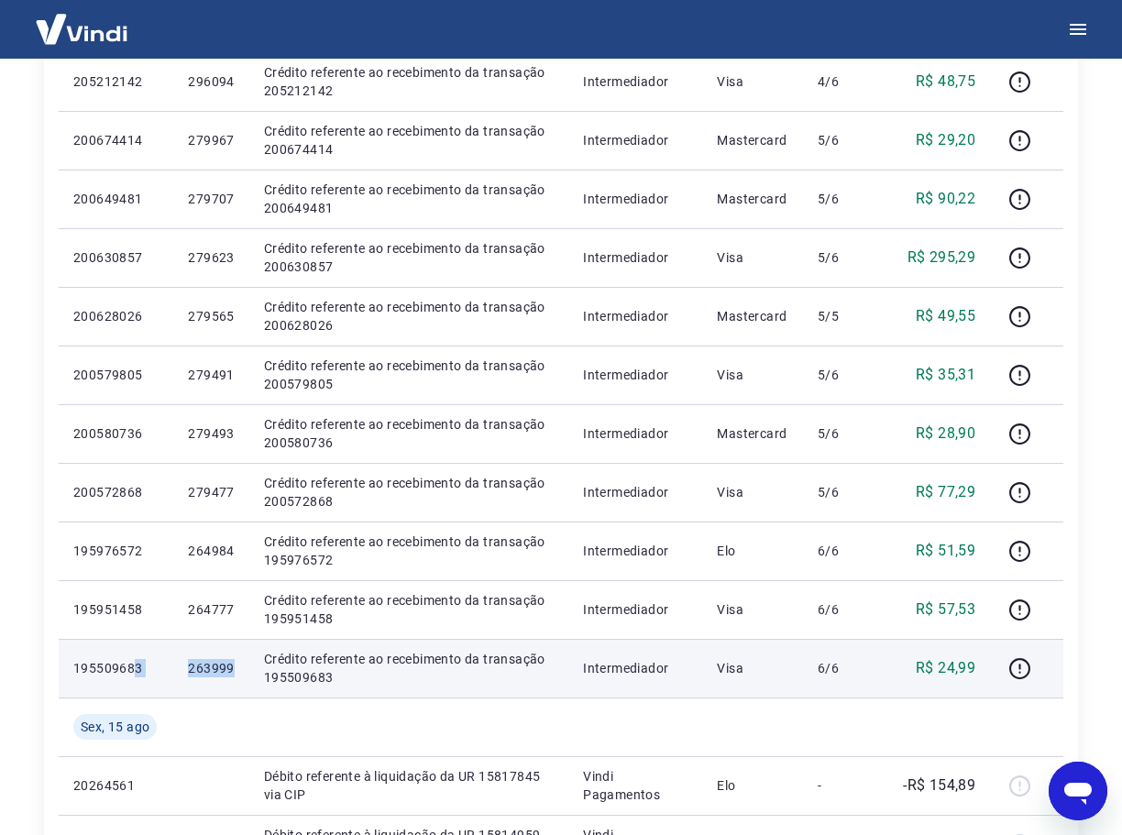
drag, startPoint x: 239, startPoint y: 673, endPoint x: 138, endPoint y: 659, distance: 101.8
click at [131, 658] on tr "195509683 263999 Crédito referente ao recebimento da transação 195509683 Interm…" at bounding box center [561, 668] width 1005 height 59
drag, startPoint x: 207, startPoint y: 669, endPoint x: 174, endPoint y: 672, distance: 33.1
click at [174, 672] on td "263999" at bounding box center [210, 668] width 75 height 59
drag, startPoint x: 187, startPoint y: 668, endPoint x: 238, endPoint y: 674, distance: 51.6
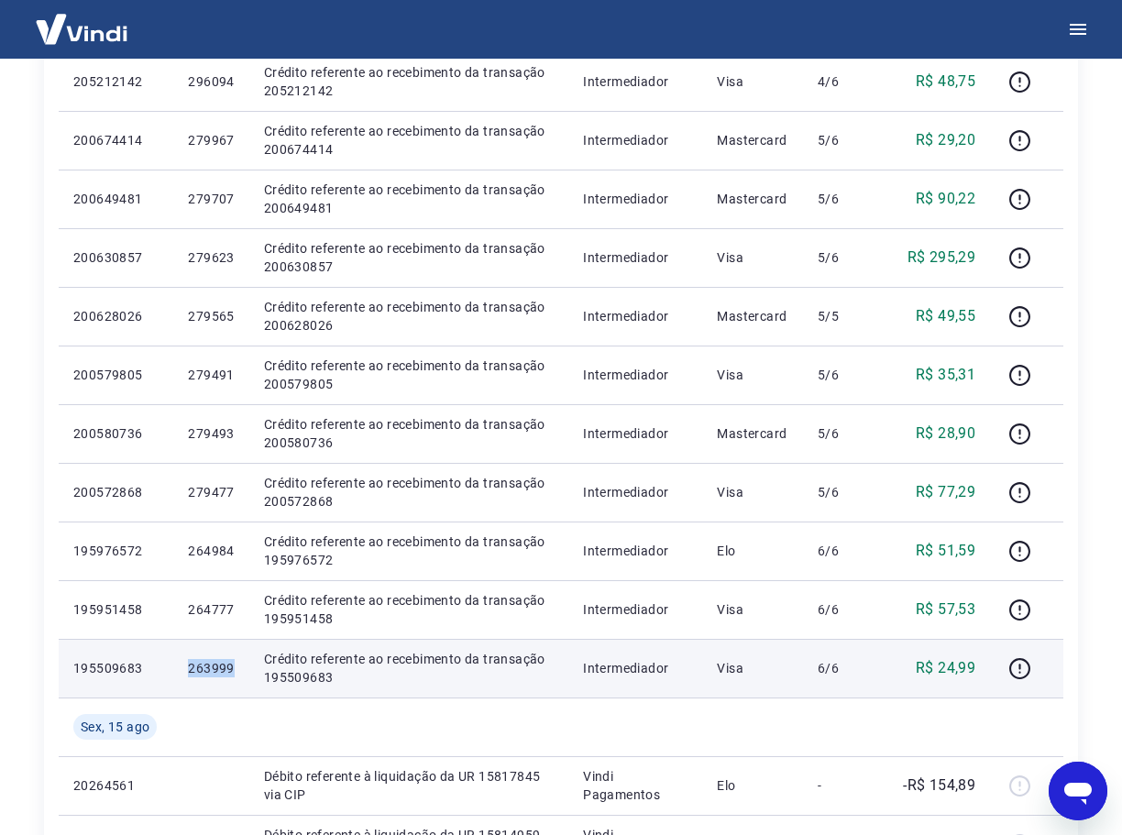
click at [238, 674] on td "263999" at bounding box center [210, 668] width 75 height 59
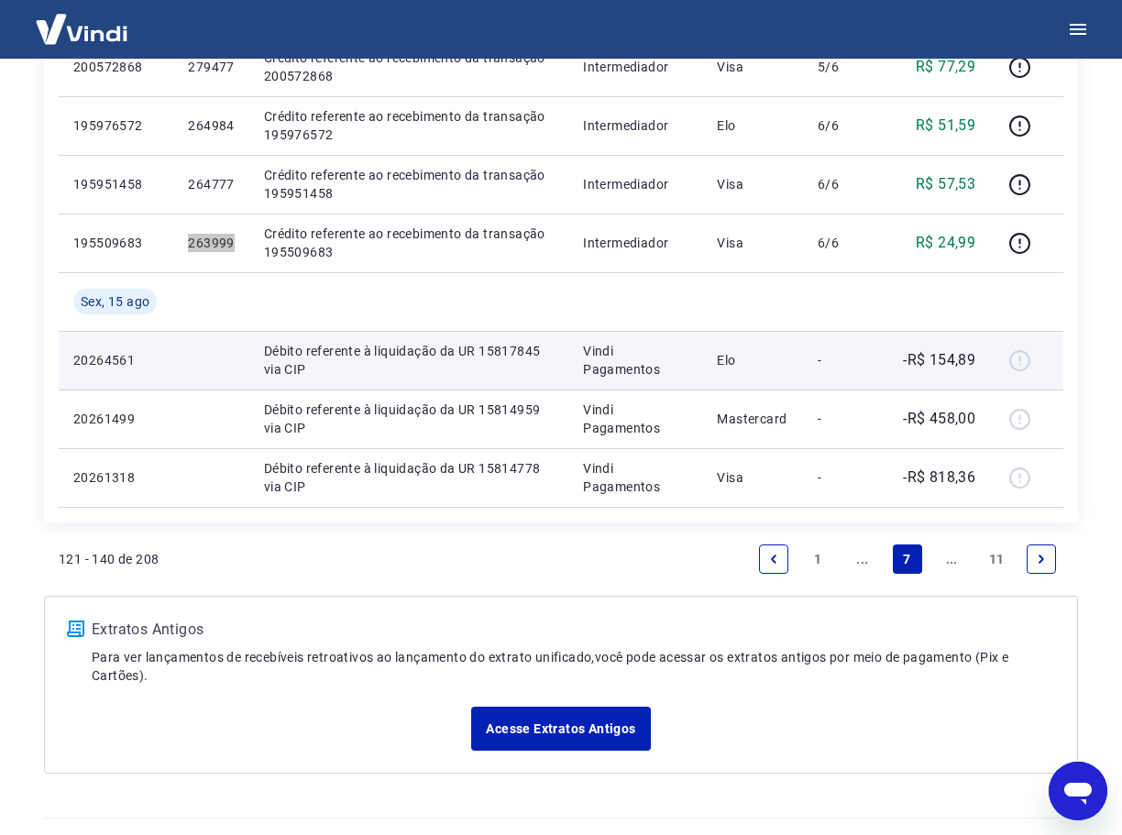
scroll to position [1198, 0]
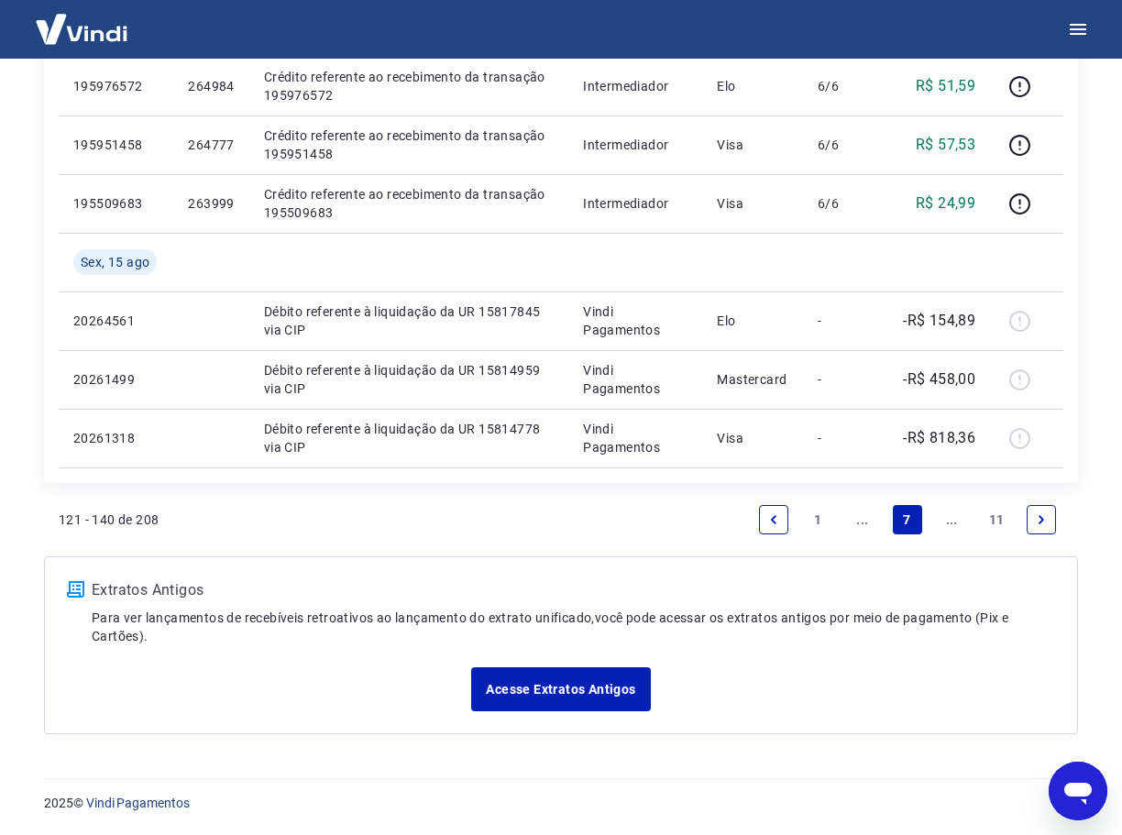
click at [865, 515] on link "..." at bounding box center [862, 519] width 29 height 29
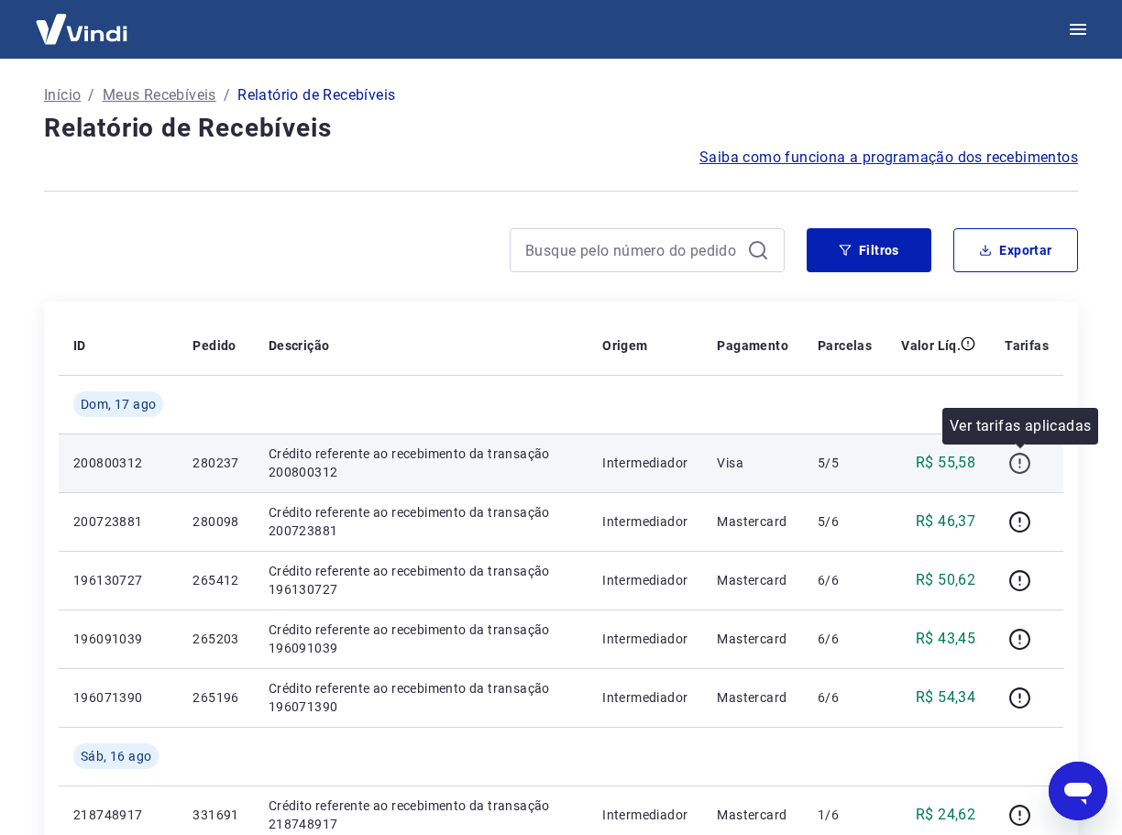
click at [1020, 466] on icon "button" at bounding box center [1019, 463] width 23 height 23
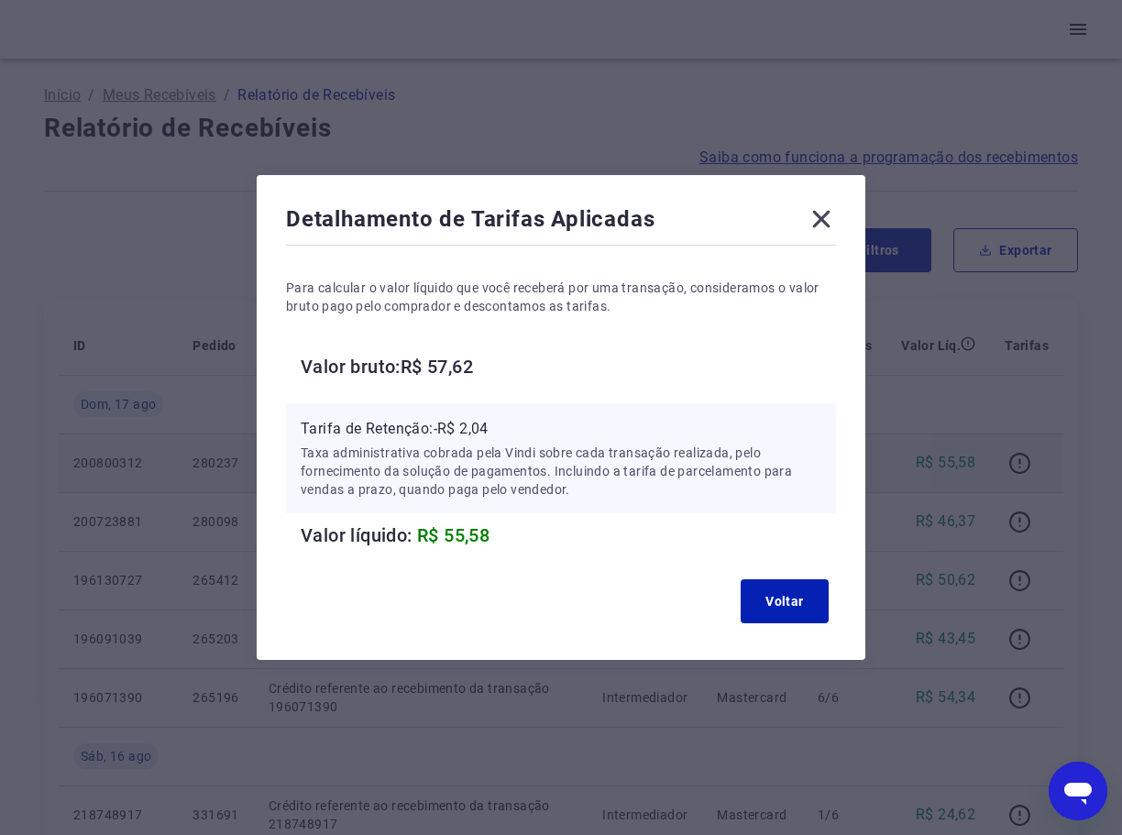
click at [821, 215] on icon at bounding box center [821, 218] width 29 height 29
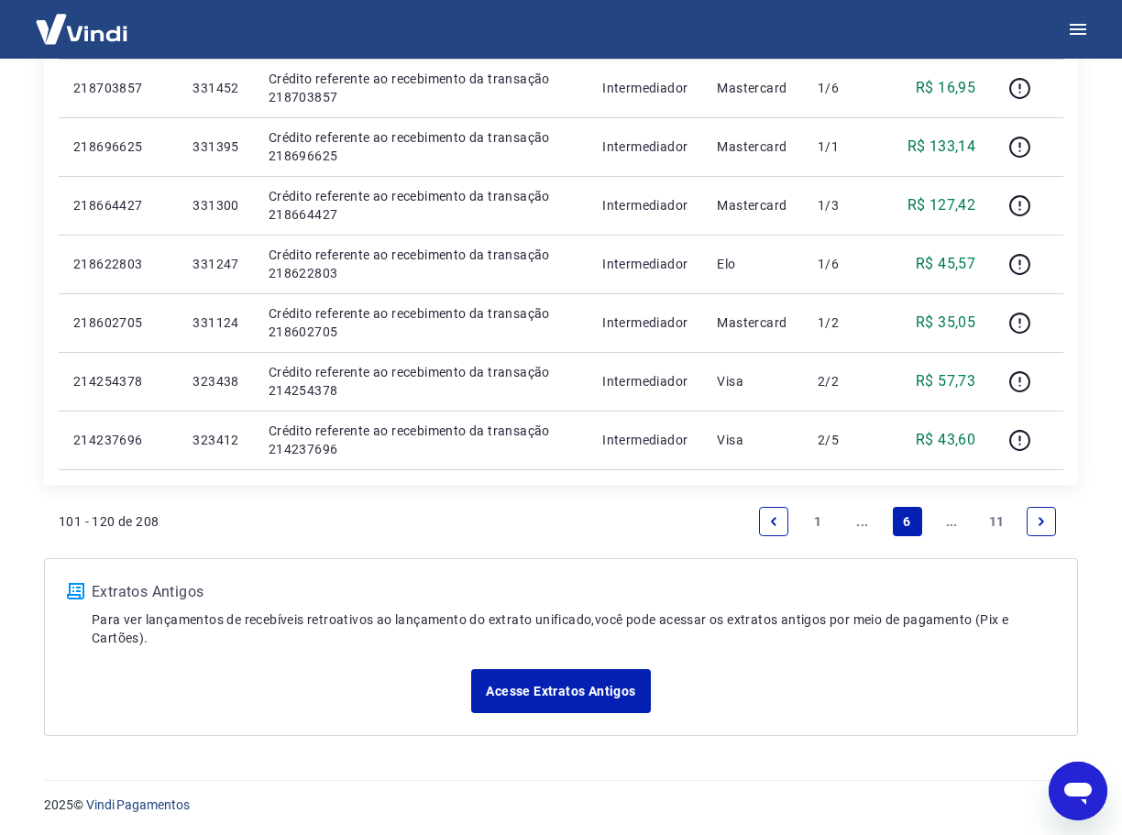
scroll to position [1198, 0]
click at [863, 522] on link "..." at bounding box center [862, 519] width 29 height 29
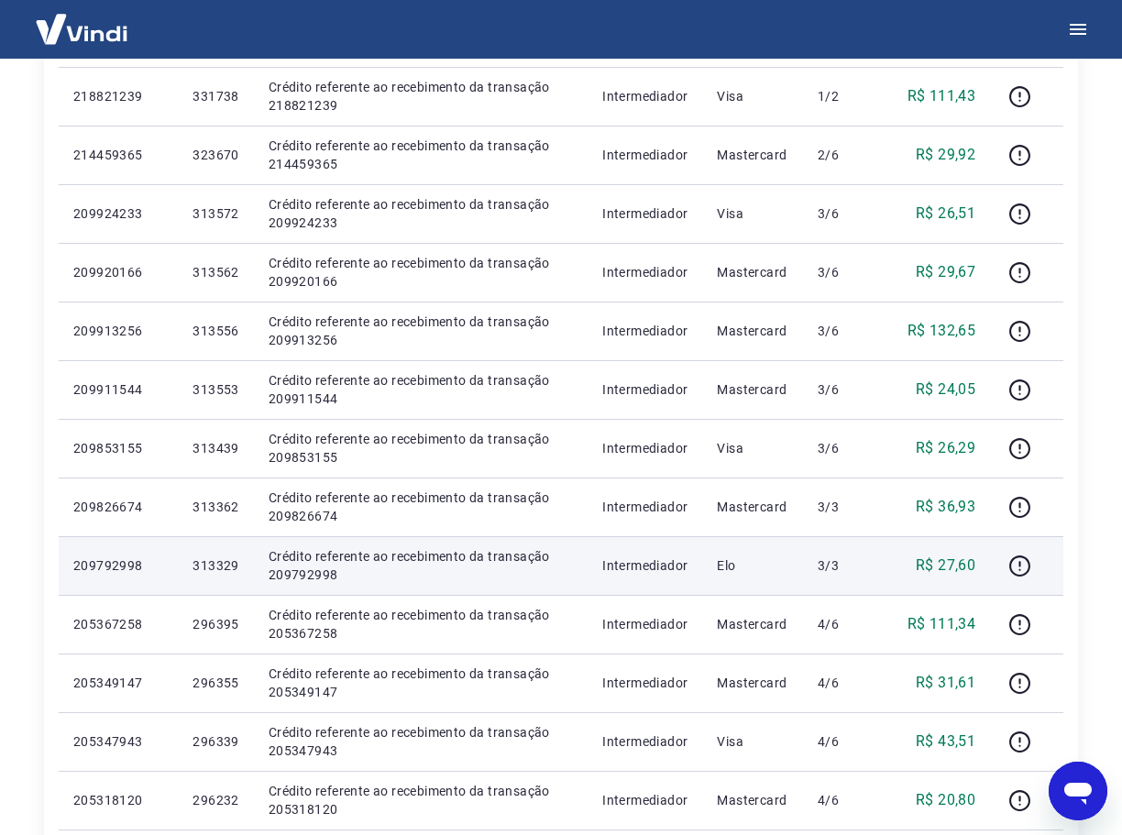
scroll to position [458, 0]
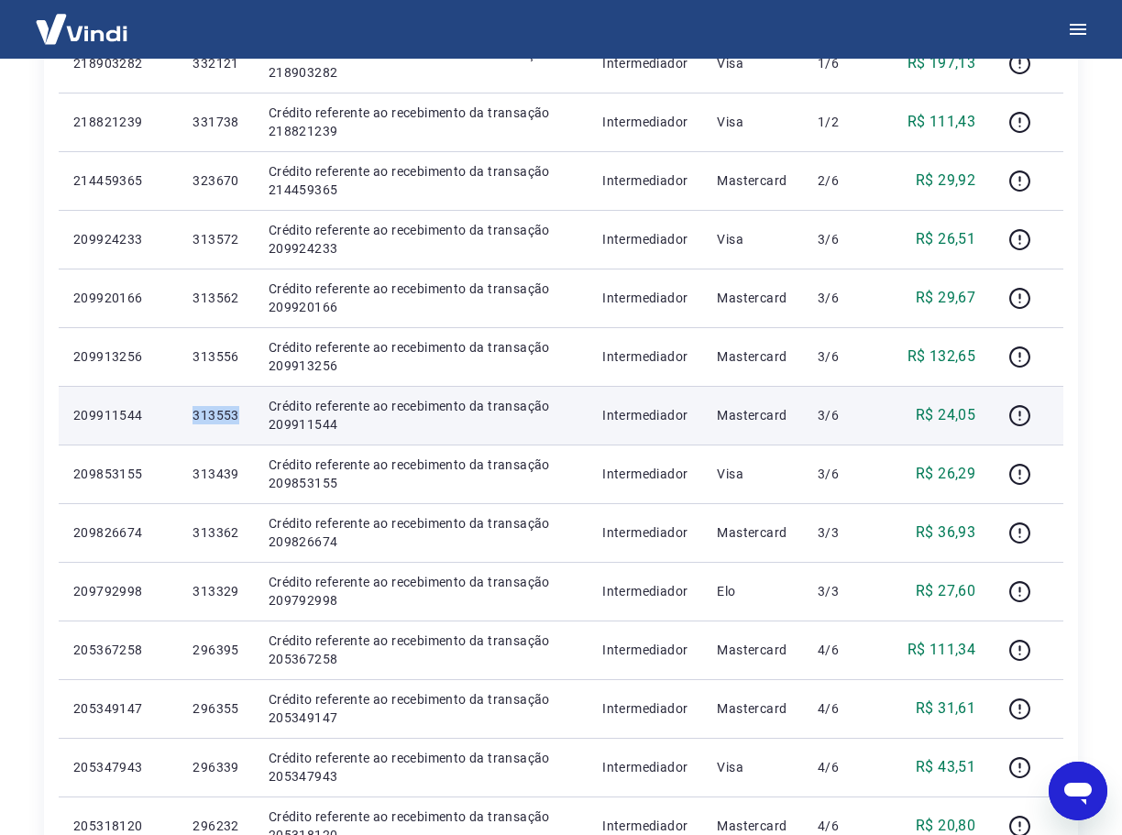
drag, startPoint x: 247, startPoint y: 414, endPoint x: 179, endPoint y: 410, distance: 68.9
click at [179, 410] on td "313553" at bounding box center [215, 415] width 75 height 59
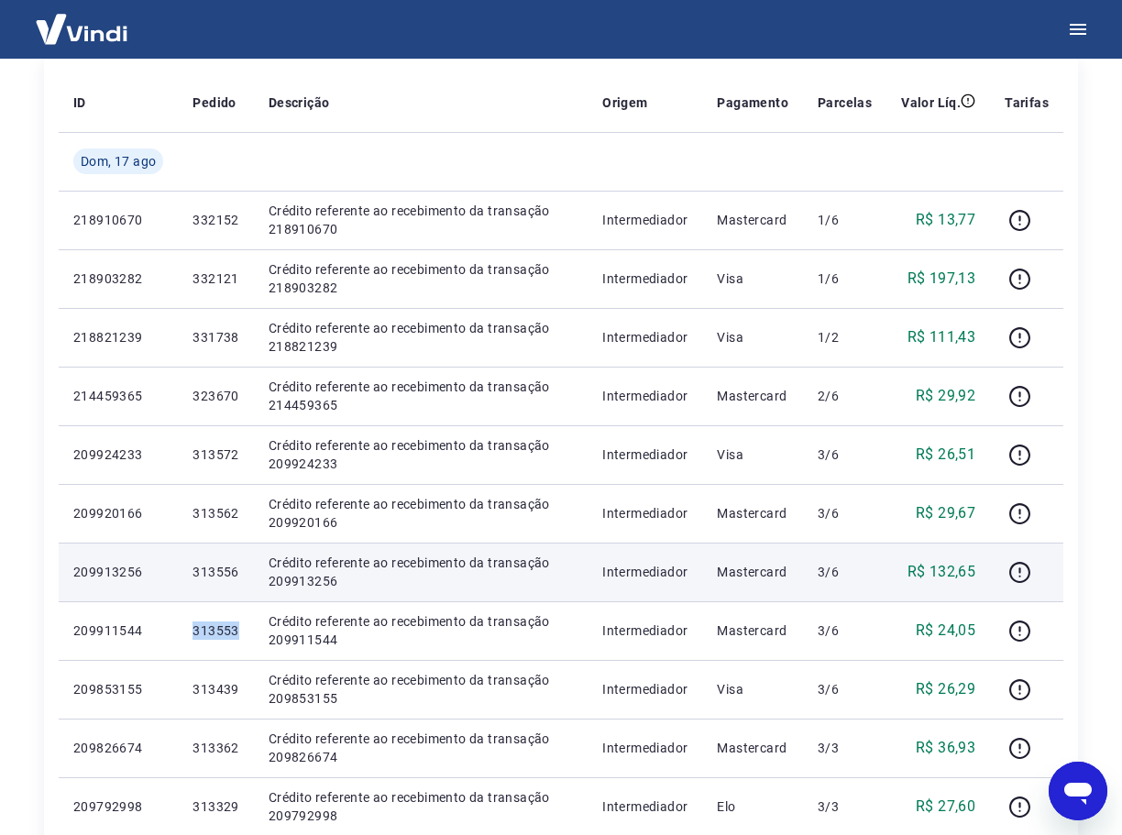
scroll to position [275, 0]
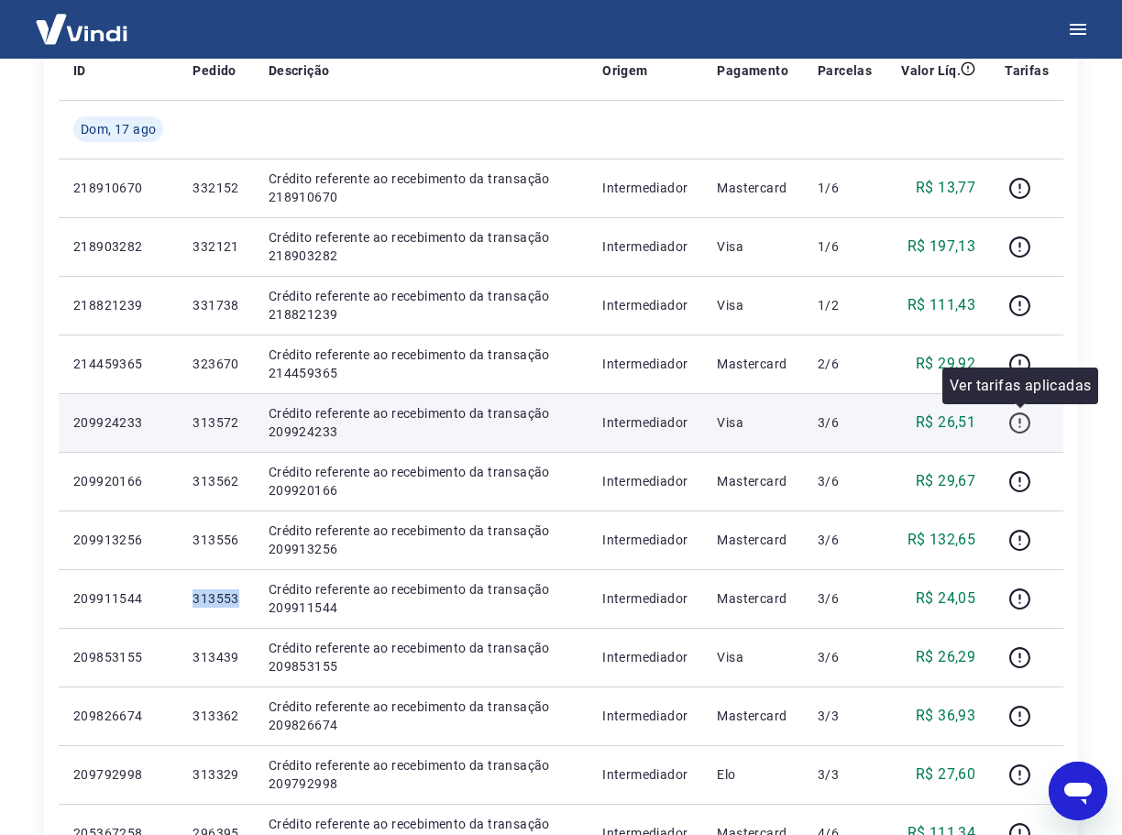
click at [1026, 419] on icon "button" at bounding box center [1019, 423] width 23 height 23
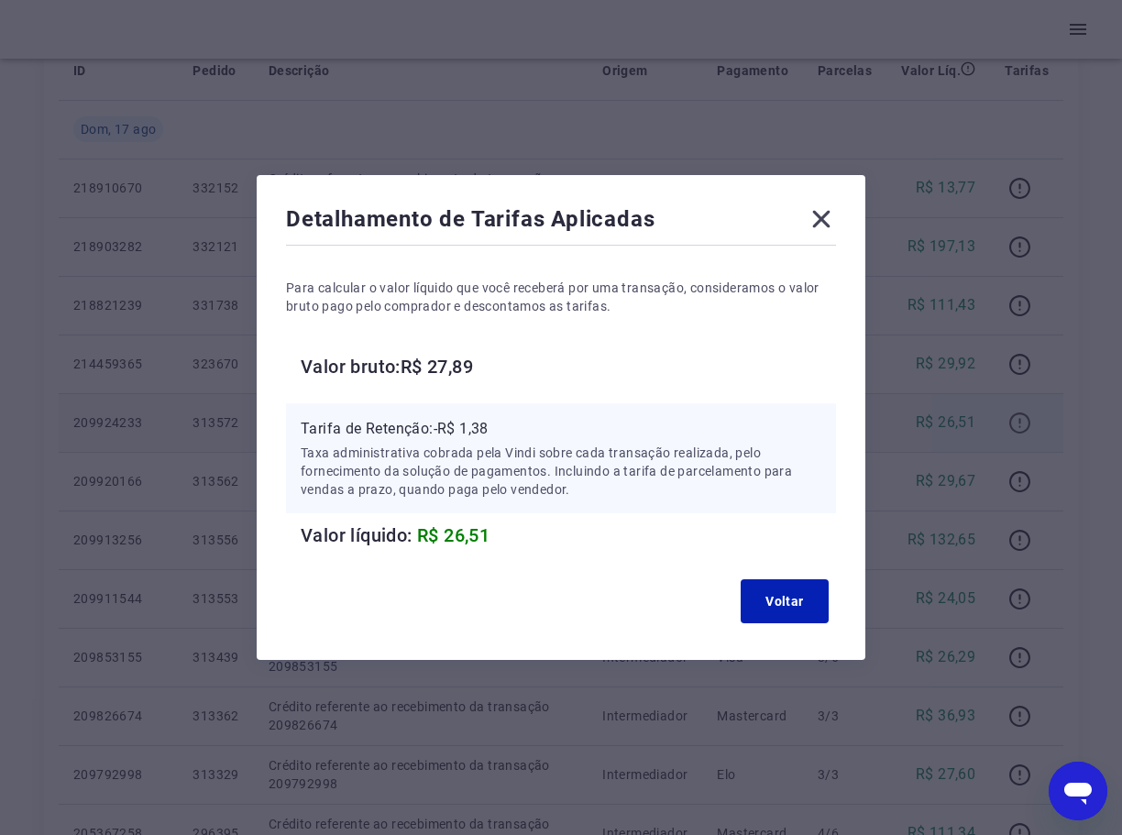
click at [1026, 419] on div "Detalhamento de Tarifas Aplicadas Para calcular o valor líquido que você recebe…" at bounding box center [561, 417] width 1122 height 835
click at [825, 219] on icon at bounding box center [821, 218] width 29 height 29
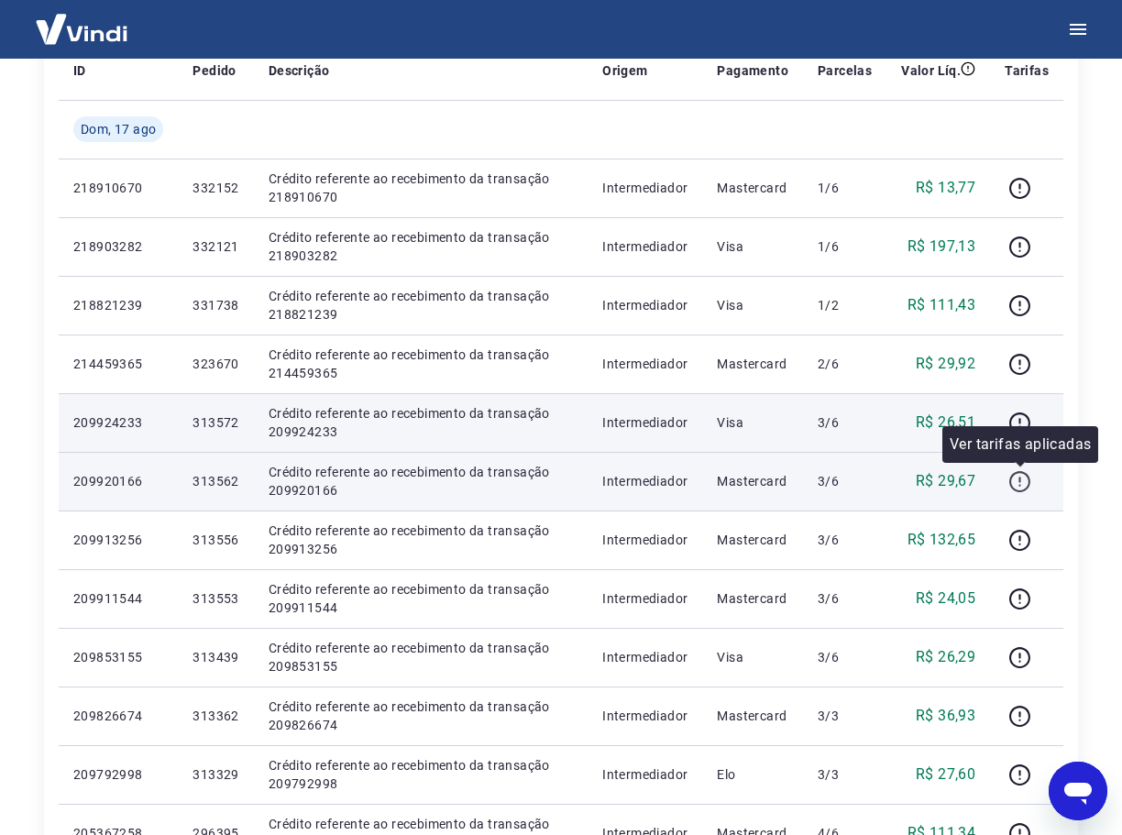
click at [1027, 478] on icon "button" at bounding box center [1019, 481] width 23 height 23
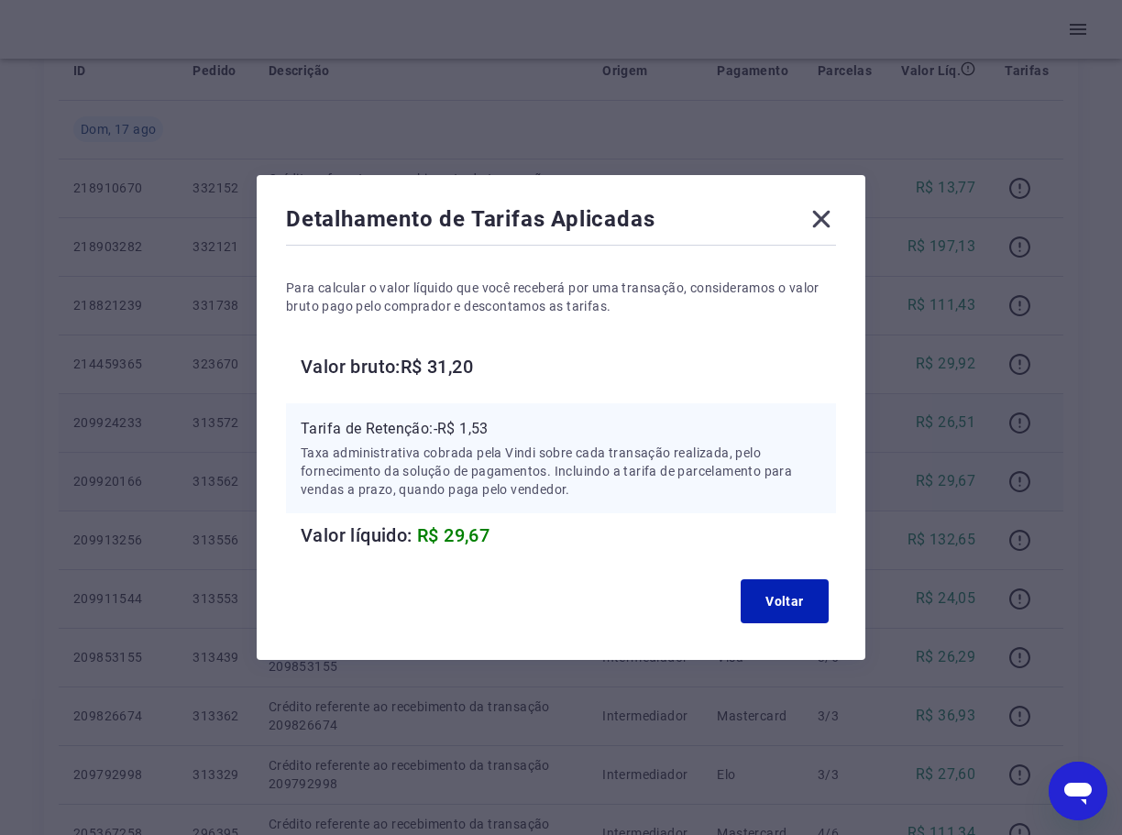
click at [829, 214] on icon at bounding box center [821, 218] width 29 height 29
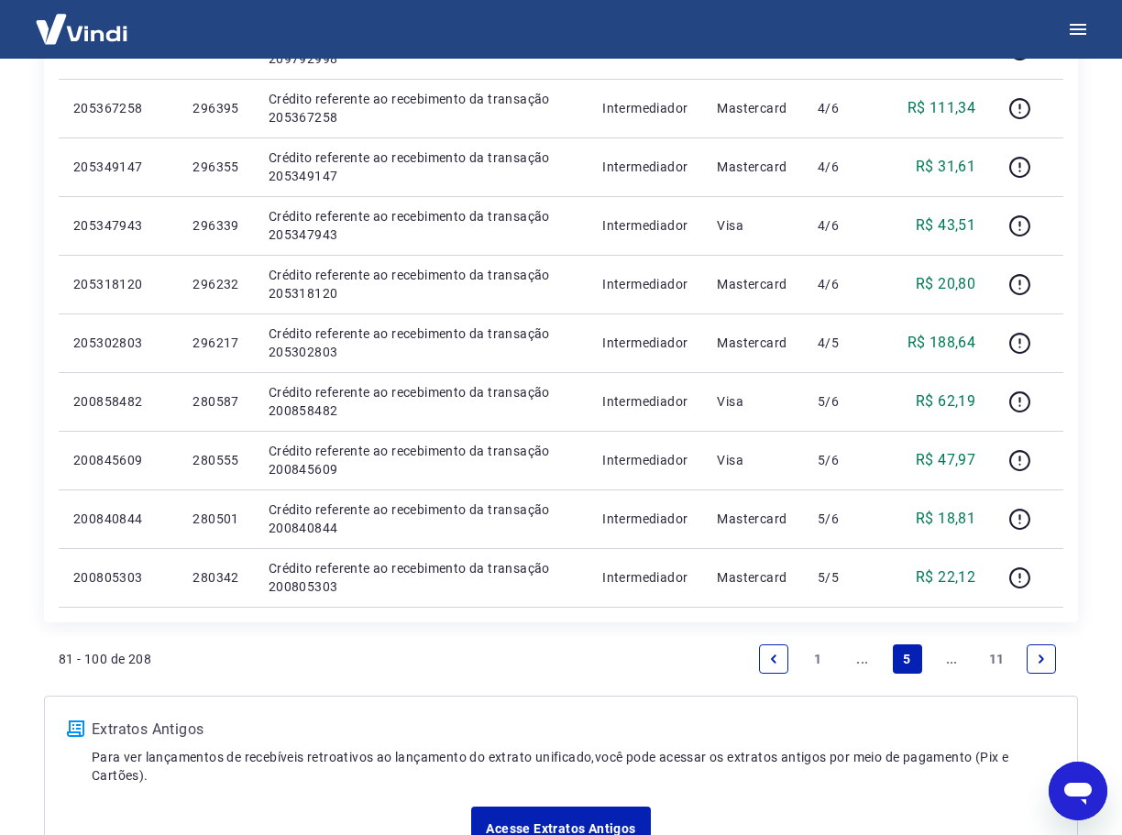
scroll to position [1139, 0]
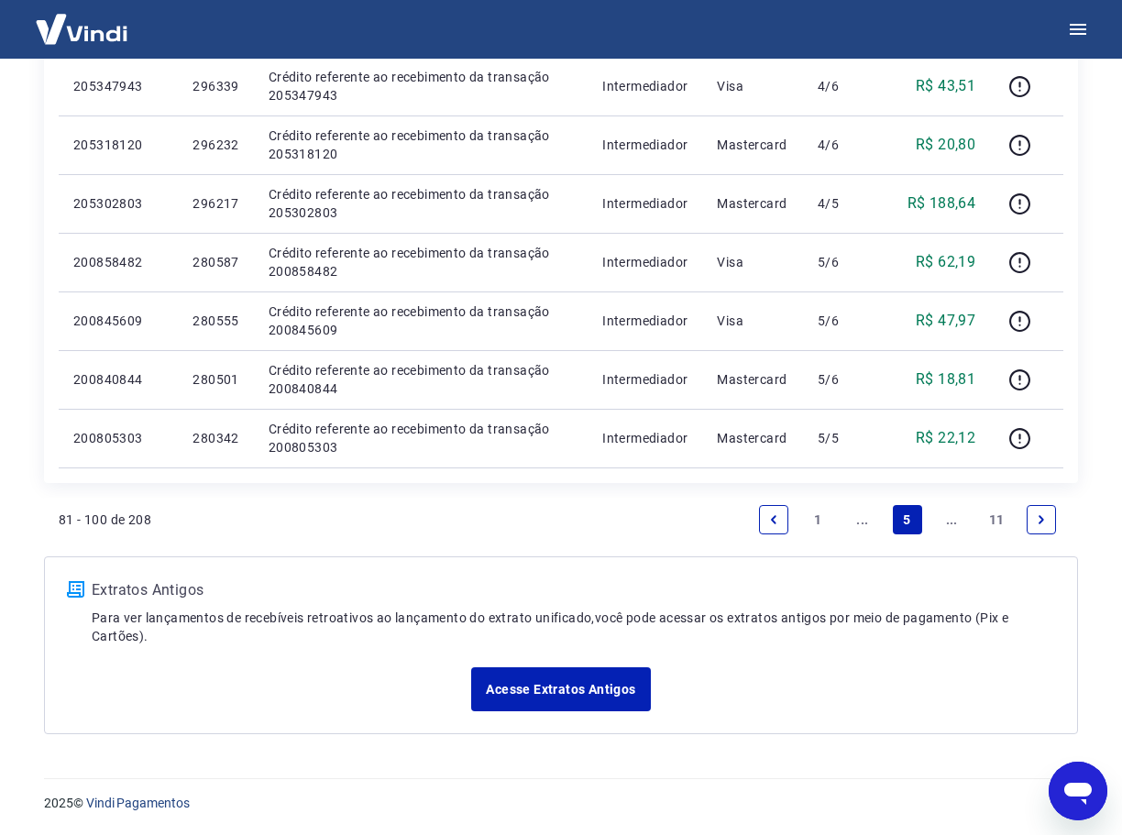
click at [851, 522] on link "..." at bounding box center [862, 519] width 29 height 29
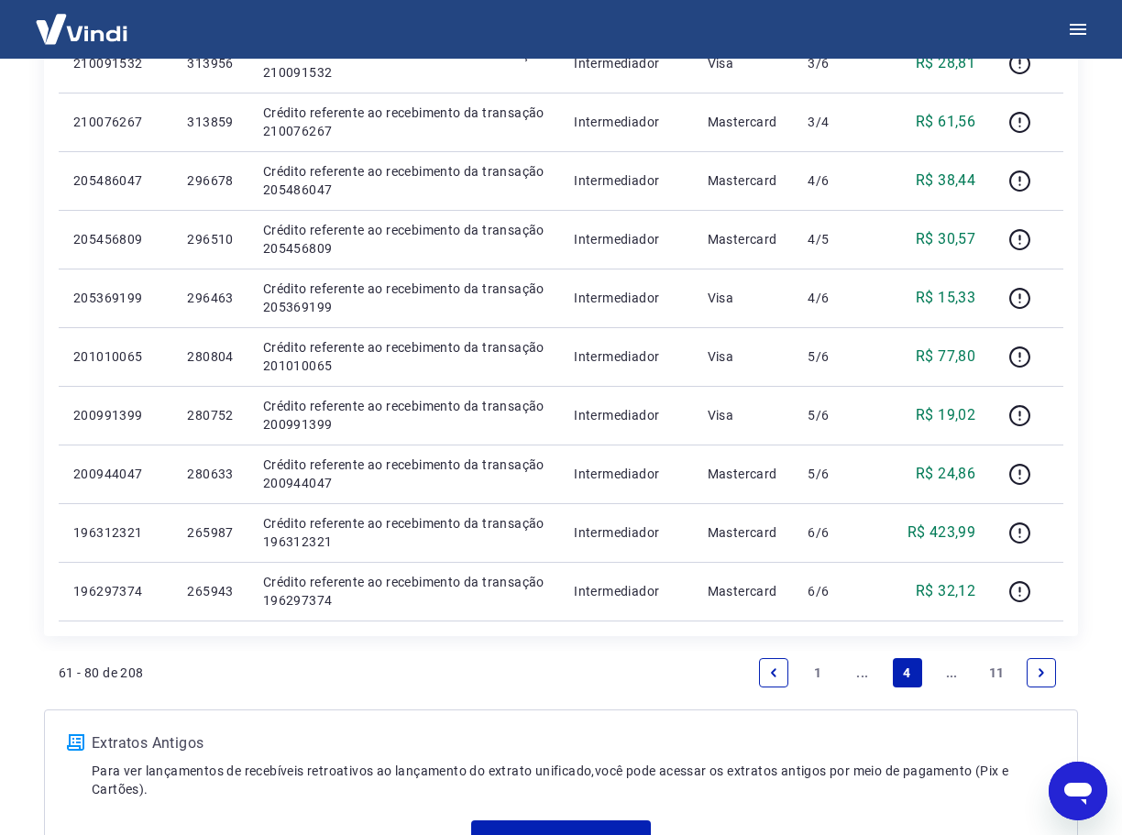
scroll to position [1100, 0]
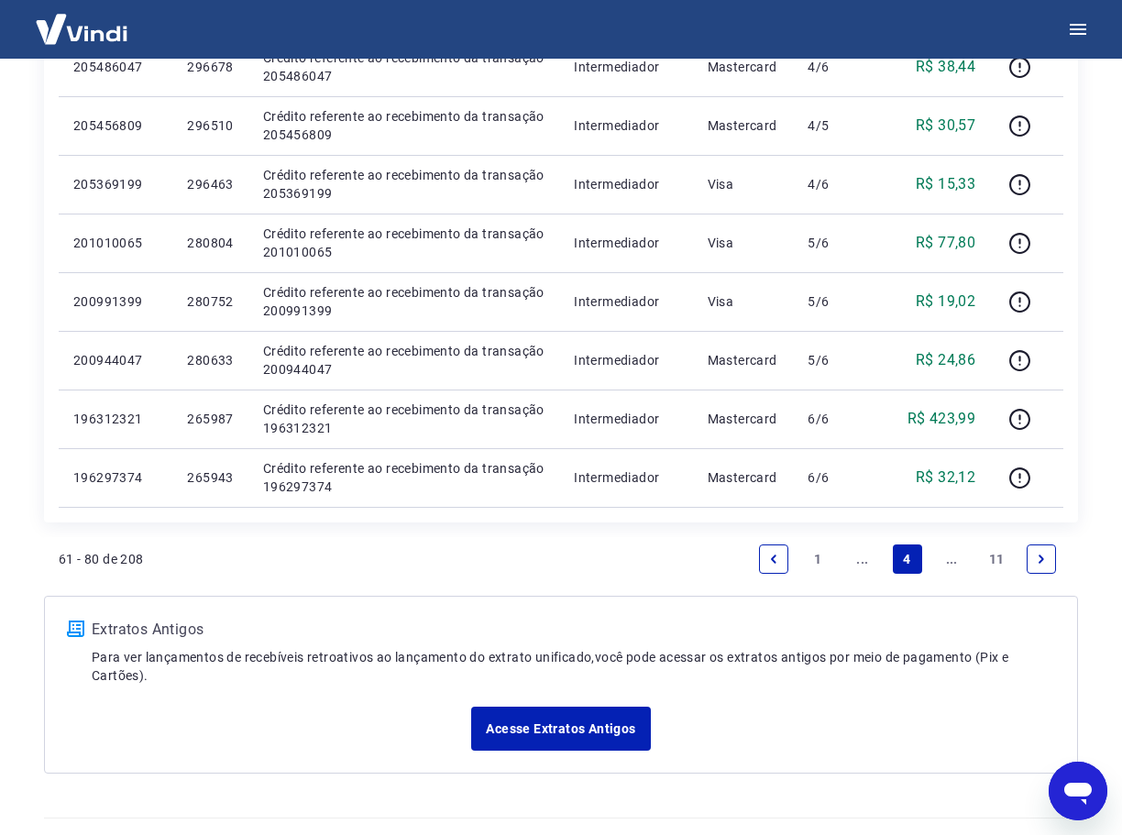
click at [946, 559] on link "..." at bounding box center [951, 558] width 29 height 29
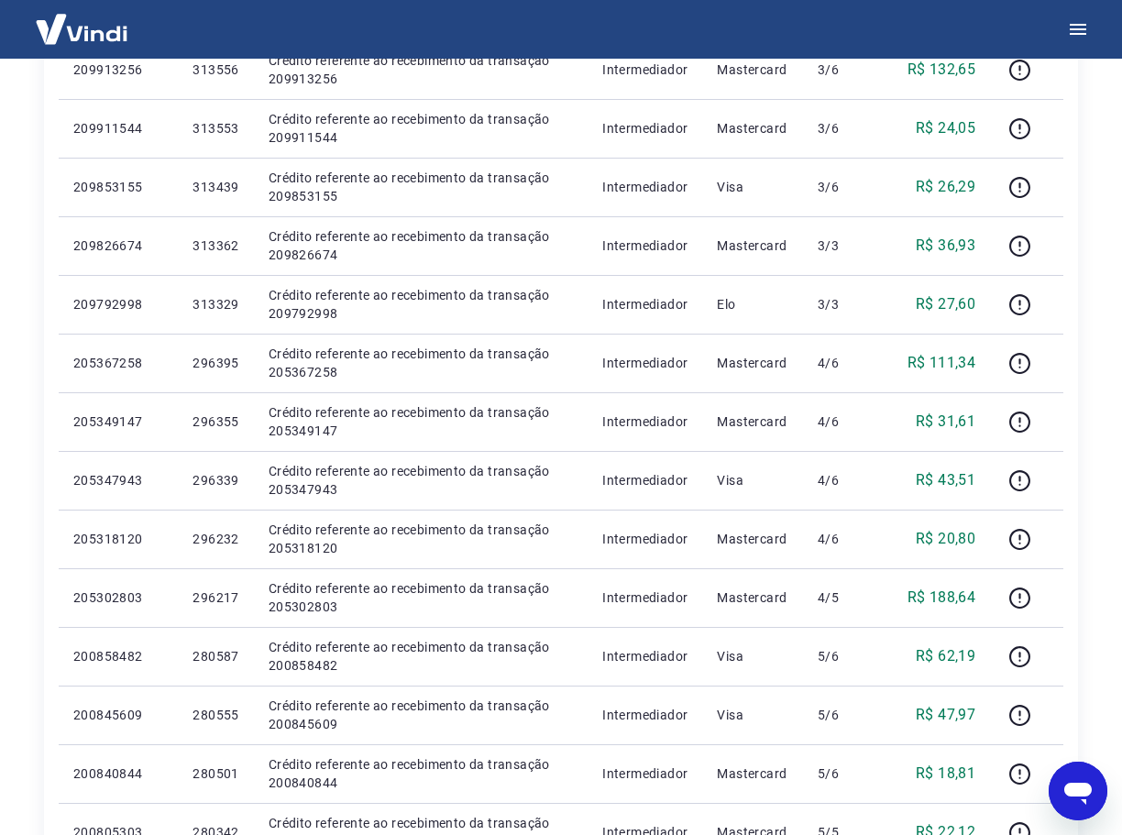
scroll to position [917, 0]
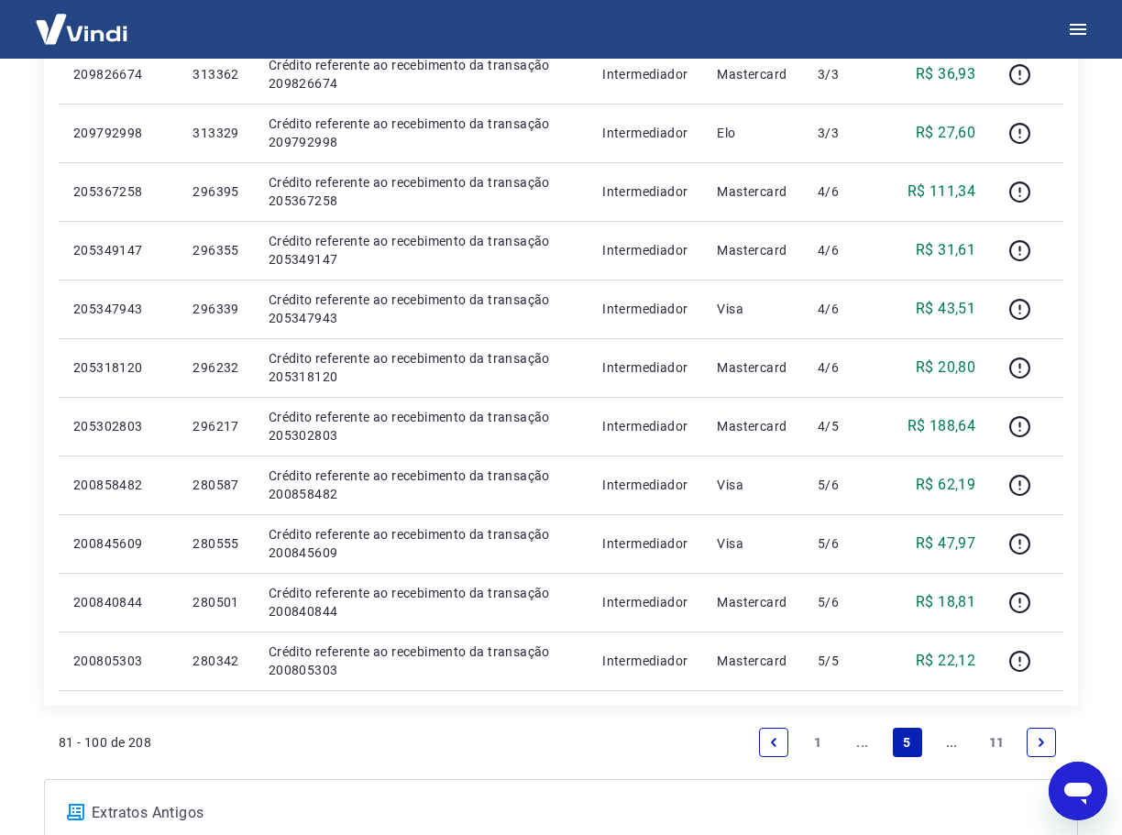
click at [873, 742] on link "..." at bounding box center [862, 742] width 29 height 29
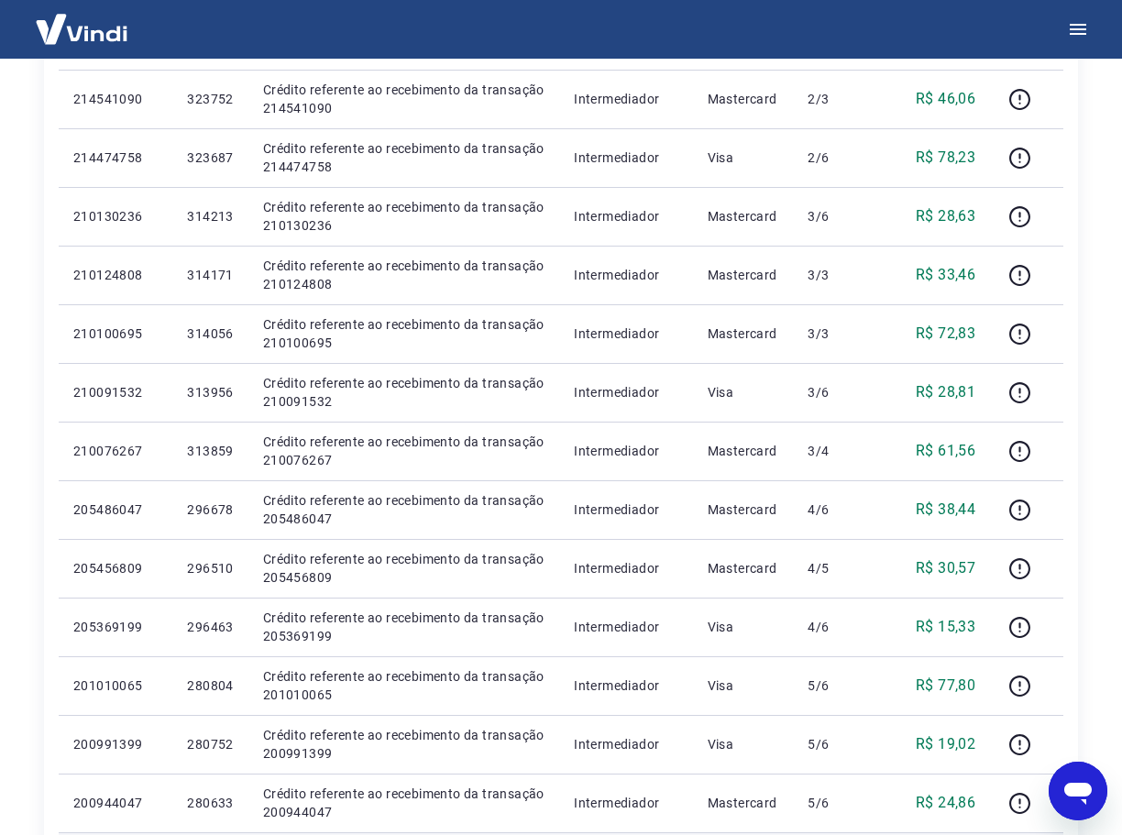
scroll to position [1008, 0]
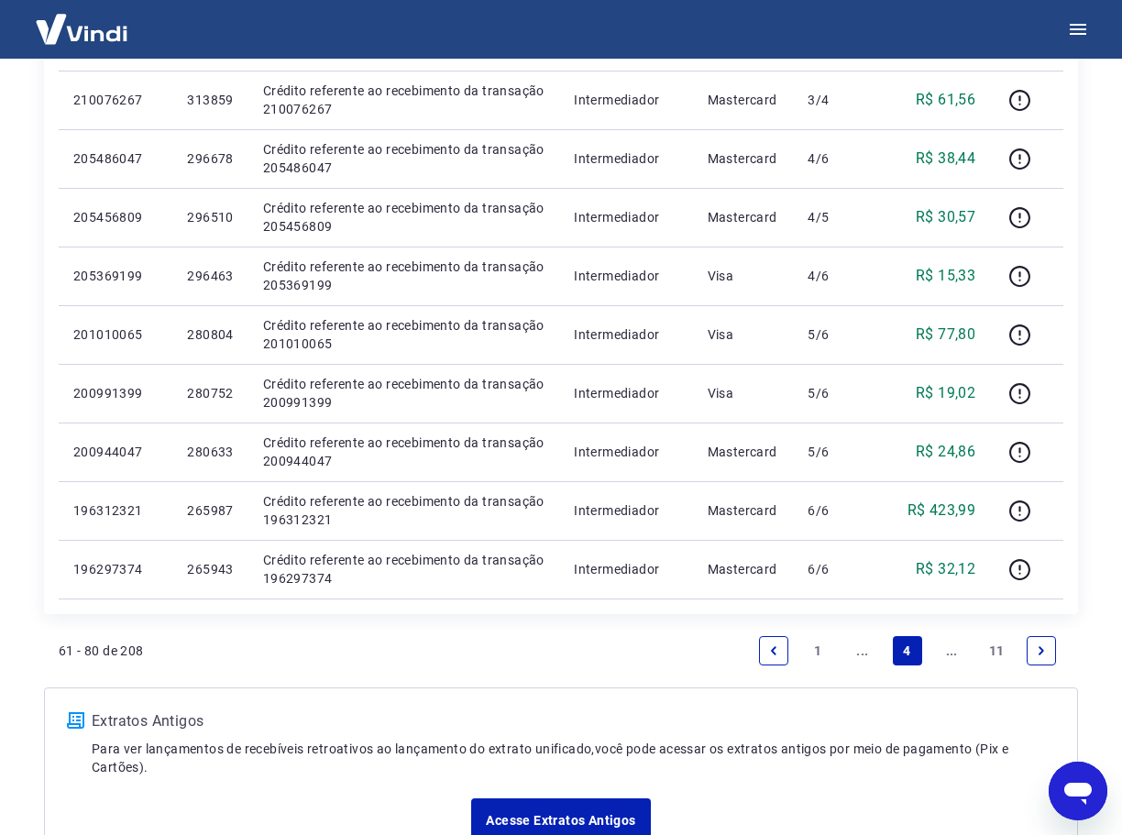
click at [947, 653] on link "..." at bounding box center [951, 650] width 29 height 29
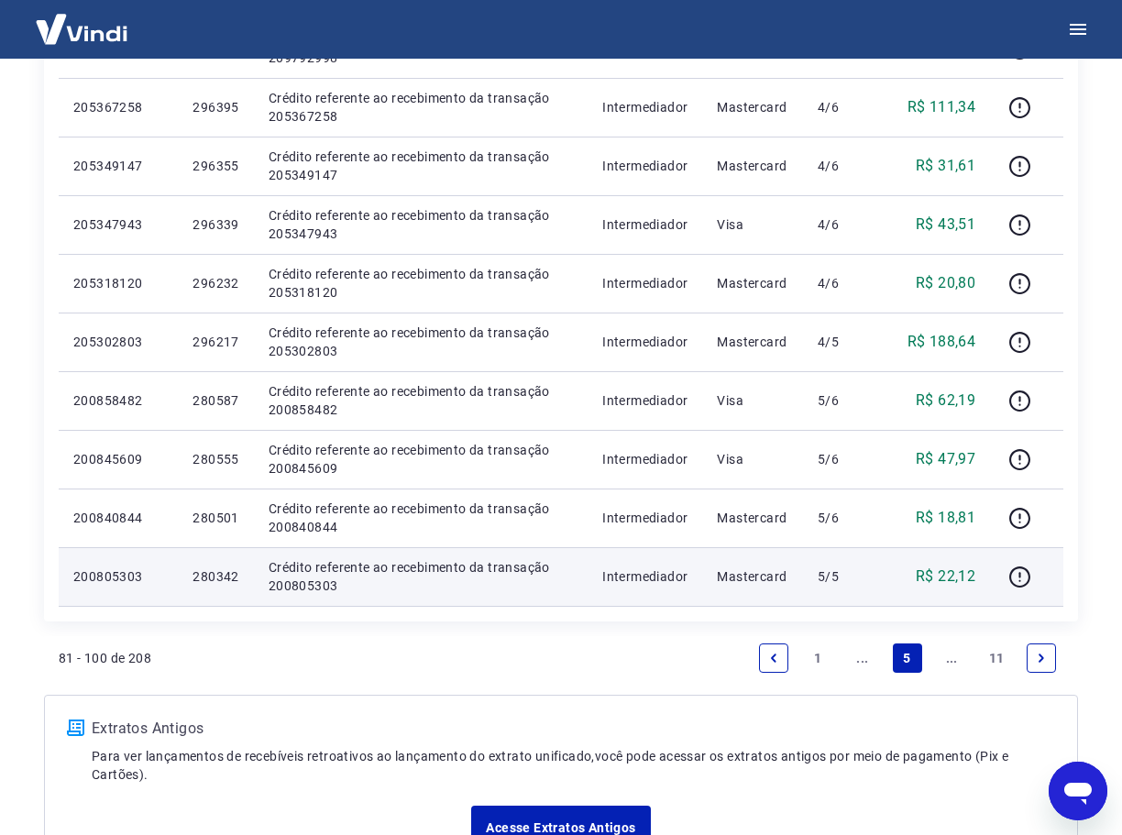
scroll to position [1008, 0]
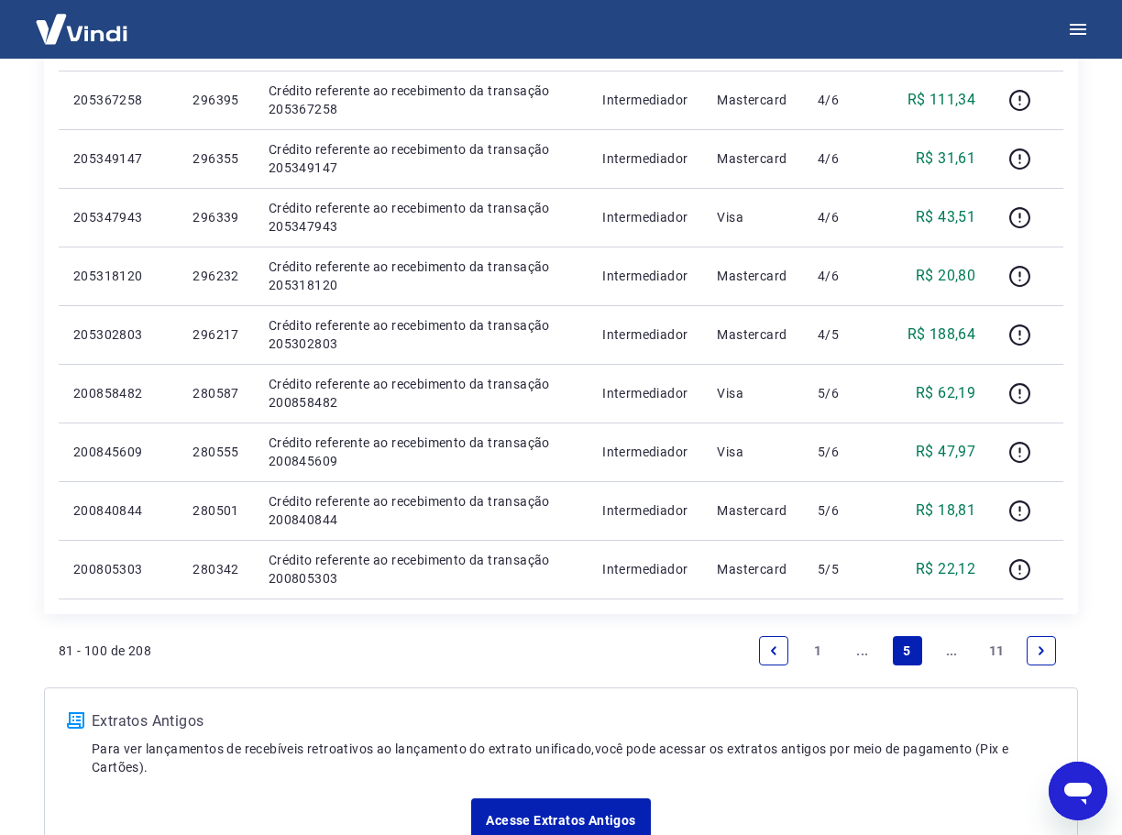
click at [951, 655] on link "..." at bounding box center [951, 650] width 29 height 29
